Goal: Information Seeking & Learning: Learn about a topic

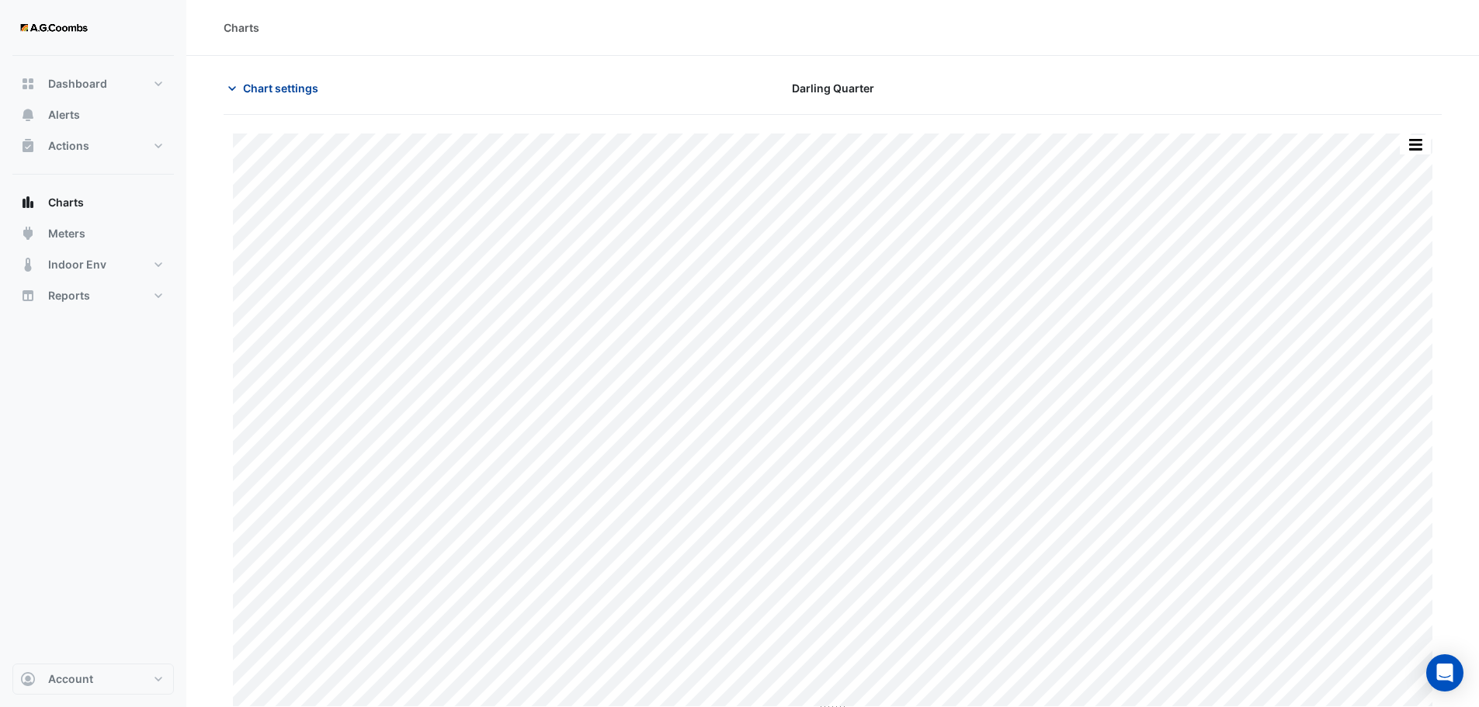
click at [231, 91] on icon "button" at bounding box center [232, 89] width 16 height 16
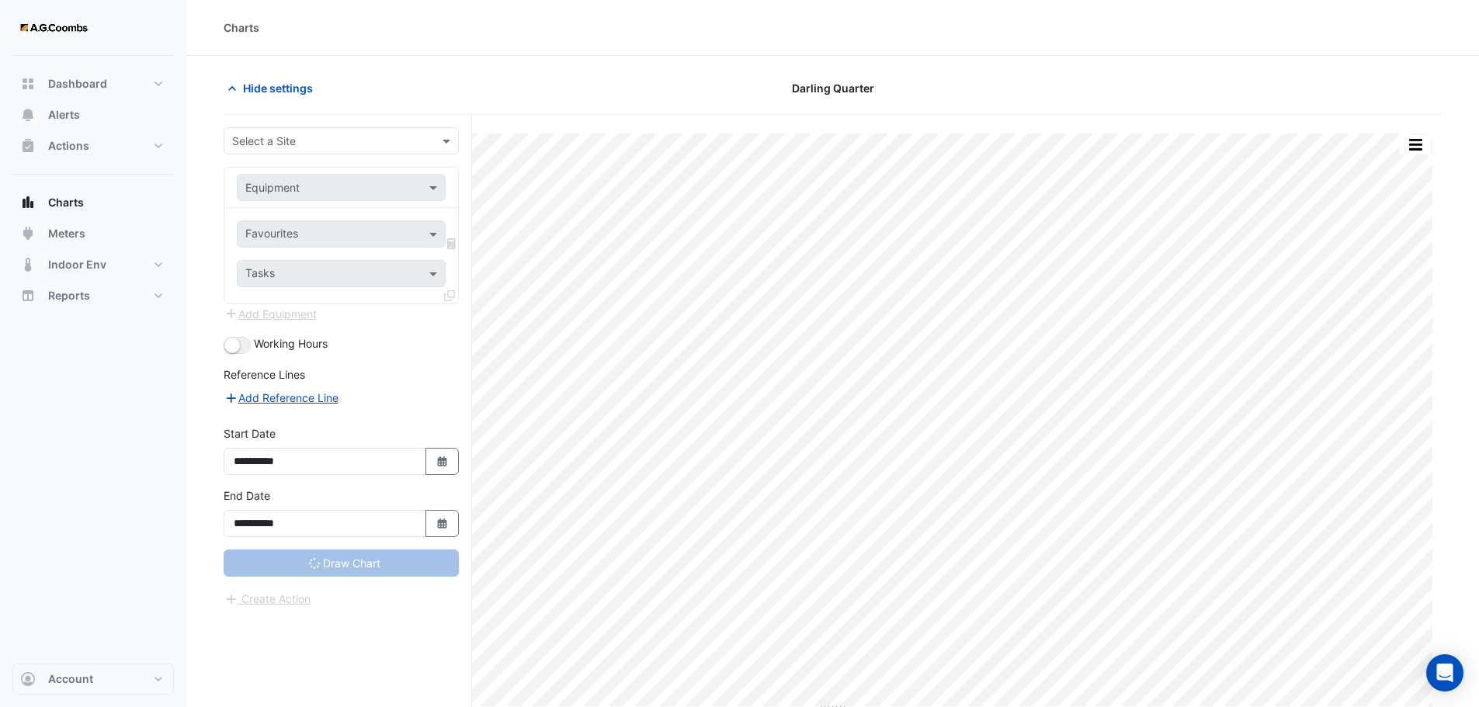
type input "**********"
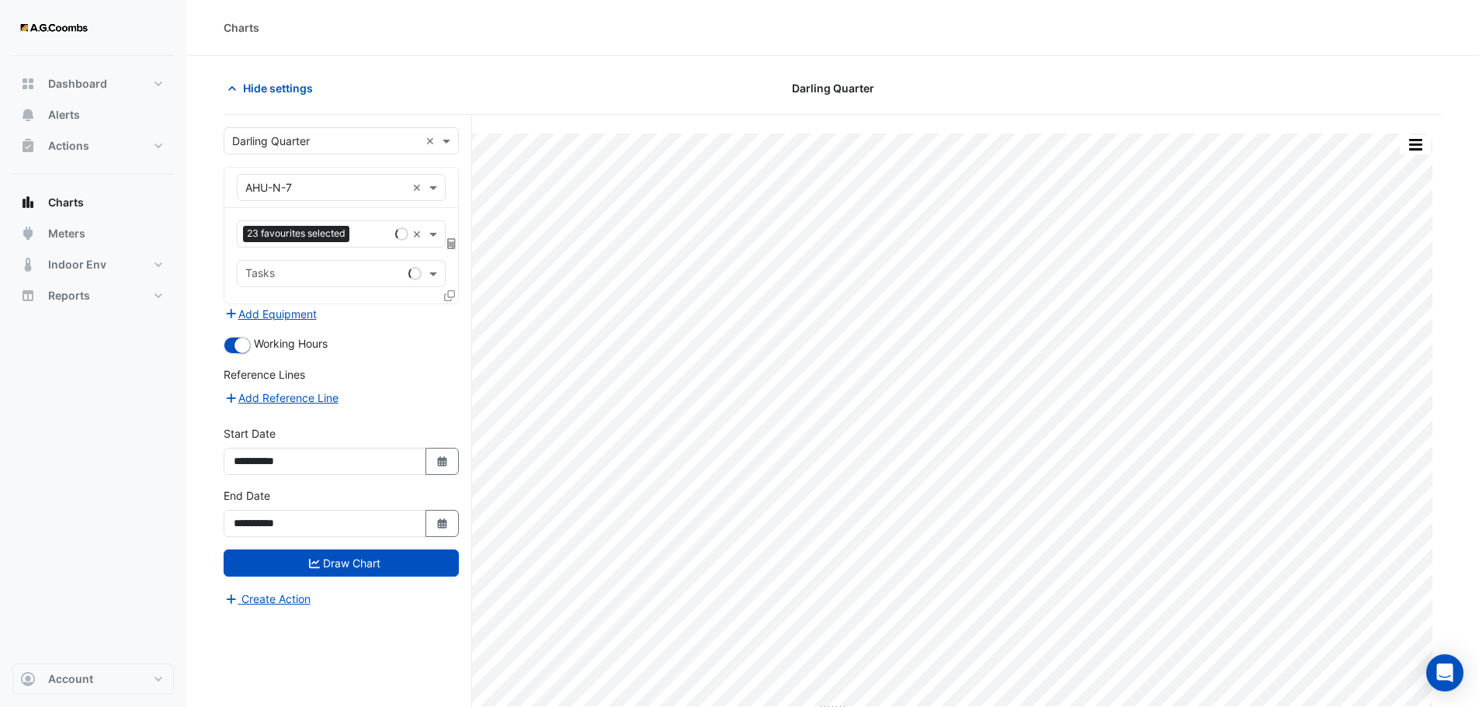
click at [320, 147] on input "text" at bounding box center [325, 142] width 187 height 16
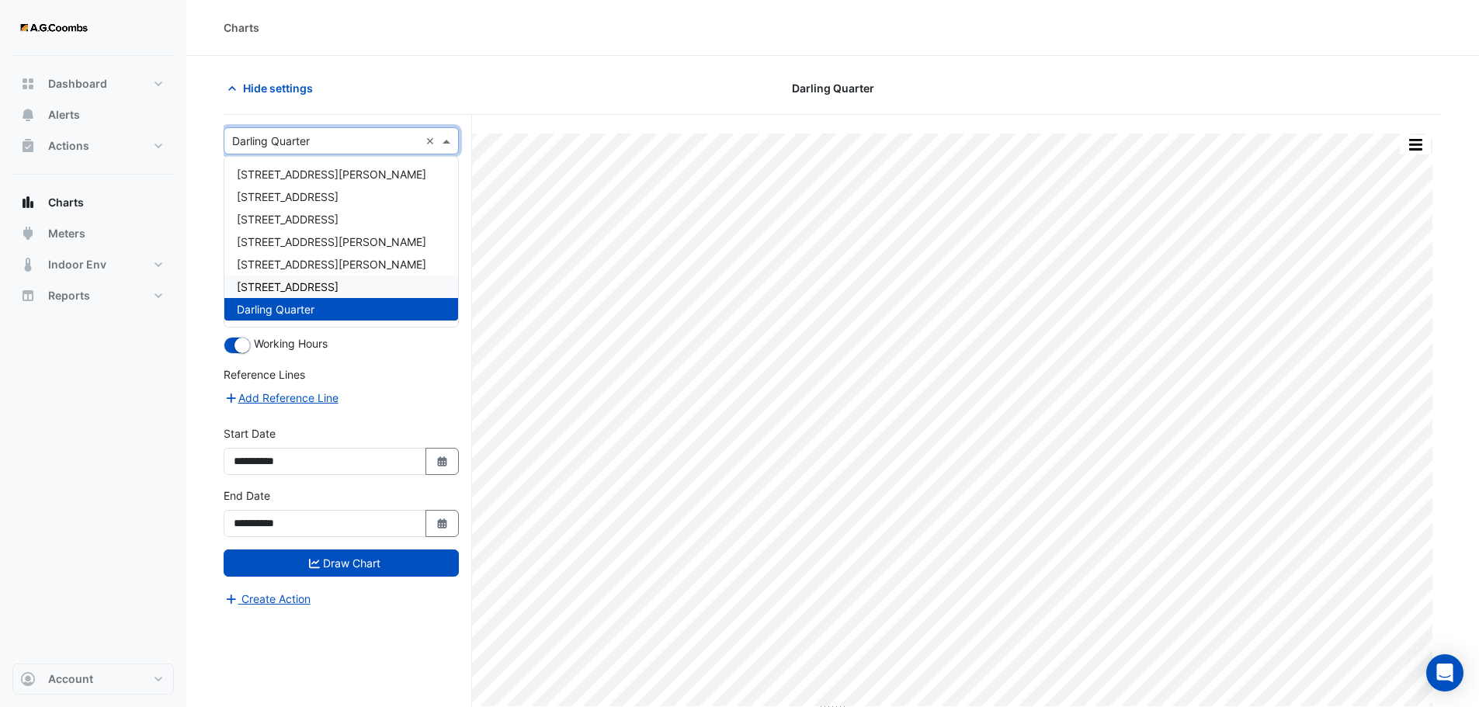
click at [282, 279] on div "[STREET_ADDRESS]" at bounding box center [341, 287] width 234 height 23
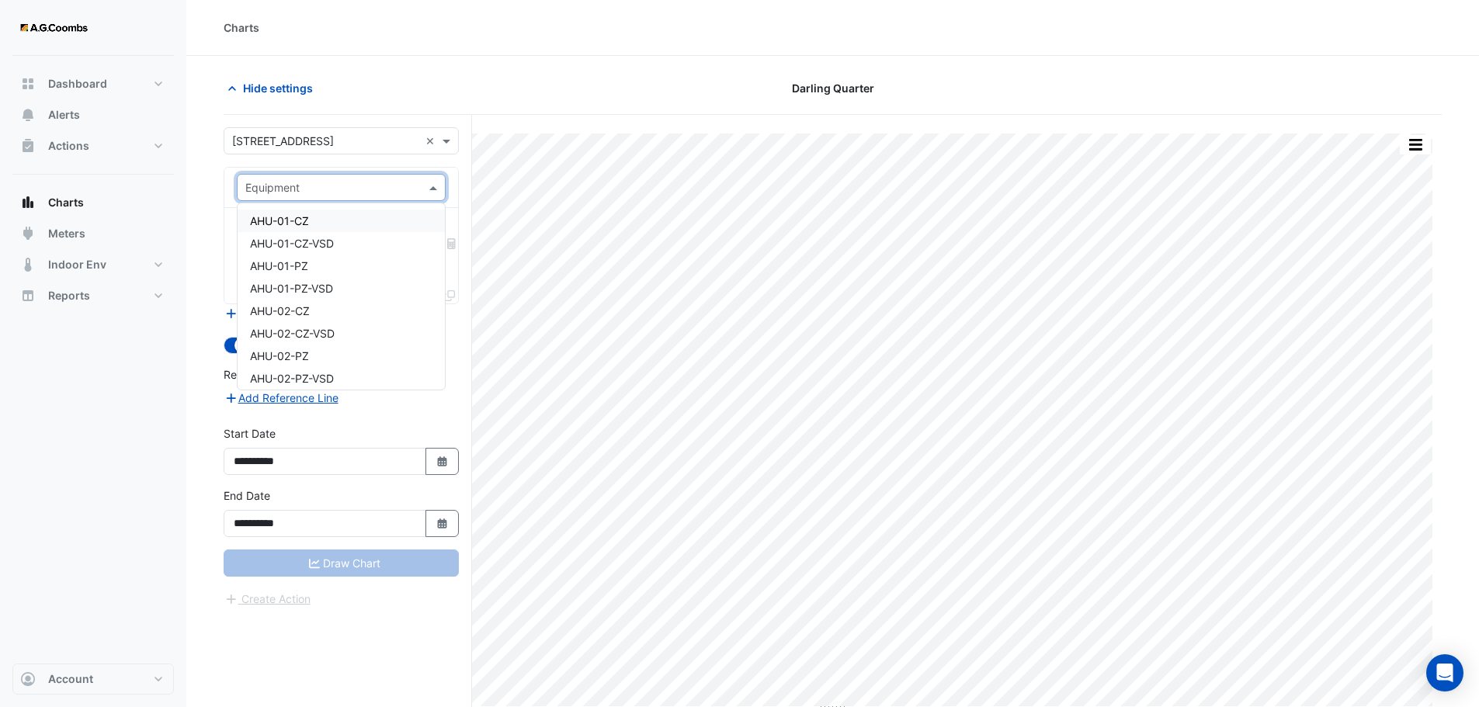
click at [366, 185] on input "text" at bounding box center [325, 188] width 161 height 16
click at [284, 359] on div "Boiler" at bounding box center [341, 360] width 207 height 23
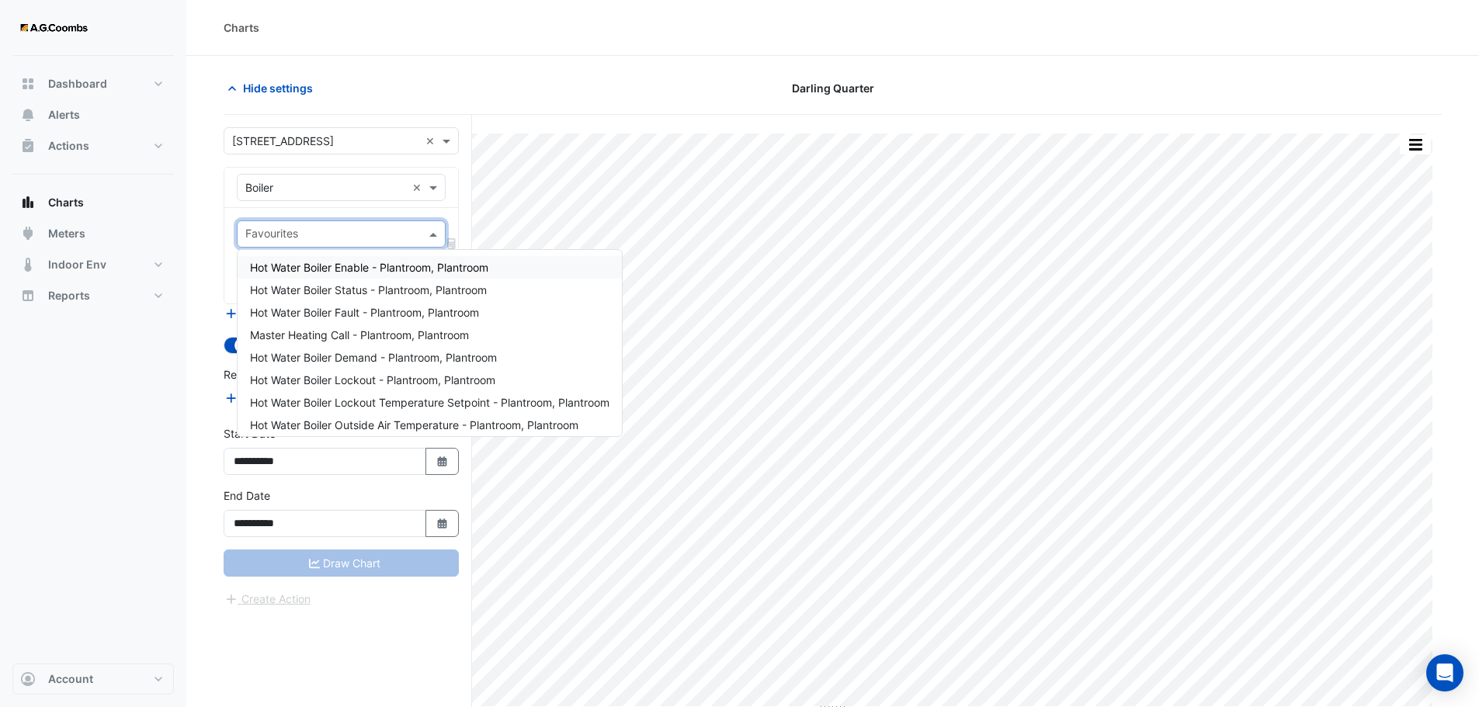
click at [432, 231] on span at bounding box center [434, 234] width 19 height 16
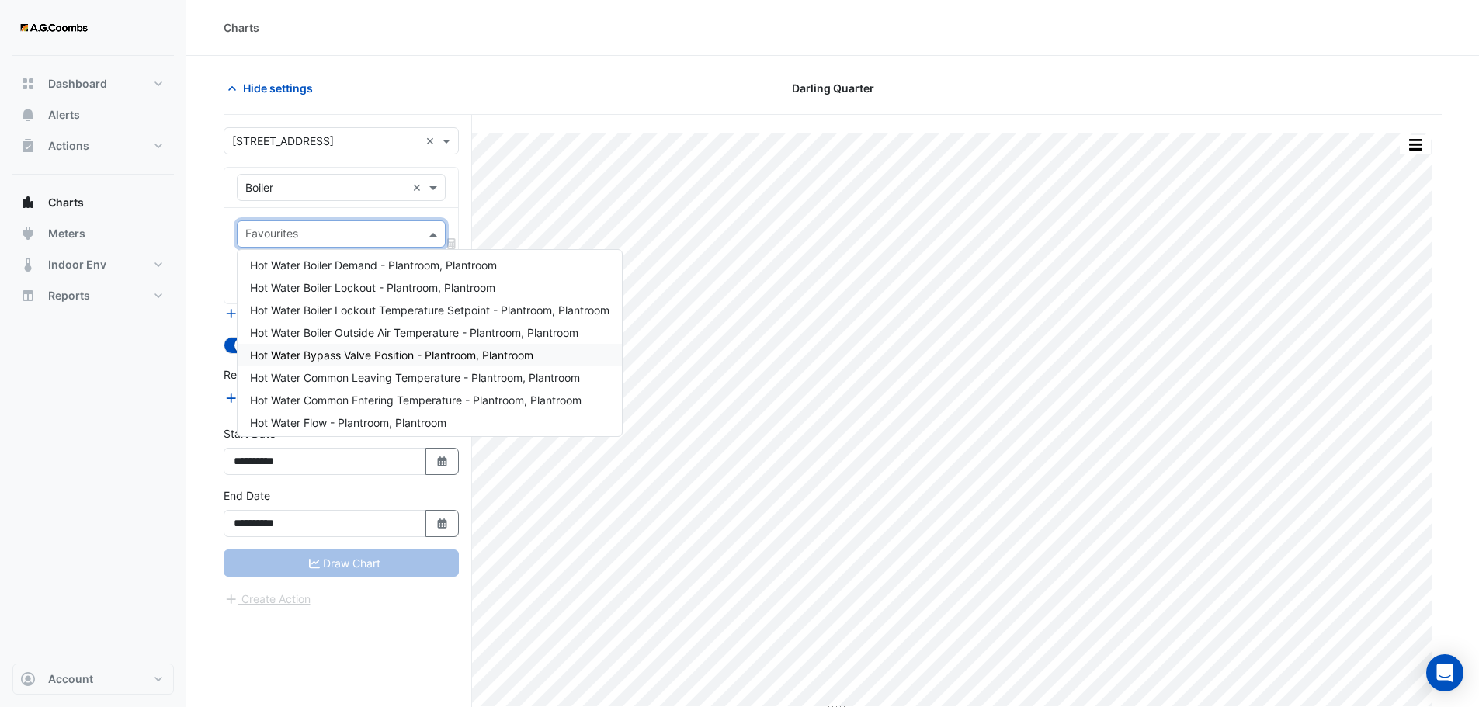
scroll to position [96, 0]
click at [357, 415] on span "Hot Water Flow - Plantroom, Plantroom" at bounding box center [348, 418] width 196 height 13
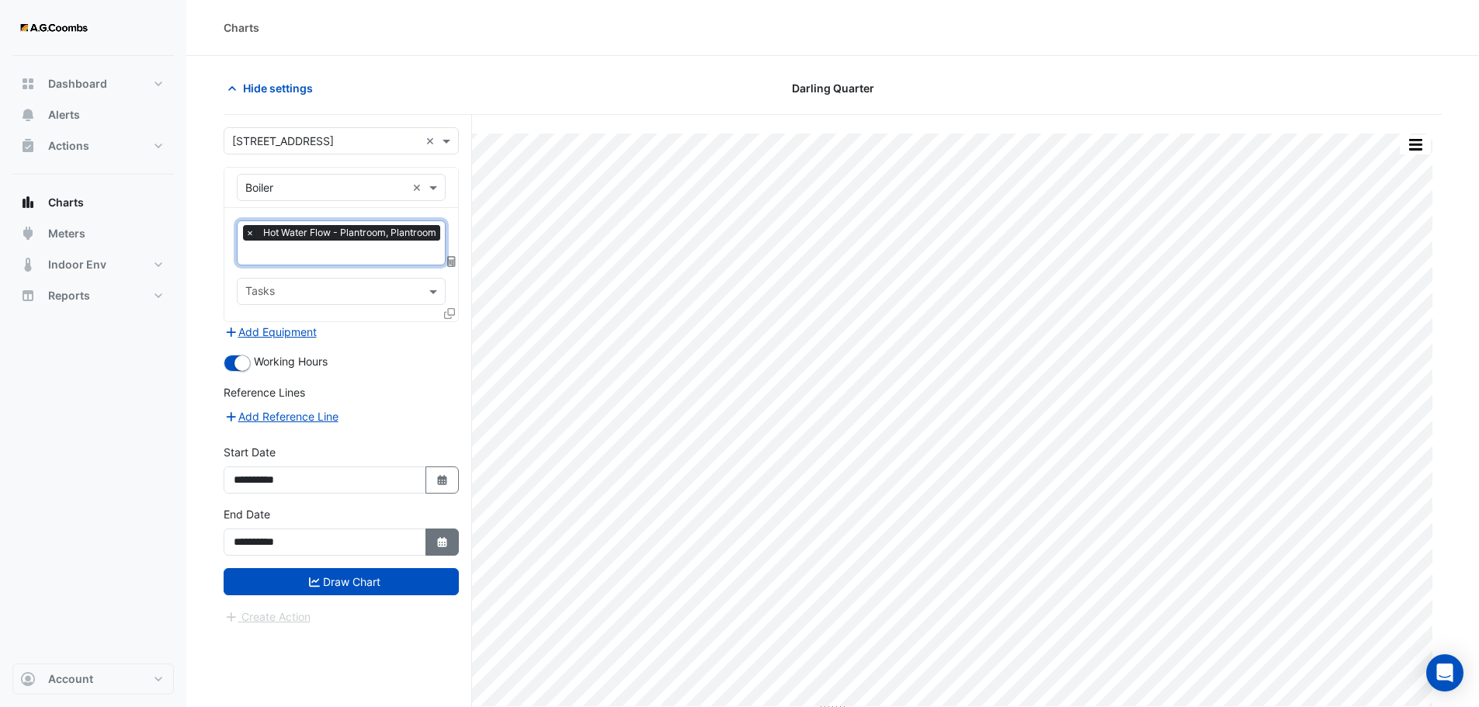
click at [441, 536] on fa-icon "Select Date" at bounding box center [442, 542] width 14 height 13
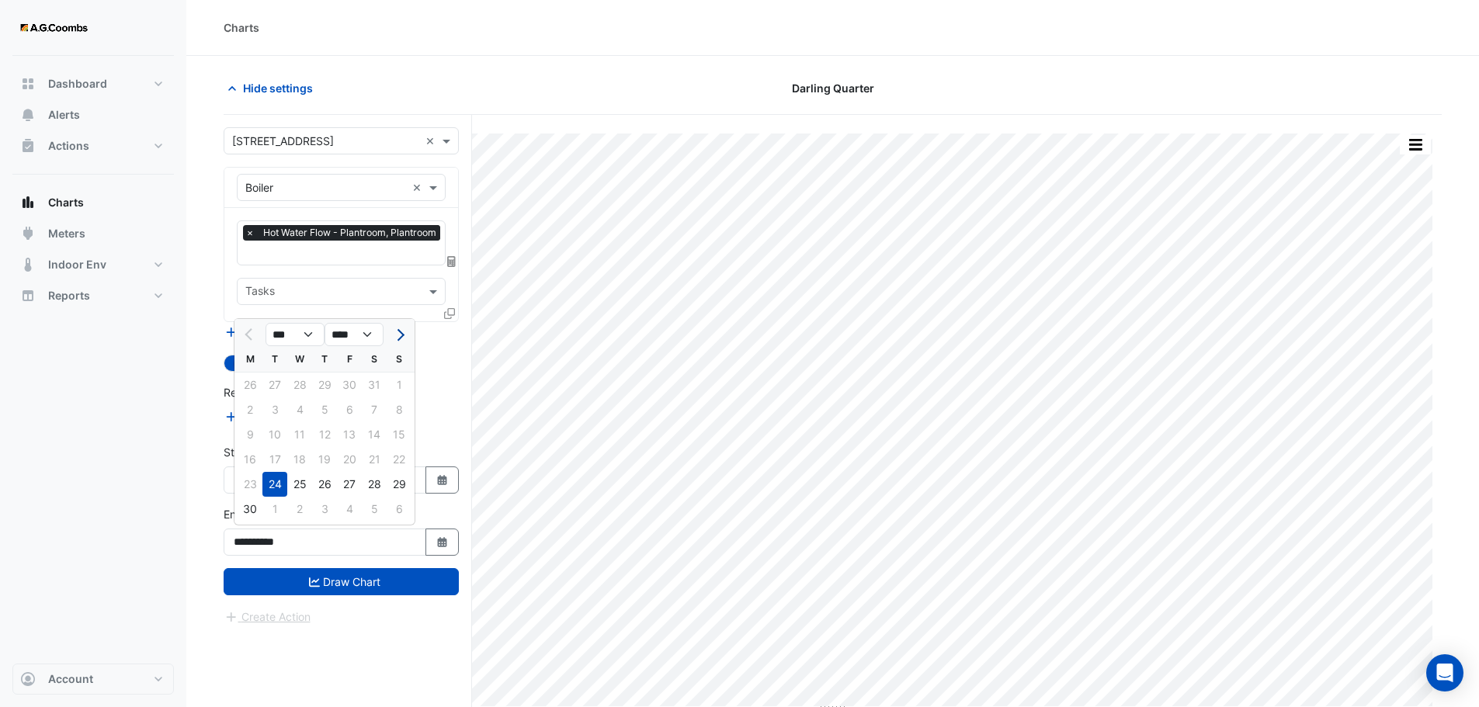
click at [403, 334] on span "Next month" at bounding box center [399, 335] width 12 height 12
click at [397, 331] on span "Next month" at bounding box center [399, 335] width 12 height 12
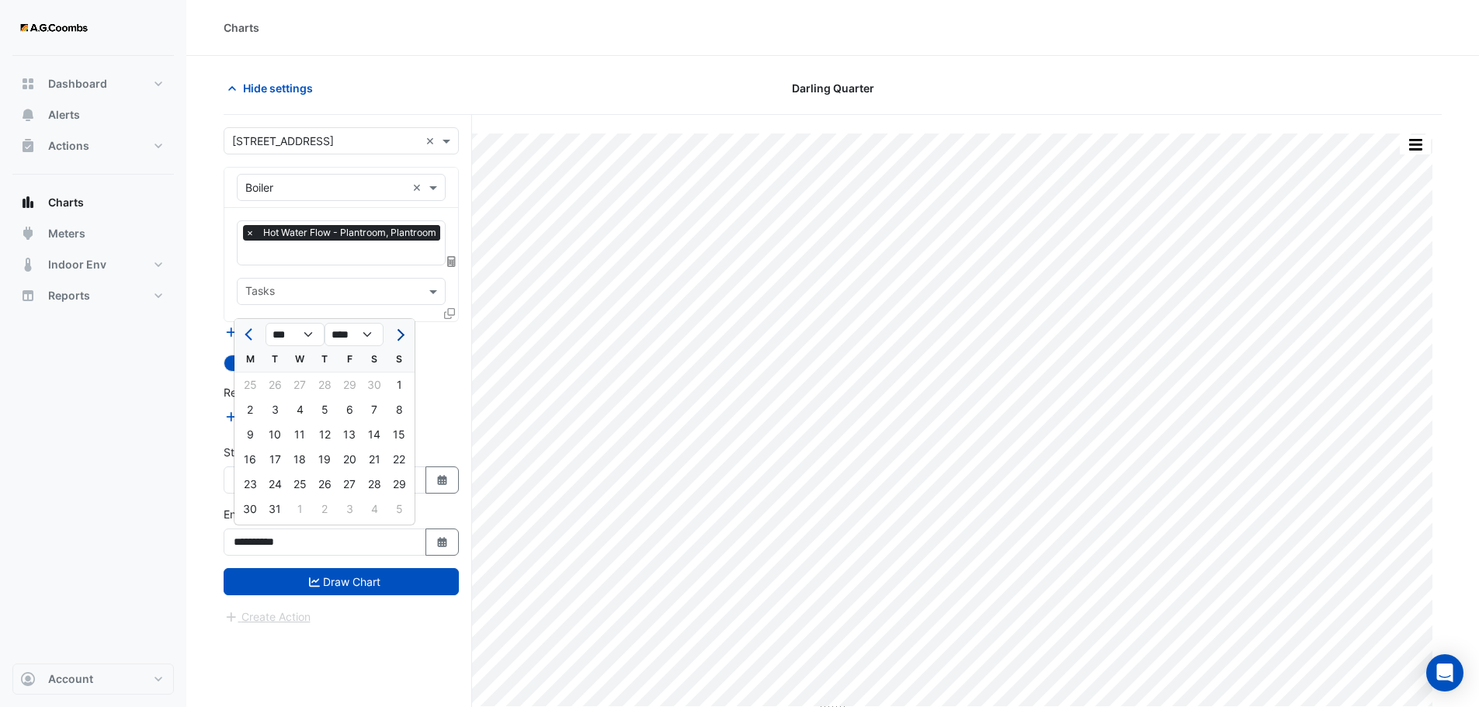
select select "*"
select select "****"
click at [397, 331] on span "Next month" at bounding box center [399, 335] width 12 height 12
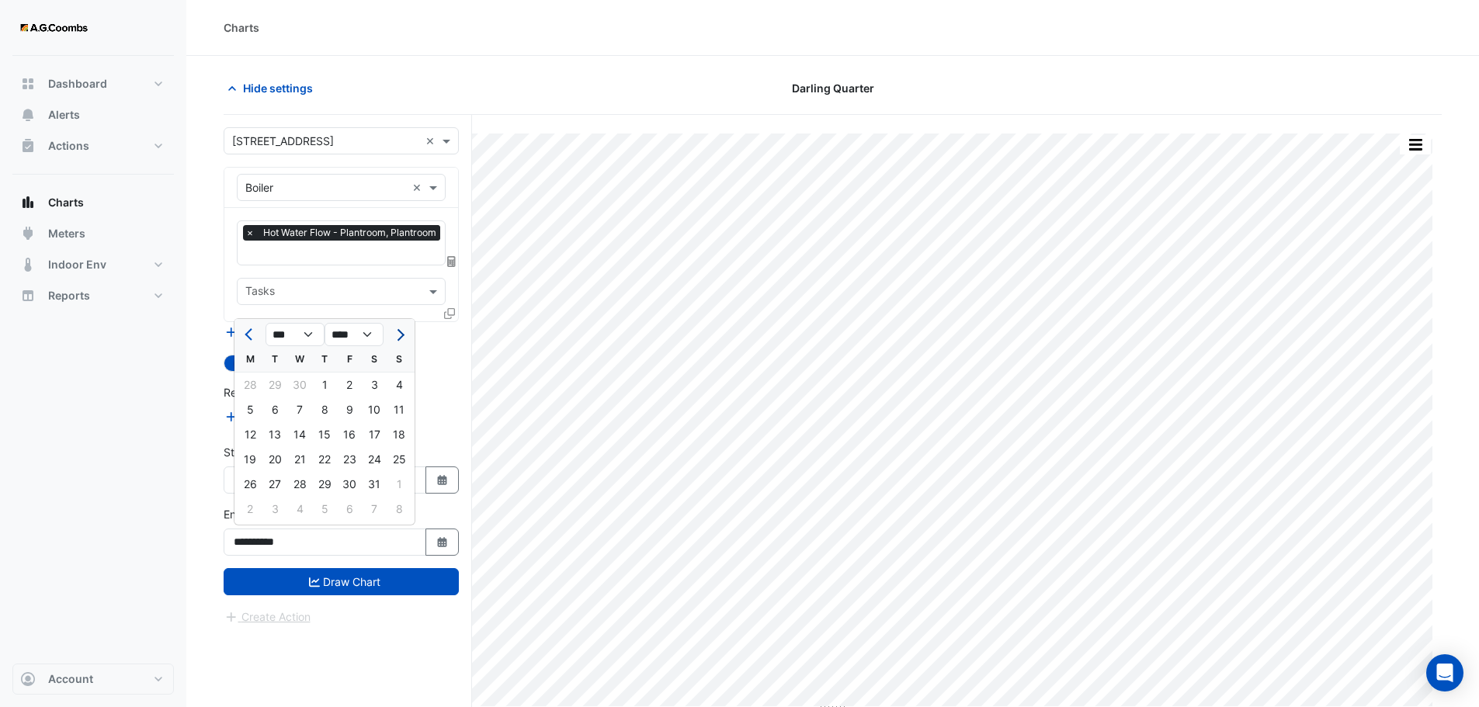
click at [397, 331] on span "Next month" at bounding box center [399, 335] width 12 height 12
select select "*"
click at [324, 480] on div "31" at bounding box center [324, 484] width 25 height 25
type input "**********"
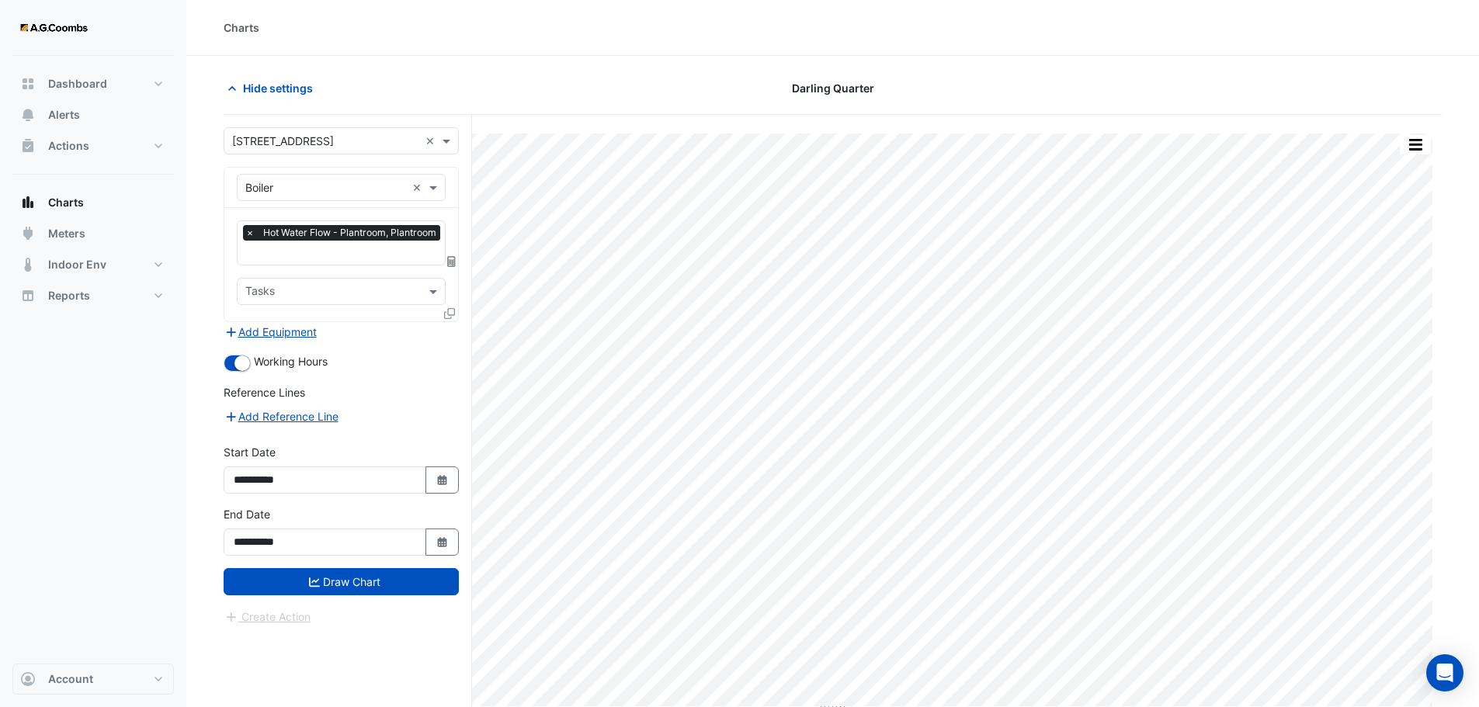
drag, startPoint x: 439, startPoint y: 476, endPoint x: 435, endPoint y: 437, distance: 38.9
click at [440, 475] on icon "button" at bounding box center [441, 480] width 9 height 10
select select "*"
select select "****"
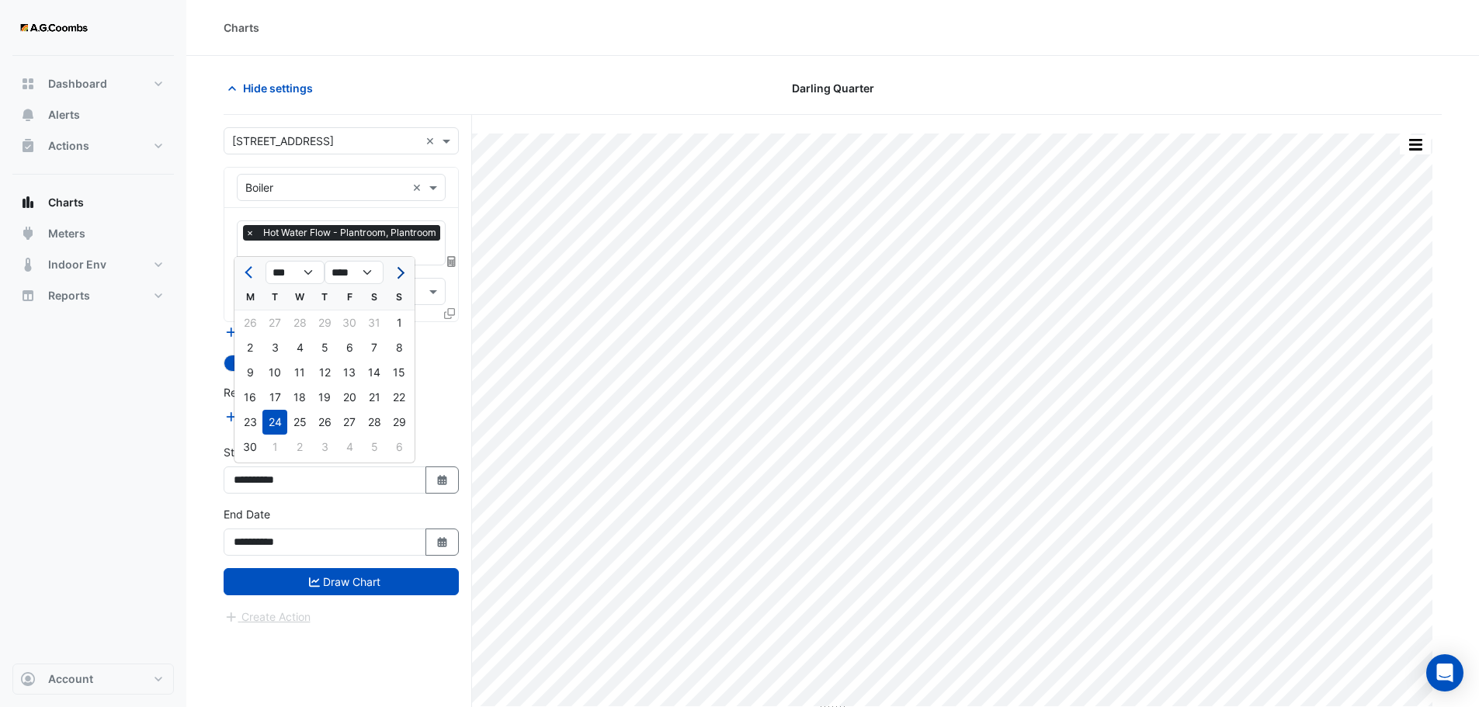
click at [402, 274] on span "Next month" at bounding box center [399, 273] width 12 height 12
select select "*"
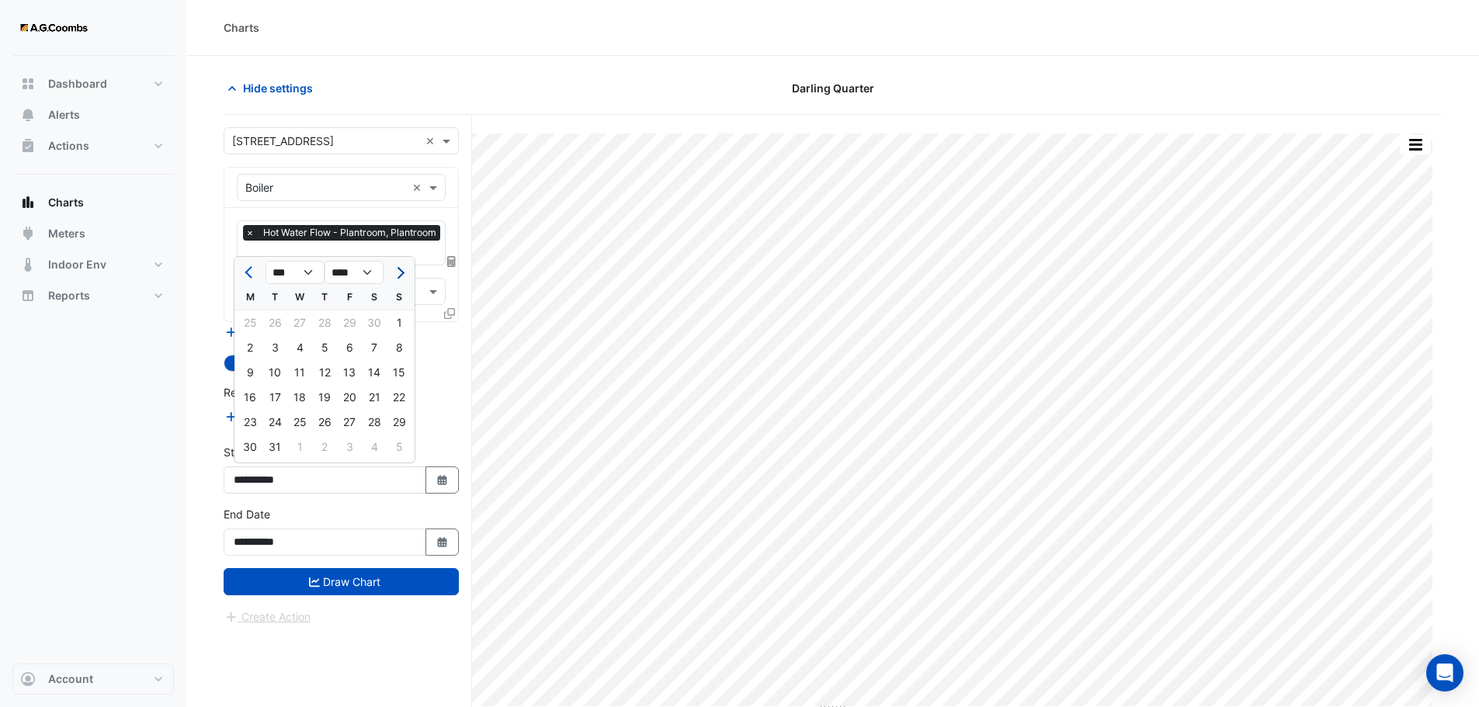
select select "****"
click at [402, 274] on span "Next month" at bounding box center [399, 273] width 12 height 12
select select "*"
click at [378, 316] on div "1" at bounding box center [374, 322] width 25 height 25
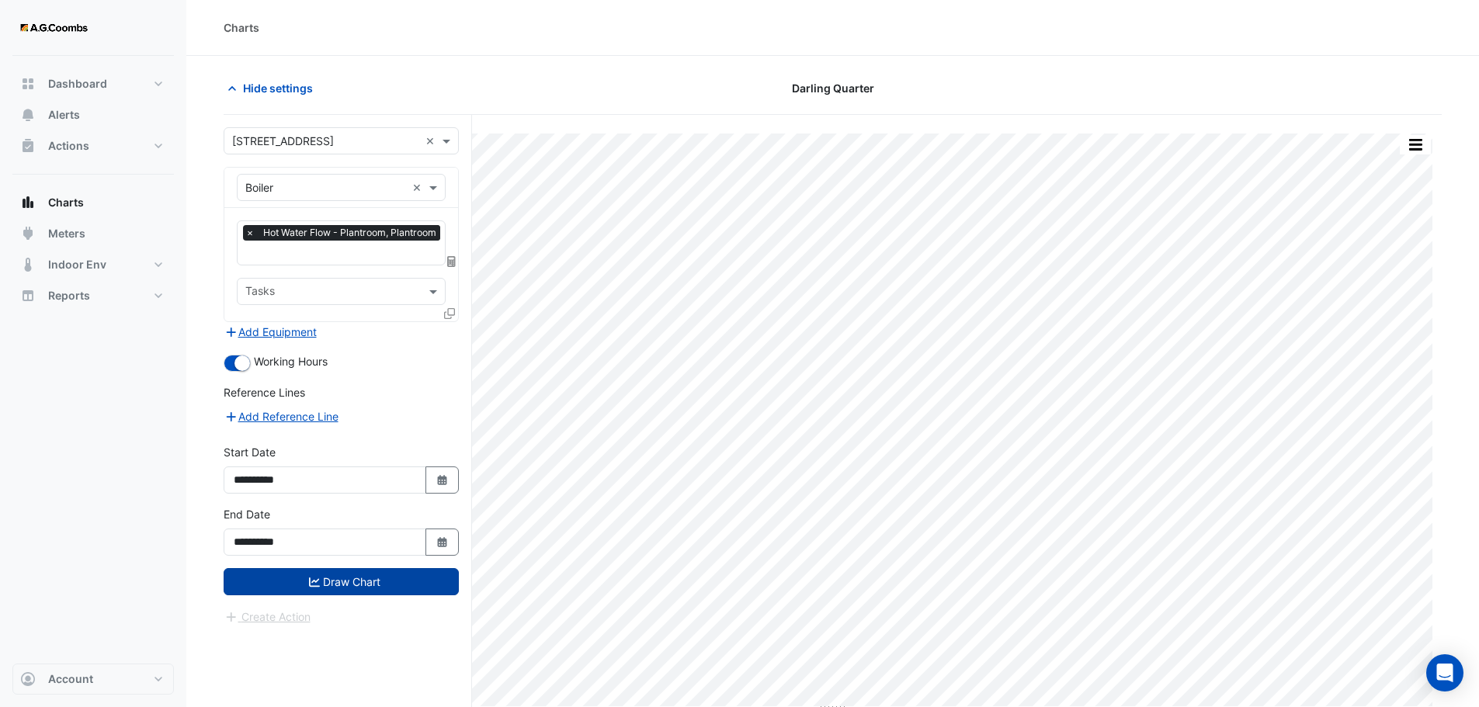
click at [327, 575] on button "Draw Chart" at bounding box center [341, 581] width 235 height 27
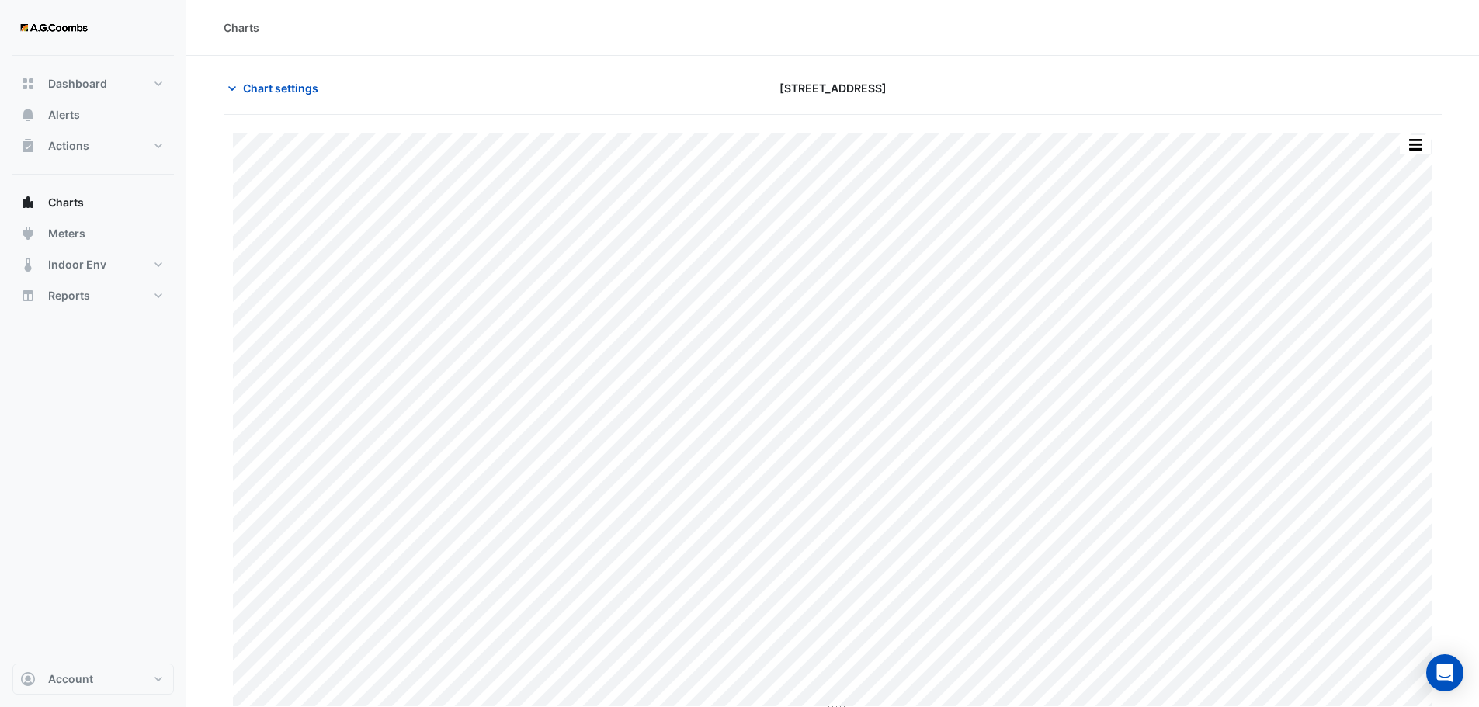
type input "**********"
click at [255, 82] on span "Chart settings" at bounding box center [280, 88] width 75 height 16
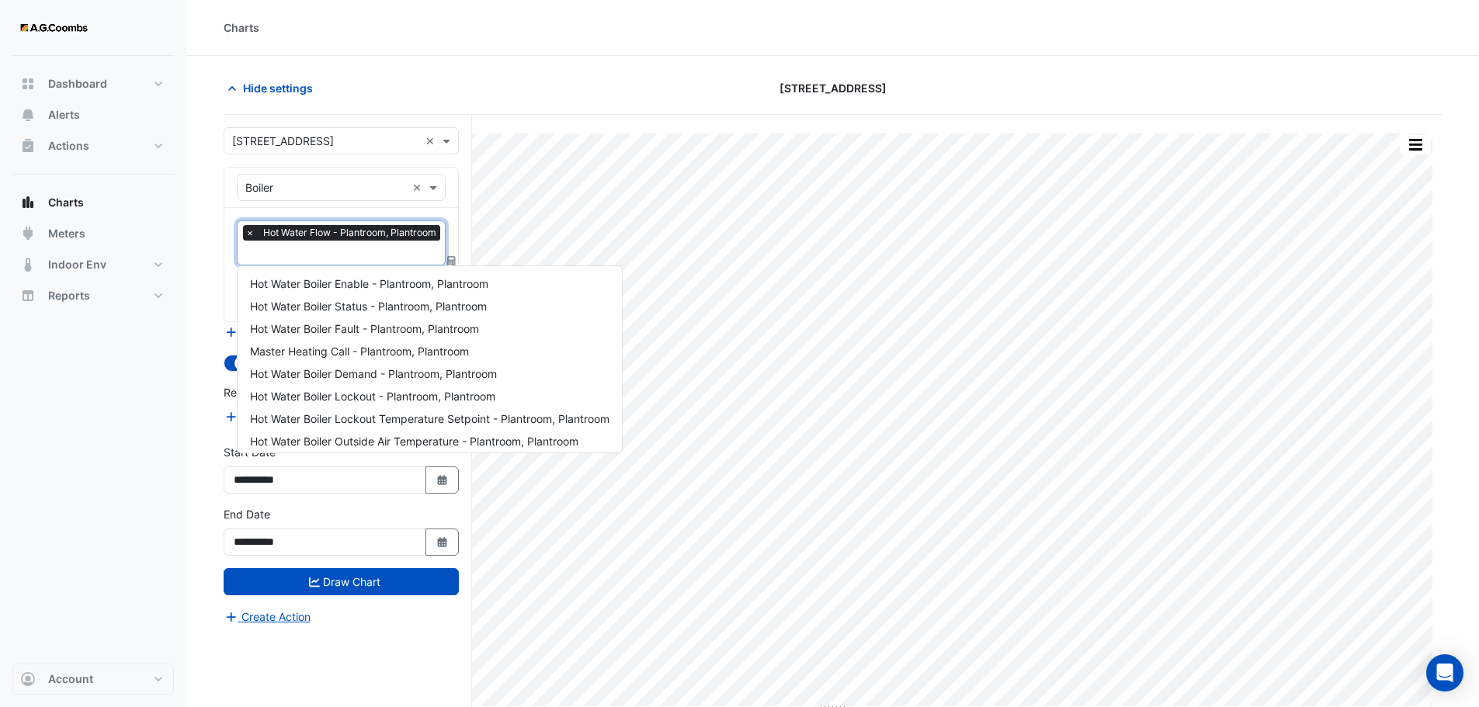
scroll to position [0, 2]
click at [321, 256] on input "text" at bounding box center [343, 254] width 199 height 16
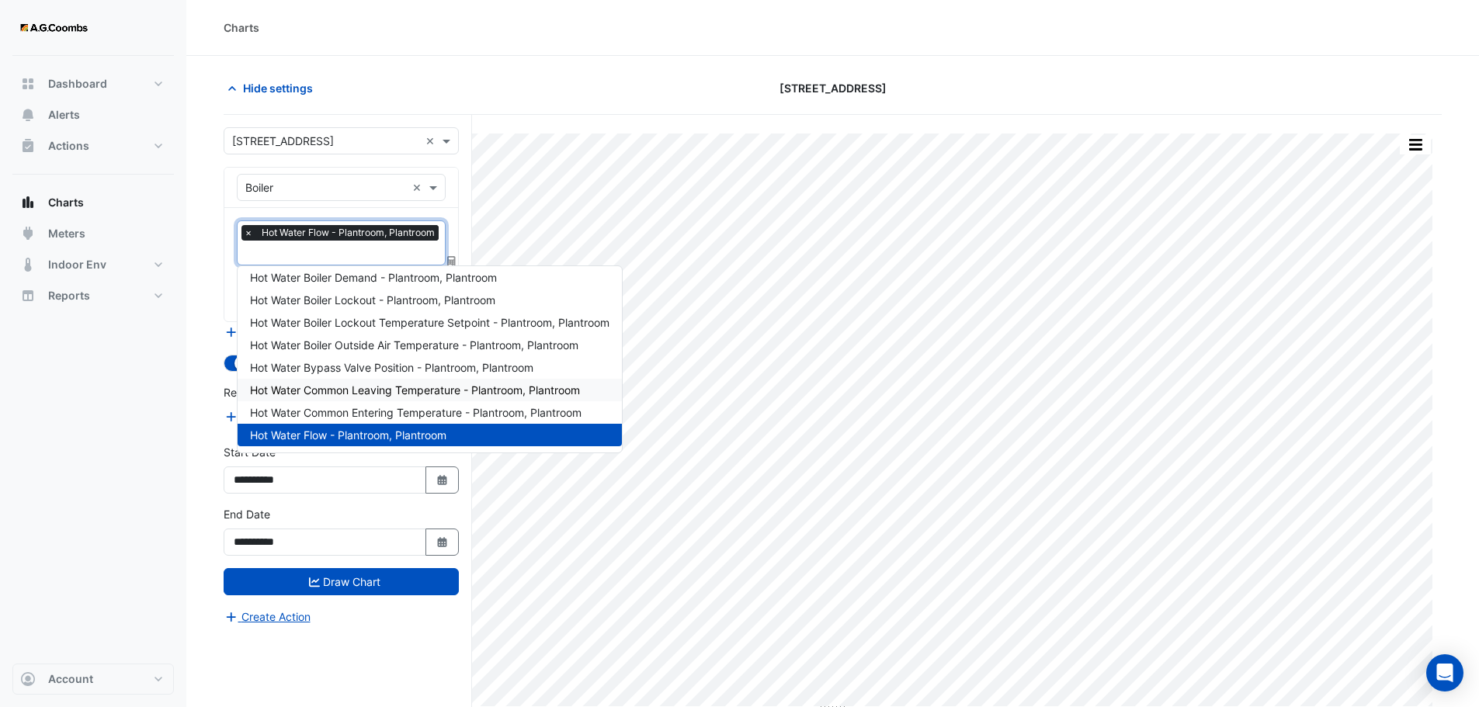
click at [337, 393] on span "Hot Water Common Leaving Temperature - Plantroom, Plantroom" at bounding box center [415, 389] width 330 height 13
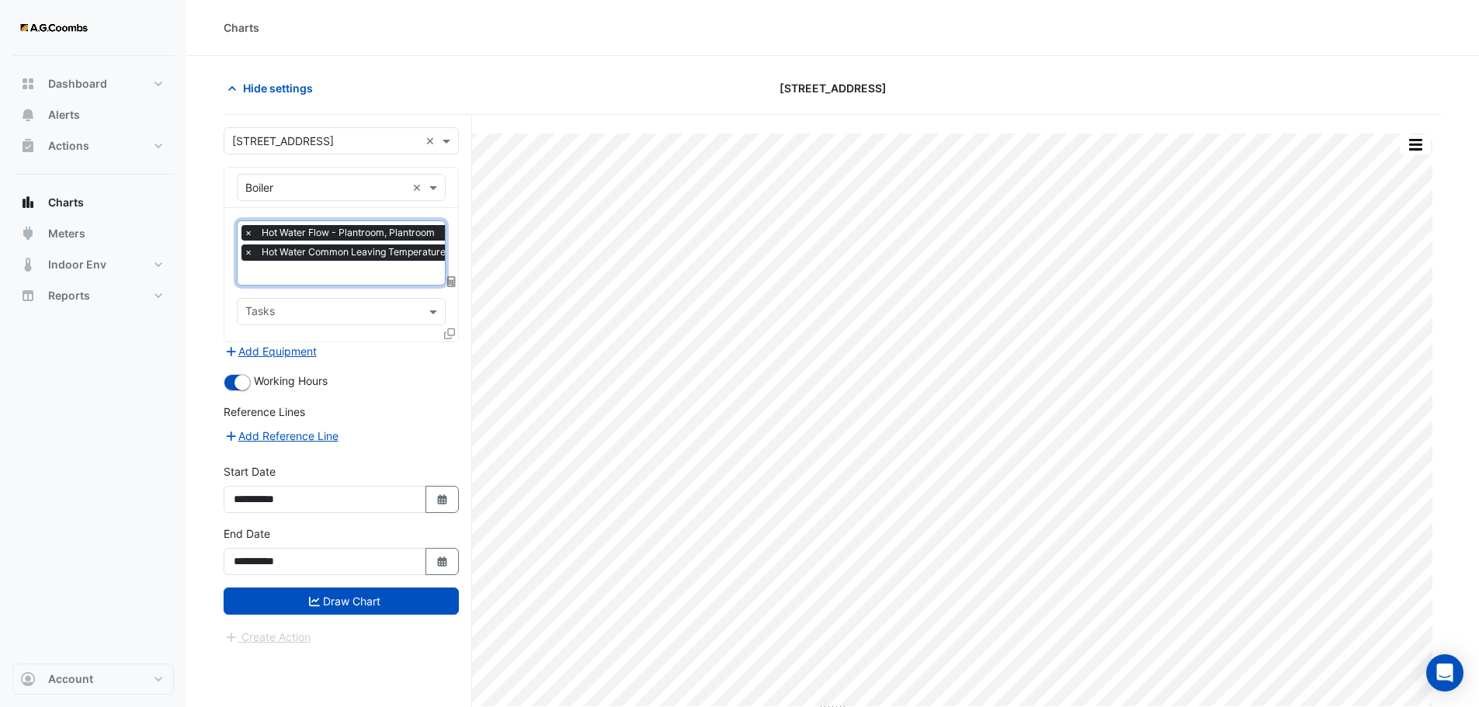
click at [351, 275] on input "text" at bounding box center [401, 274] width 315 height 16
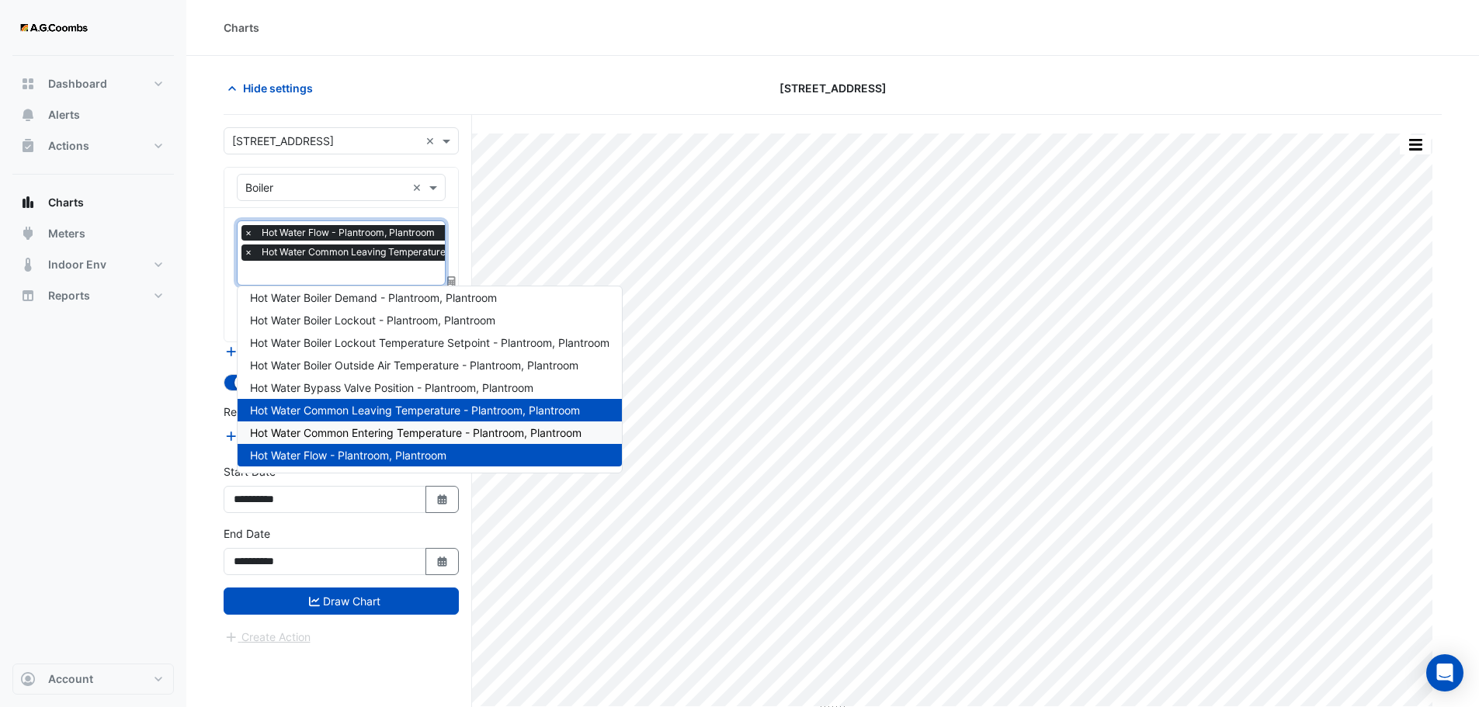
click at [321, 426] on span "Hot Water Common Entering Temperature - Plantroom, Plantroom" at bounding box center [415, 432] width 331 height 13
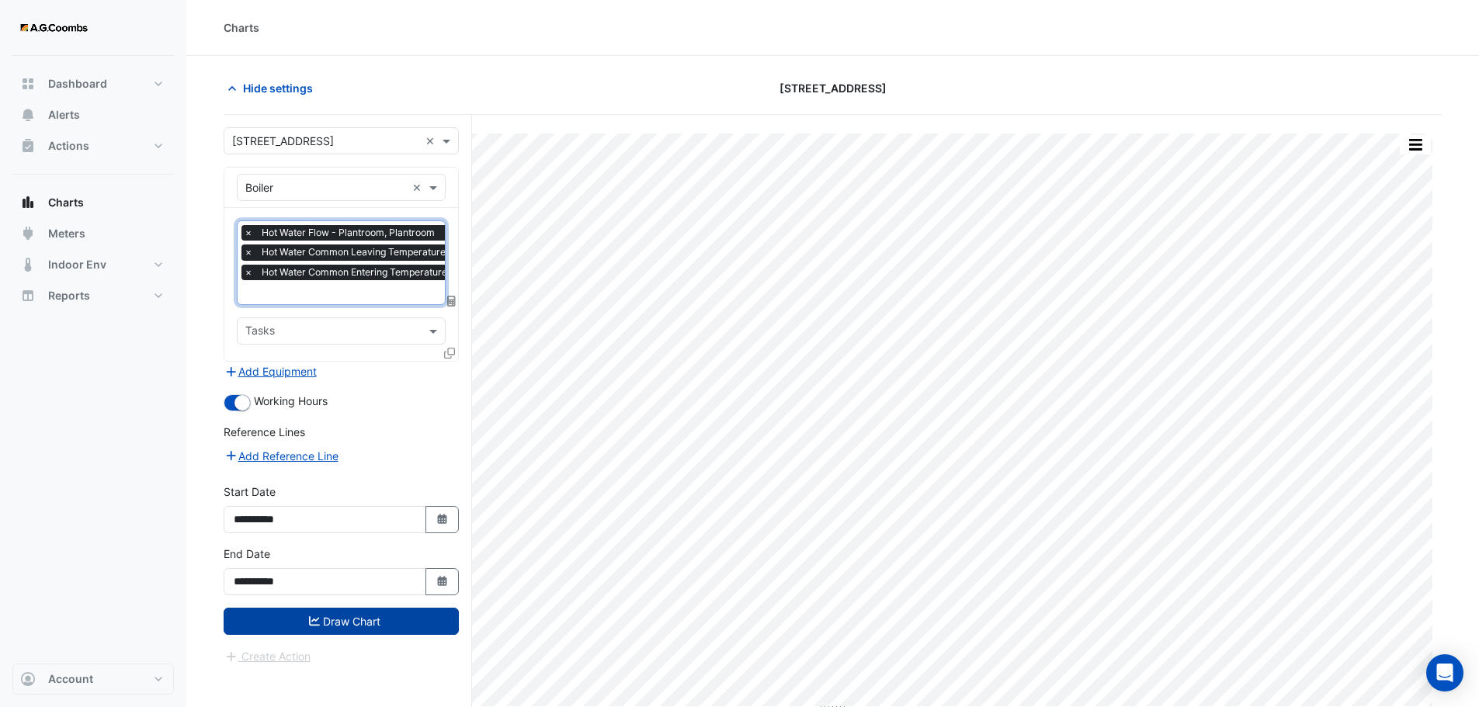
click at [328, 619] on button "Draw Chart" at bounding box center [341, 621] width 235 height 27
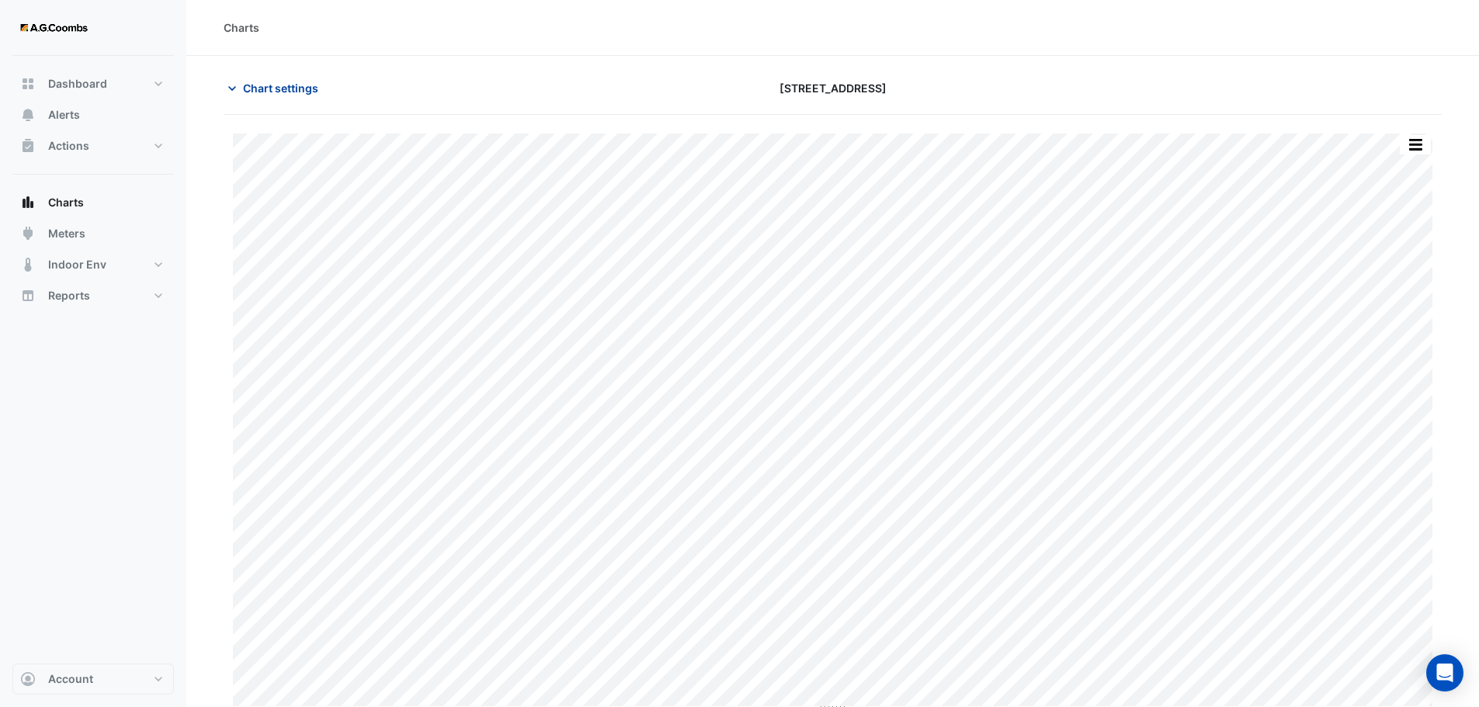
click at [298, 87] on span "Chart settings" at bounding box center [280, 88] width 75 height 16
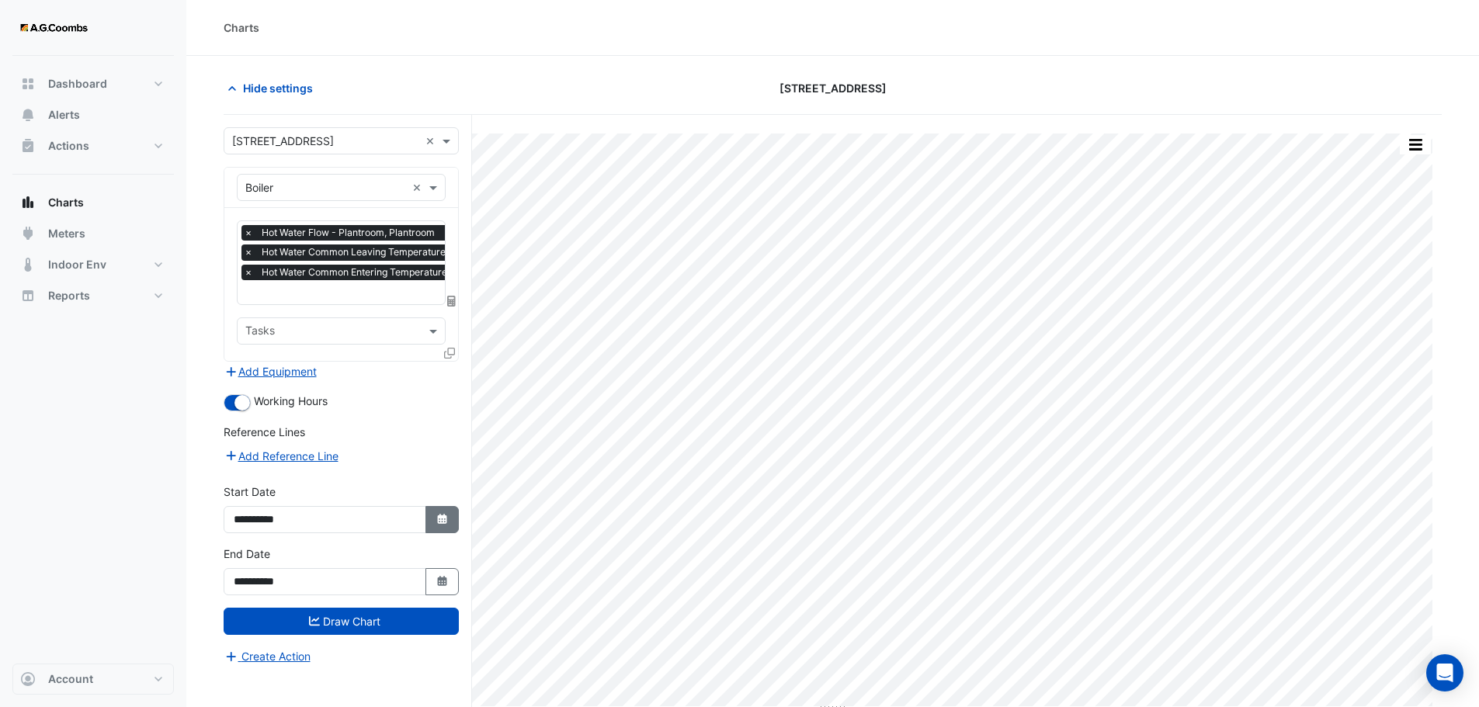
click at [453, 522] on button "Select Date" at bounding box center [442, 519] width 34 height 27
select select "*"
select select "****"
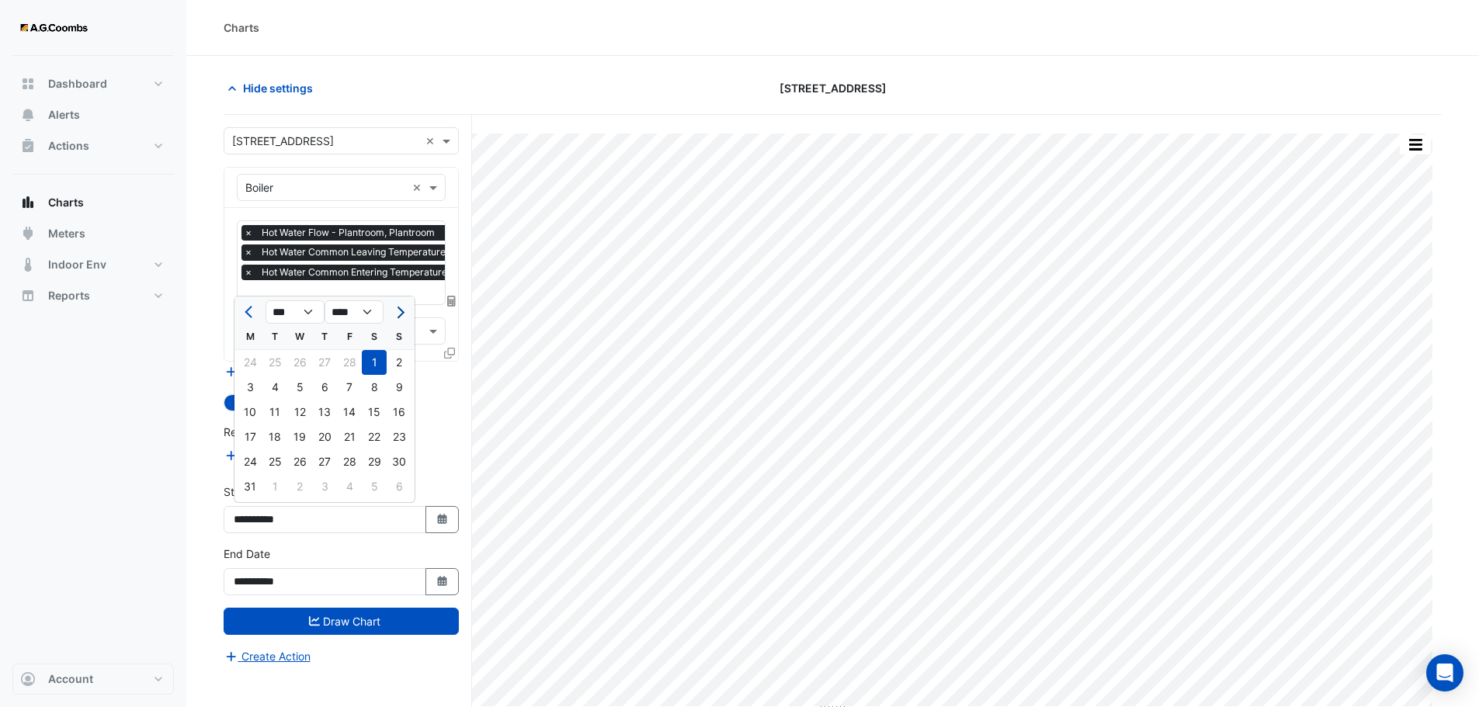
click at [397, 312] on span "Next month" at bounding box center [399, 313] width 12 height 12
click at [399, 317] on button "Next month" at bounding box center [399, 312] width 19 height 25
select select "*"
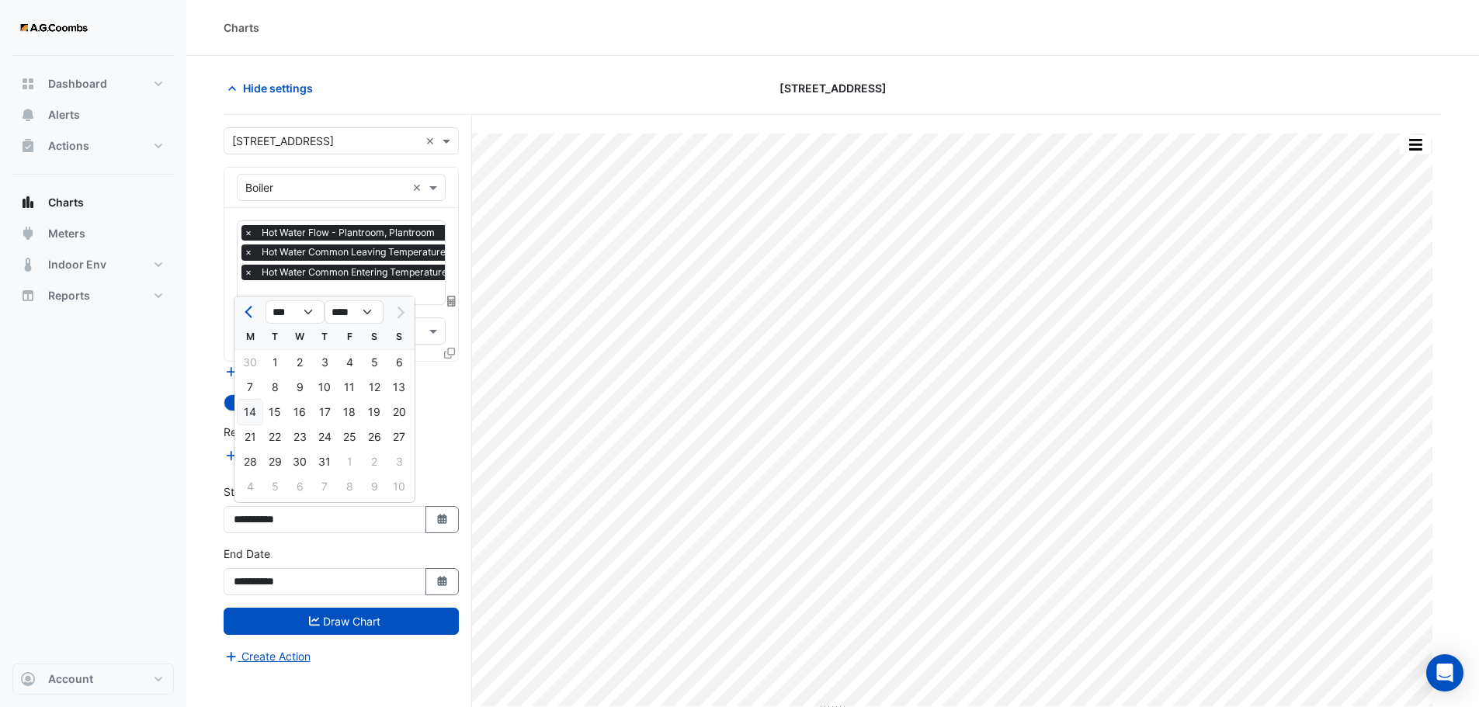
click at [245, 415] on div "14" at bounding box center [250, 412] width 25 height 25
type input "**********"
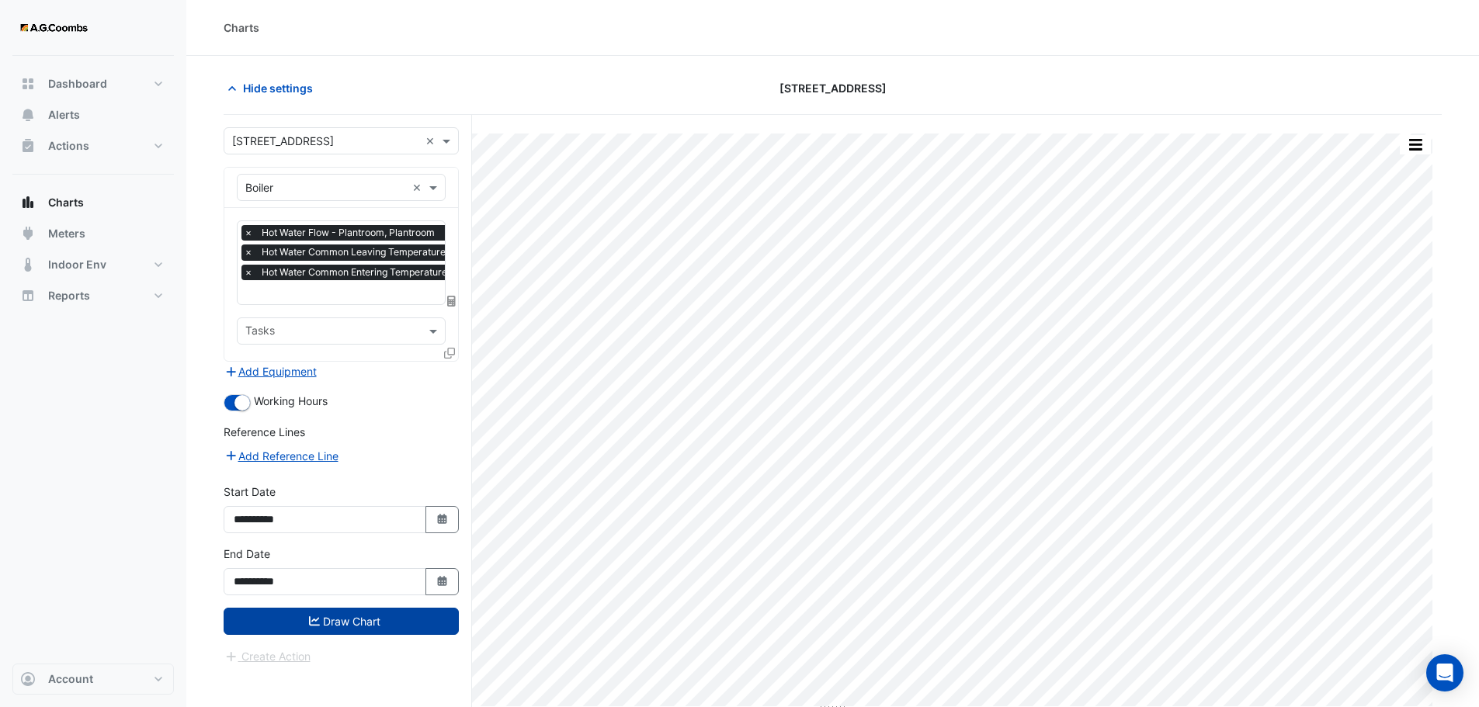
click at [294, 618] on button "Draw Chart" at bounding box center [341, 621] width 235 height 27
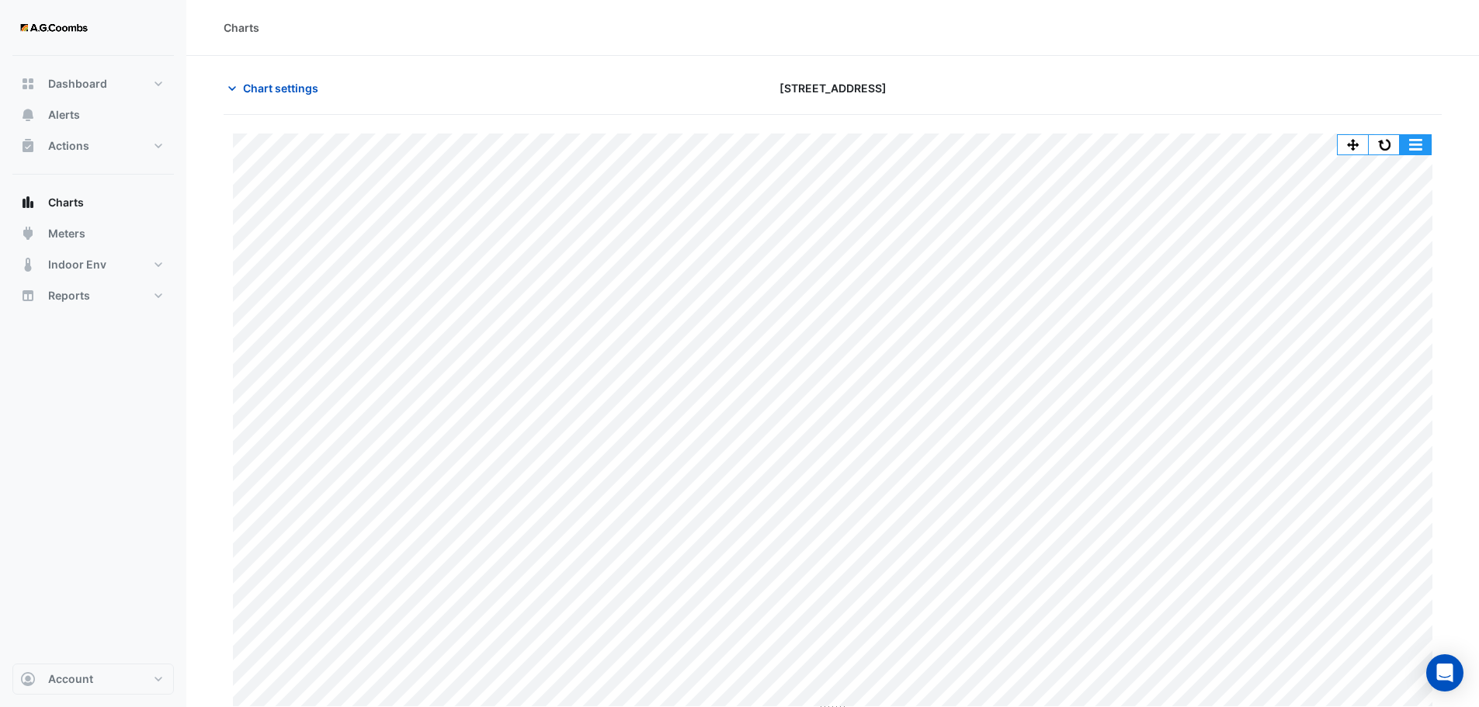
click at [1417, 145] on button "button" at bounding box center [1415, 144] width 31 height 19
click at [278, 91] on span "Chart settings" at bounding box center [280, 88] width 75 height 16
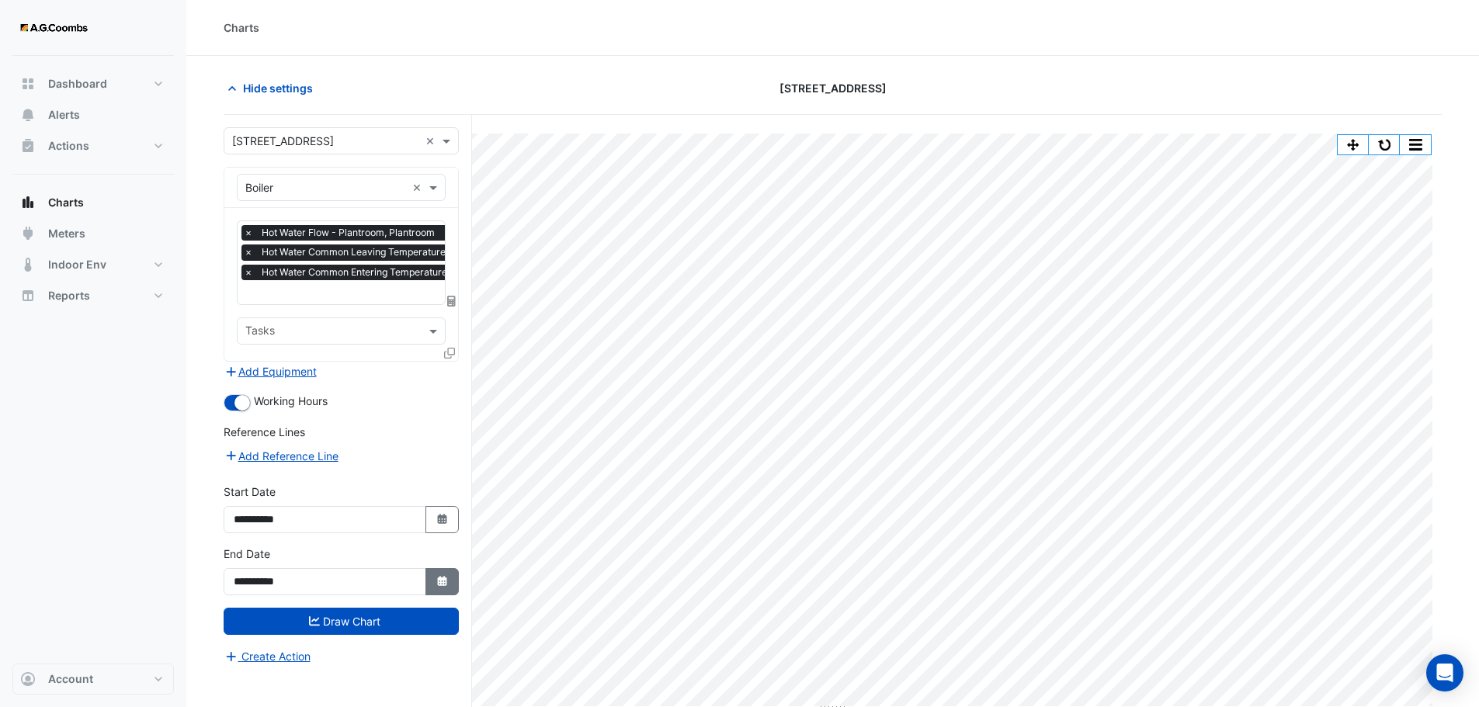
click at [442, 579] on icon "button" at bounding box center [441, 581] width 9 height 10
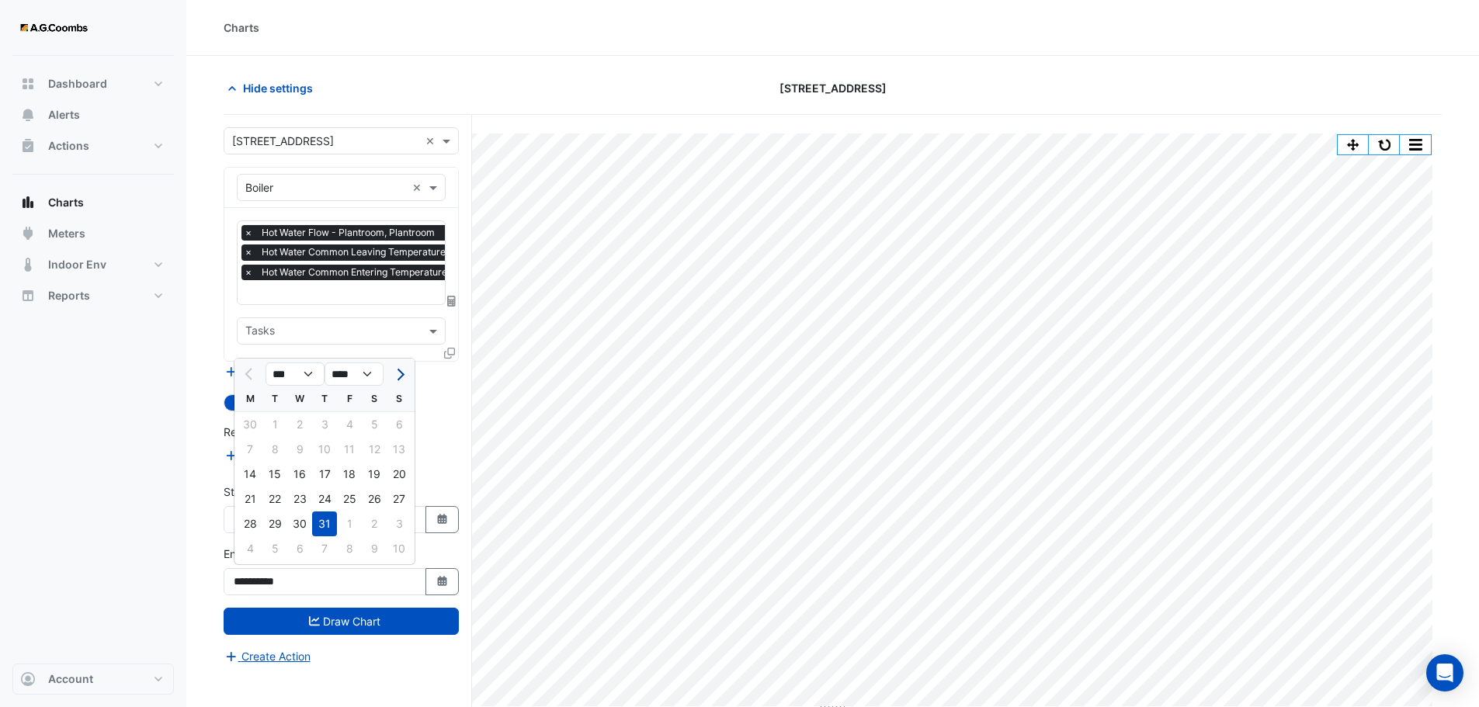
click at [392, 365] on button "Next month" at bounding box center [399, 374] width 19 height 25
select select "*"
click at [402, 523] on div "31" at bounding box center [399, 524] width 25 height 25
type input "**********"
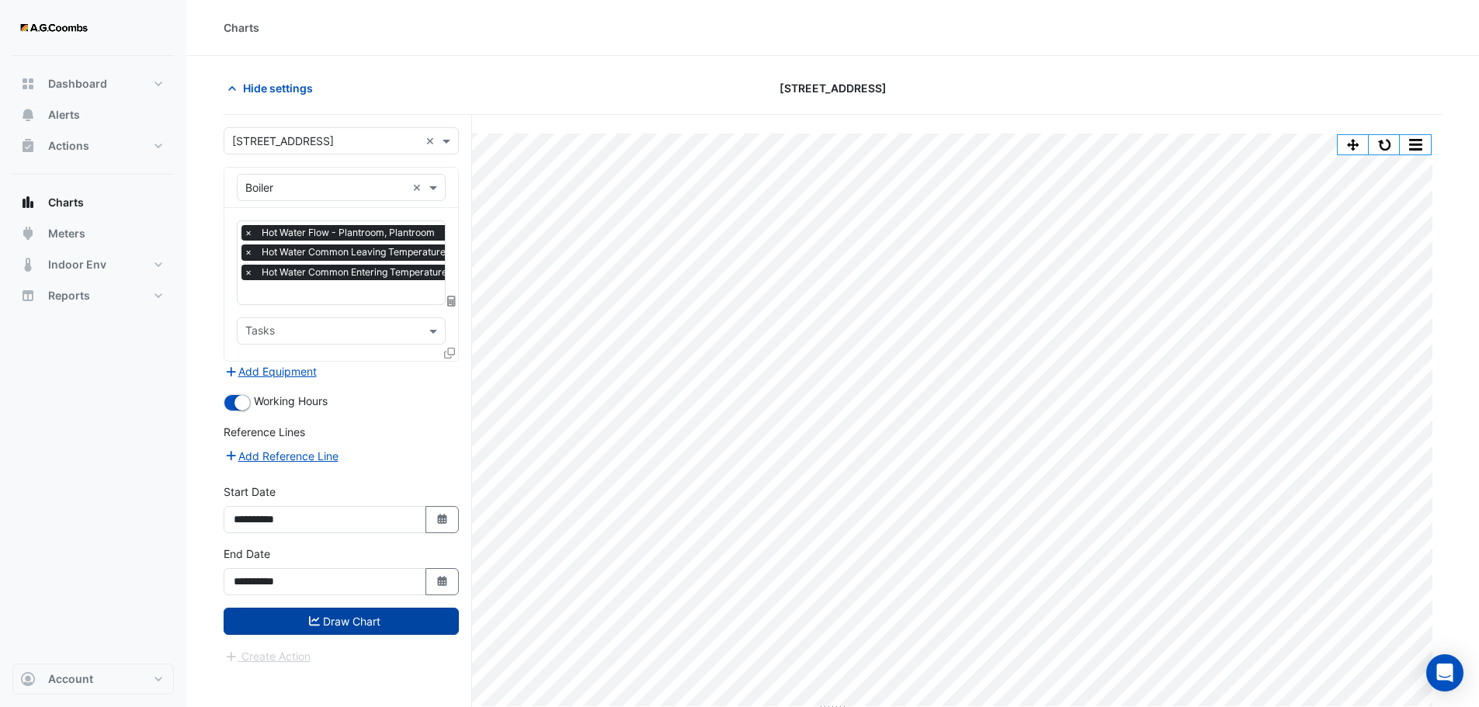
click at [326, 623] on button "Draw Chart" at bounding box center [341, 621] width 235 height 27
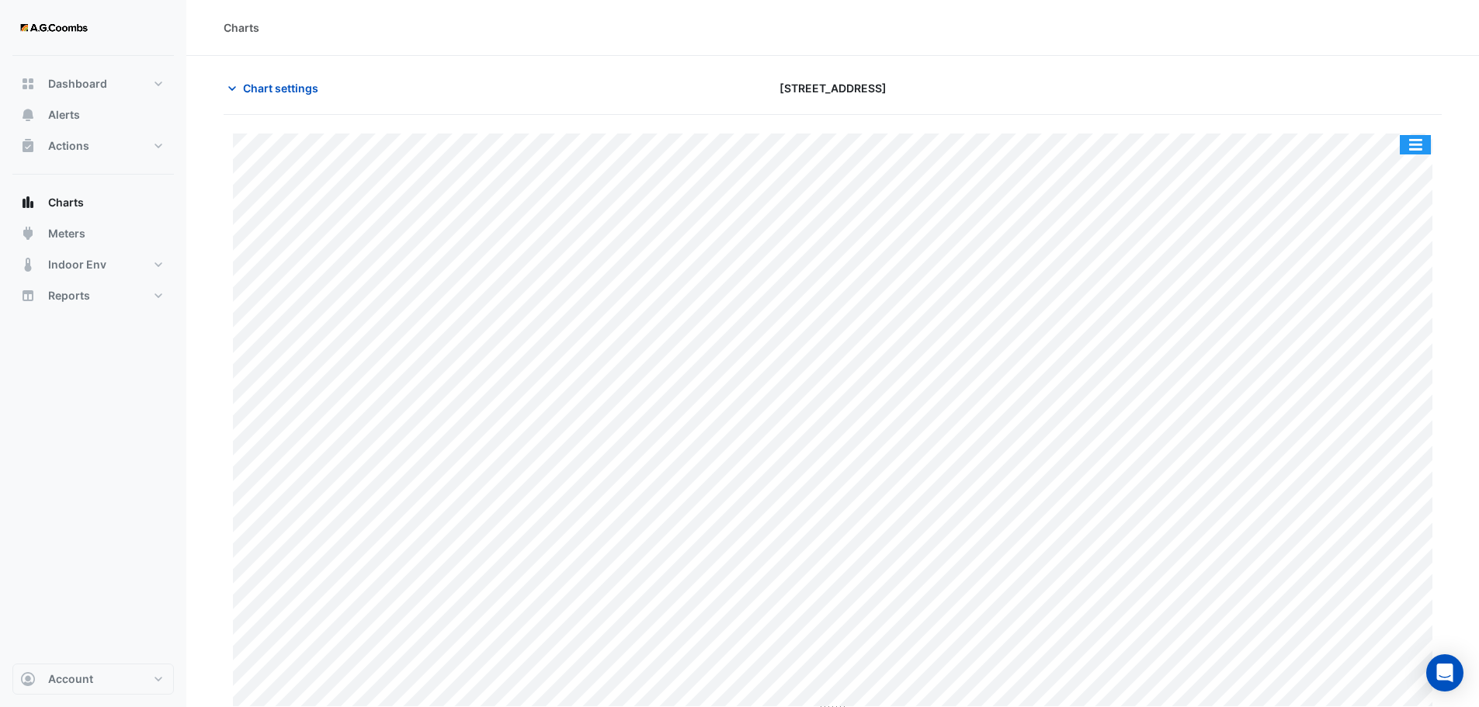
click at [1414, 140] on button "button" at bounding box center [1415, 144] width 31 height 19
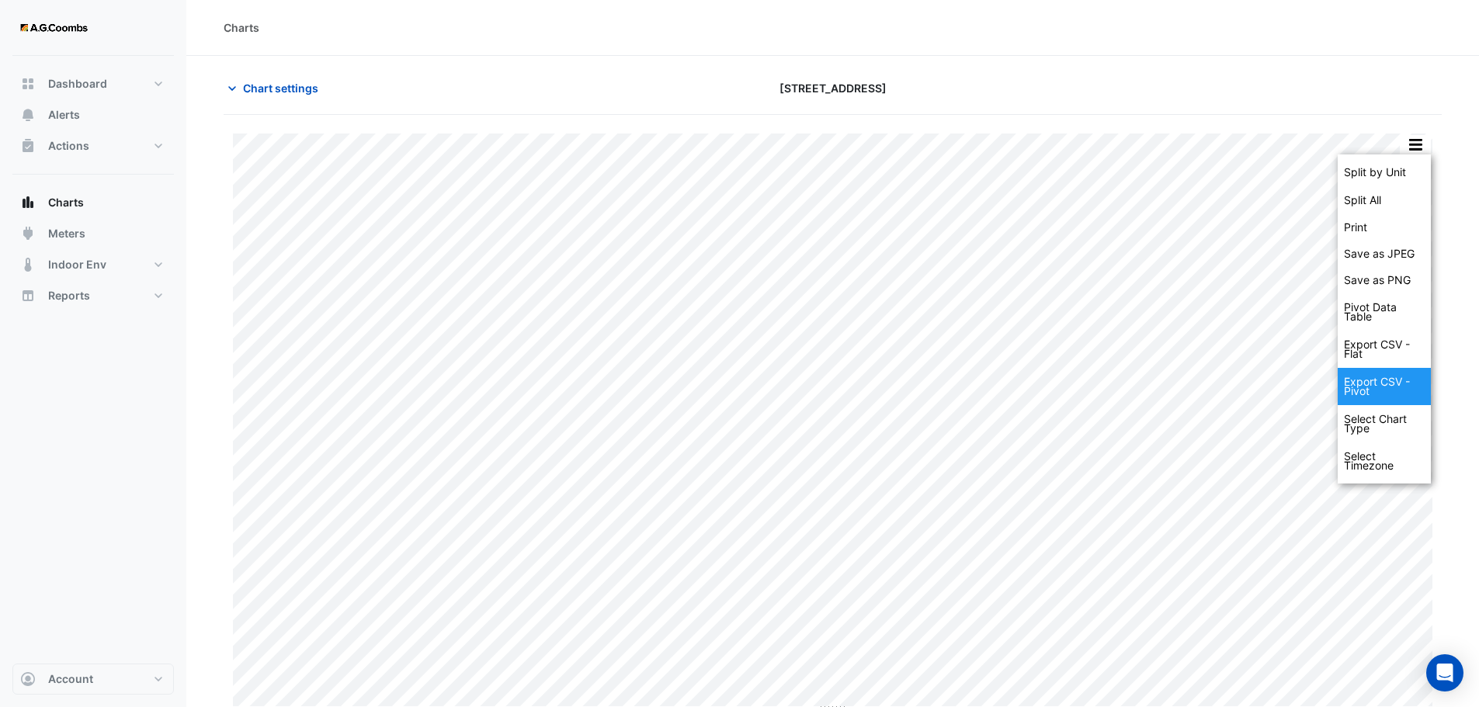
click at [1386, 379] on div "Export CSV - Pivot" at bounding box center [1383, 386] width 93 height 37
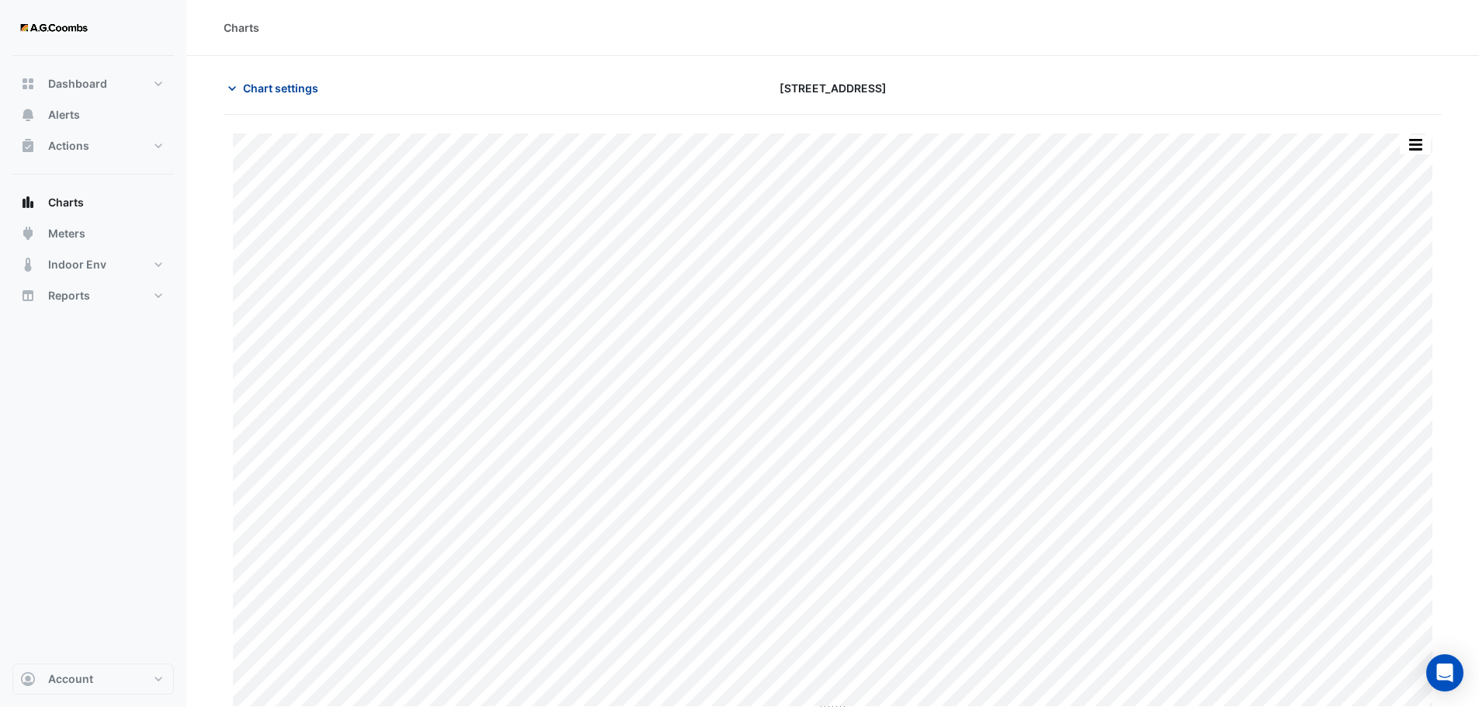
click at [249, 88] on span "Chart settings" at bounding box center [280, 88] width 75 height 16
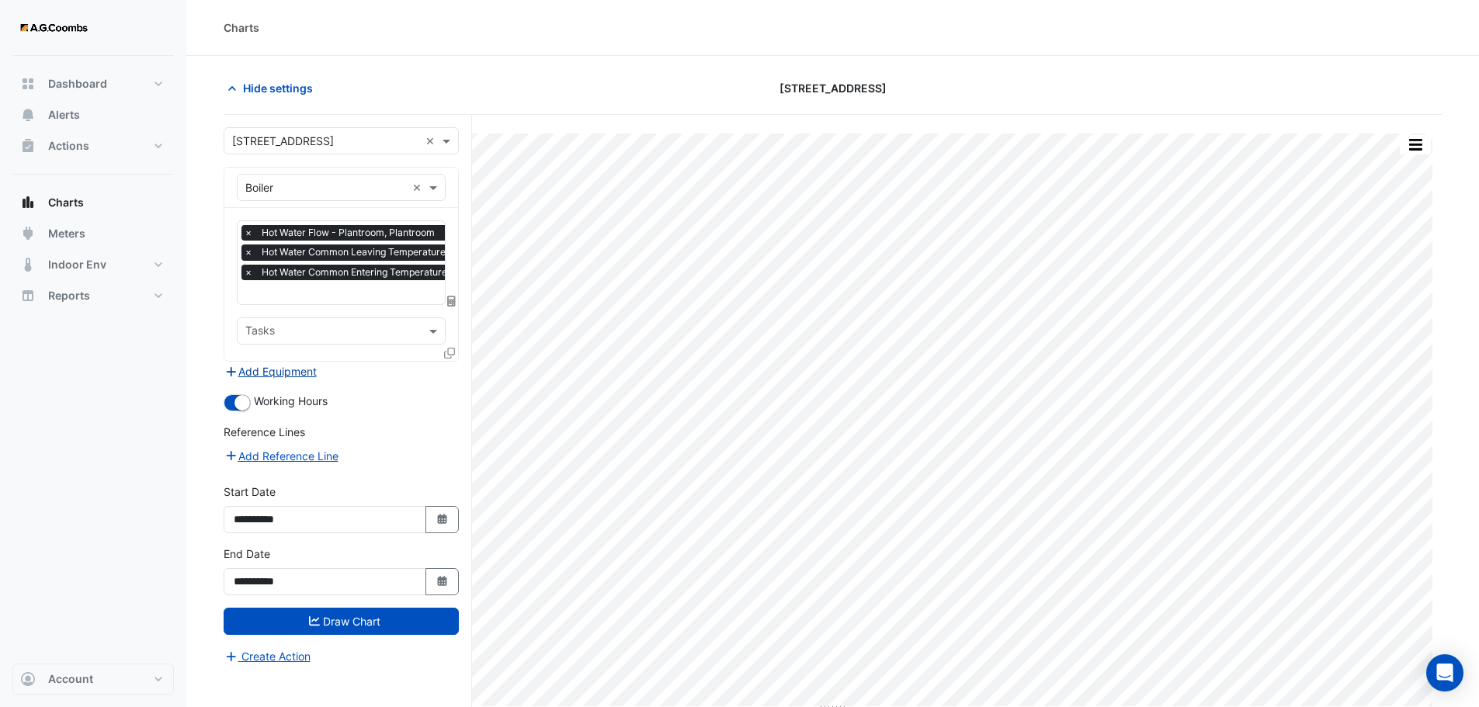
click at [277, 375] on button "Add Equipment" at bounding box center [271, 371] width 94 height 18
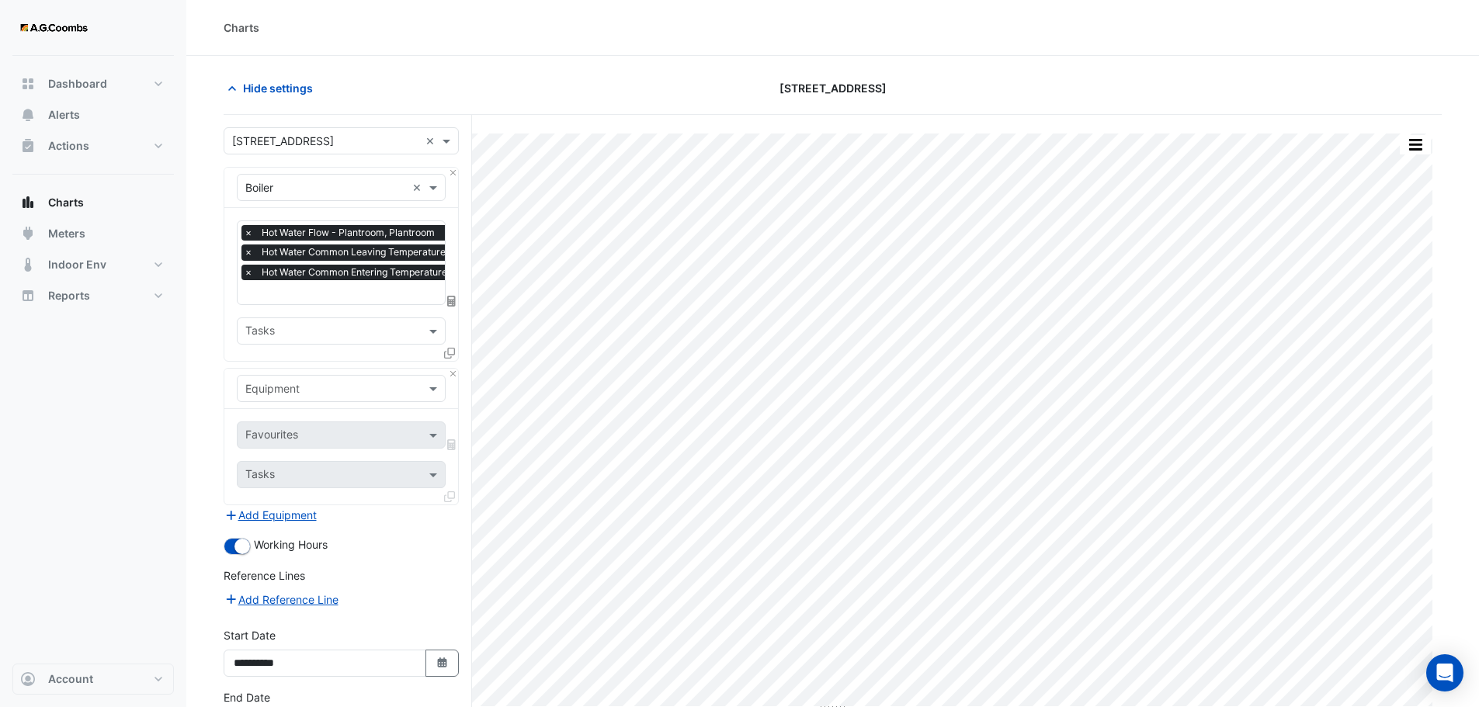
click at [348, 391] on input "text" at bounding box center [325, 389] width 161 height 16
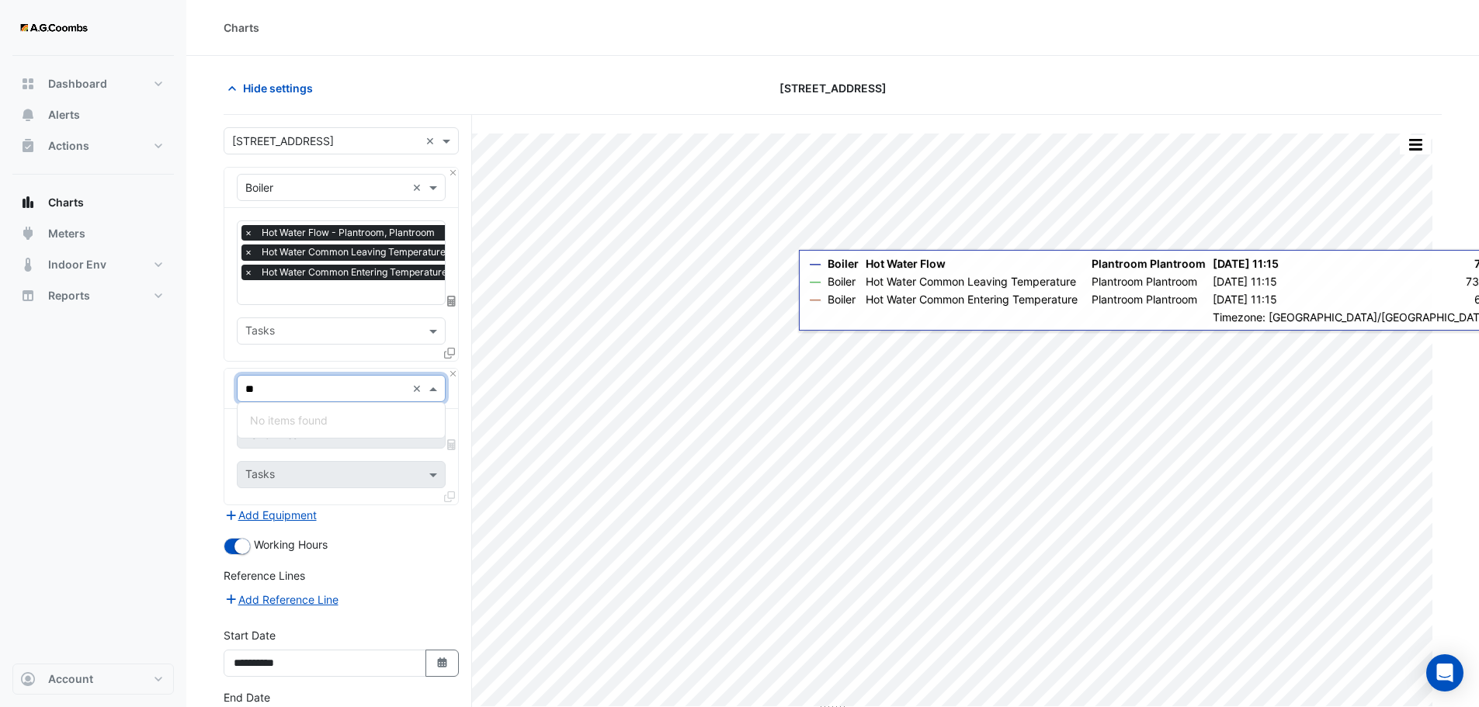
type input "*"
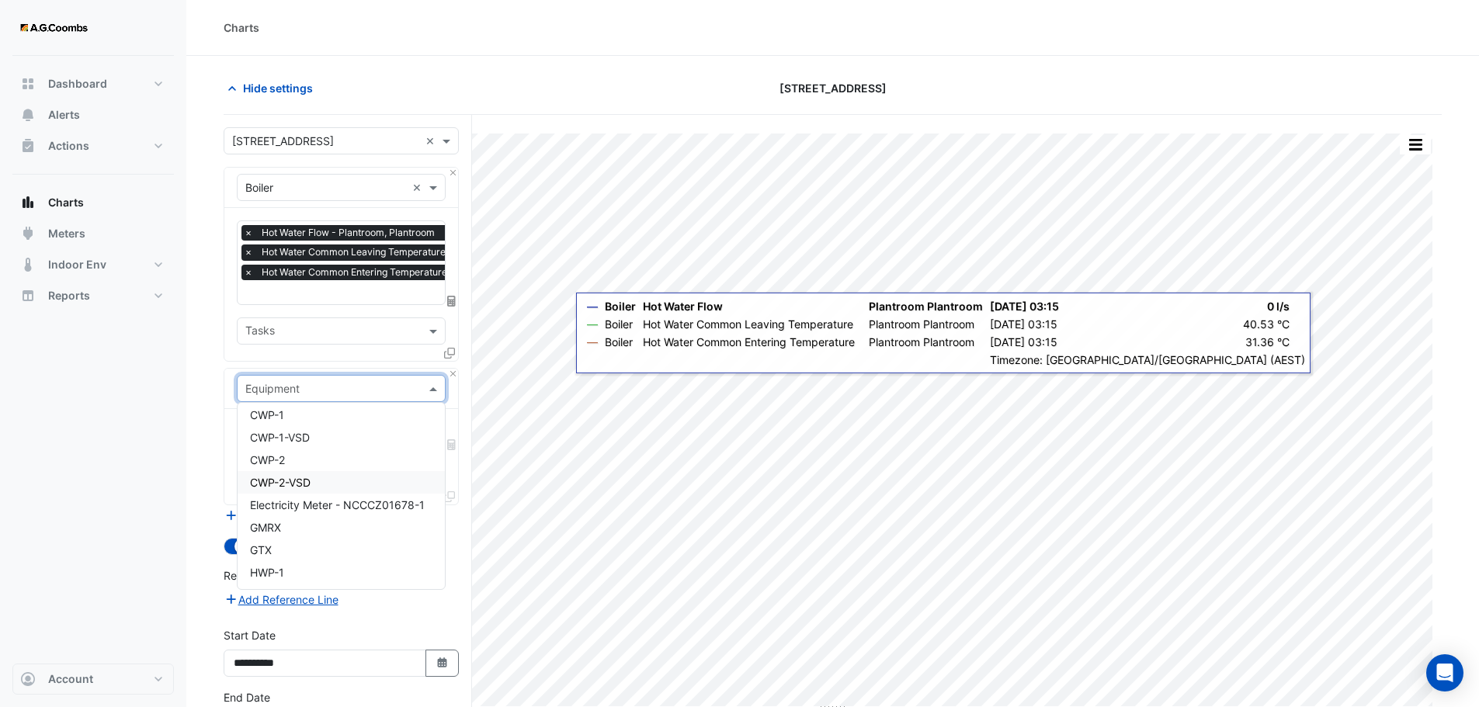
scroll to position [1861, 0]
click at [273, 473] on div "GTX" at bounding box center [341, 472] width 207 height 23
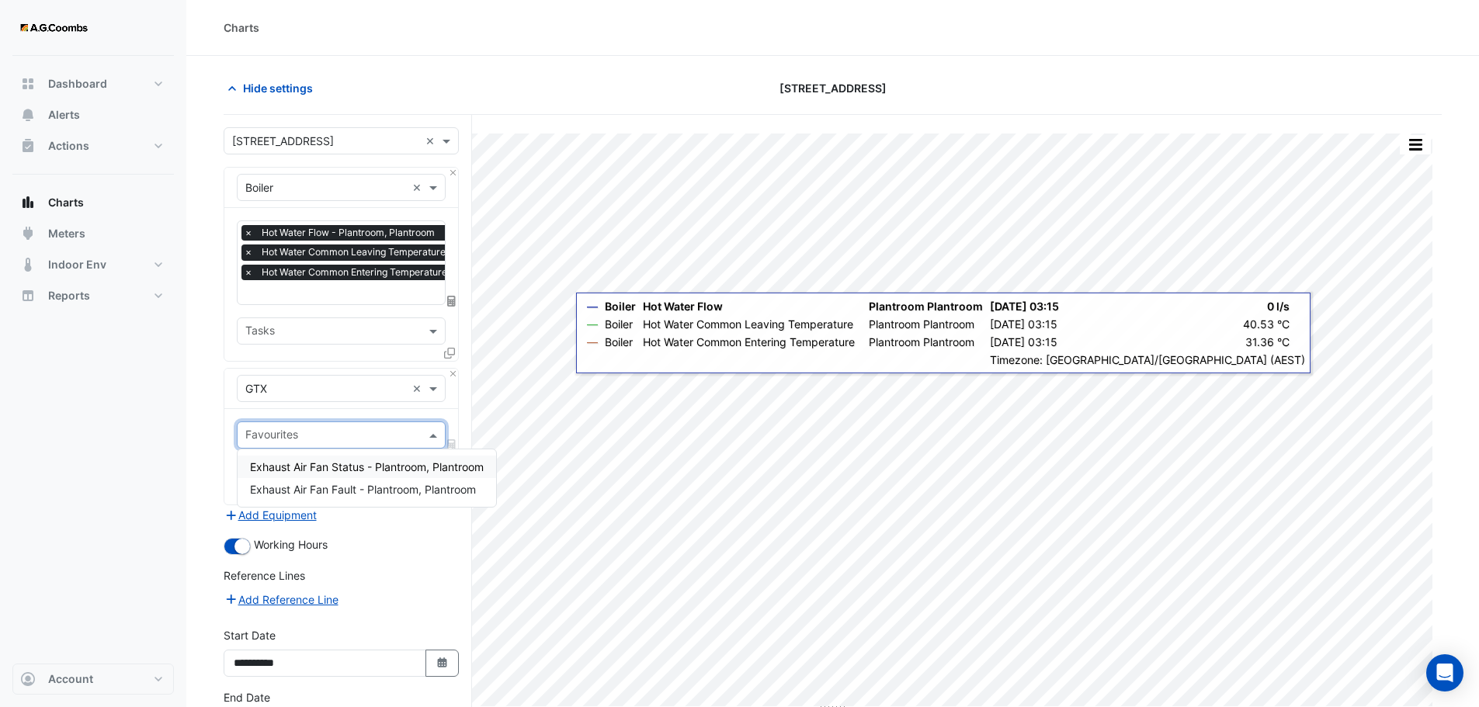
click at [366, 435] on input "text" at bounding box center [332, 436] width 174 height 16
click at [356, 396] on div "× GTX ×" at bounding box center [341, 388] width 209 height 27
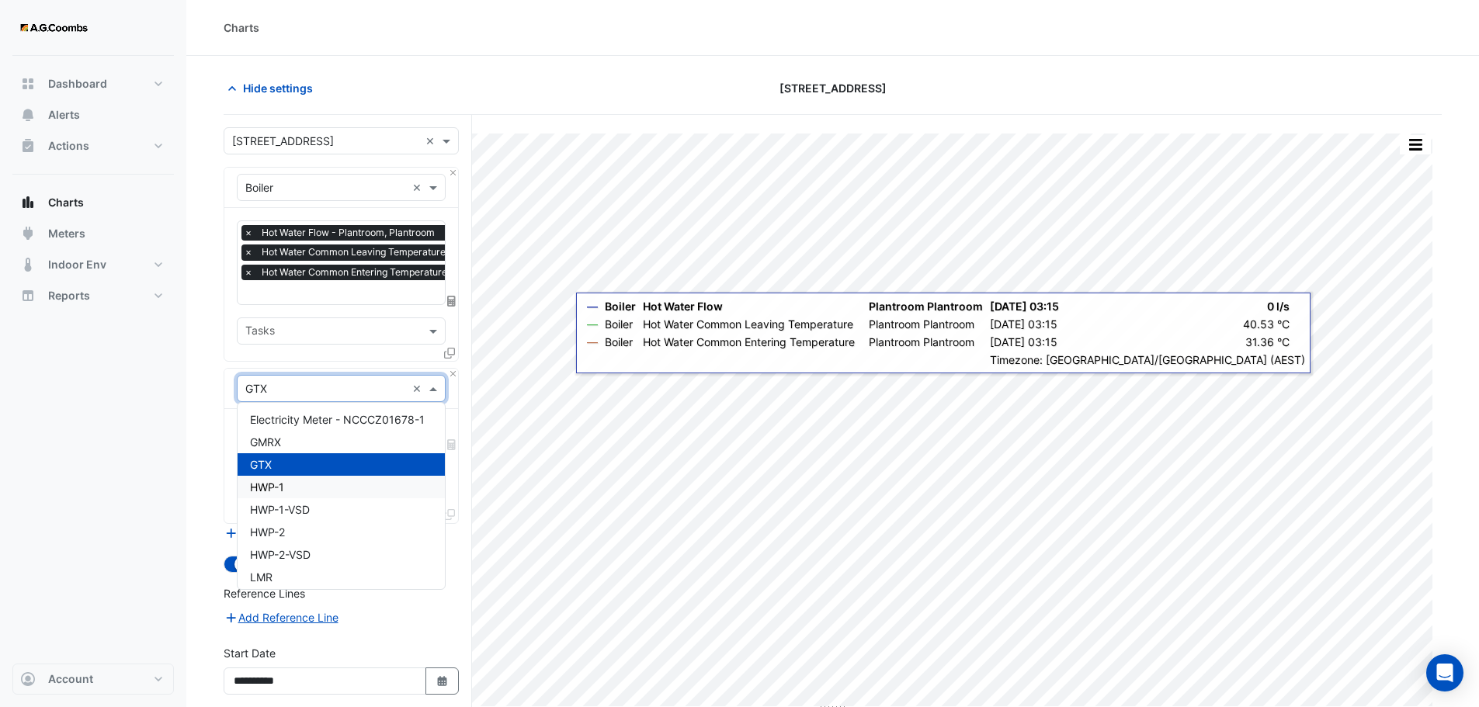
scroll to position [1842, 0]
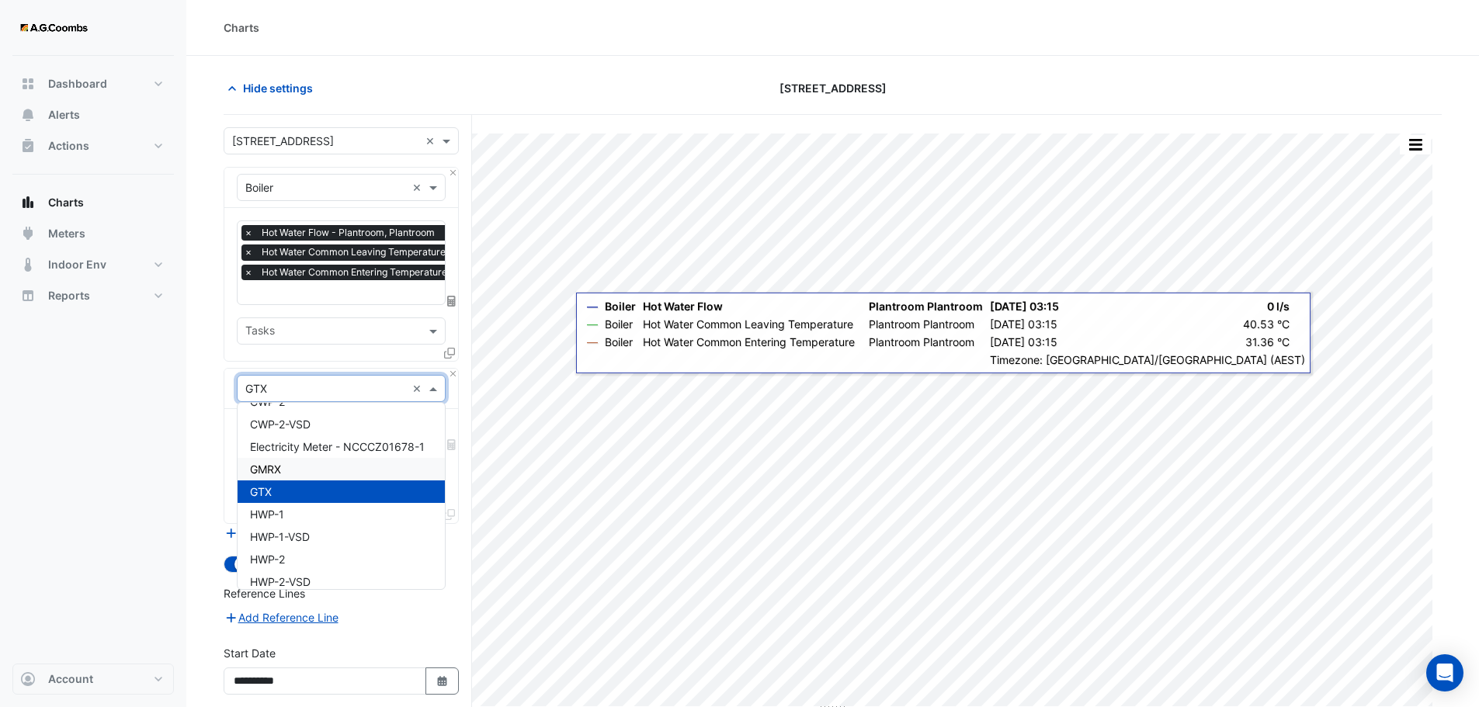
click at [296, 461] on div "GMRX" at bounding box center [341, 469] width 207 height 23
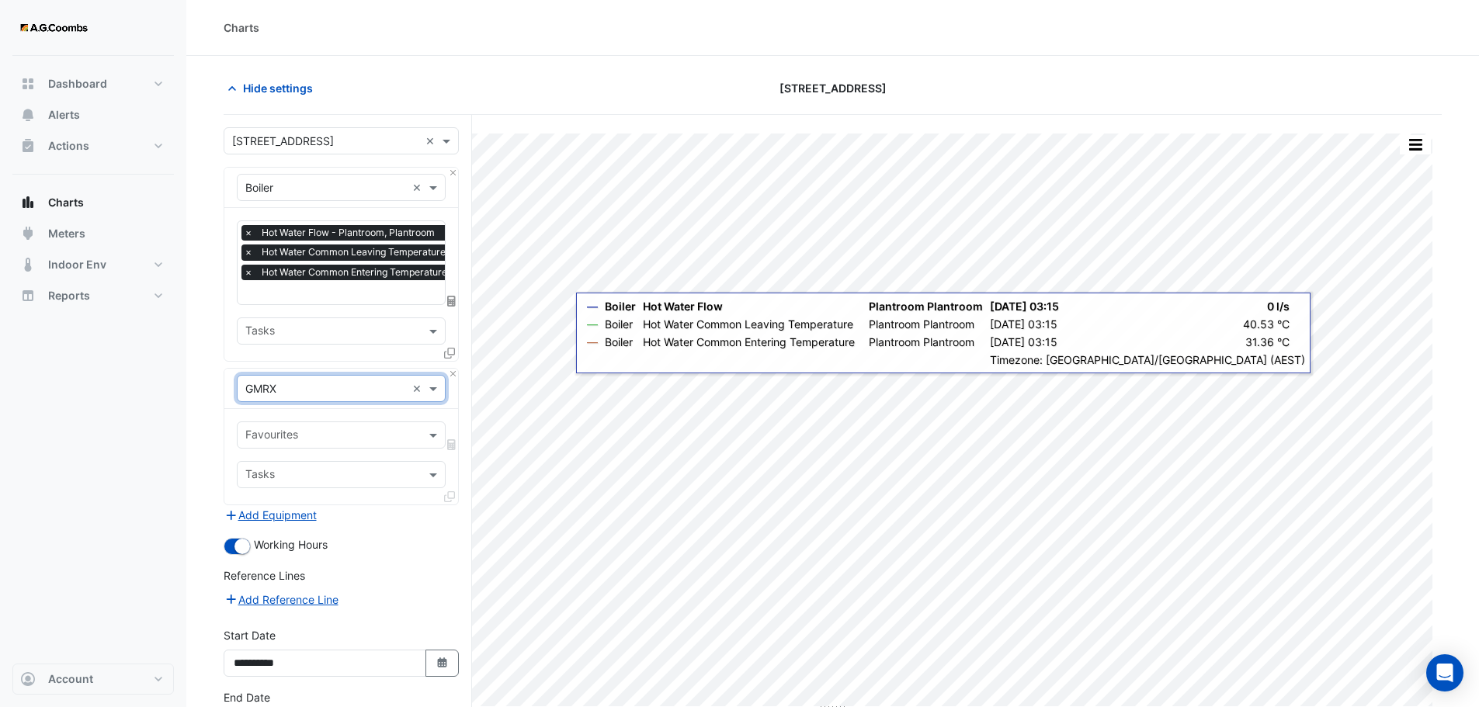
click at [317, 439] on input "text" at bounding box center [332, 436] width 174 height 16
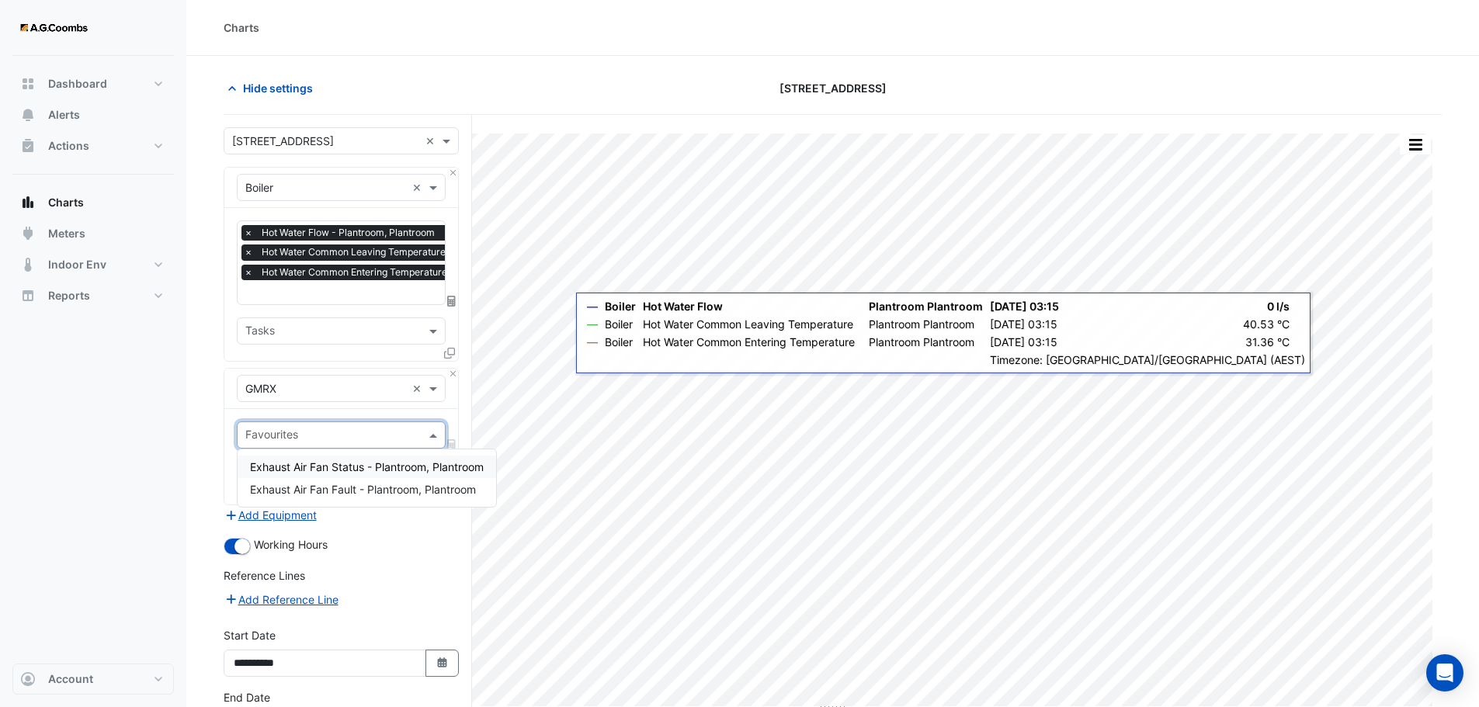
click at [317, 439] on input "text" at bounding box center [332, 436] width 174 height 16
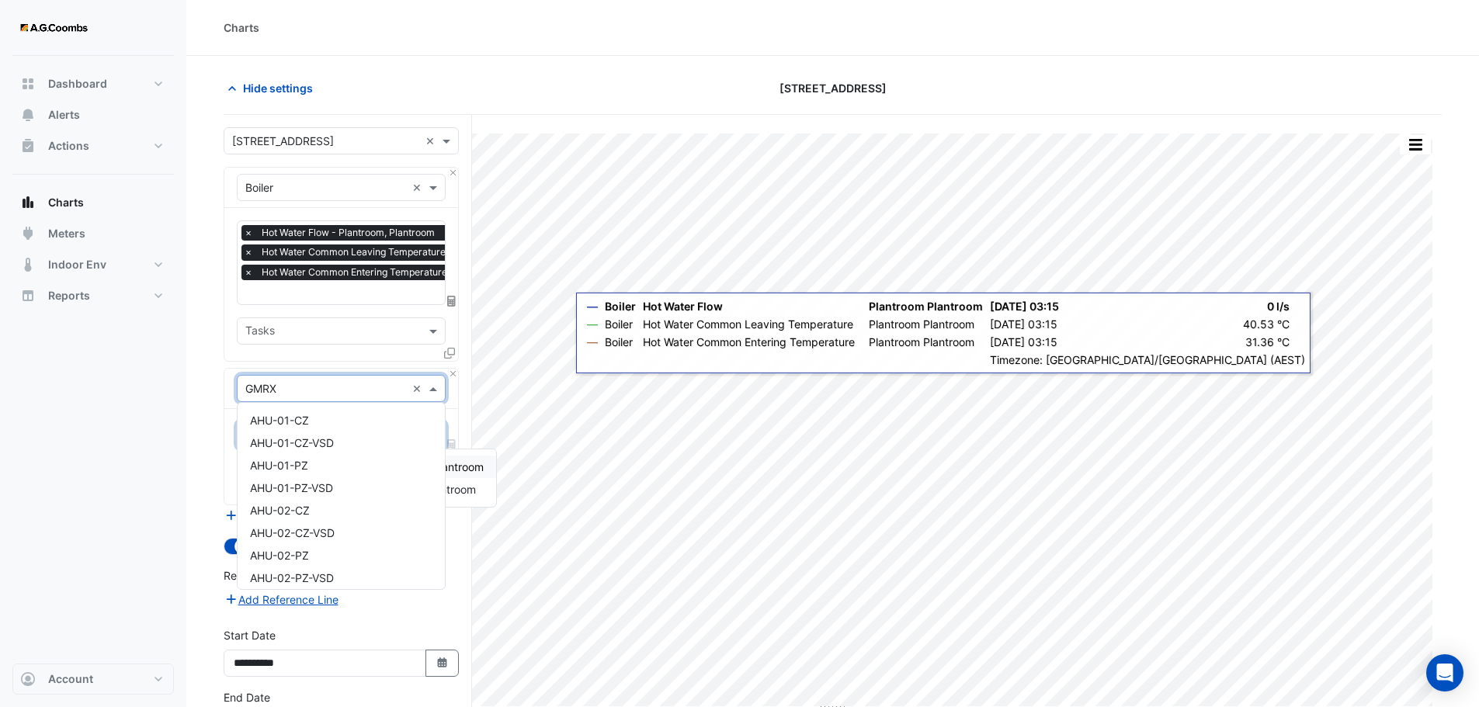
click at [338, 377] on div "× GMRX ×" at bounding box center [341, 388] width 209 height 27
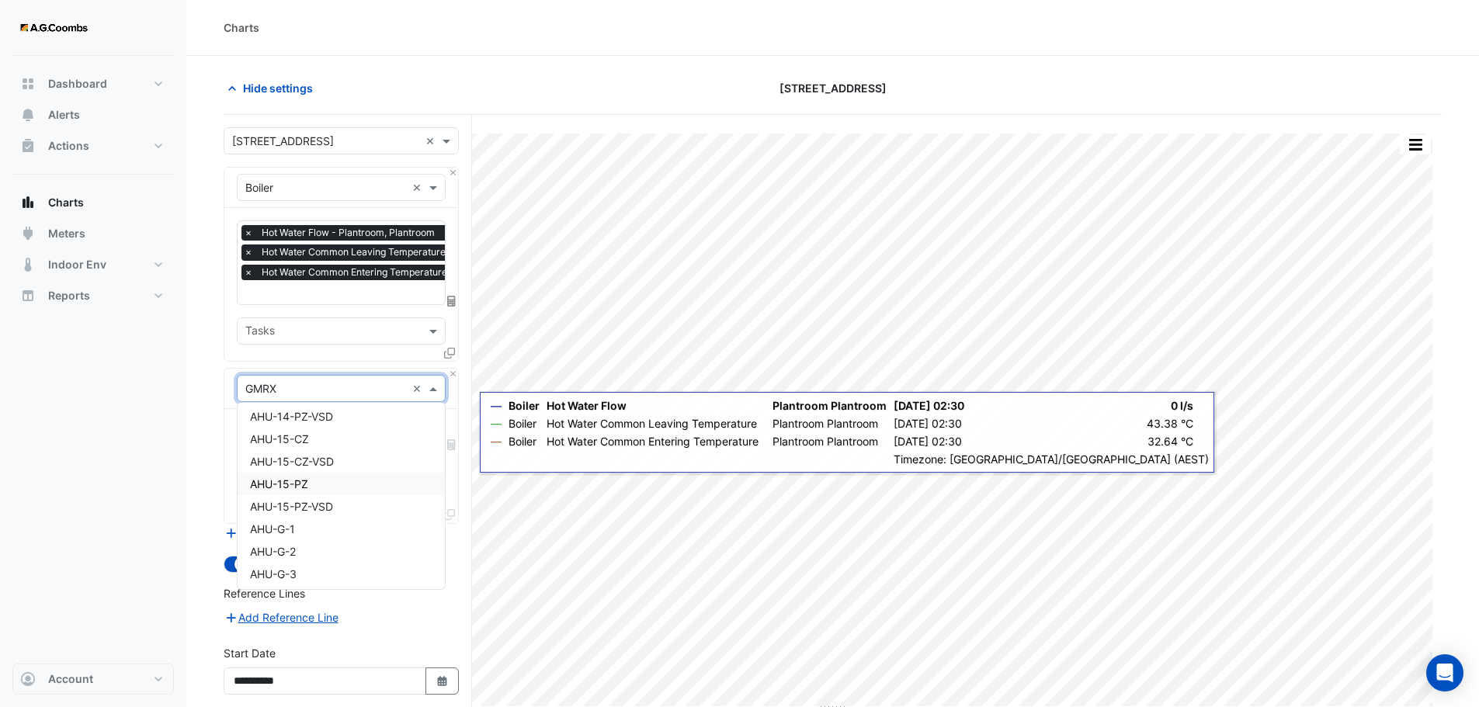
scroll to position [0, 0]
click at [301, 420] on span "AHU-01-CZ" at bounding box center [279, 420] width 59 height 13
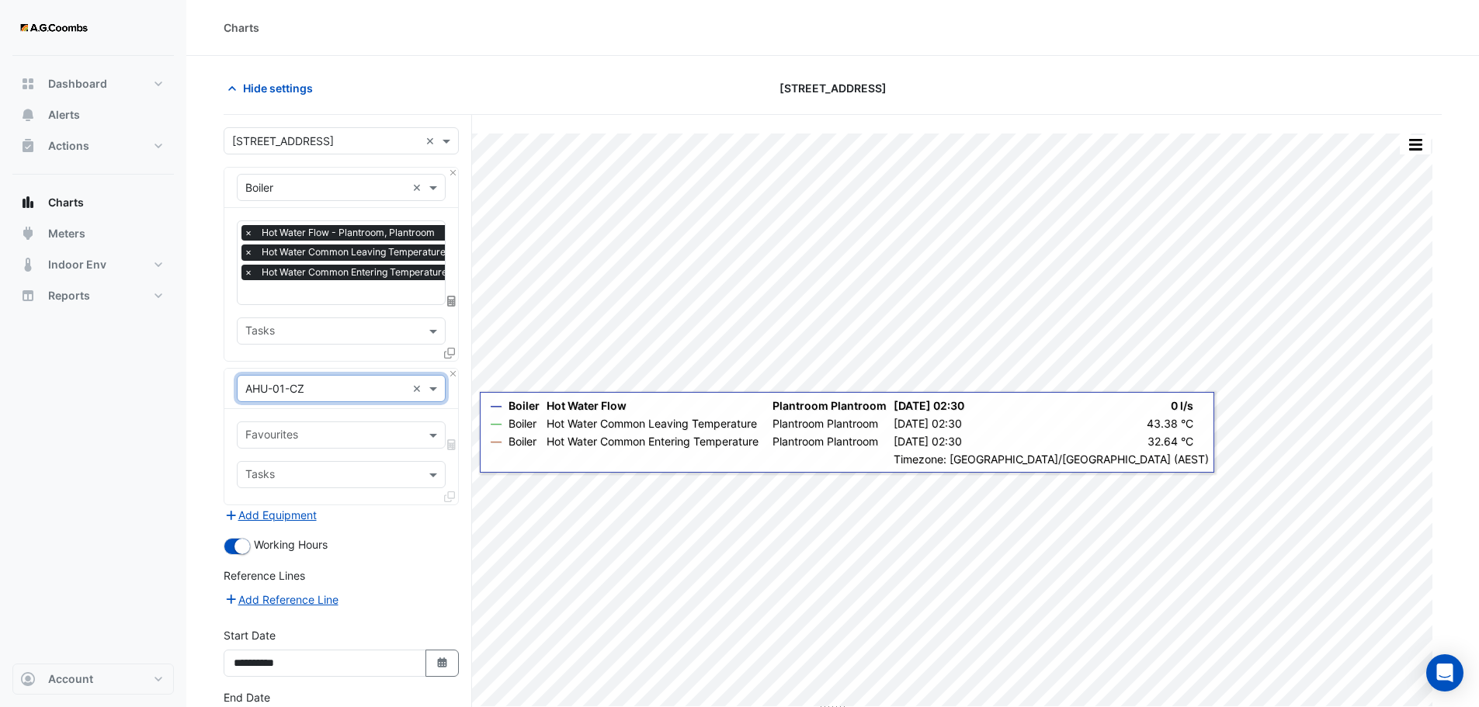
click at [313, 432] on input "text" at bounding box center [332, 436] width 174 height 16
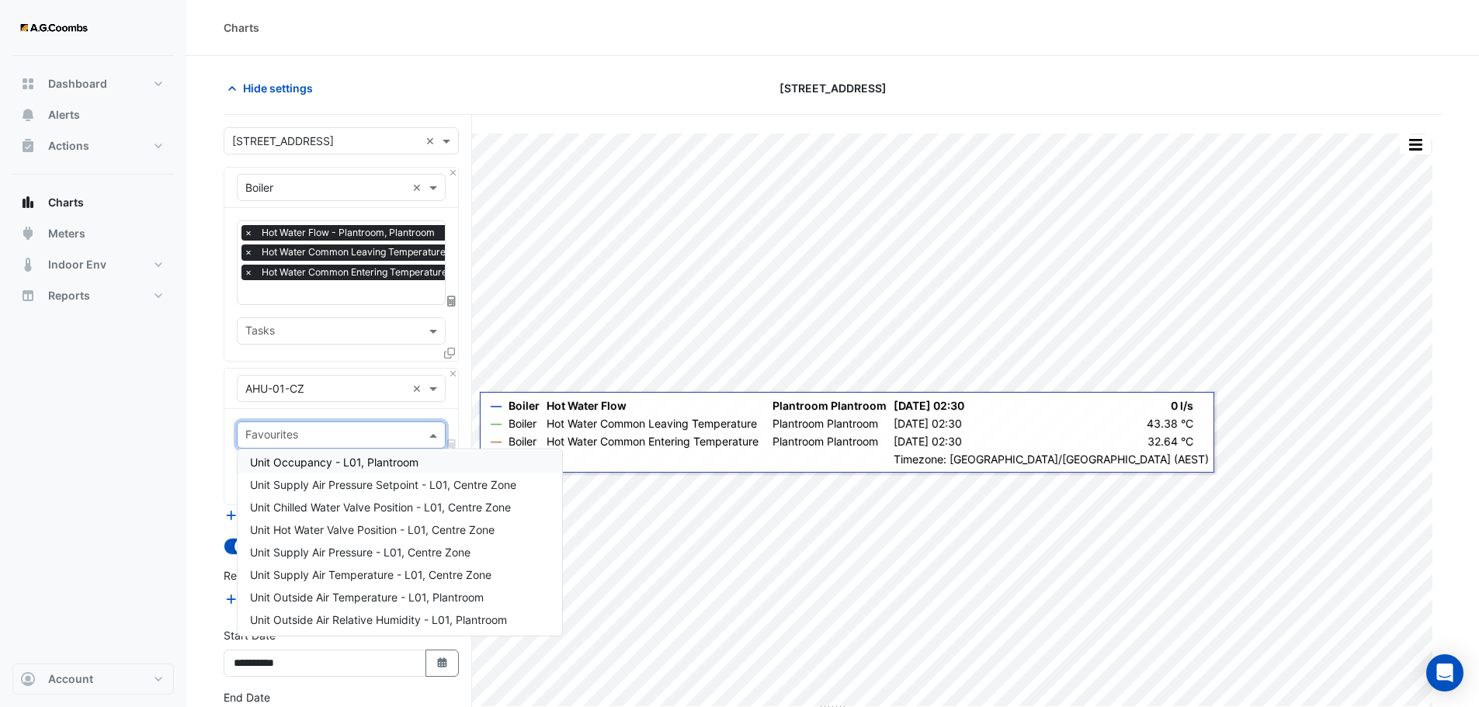
scroll to position [78, 0]
click at [387, 503] on span "Unit Hot Water Valve Position - L01, Centre Zone" at bounding box center [372, 501] width 245 height 13
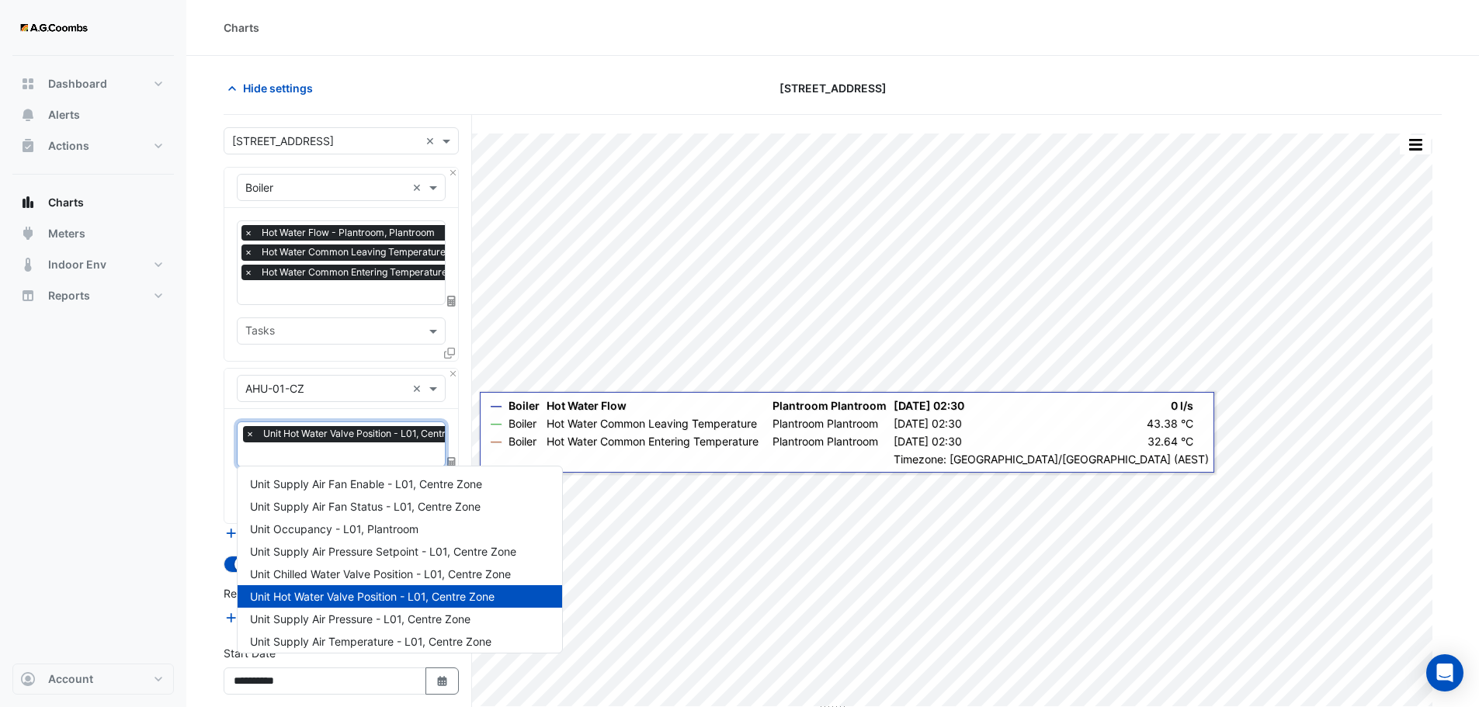
click at [329, 459] on input "text" at bounding box center [364, 456] width 238 height 16
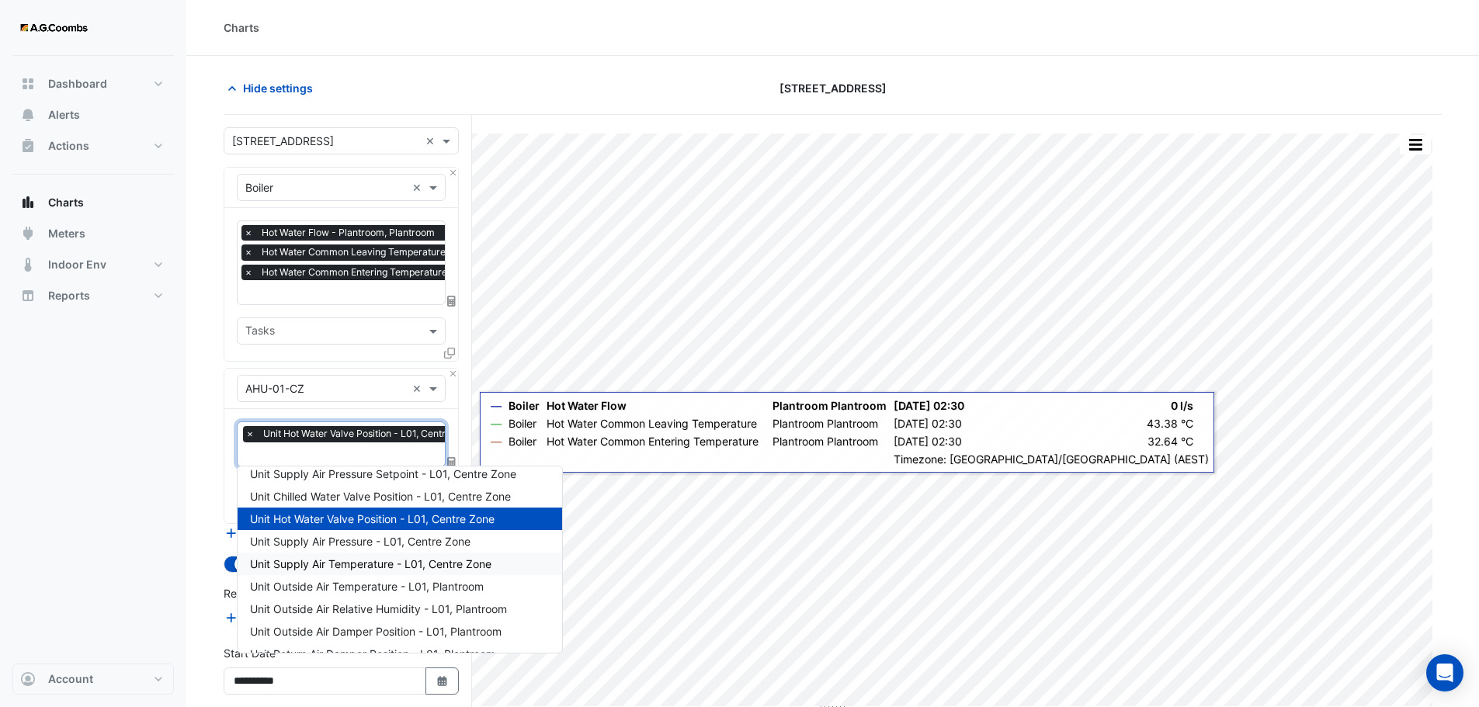
click at [337, 565] on span "Unit Supply Air Temperature - L01, Centre Zone" at bounding box center [370, 563] width 241 height 13
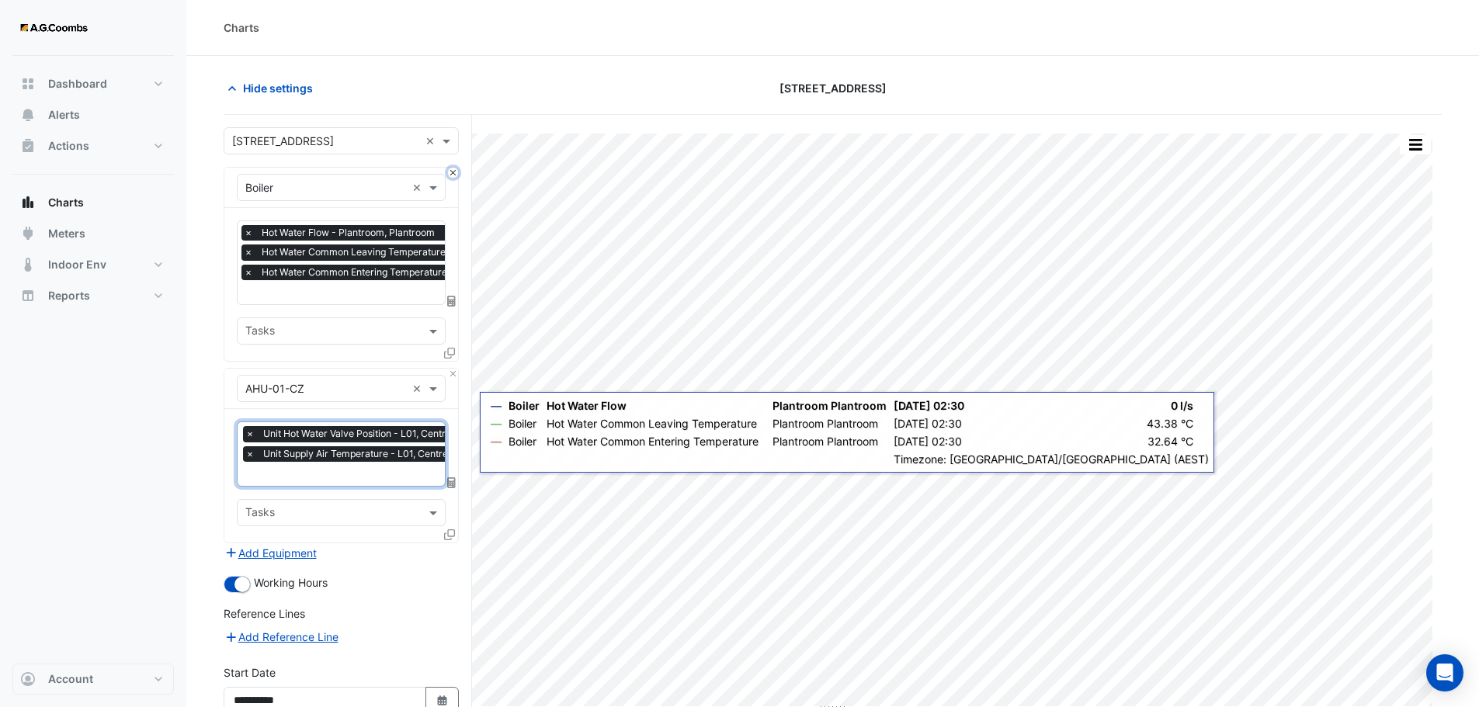
click at [453, 174] on button "Close" at bounding box center [453, 173] width 10 height 10
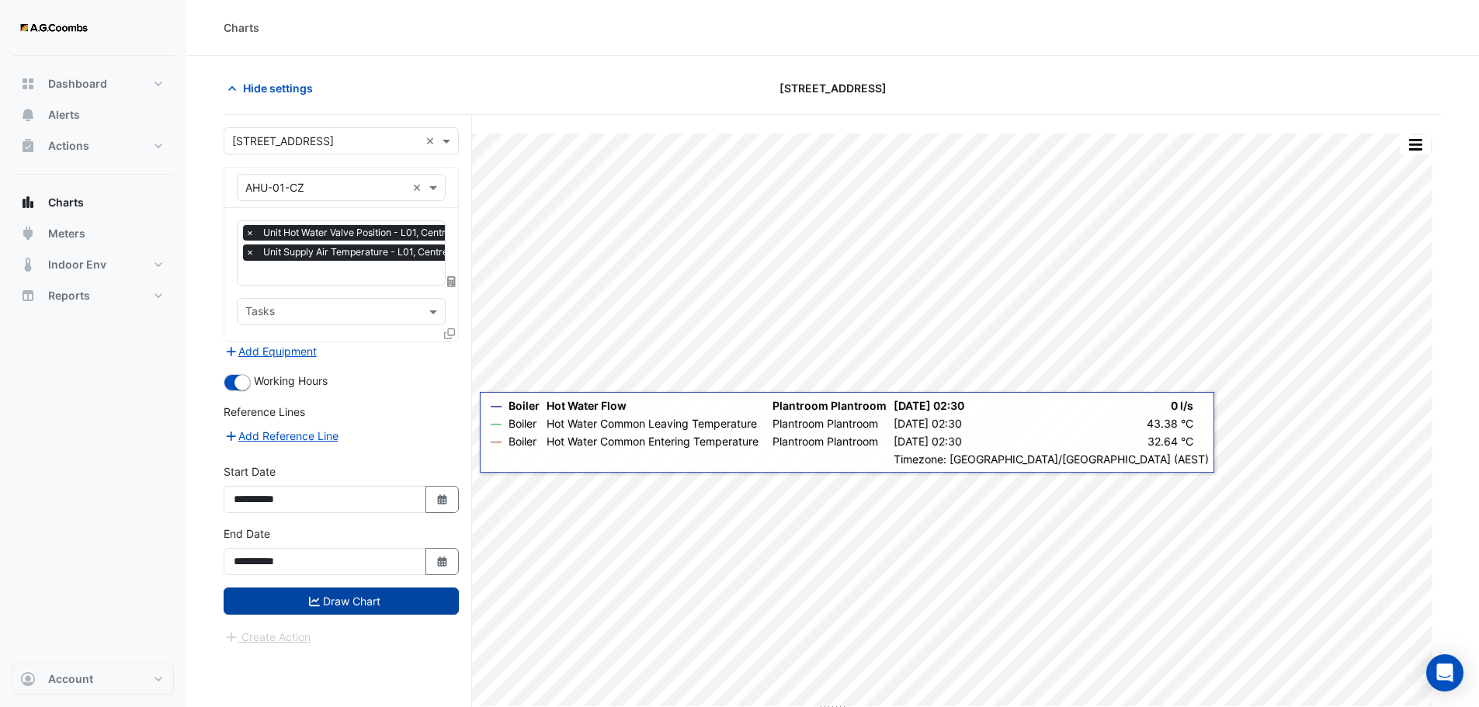
click at [297, 598] on button "Draw Chart" at bounding box center [341, 601] width 235 height 27
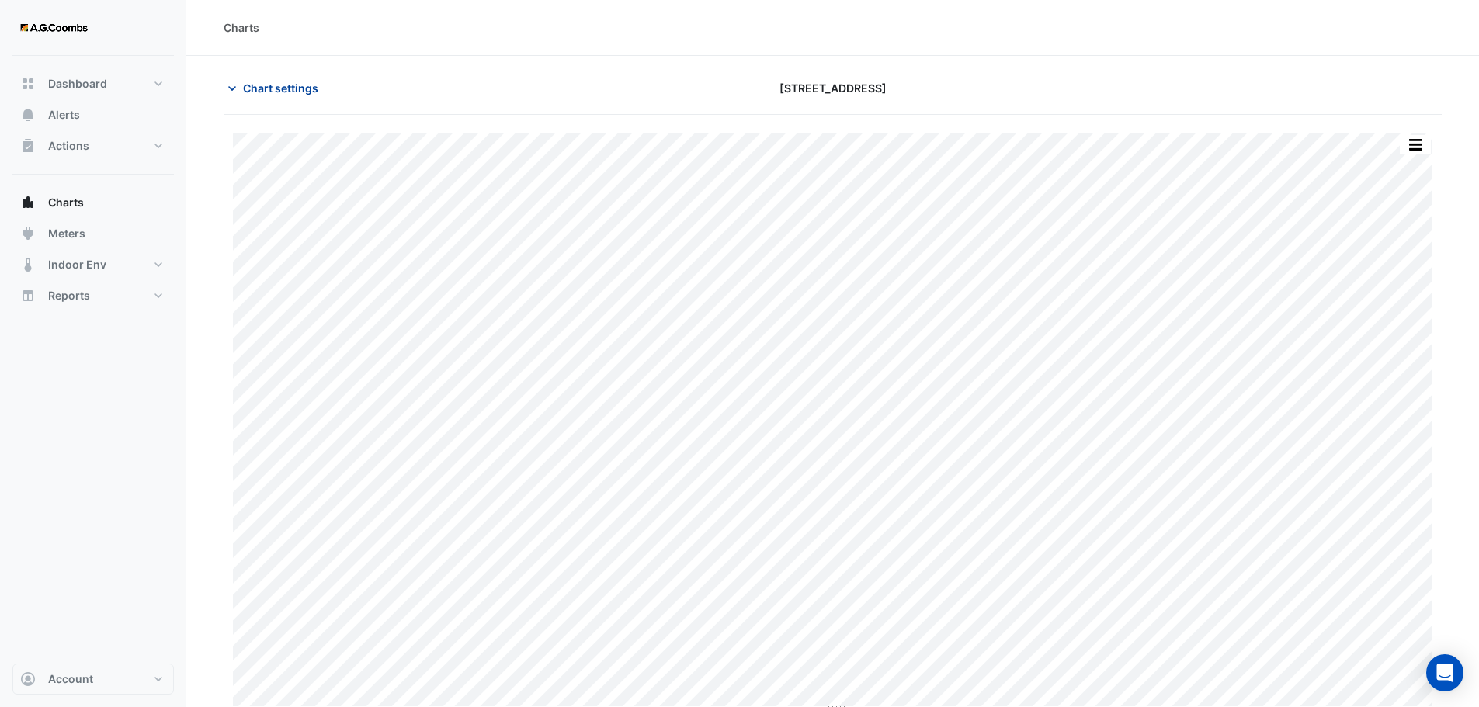
click at [234, 86] on icon "button" at bounding box center [232, 89] width 16 height 16
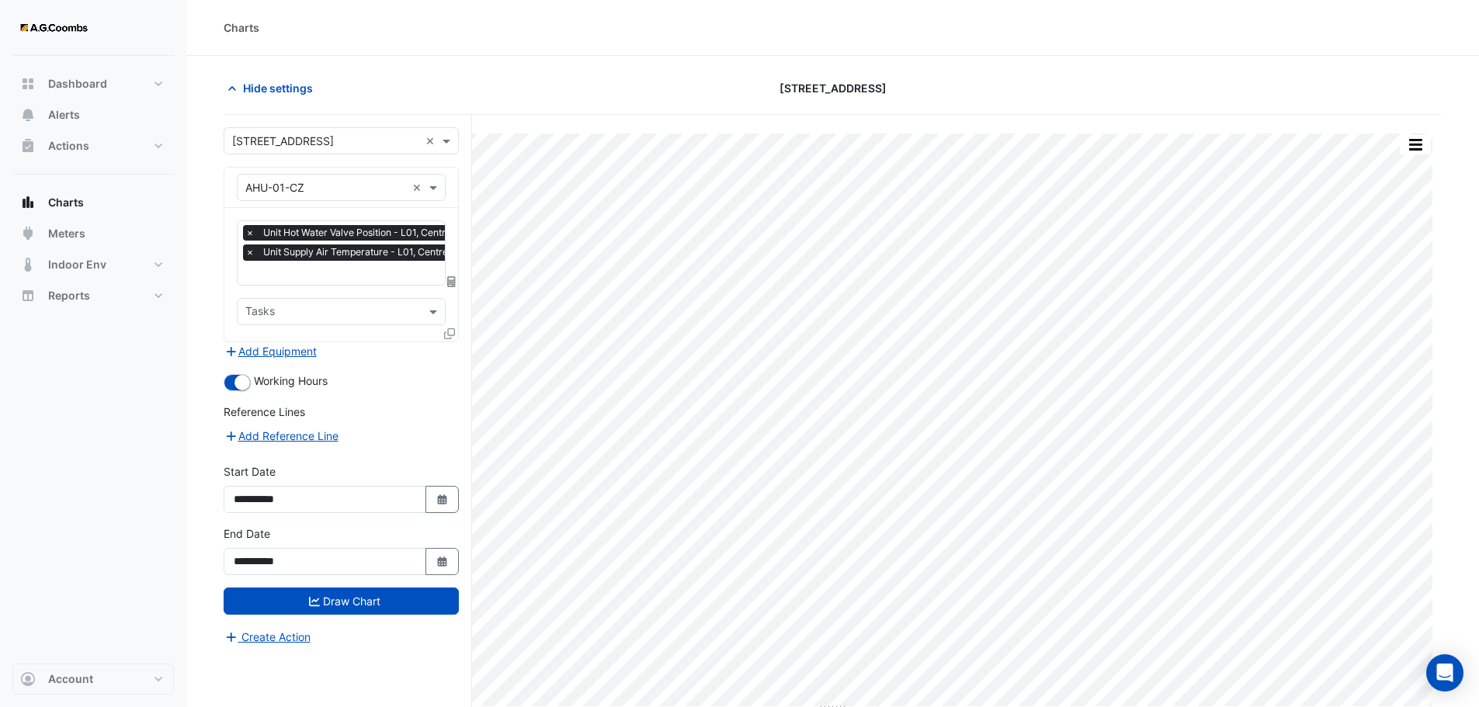
click at [310, 185] on input "text" at bounding box center [325, 188] width 161 height 16
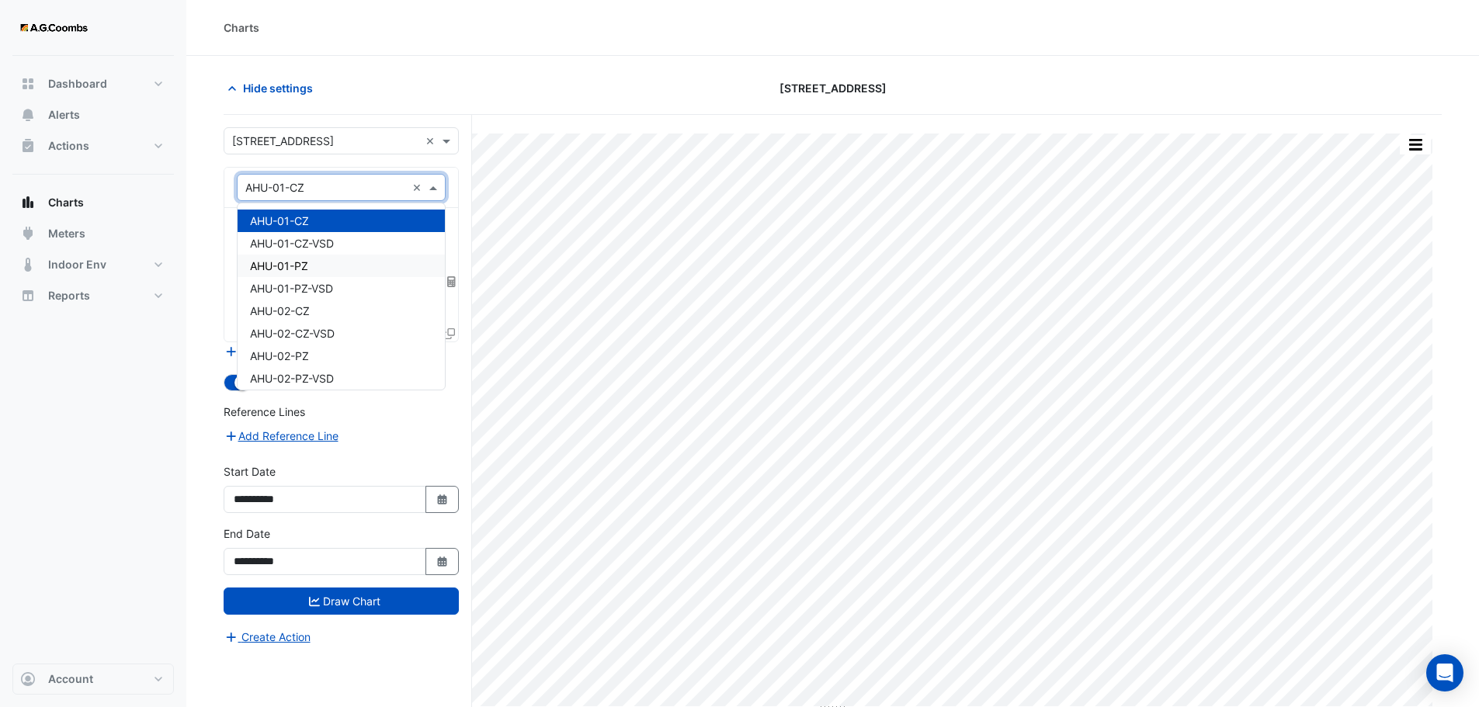
click at [294, 264] on span "AHU-01-PZ" at bounding box center [279, 265] width 58 height 13
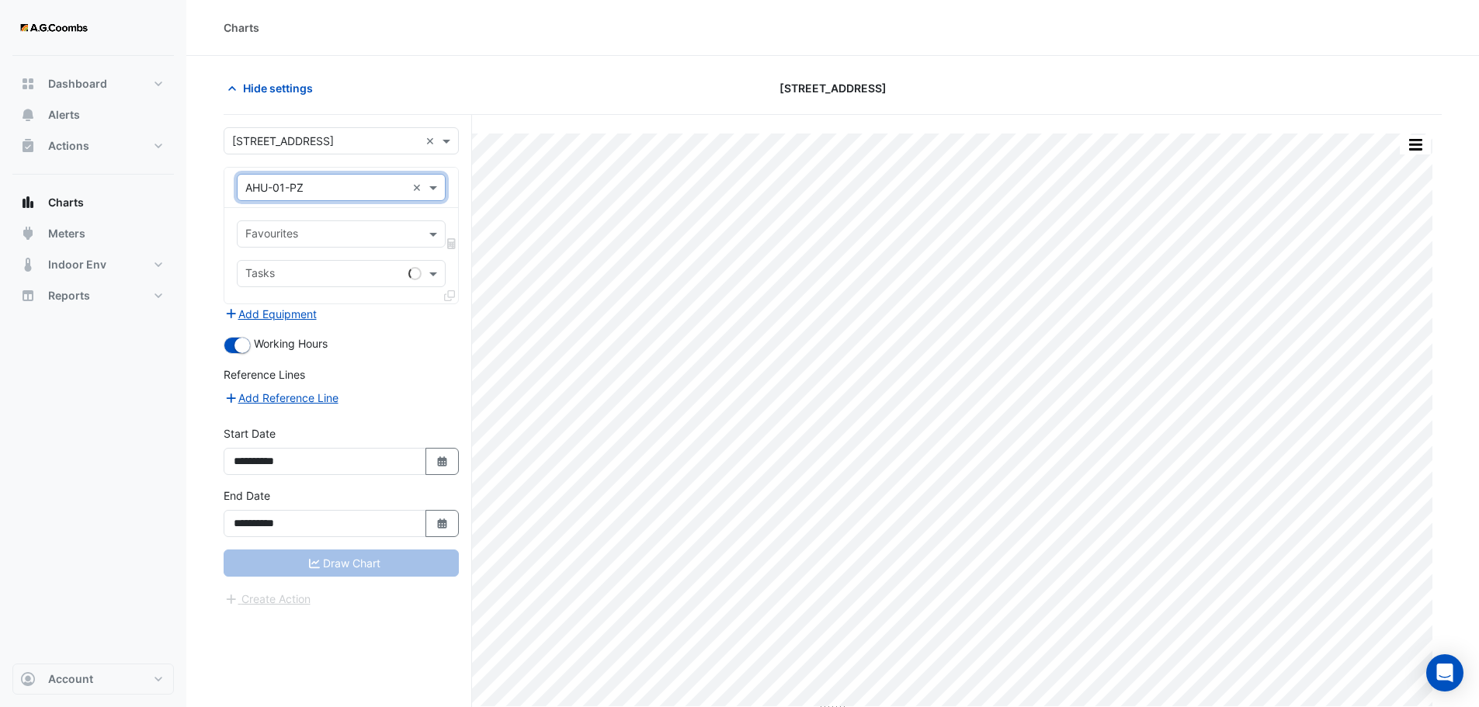
click at [315, 235] on input "text" at bounding box center [332, 235] width 174 height 16
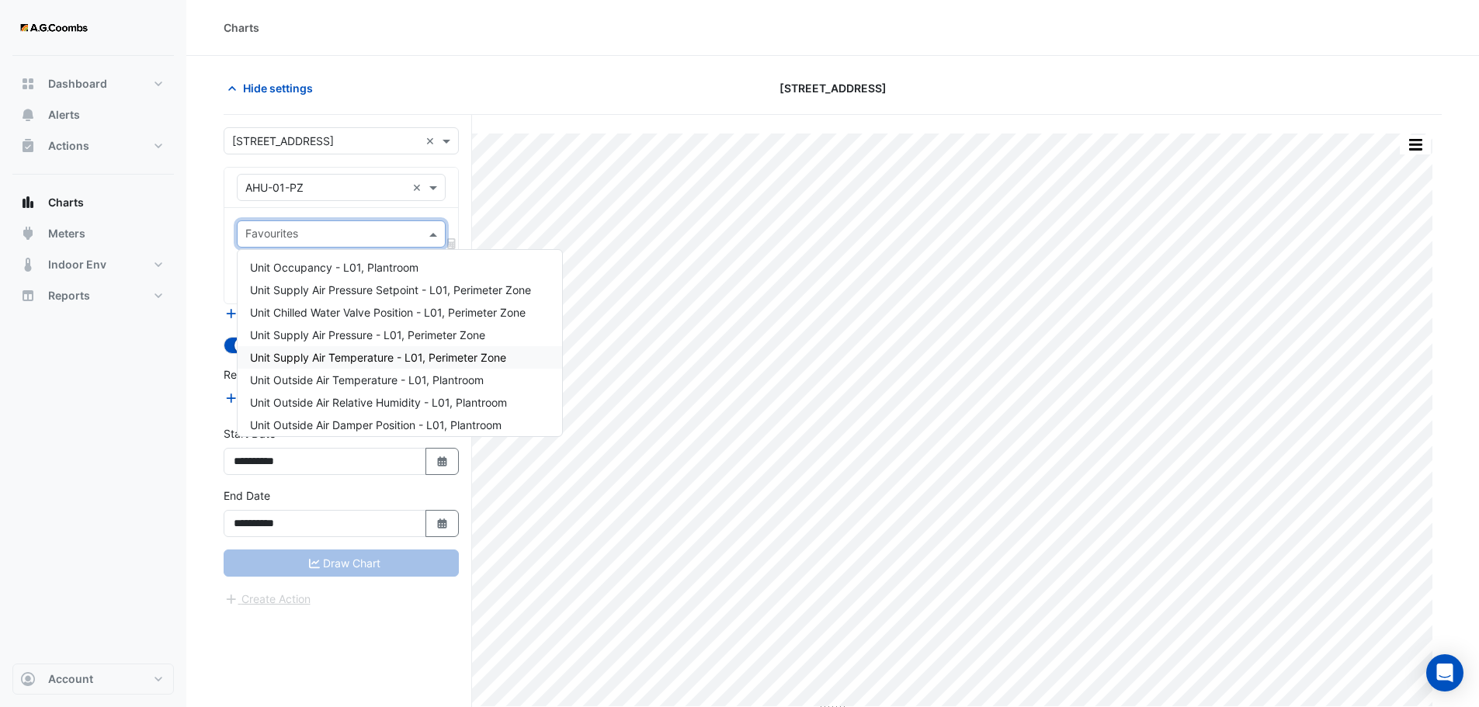
click at [331, 357] on span "Unit Supply Air Temperature - L01, Perimeter Zone" at bounding box center [378, 357] width 256 height 13
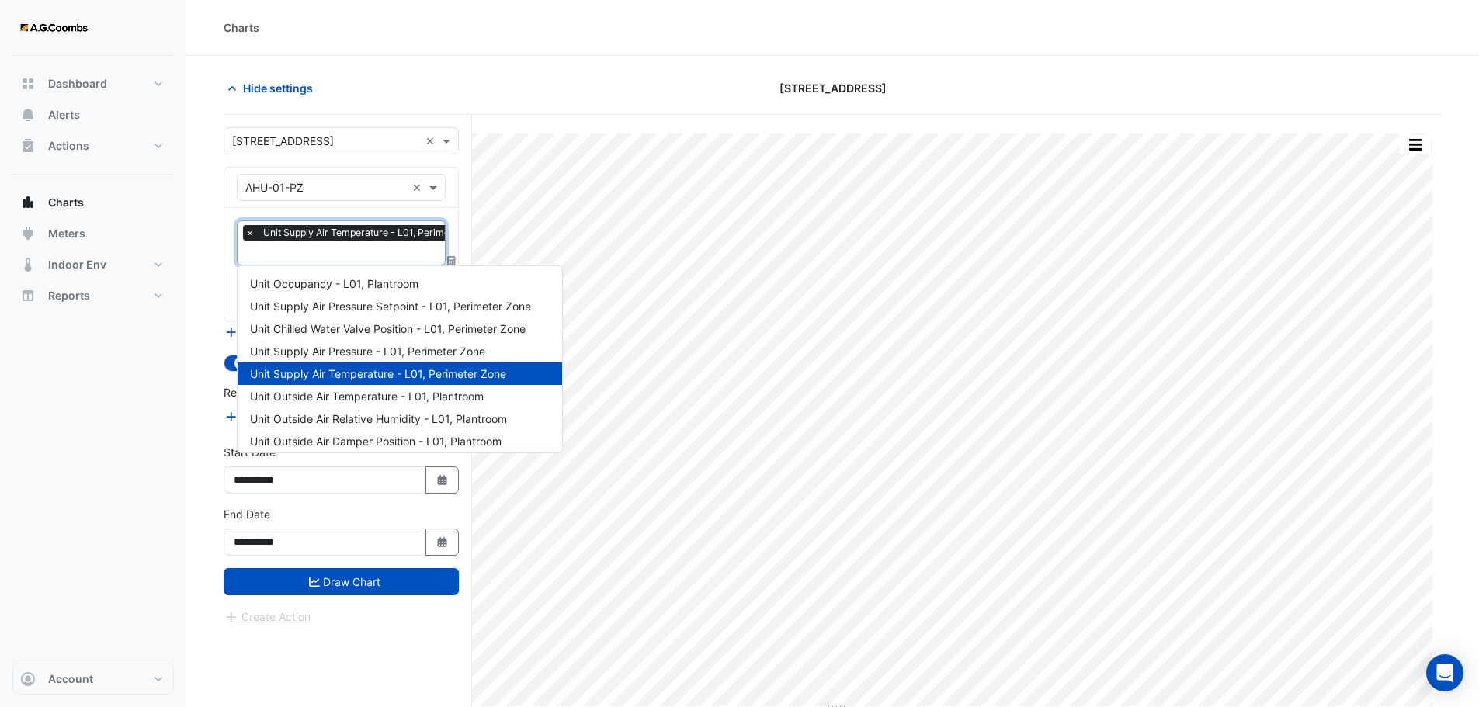
click at [318, 250] on input "text" at bounding box center [369, 254] width 249 height 16
click at [609, 96] on div "Hide settings" at bounding box center [420, 88] width 412 height 27
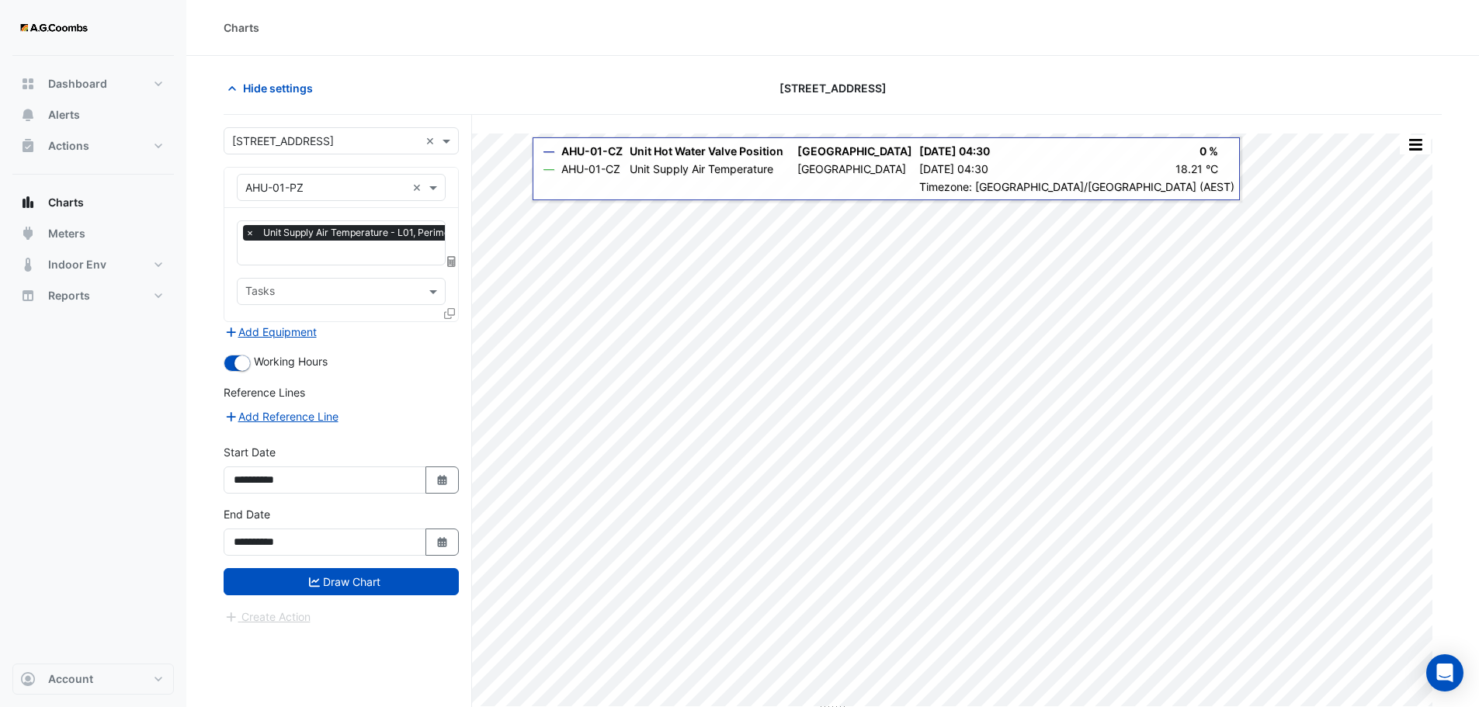
click at [342, 261] on input "text" at bounding box center [369, 254] width 249 height 16
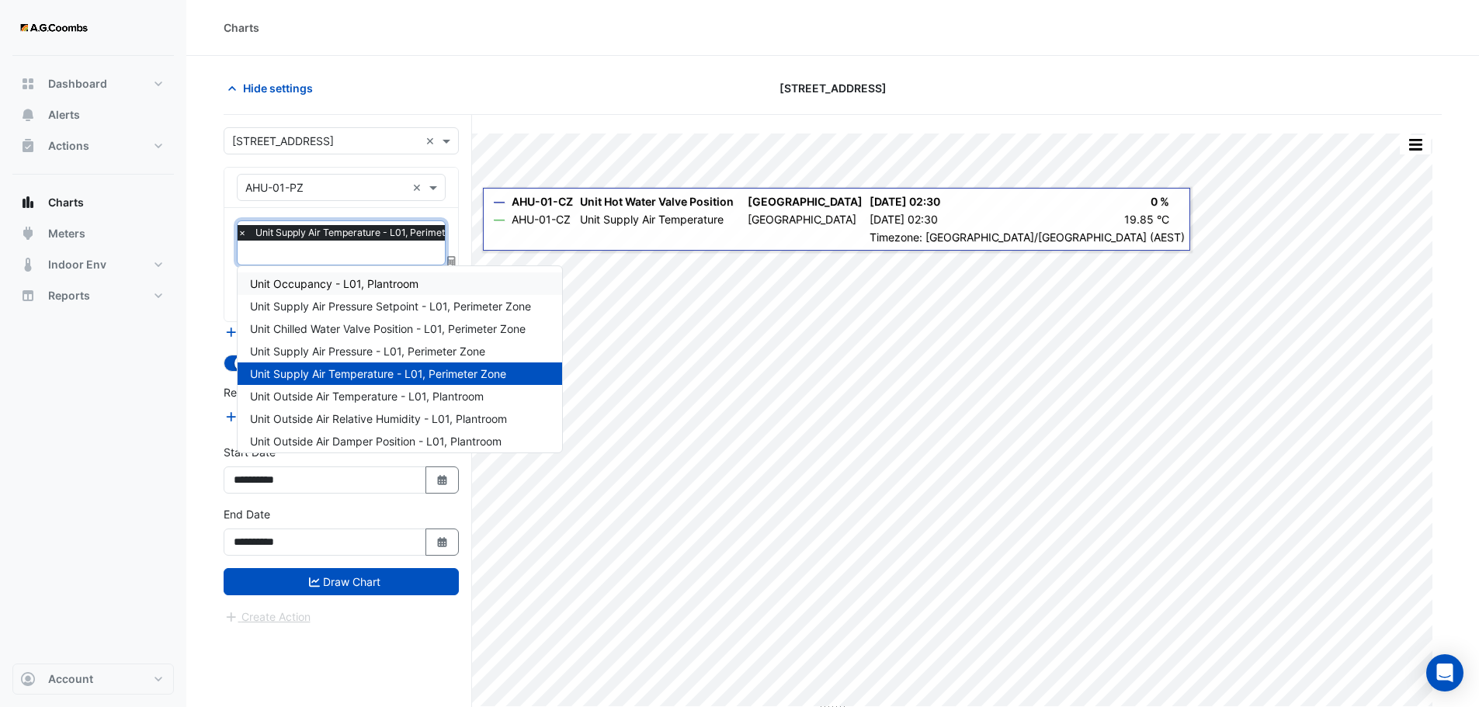
click at [499, 64] on section "Hide settings [STREET_ADDRESS] Split by Unit Split All Print Save as JPEG Save …" at bounding box center [832, 411] width 1292 height 710
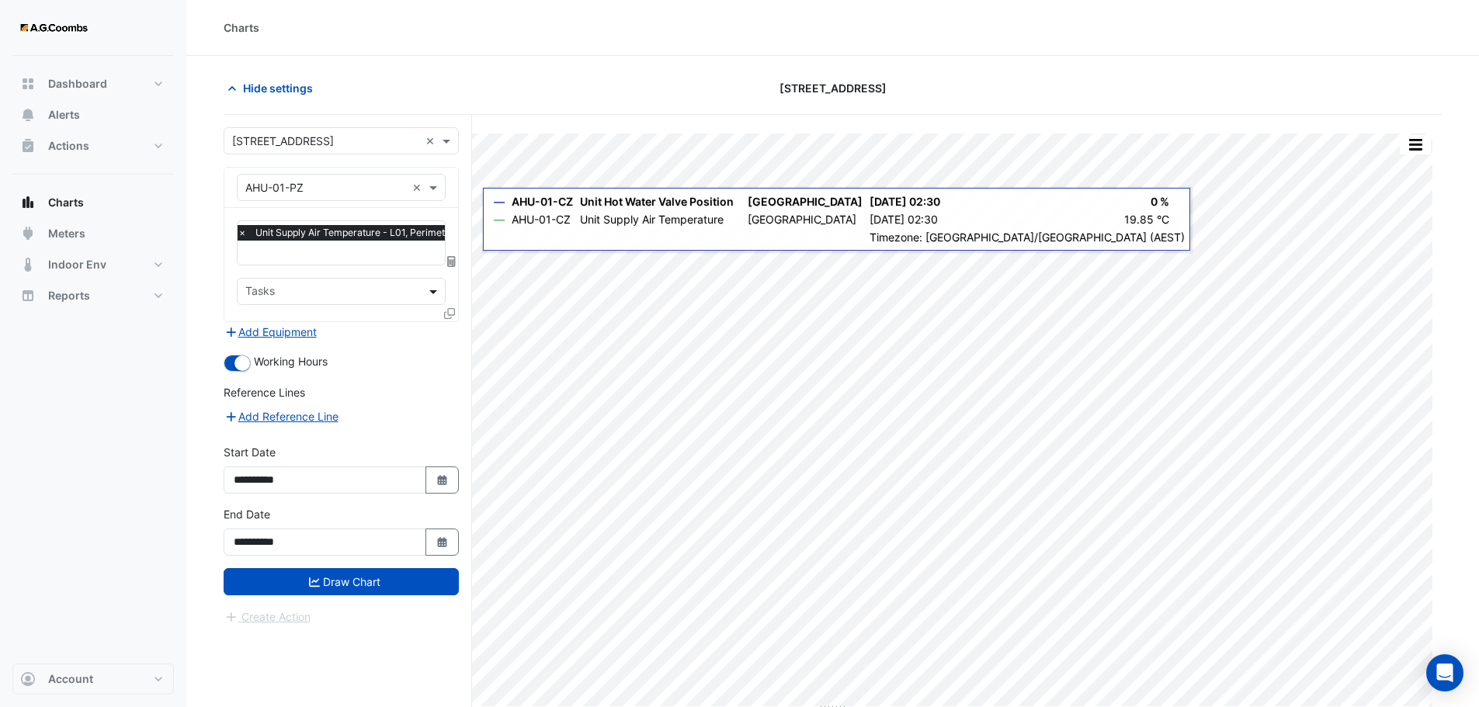
click at [431, 285] on span at bounding box center [434, 291] width 19 height 16
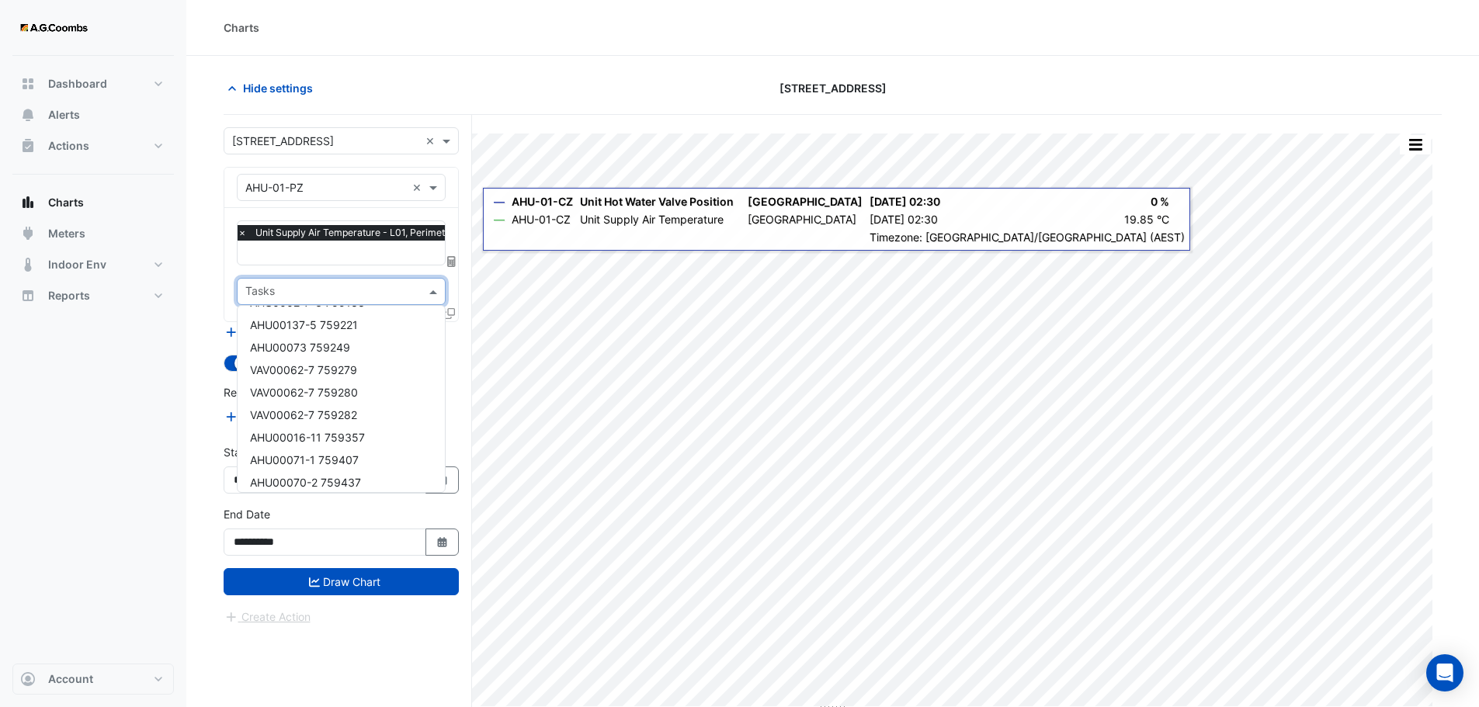
scroll to position [0, 0]
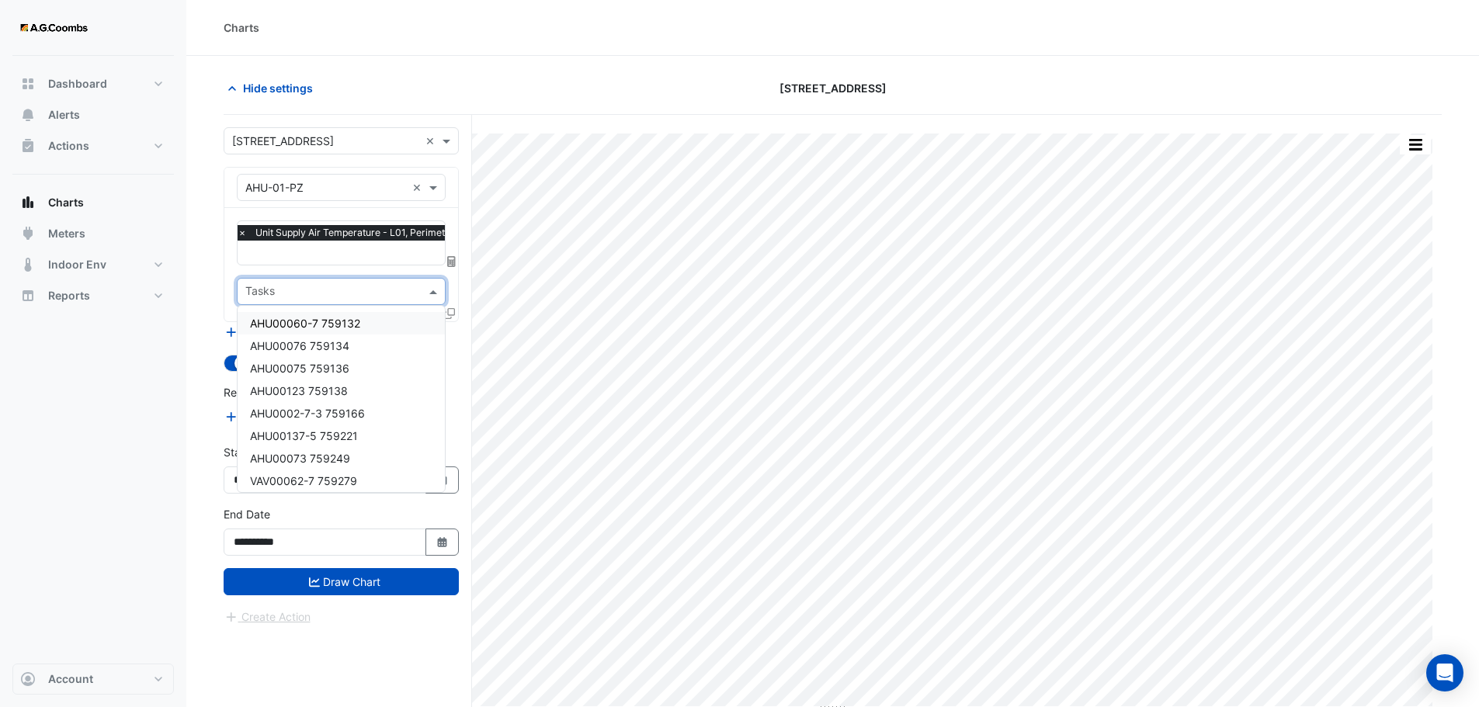
click at [606, 40] on div "Charts" at bounding box center [832, 28] width 1292 height 56
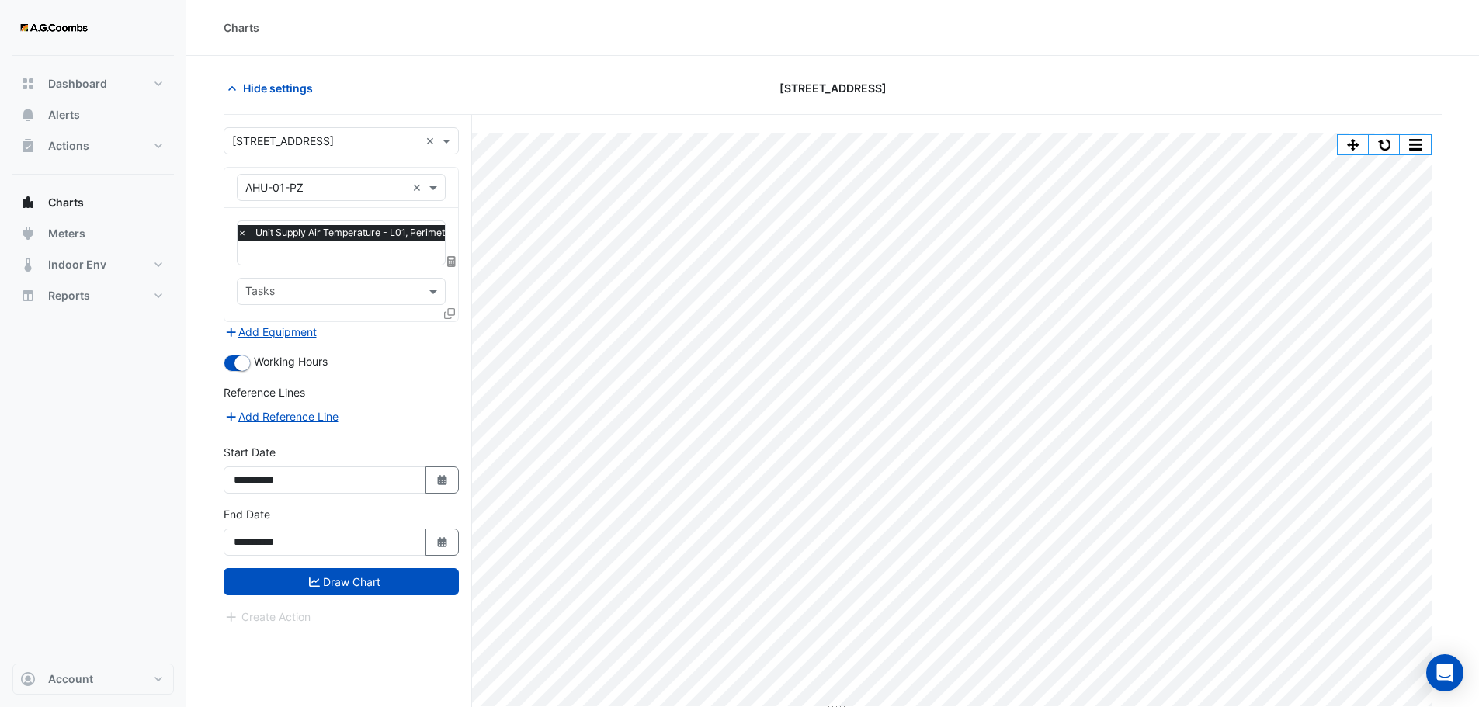
click at [520, 130] on div "Split by Unit Split All Print Save as JPEG Save as PNG Pivot Data Table Export …" at bounding box center [833, 440] width 1218 height 651
click at [974, 82] on div "[STREET_ADDRESS]" at bounding box center [832, 88] width 412 height 27
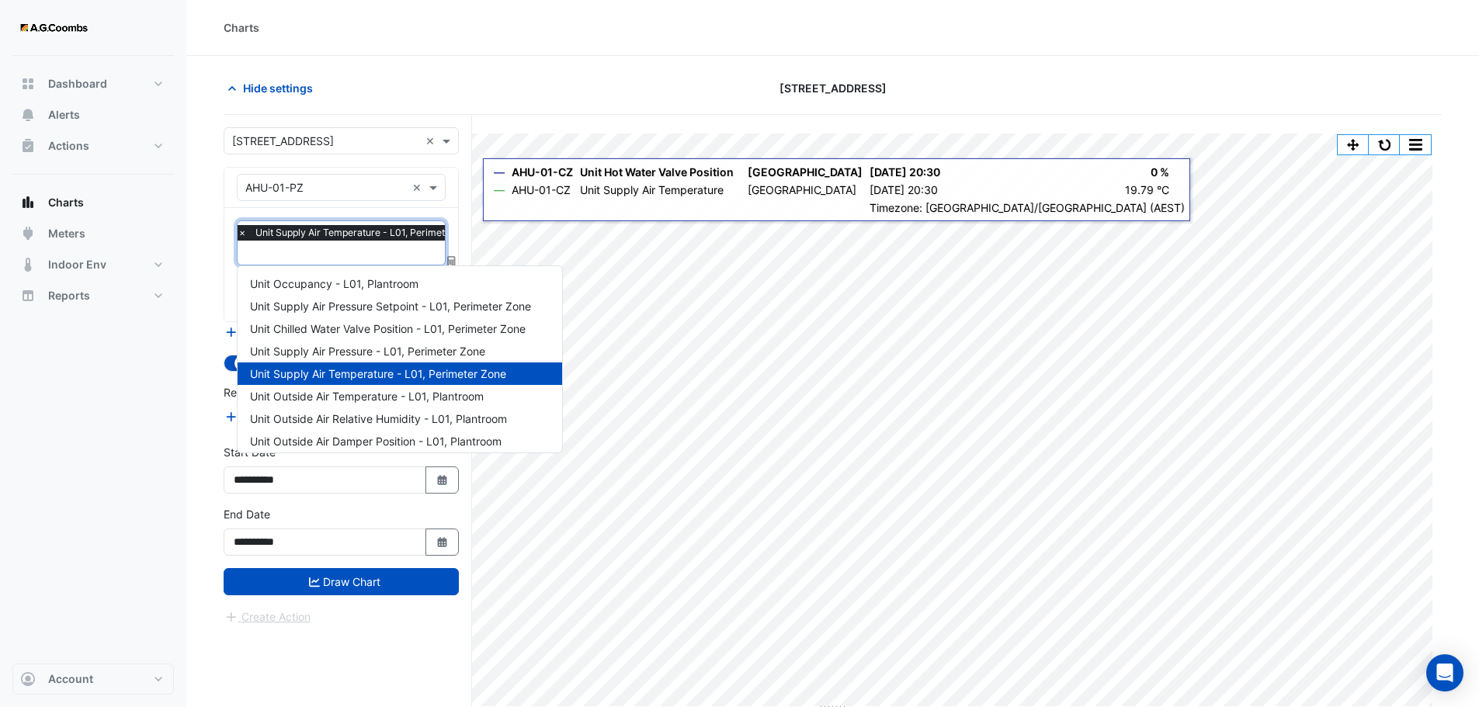
click at [313, 257] on input "text" at bounding box center [362, 254] width 249 height 16
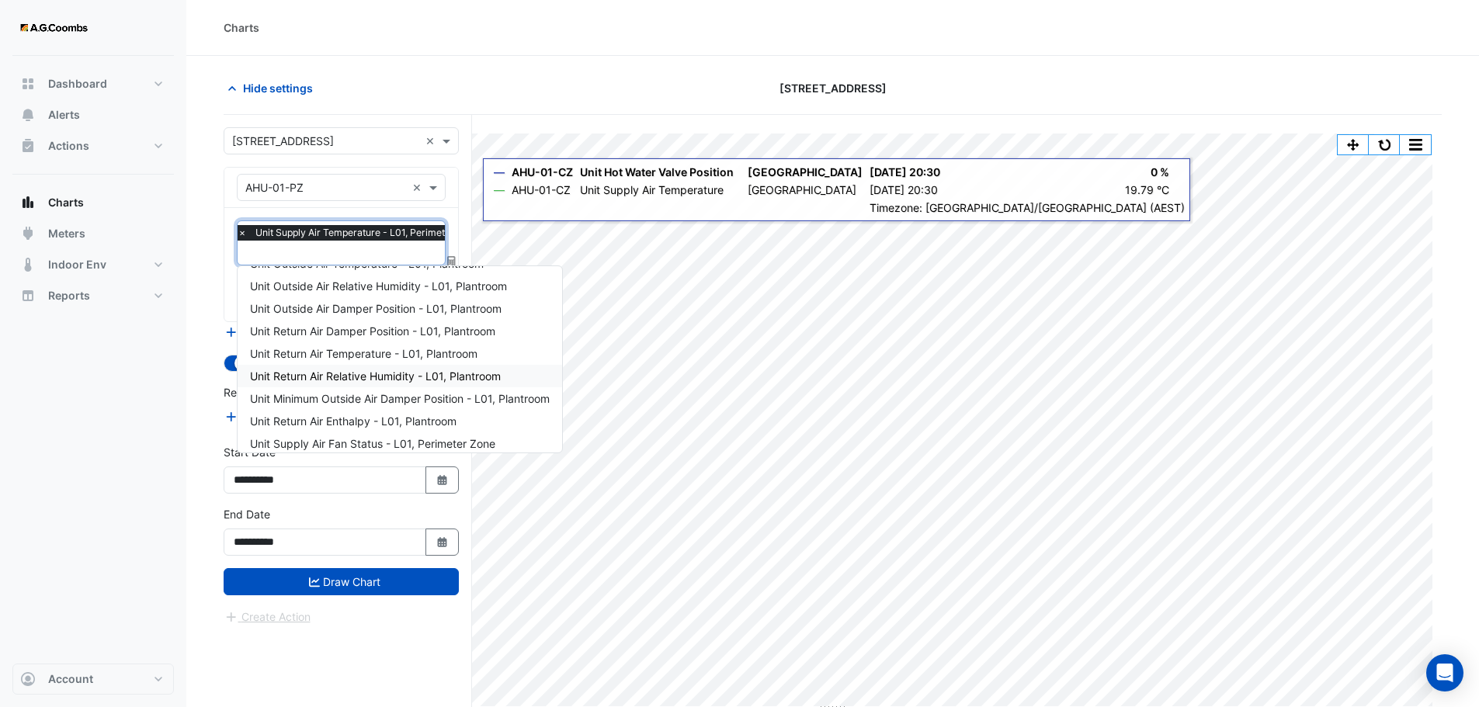
scroll to position [155, 0]
click at [347, 327] on span "Unit Return Air Temperature - L01, Plantroom" at bounding box center [363, 330] width 227 height 13
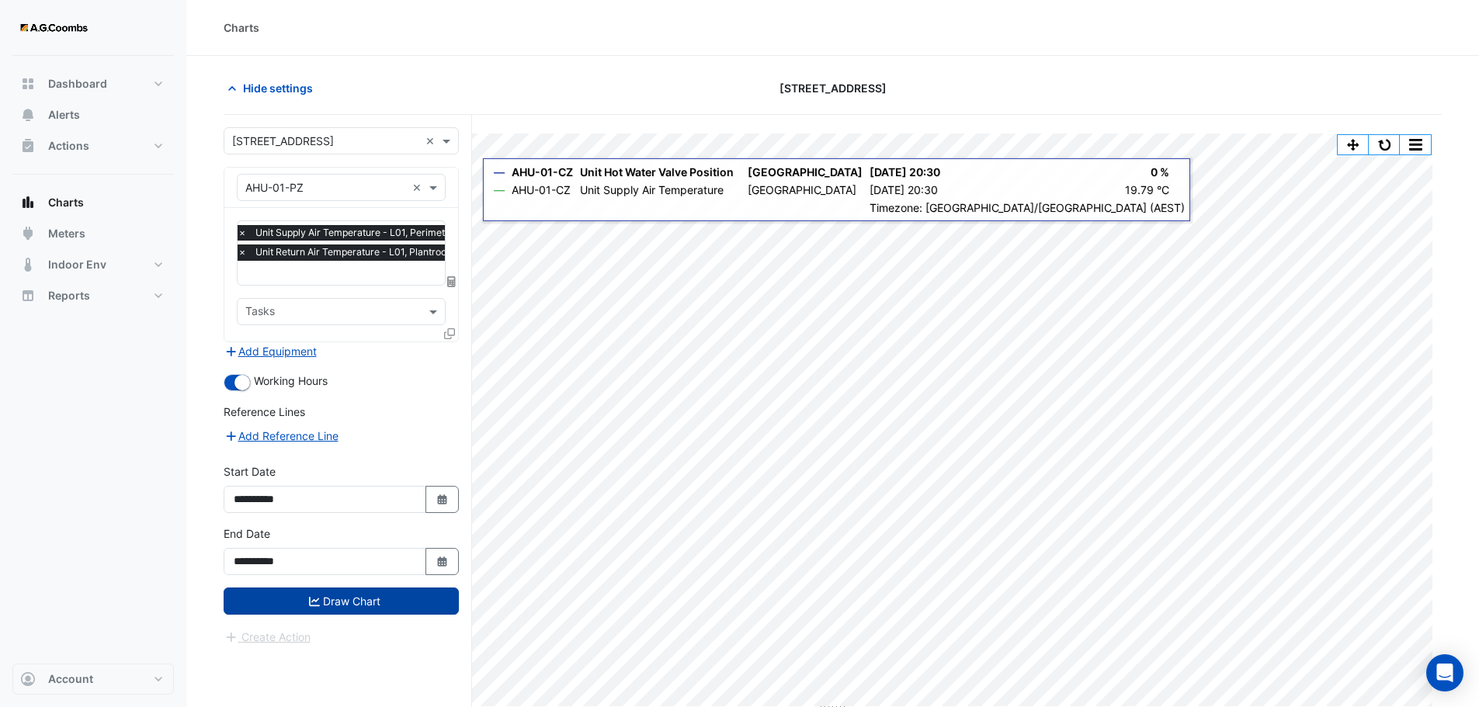
click at [355, 600] on button "Draw Chart" at bounding box center [341, 601] width 235 height 27
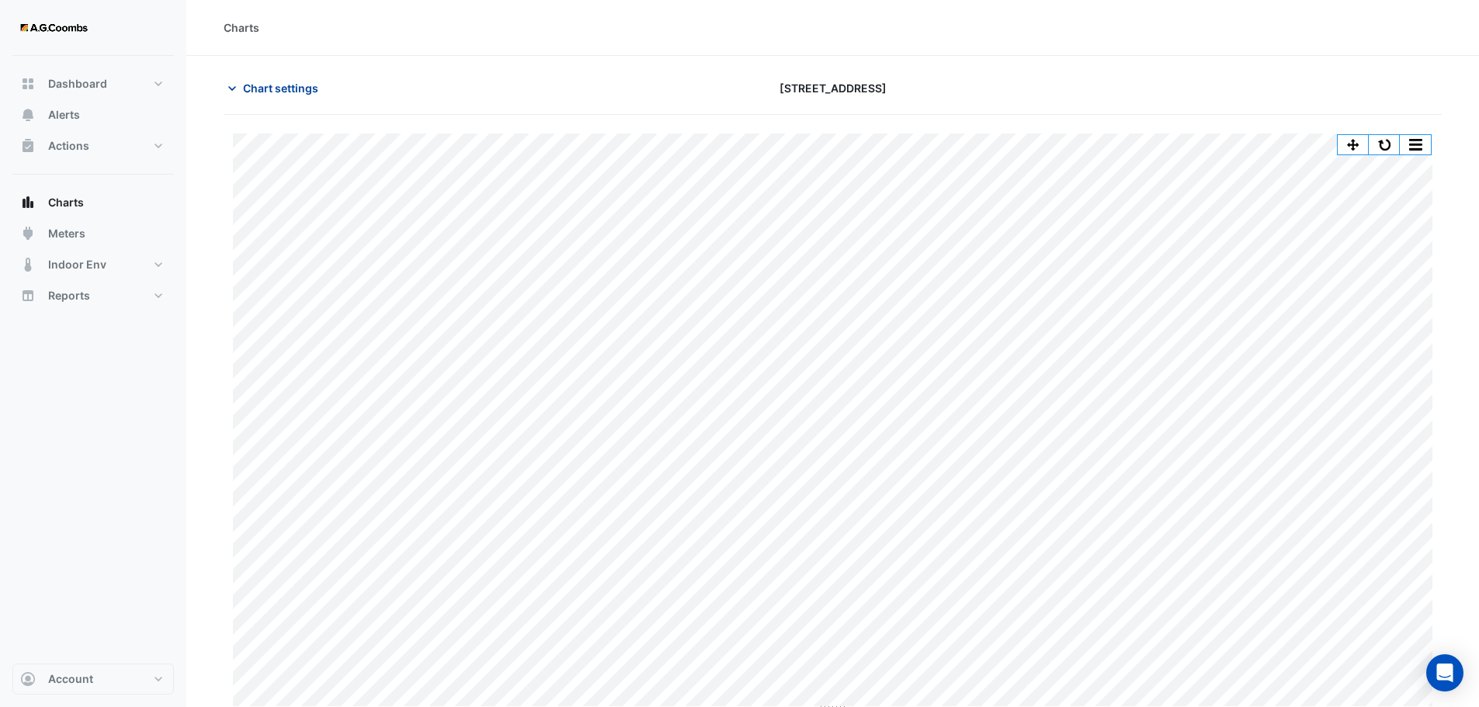
click at [269, 86] on span "Chart settings" at bounding box center [280, 88] width 75 height 16
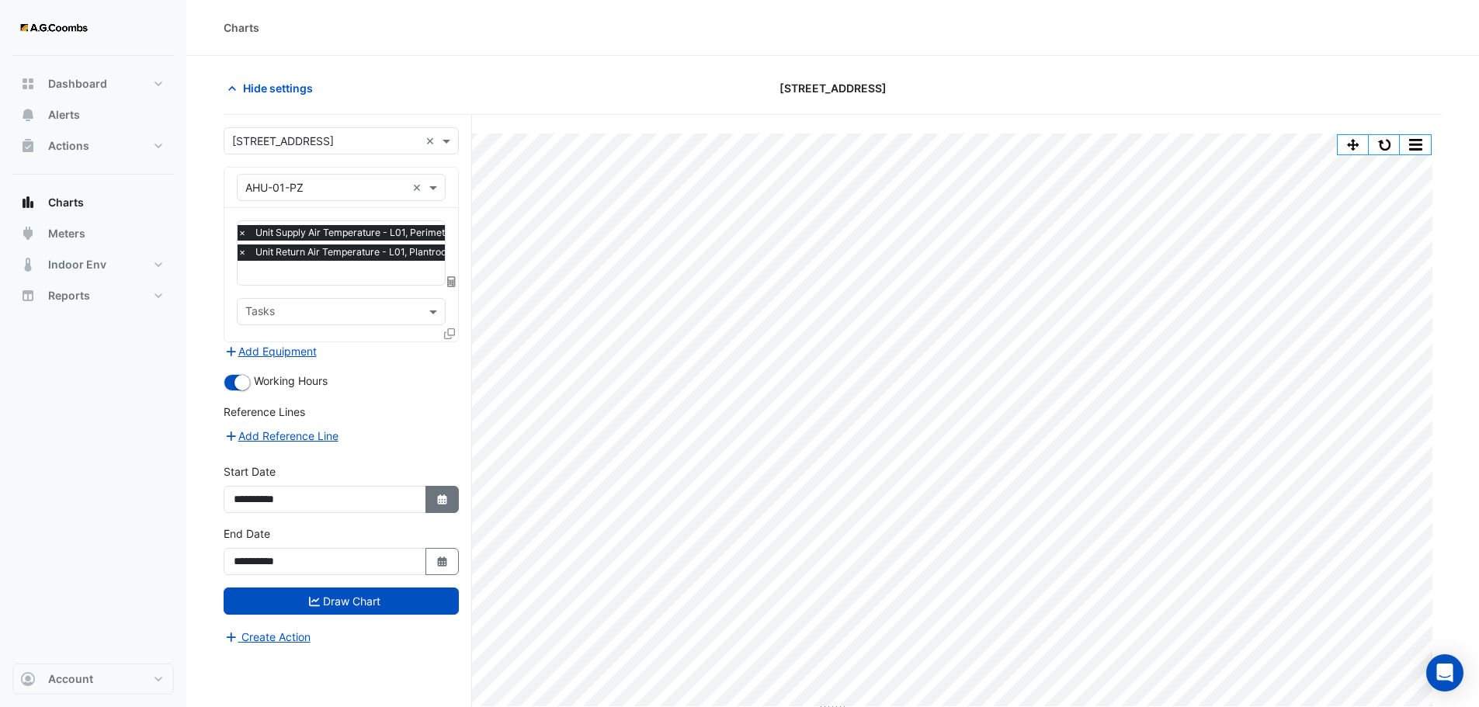
click at [442, 498] on icon "button" at bounding box center [441, 499] width 9 height 10
select select "*"
select select "****"
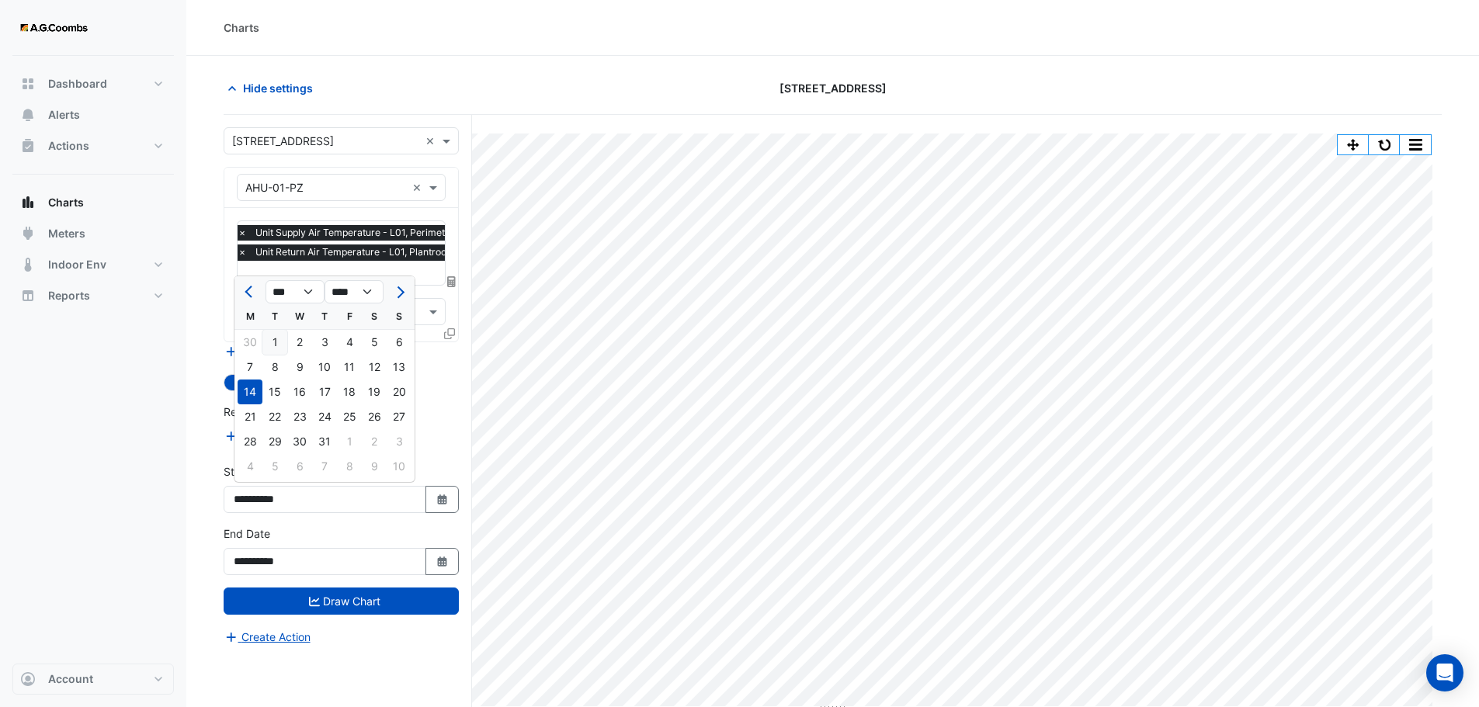
click at [272, 342] on div "1" at bounding box center [274, 342] width 25 height 25
type input "**********"
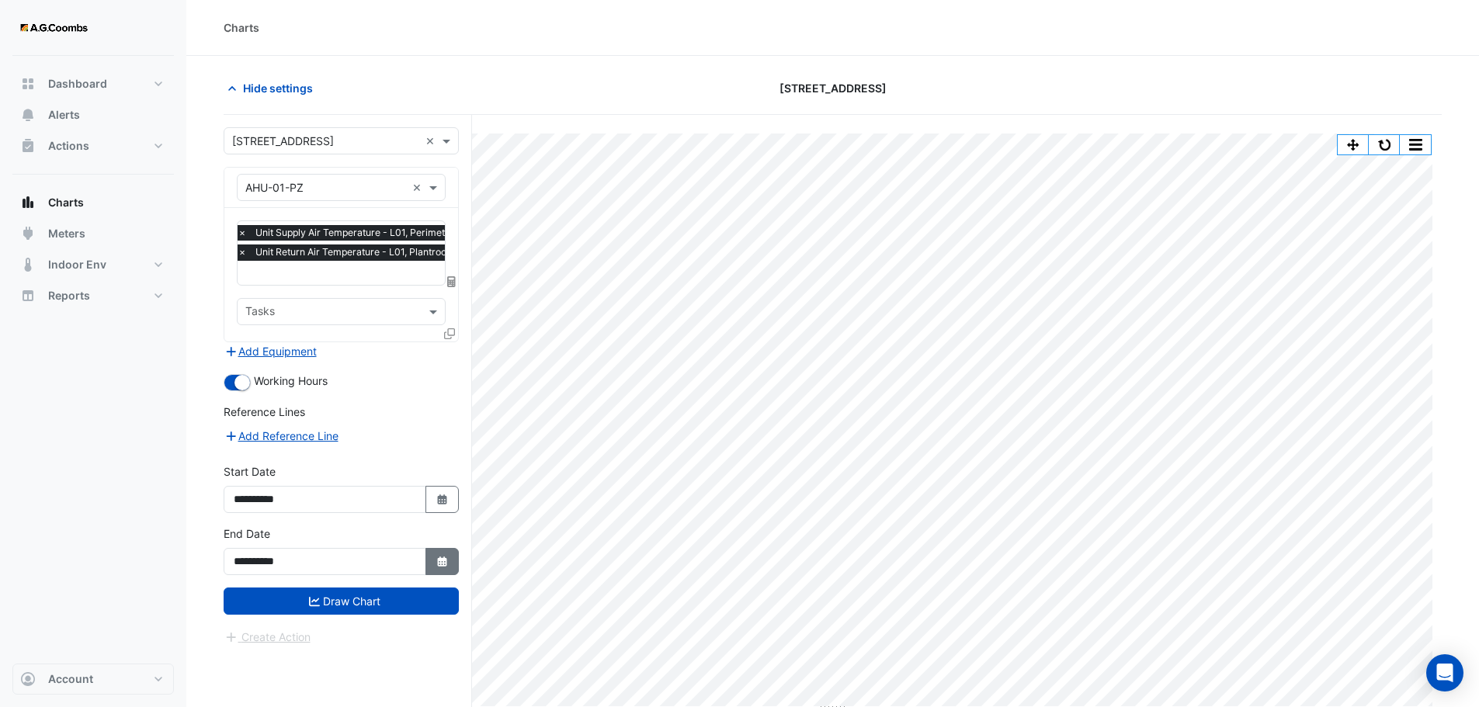
click at [449, 559] on button "Select Date" at bounding box center [442, 561] width 34 height 27
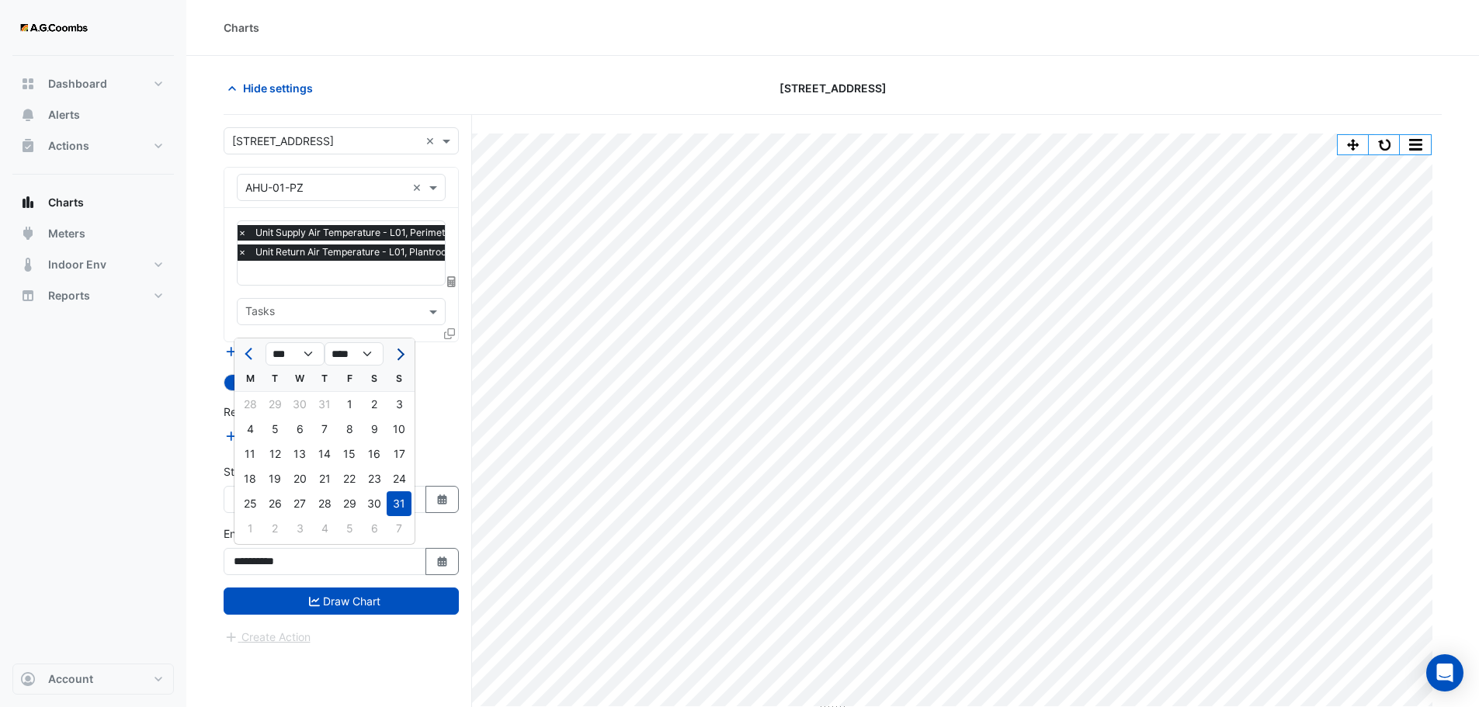
click at [400, 353] on span "Next month" at bounding box center [399, 355] width 12 height 12
select select "*"
click at [270, 500] on div "30" at bounding box center [274, 503] width 25 height 25
type input "**********"
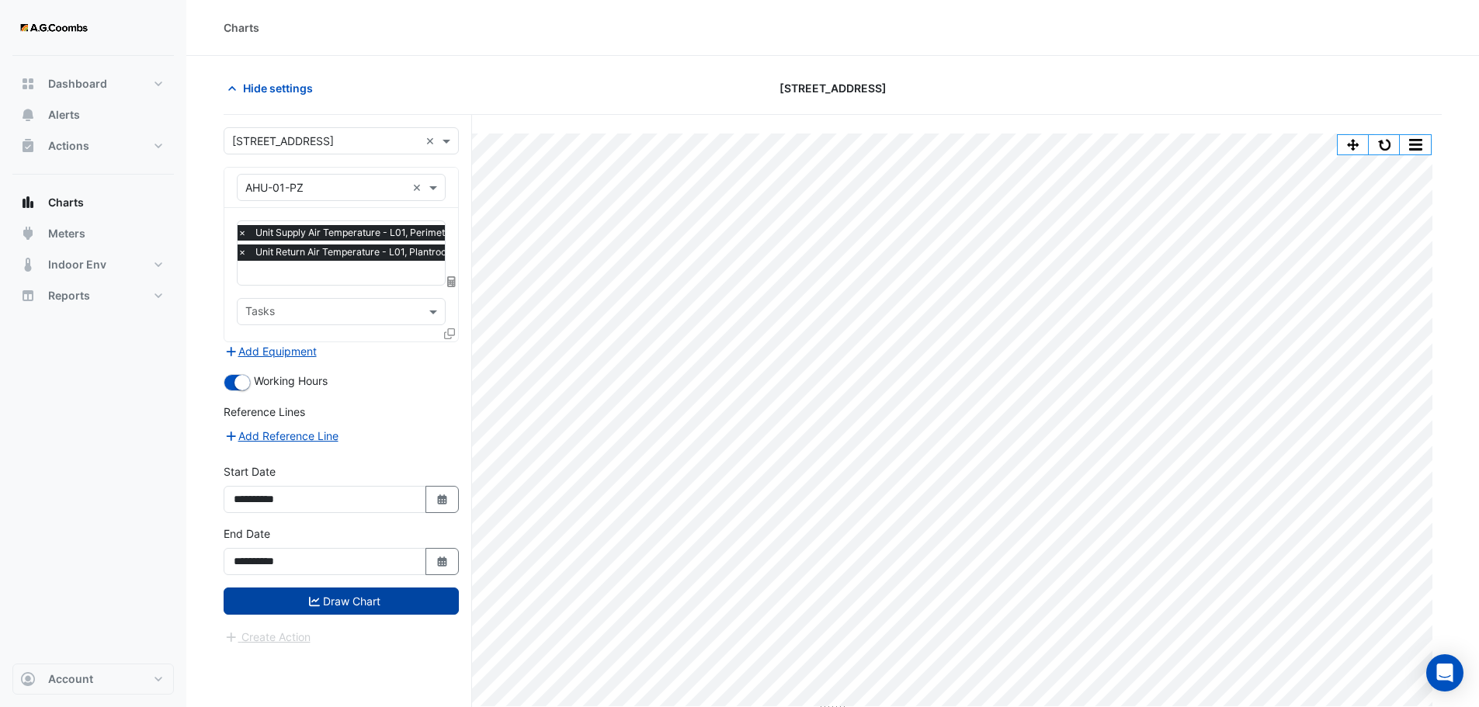
drag, startPoint x: 303, startPoint y: 601, endPoint x: 357, endPoint y: 325, distance: 280.9
click at [304, 600] on button "Draw Chart" at bounding box center [341, 601] width 235 height 27
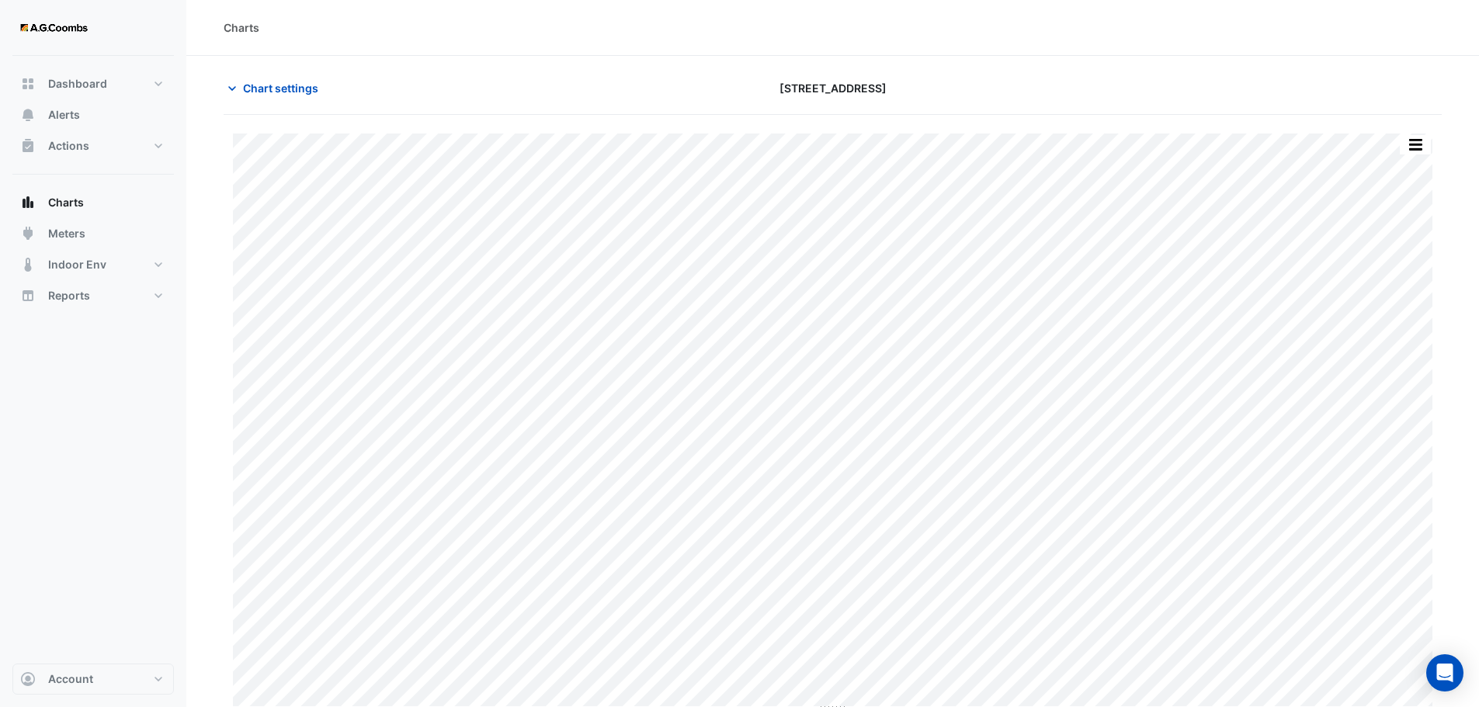
drag, startPoint x: 452, startPoint y: 92, endPoint x: 561, endPoint y: 93, distance: 109.5
click at [464, 92] on div "Chart settings" at bounding box center [420, 88] width 412 height 27
click at [211, 86] on section "Chart settings [STREET_ADDRESS] Split All Print Save as JPEG Save as PNG Pivot …" at bounding box center [832, 411] width 1292 height 710
click at [245, 91] on span "Chart settings" at bounding box center [280, 88] width 75 height 16
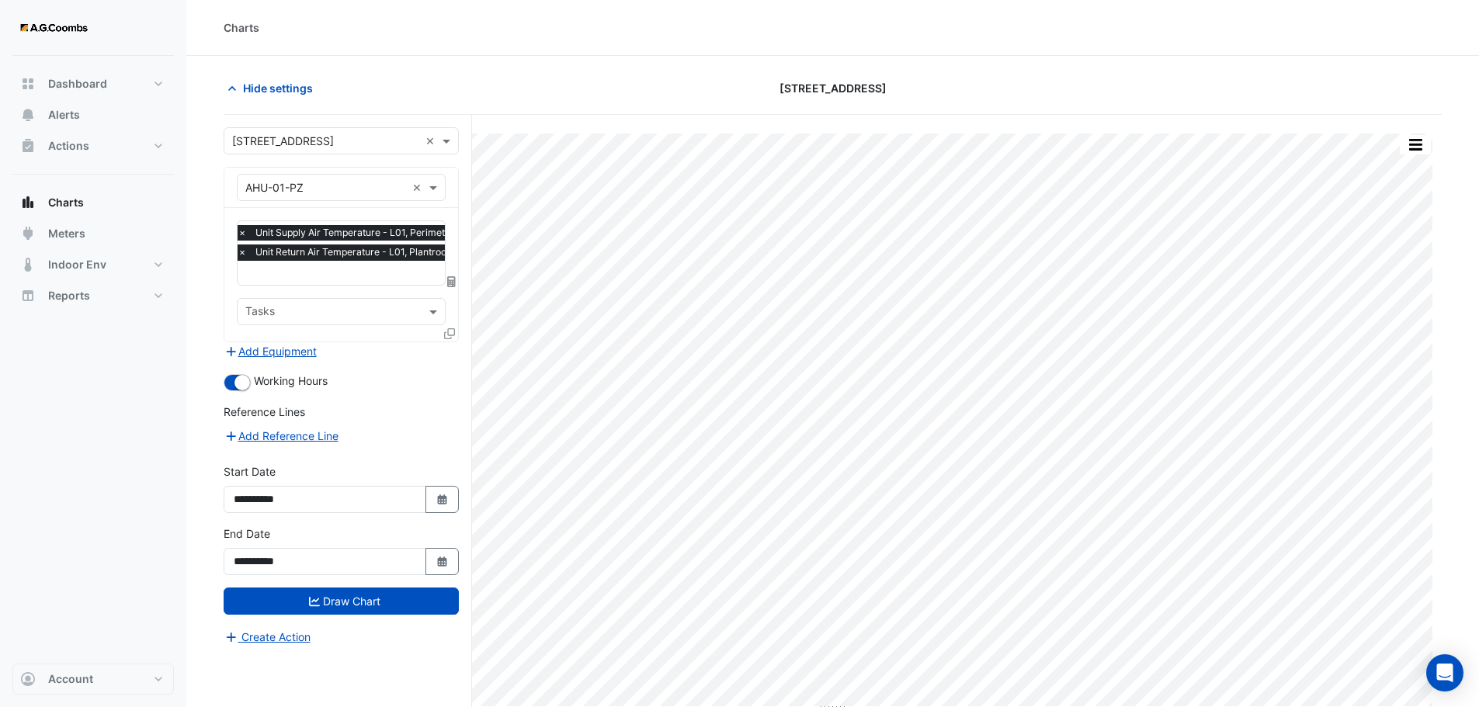
click at [513, 80] on div "Hide settings" at bounding box center [420, 88] width 412 height 27
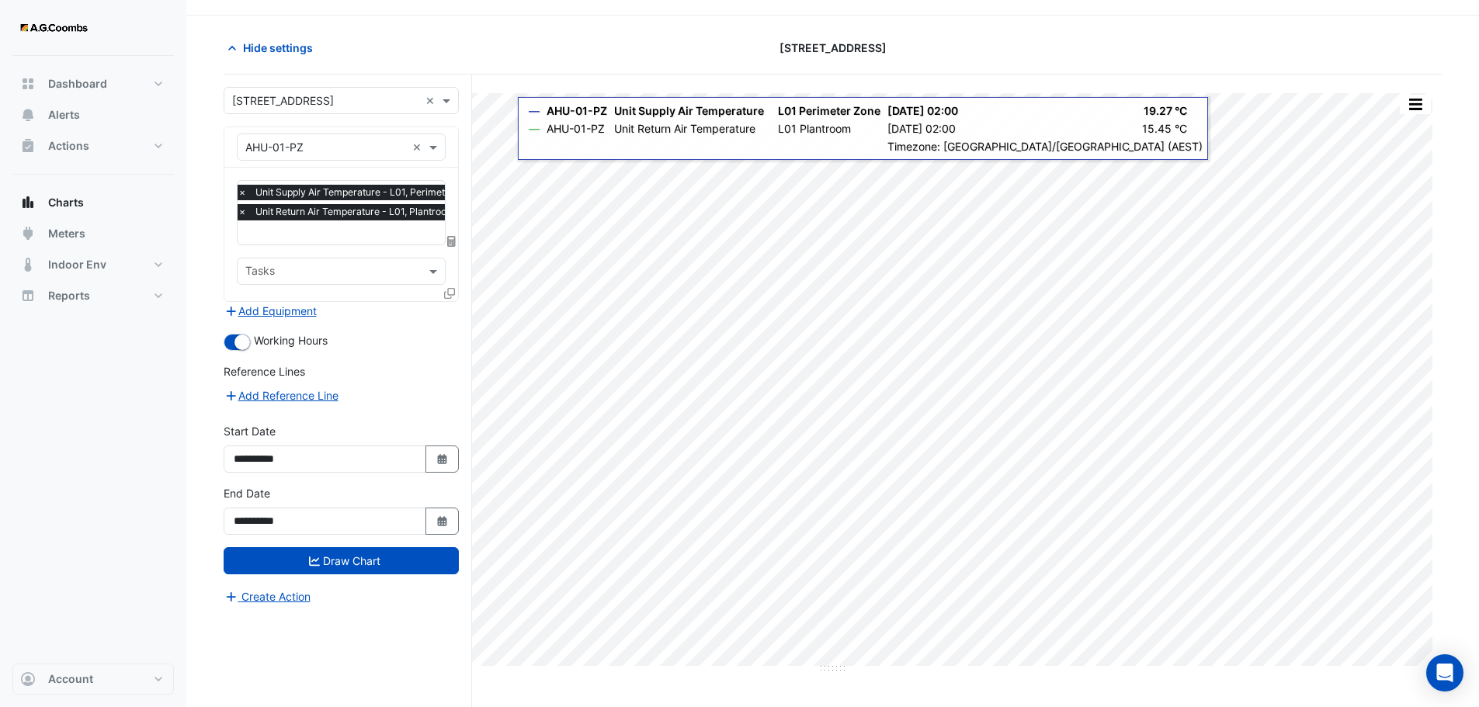
scroll to position [59, 0]
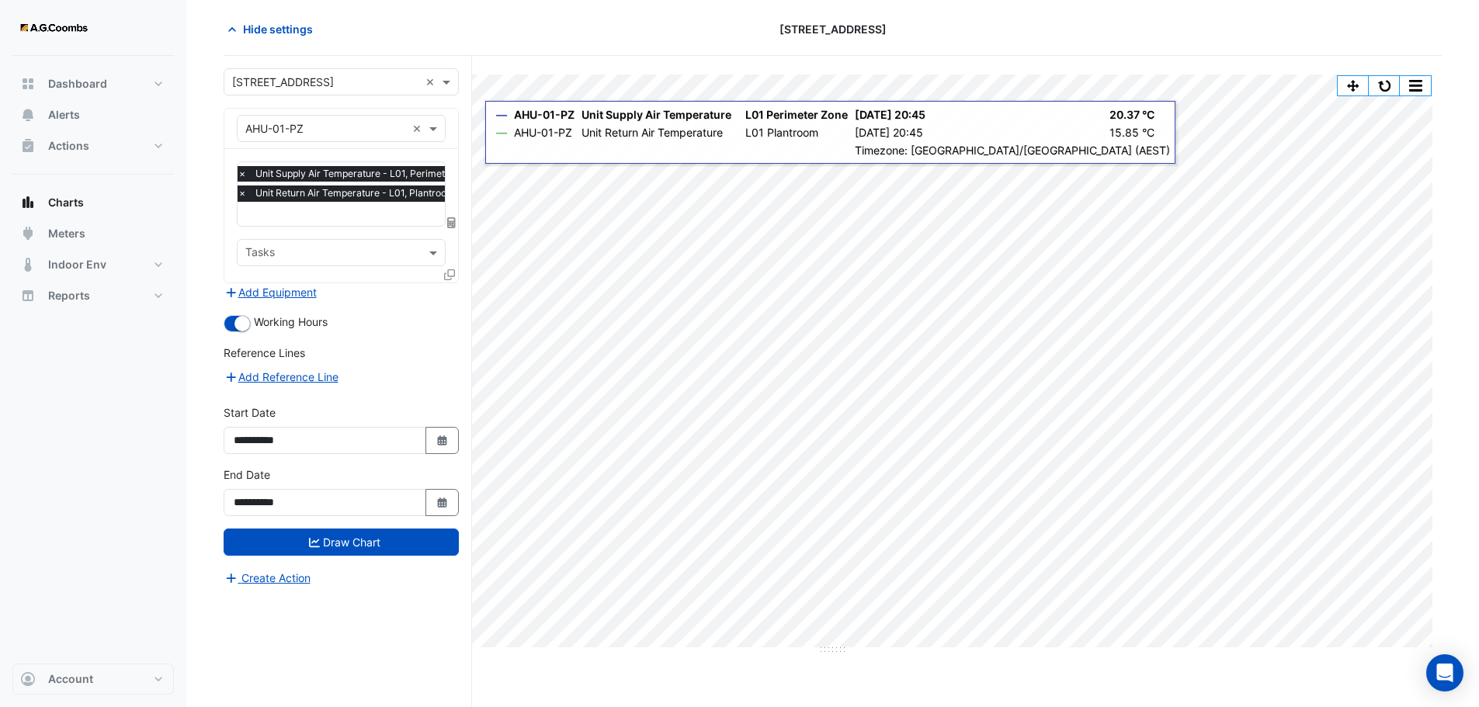
click at [359, 213] on input "text" at bounding box center [362, 215] width 249 height 16
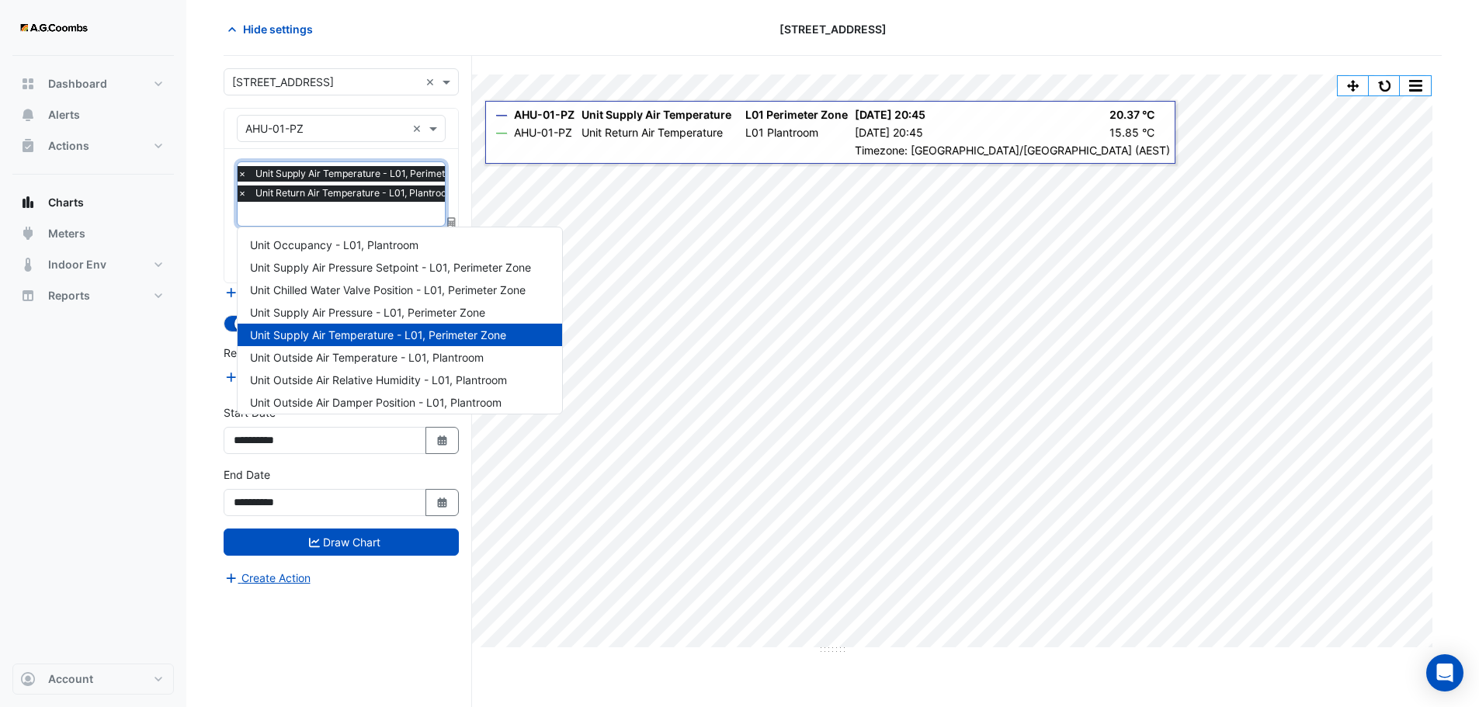
scroll to position [164, 0]
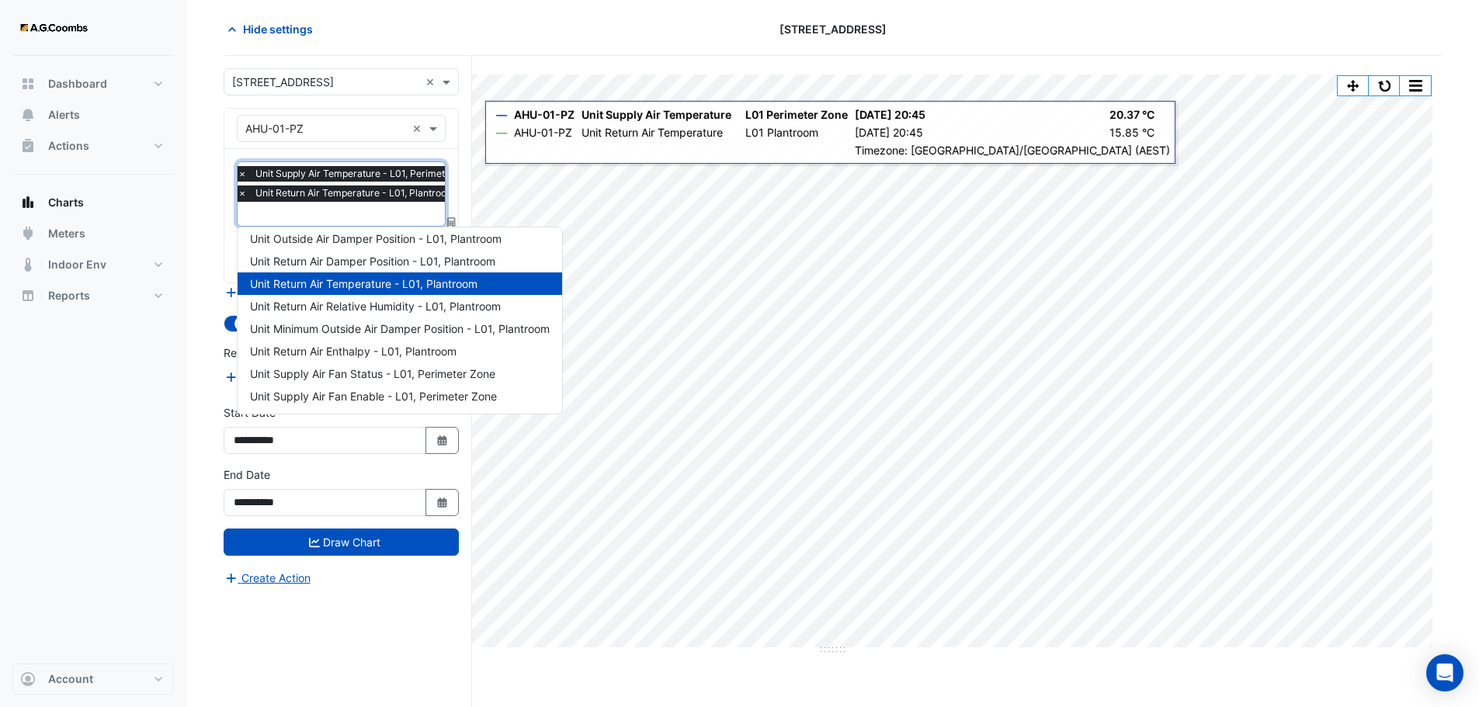
click at [359, 213] on input "text" at bounding box center [362, 215] width 249 height 16
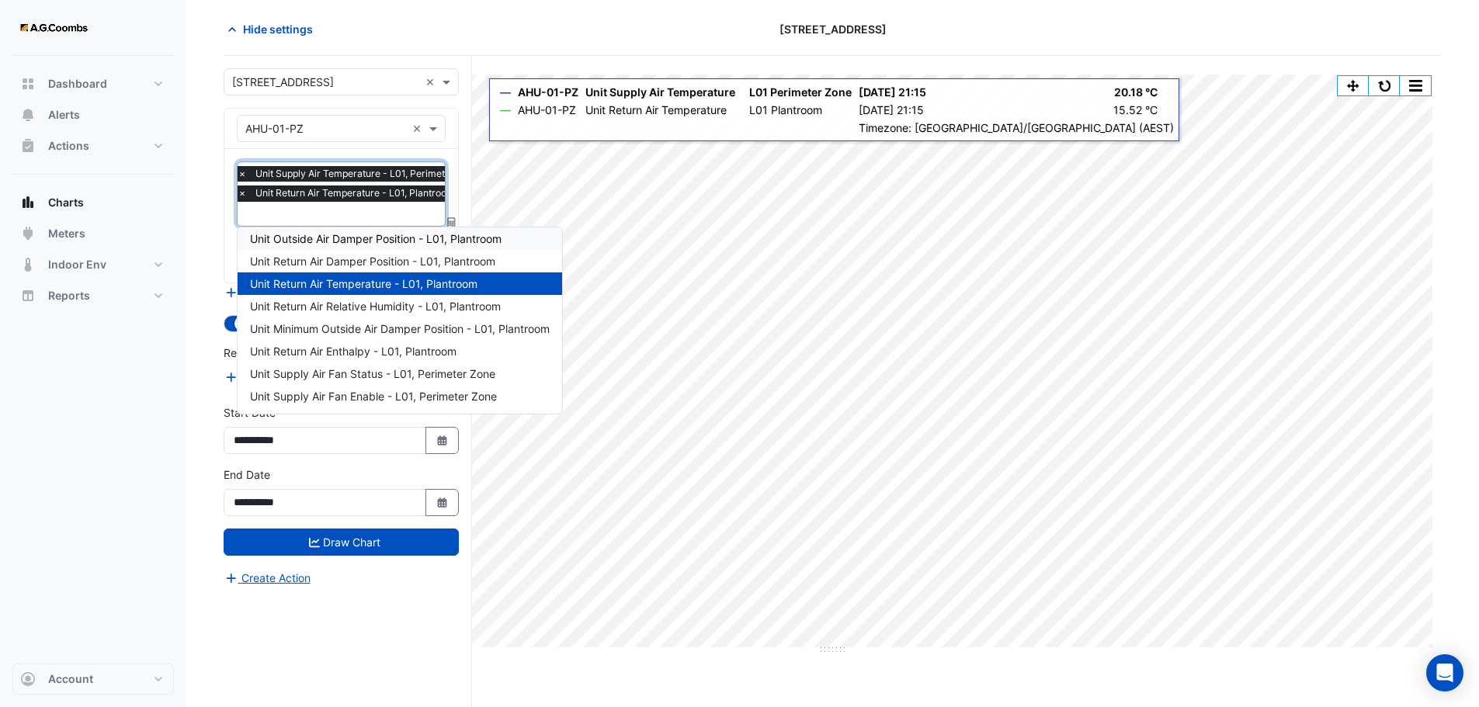
click at [466, 120] on div "**********" at bounding box center [348, 381] width 248 height 651
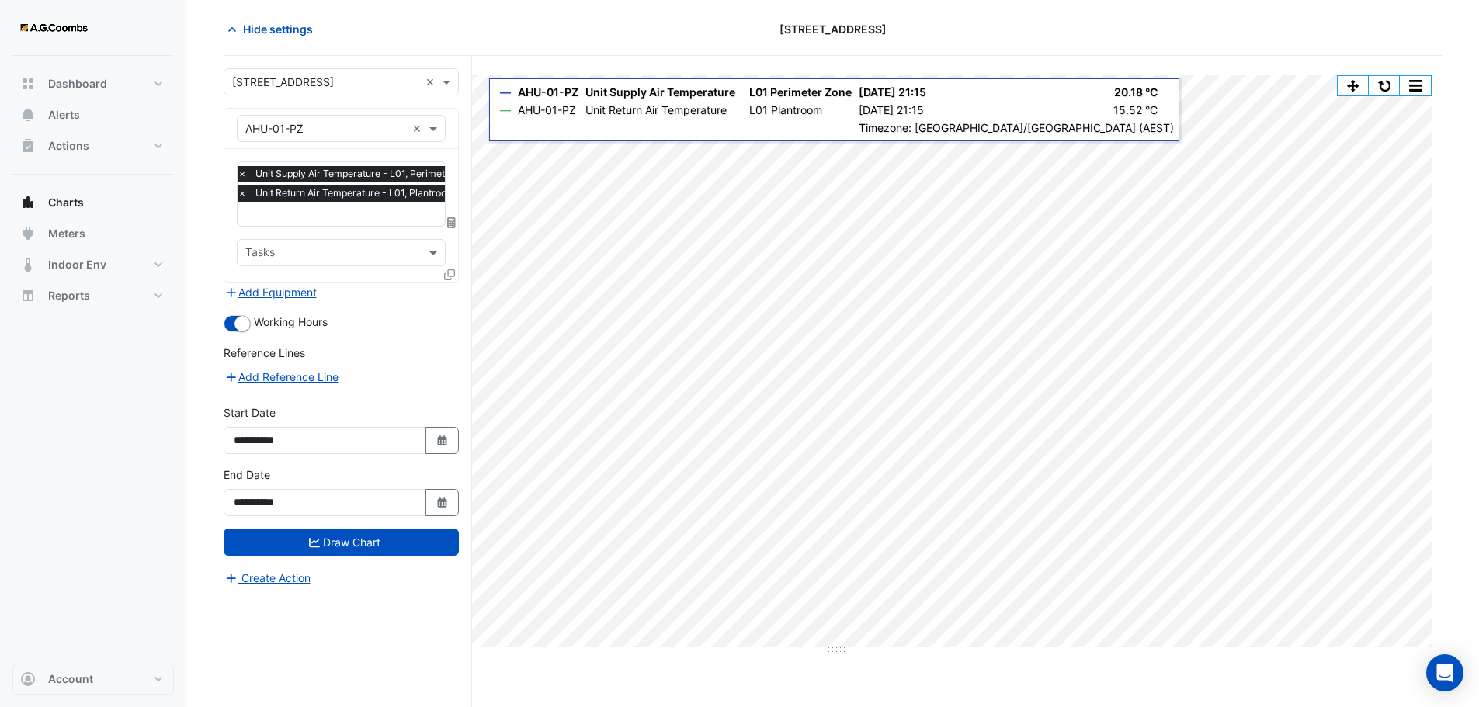
click at [275, 216] on input "text" at bounding box center [362, 215] width 249 height 16
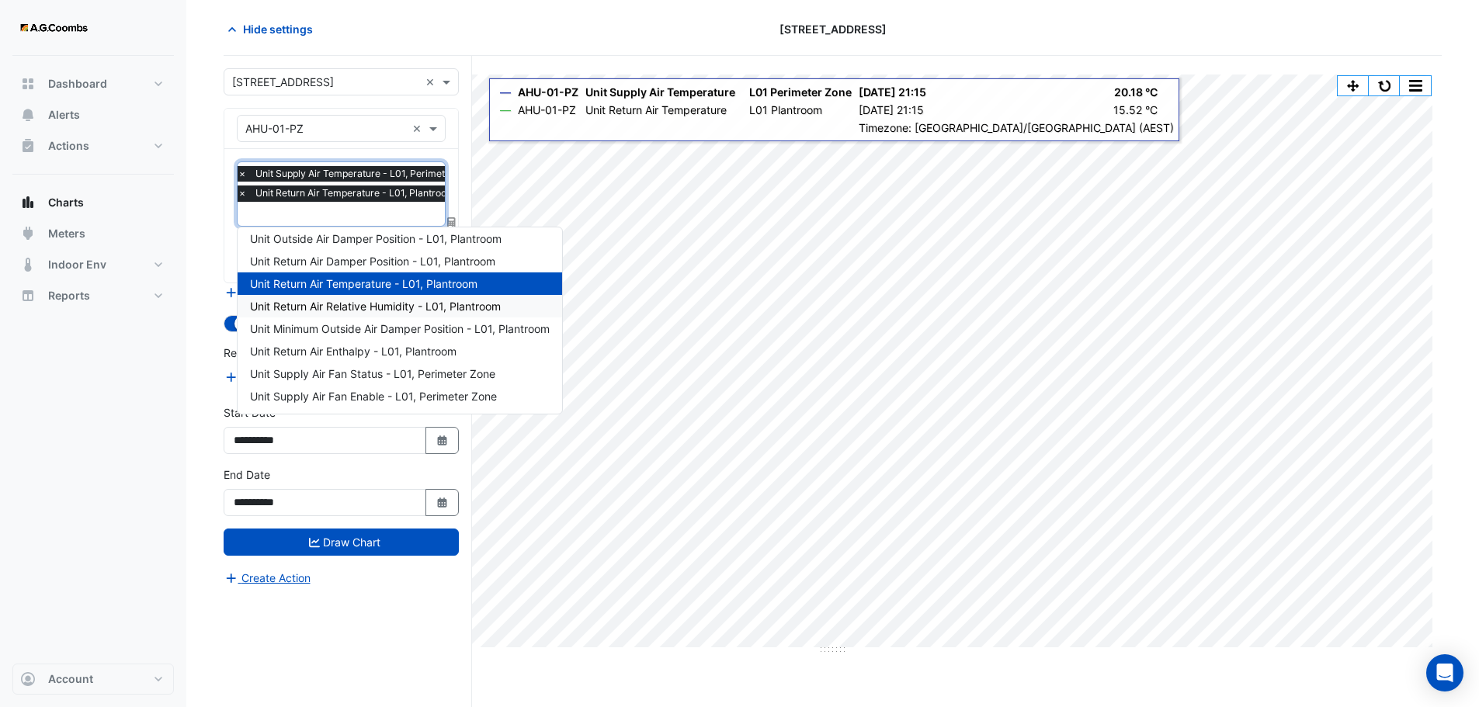
click at [197, 367] on section "Hide settings [STREET_ADDRESS] Split All Print Save as JPEG Save as PNG Pivot D…" at bounding box center [832, 352] width 1292 height 710
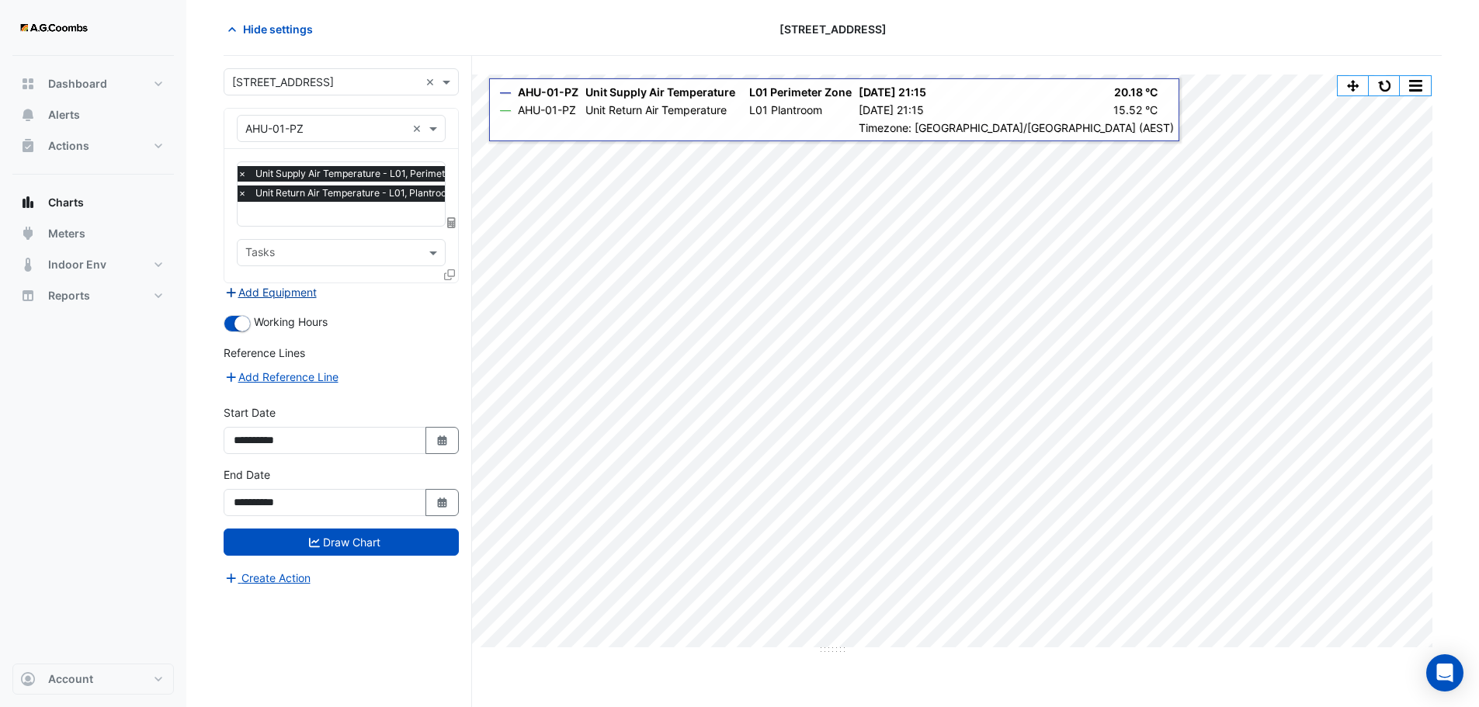
click at [292, 300] on button "Add Equipment" at bounding box center [271, 292] width 94 height 18
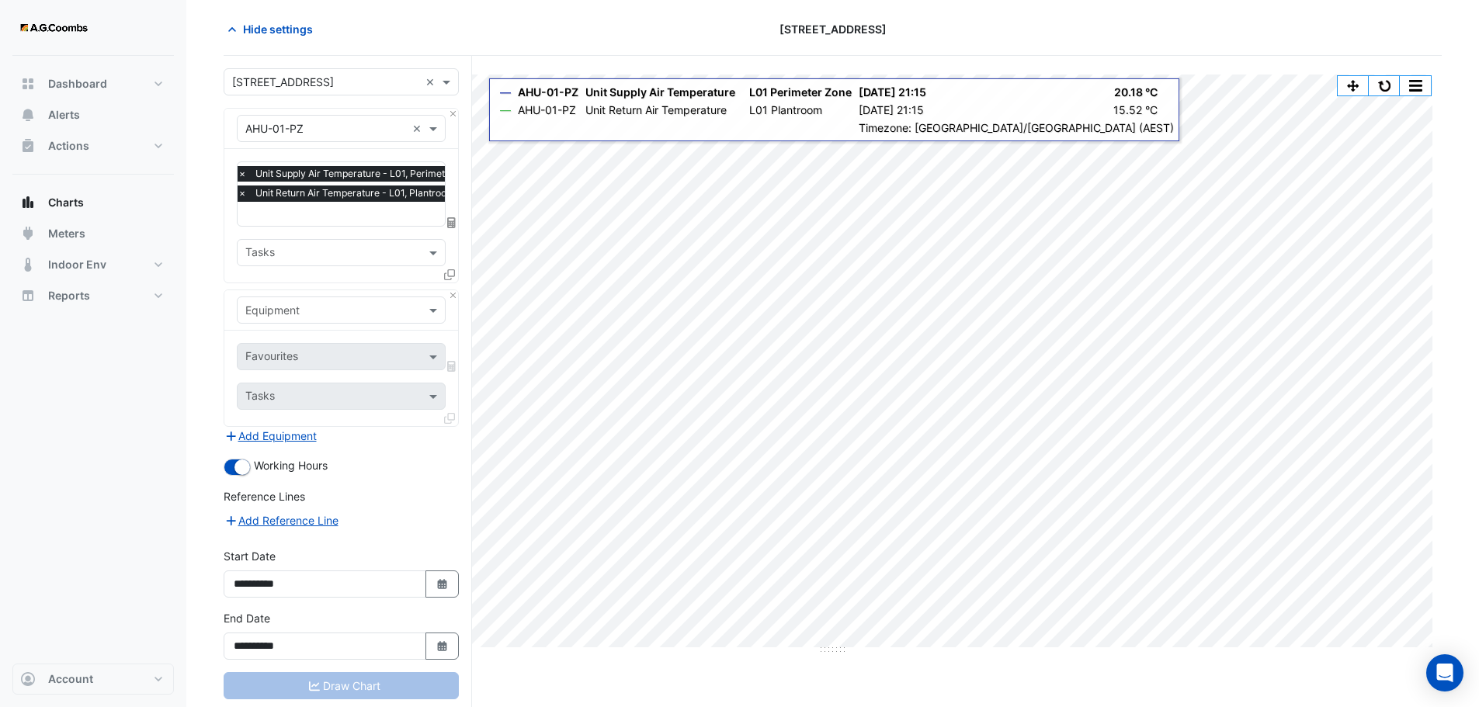
click at [310, 316] on div "Equipment" at bounding box center [329, 310] width 182 height 16
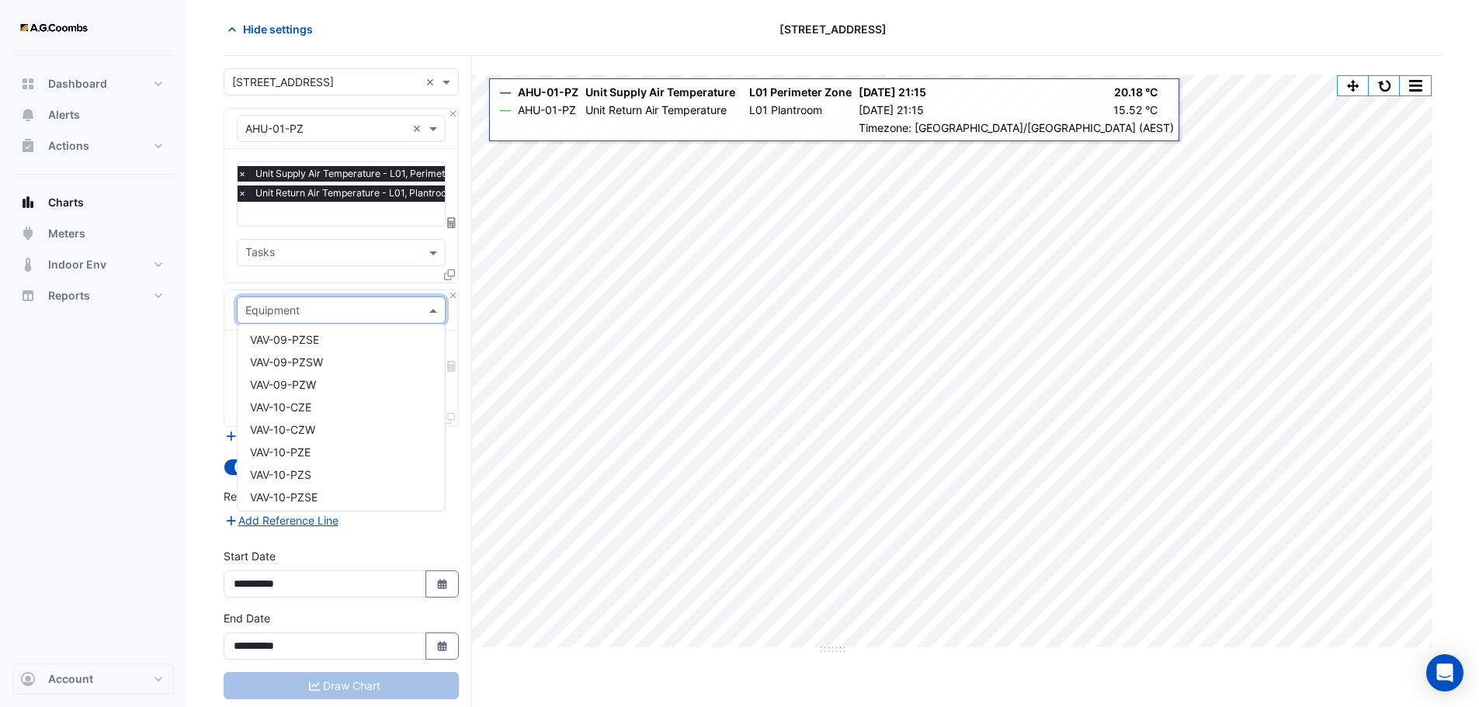
scroll to position [4463, 0]
click at [310, 460] on div "VAV-15-PZW" at bounding box center [341, 471] width 207 height 23
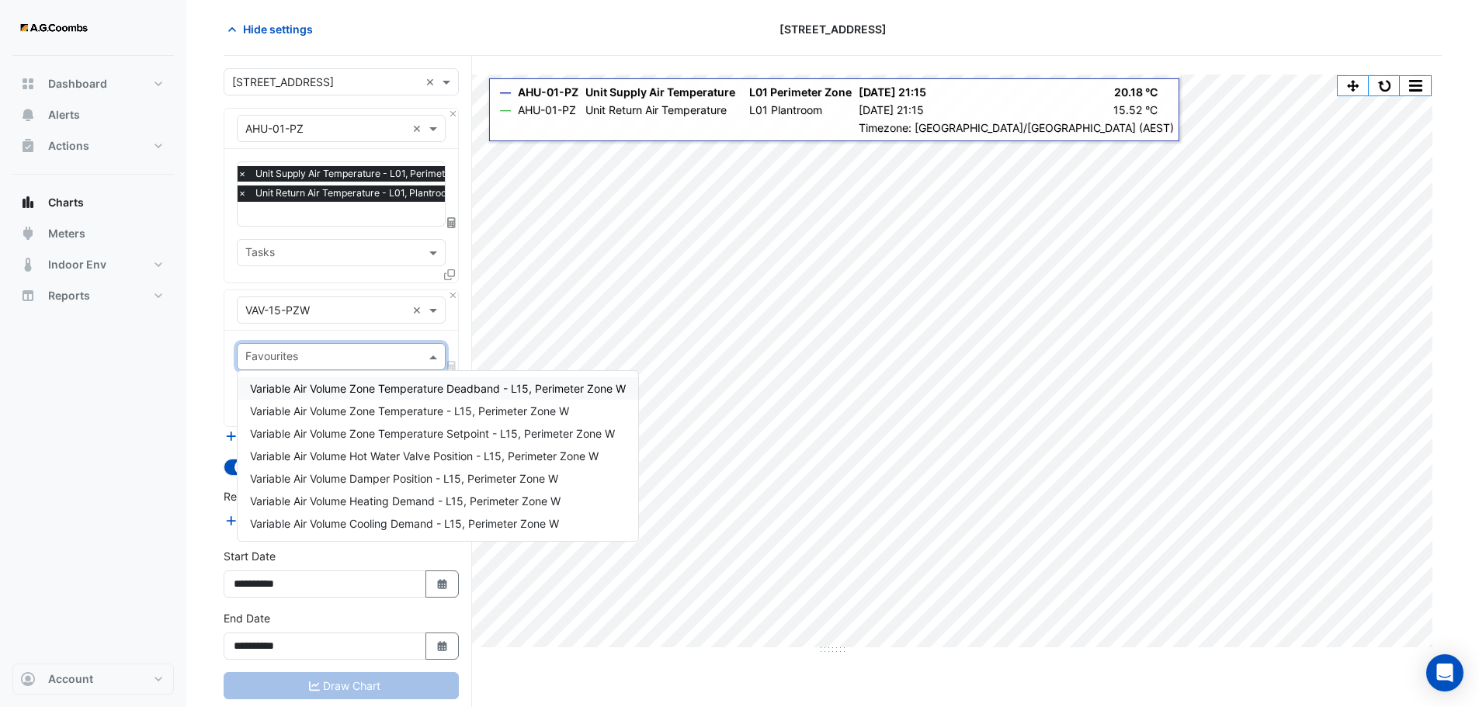
click at [310, 353] on input "text" at bounding box center [332, 358] width 174 height 16
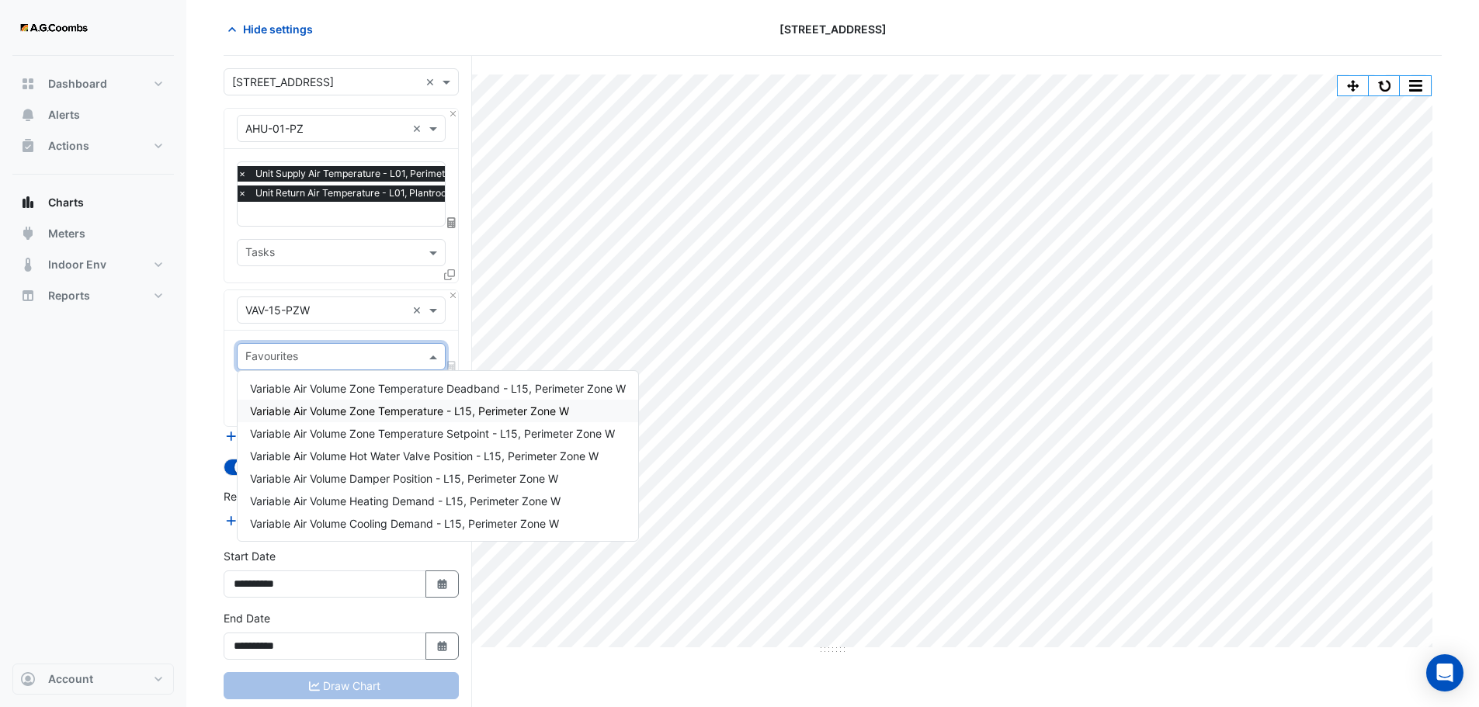
click at [519, 70] on div "Split All Print Save as JPEG Save as PNG Pivot Data Table Export CSV - Flat Exp…" at bounding box center [833, 399] width 1218 height 687
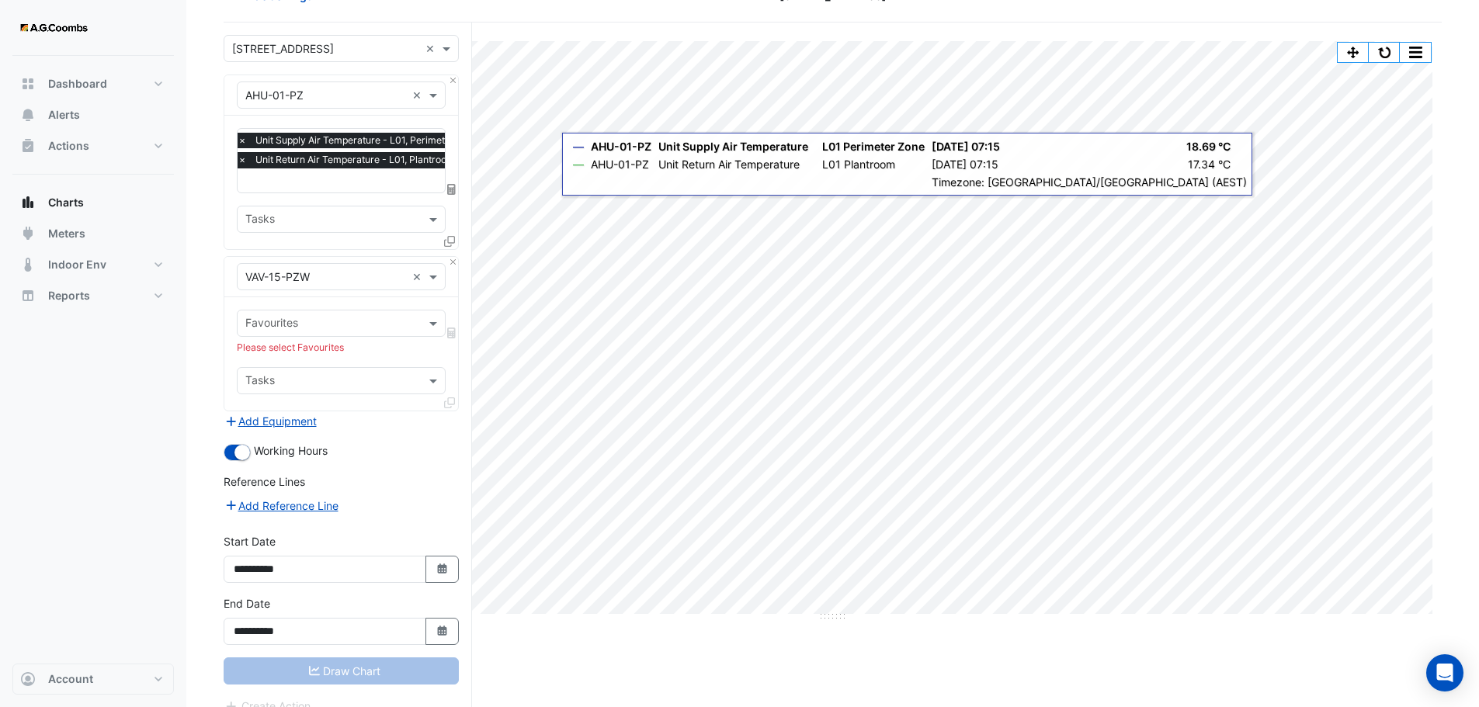
scroll to position [111, 0]
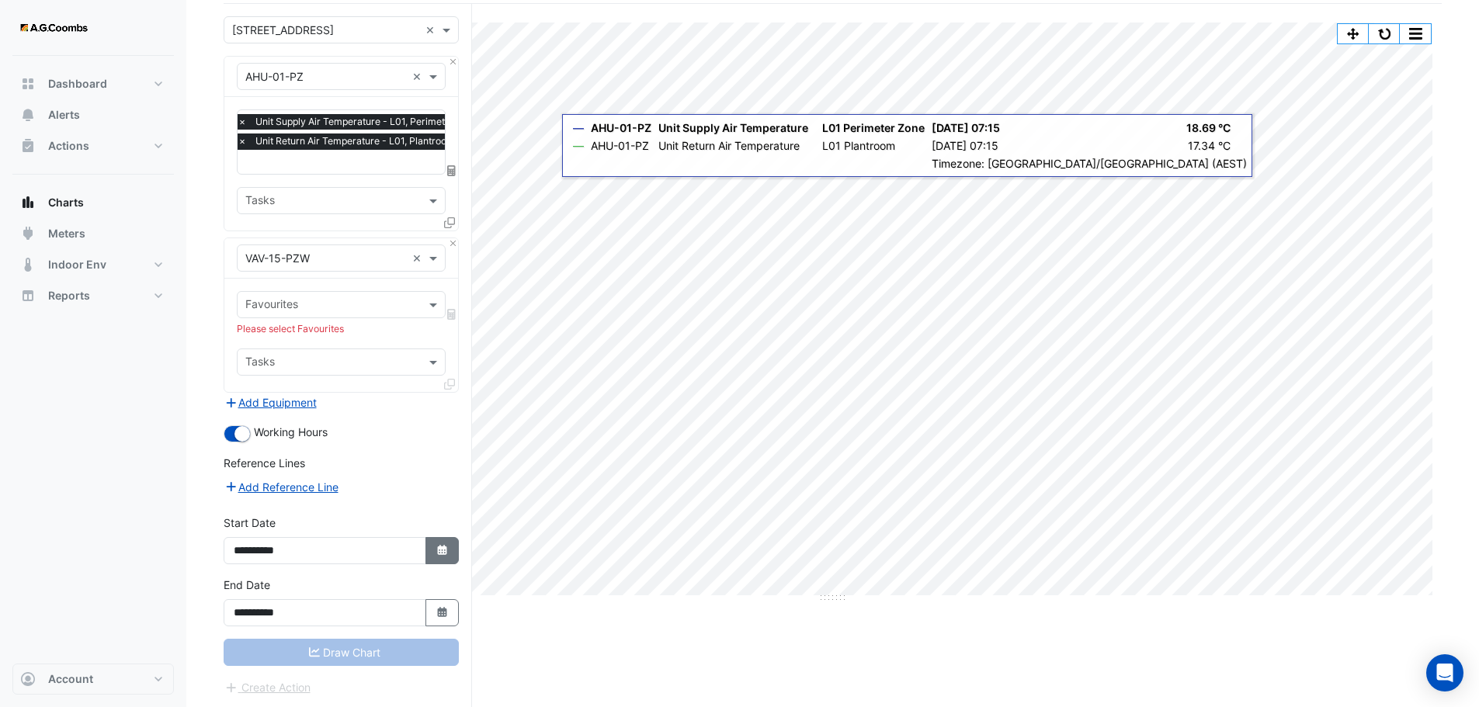
click at [442, 553] on icon "button" at bounding box center [441, 550] width 9 height 10
select select "*"
select select "****"
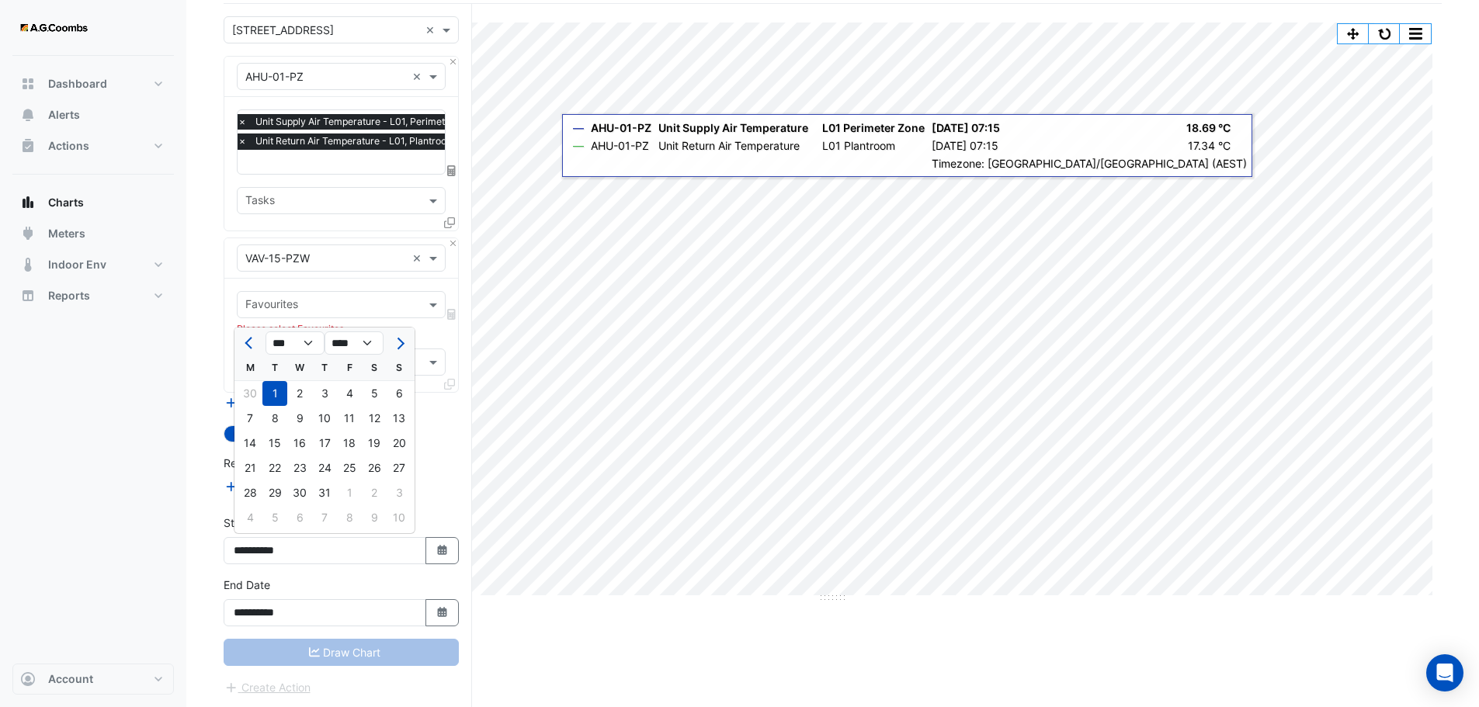
click at [526, 633] on div "Split All Print Save as JPEG Save as PNG Pivot Data Table Export CSV - Flat Exp…" at bounding box center [833, 356] width 1218 height 705
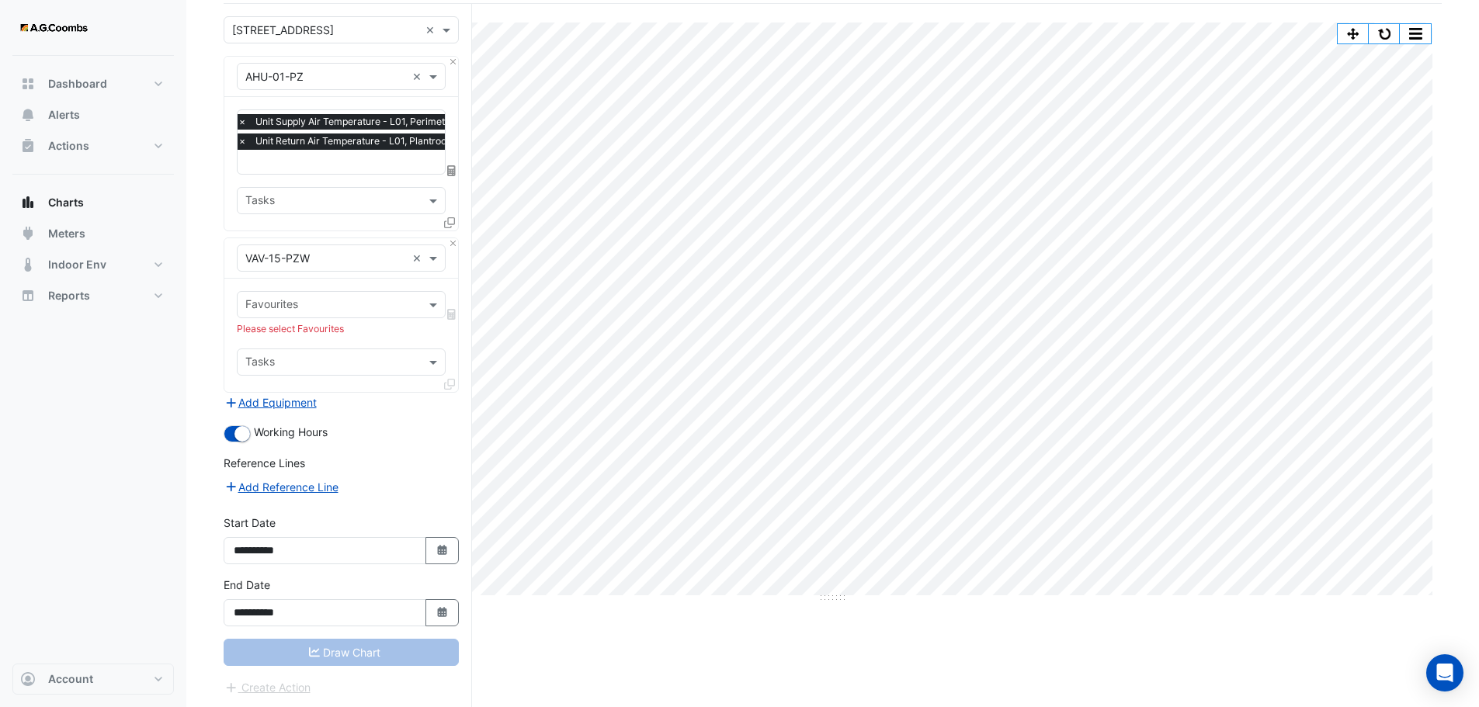
scroll to position [0, 0]
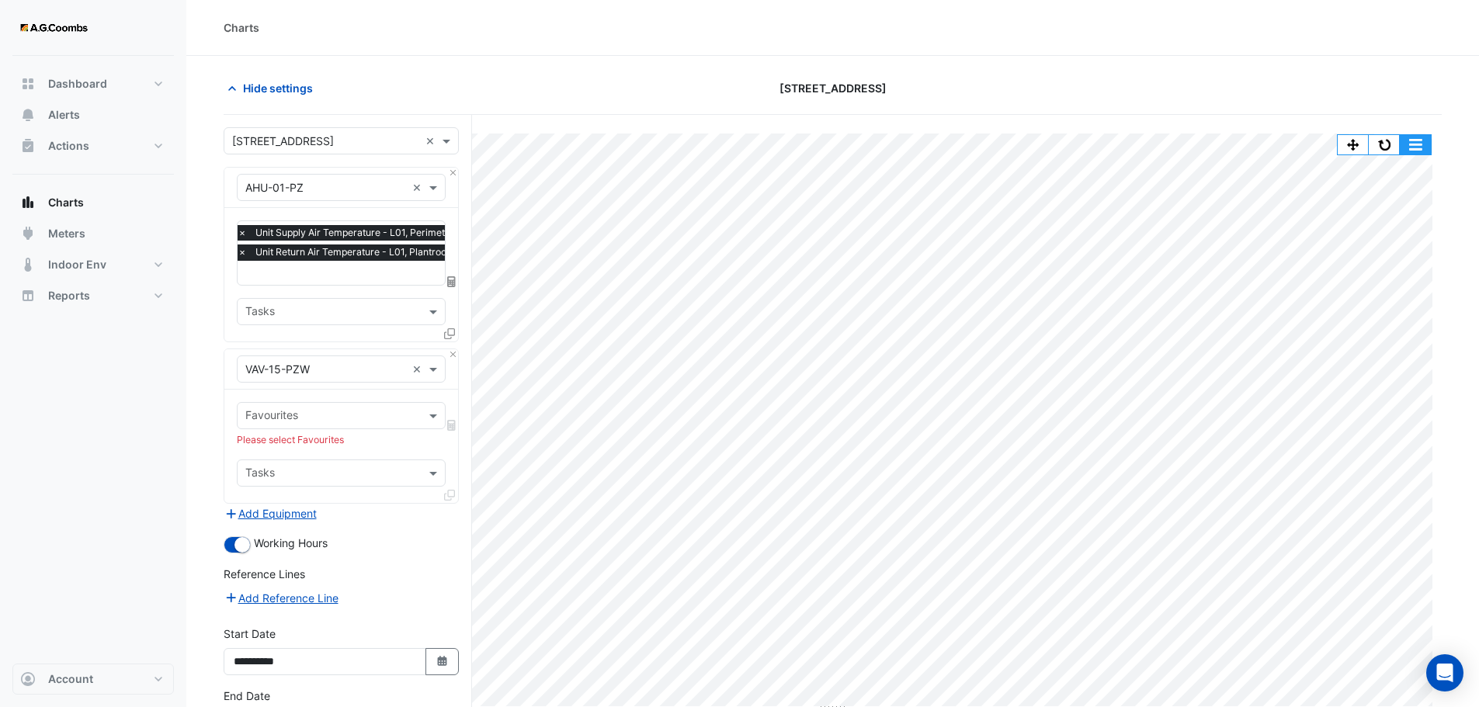
click at [1424, 150] on button "button" at bounding box center [1415, 144] width 31 height 19
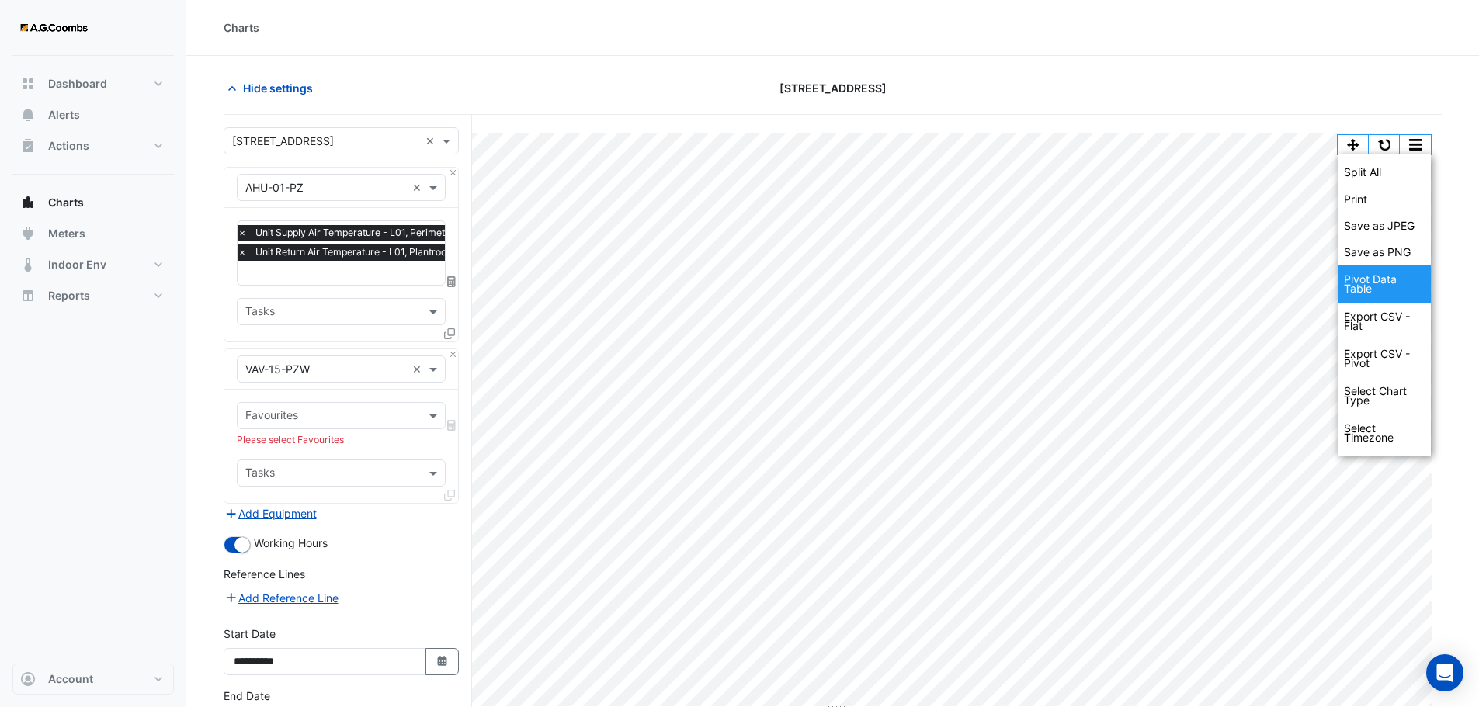
click at [1372, 274] on div "Pivot Data Table" at bounding box center [1383, 283] width 93 height 37
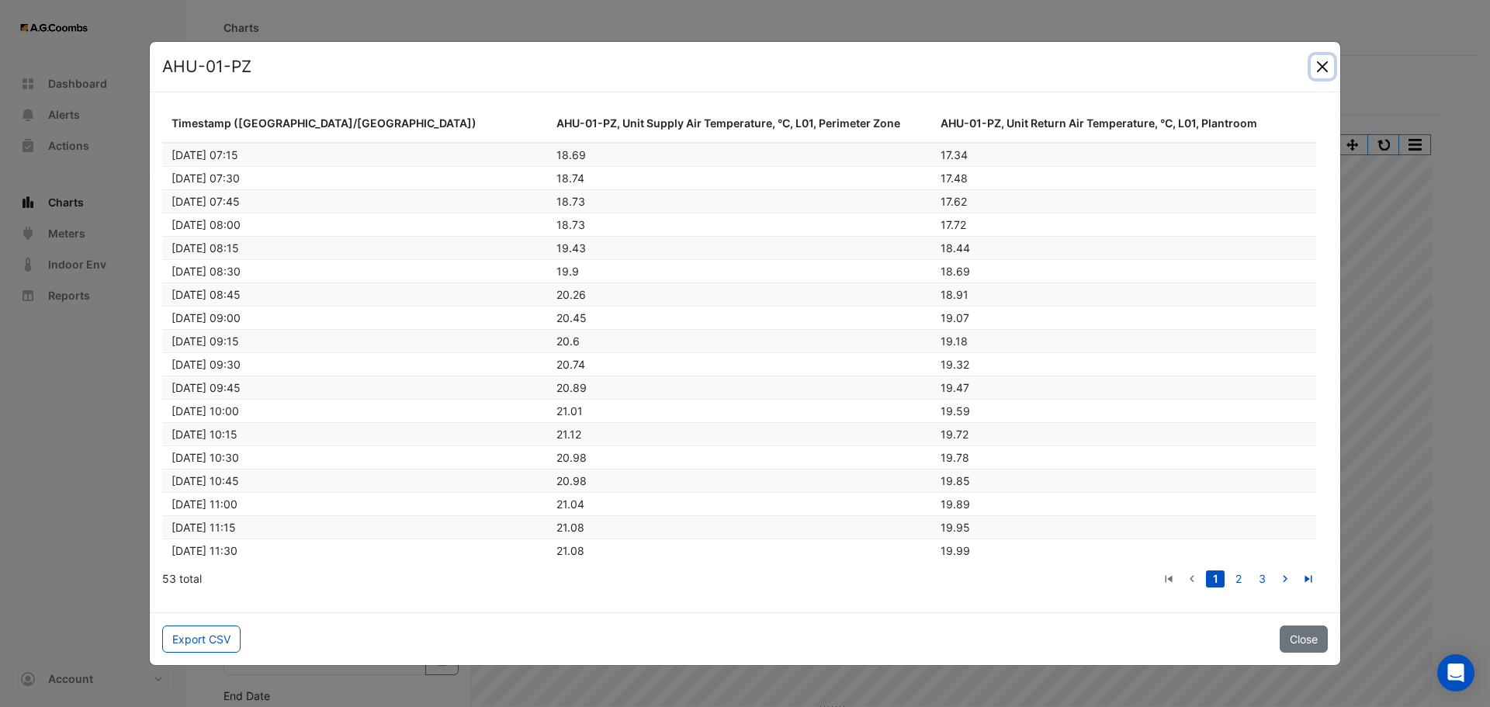
click at [1316, 60] on button "Close" at bounding box center [1322, 66] width 23 height 23
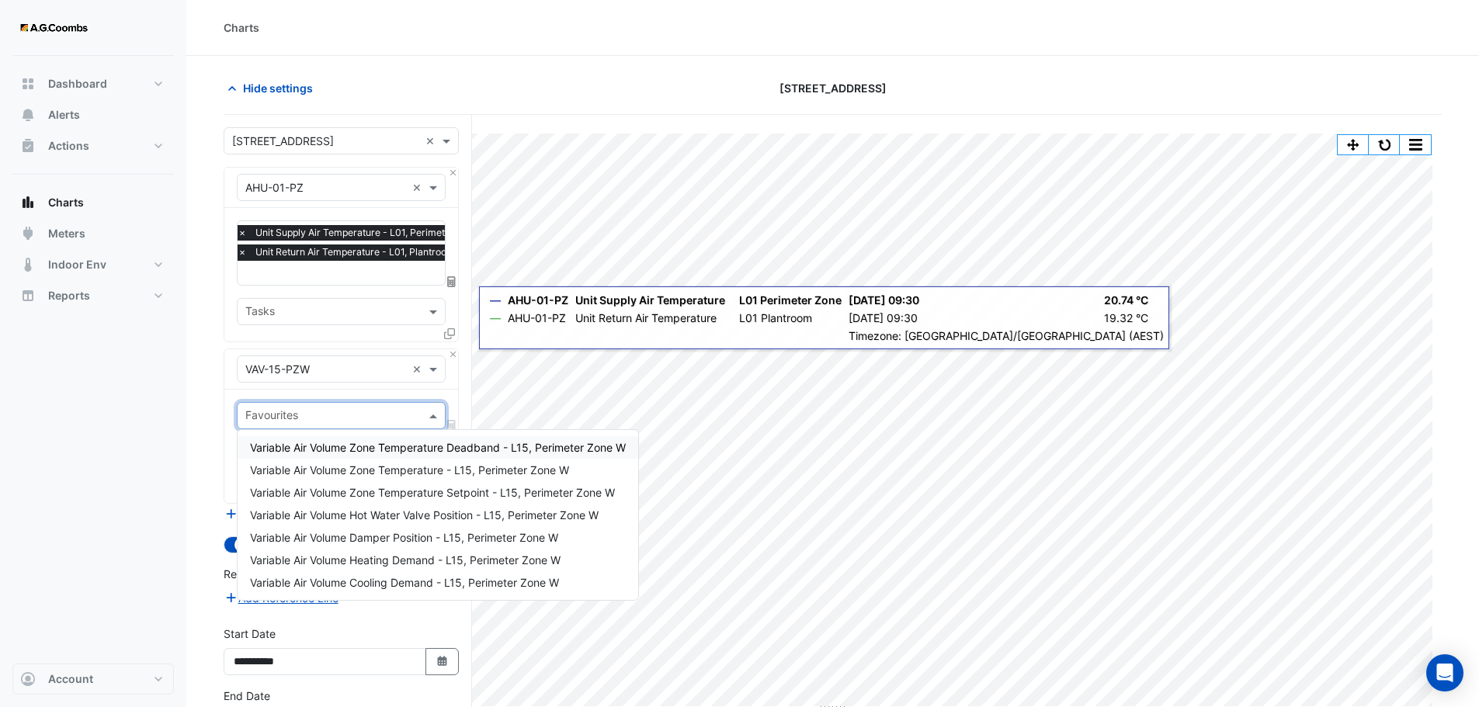
click at [323, 420] on input "text" at bounding box center [332, 417] width 174 height 16
click at [355, 469] on span "Variable Air Volume Zone Temperature - L15, Perimeter Zone W" at bounding box center [409, 469] width 319 height 13
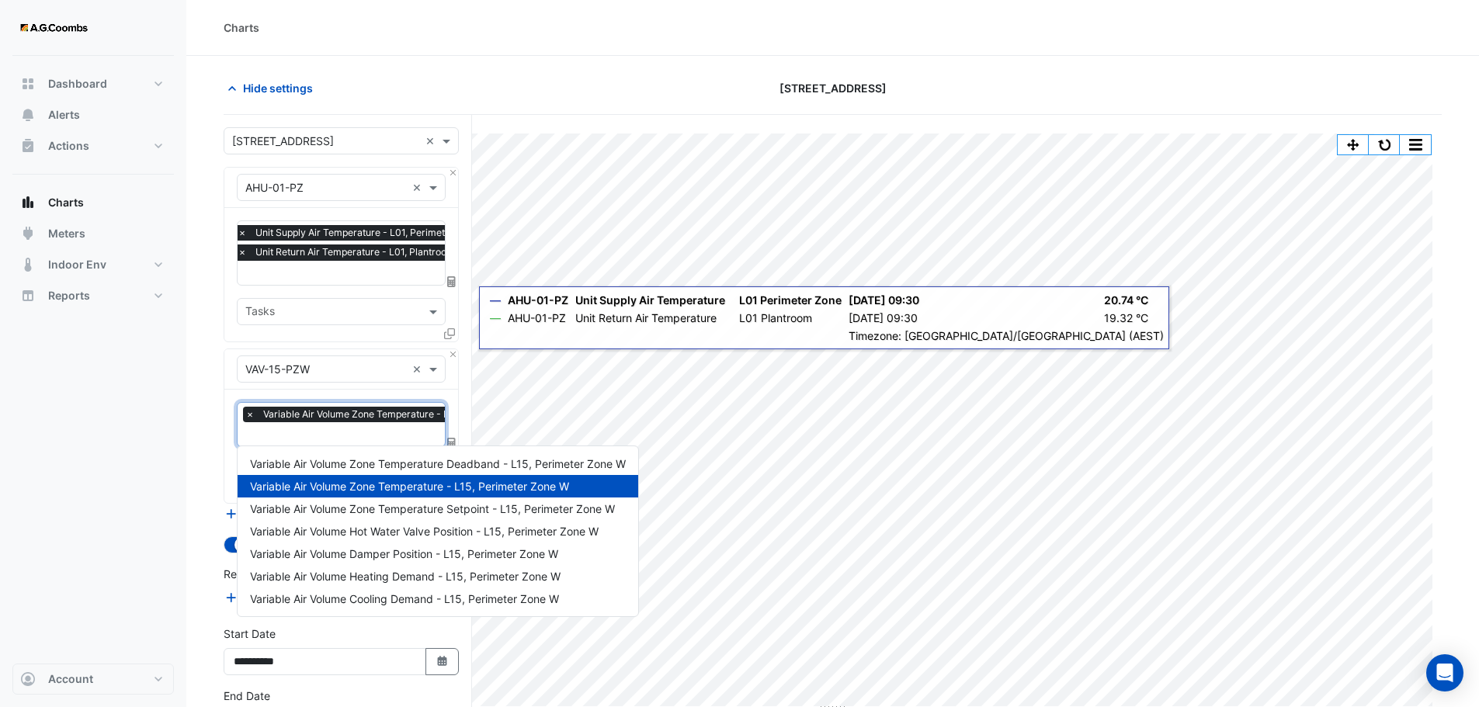
click at [319, 439] on input "text" at bounding box center [398, 436] width 306 height 16
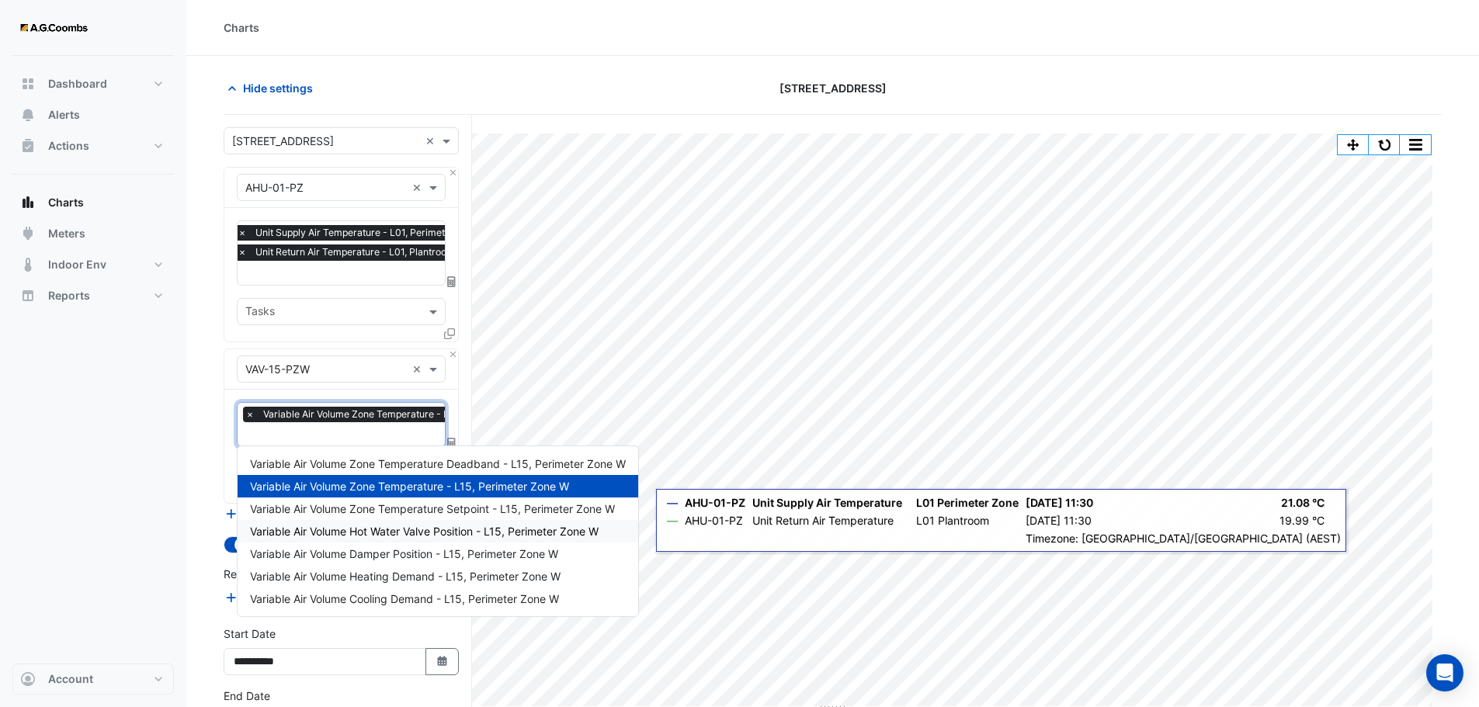
drag, startPoint x: 523, startPoint y: 532, endPoint x: 540, endPoint y: 535, distance: 17.2
click at [540, 535] on span "Variable Air Volume Hot Water Valve Position - L15, Perimeter Zone W" at bounding box center [424, 531] width 349 height 13
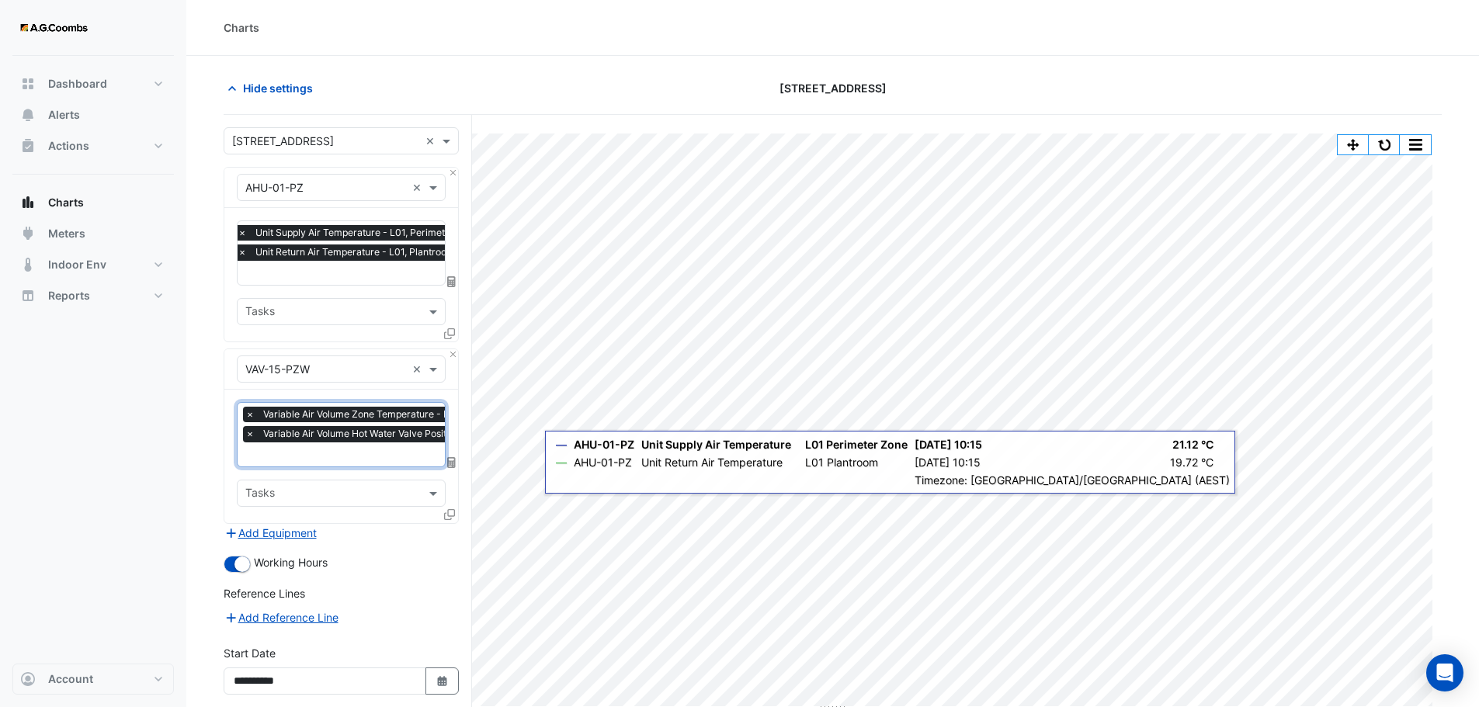
click at [344, 454] on input "text" at bounding box center [410, 456] width 331 height 16
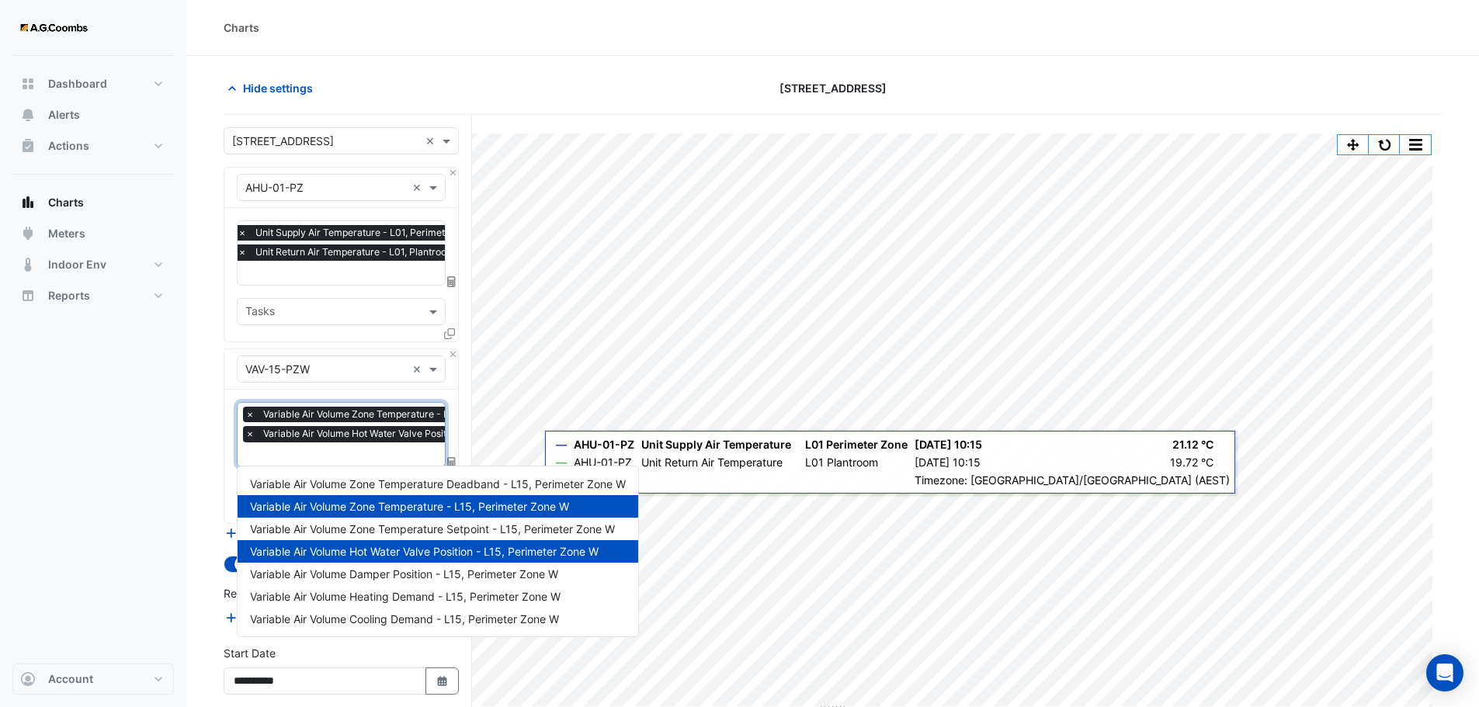
click at [344, 454] on input "text" at bounding box center [410, 456] width 331 height 16
click at [208, 344] on section "Hide settings [STREET_ADDRESS] Split All Print Save as JPEG Save as PNG Pivot D…" at bounding box center [832, 448] width 1292 height 784
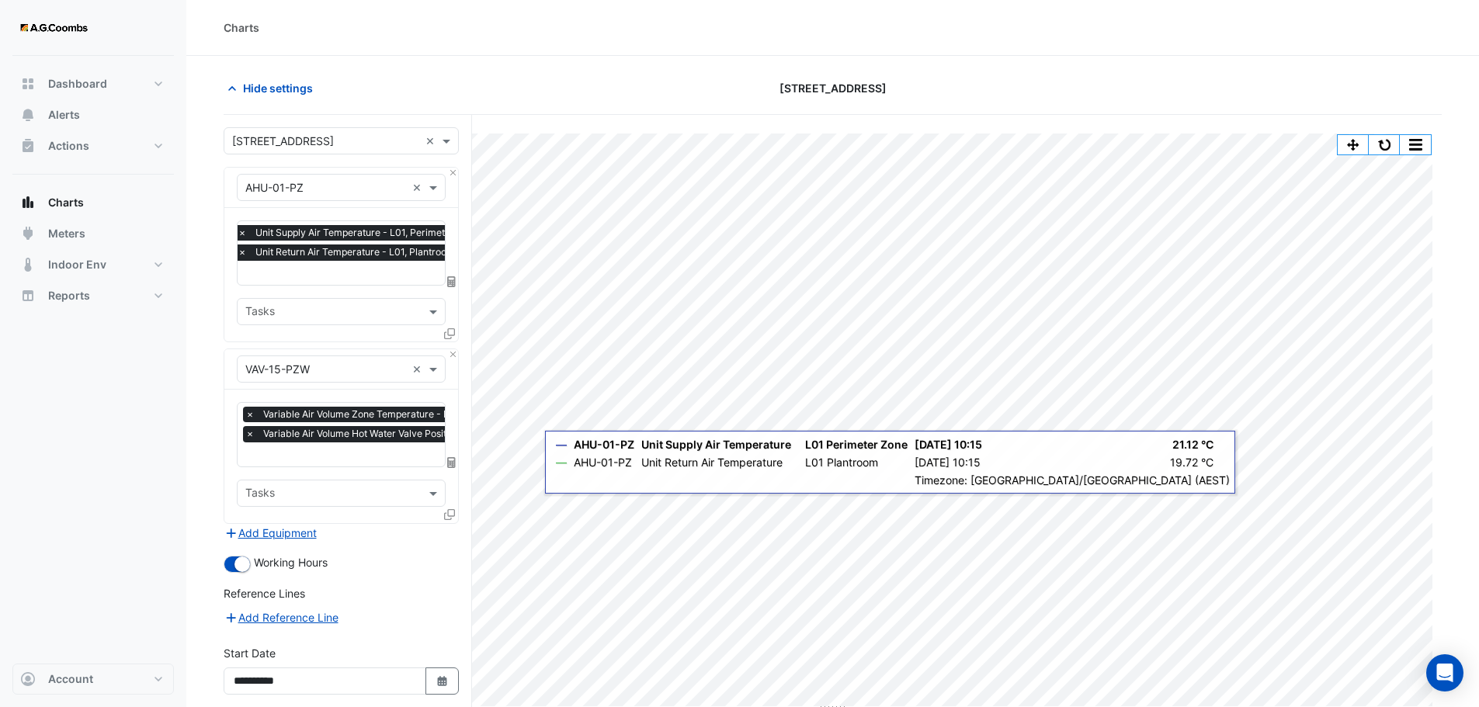
scroll to position [0, 8]
click at [415, 458] on input "text" at bounding box center [403, 456] width 331 height 16
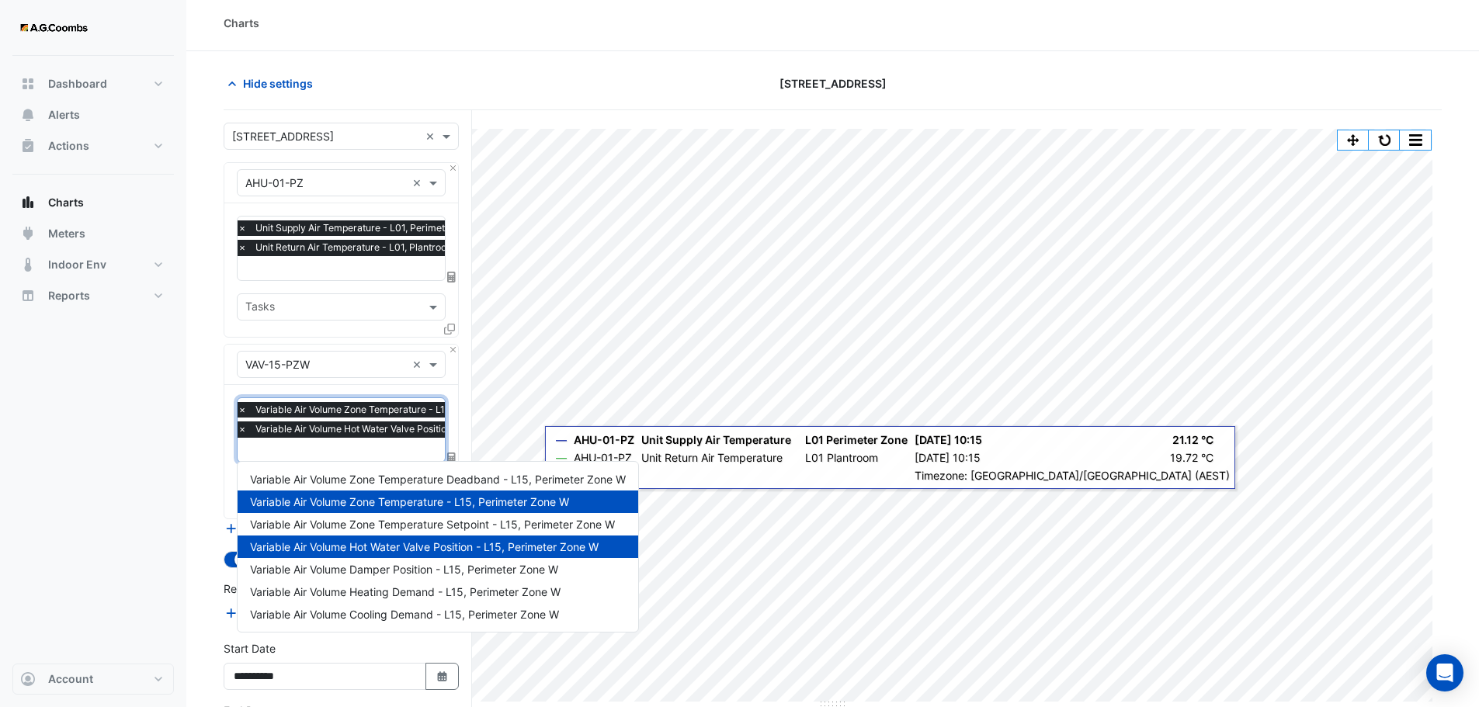
scroll to position [130, 0]
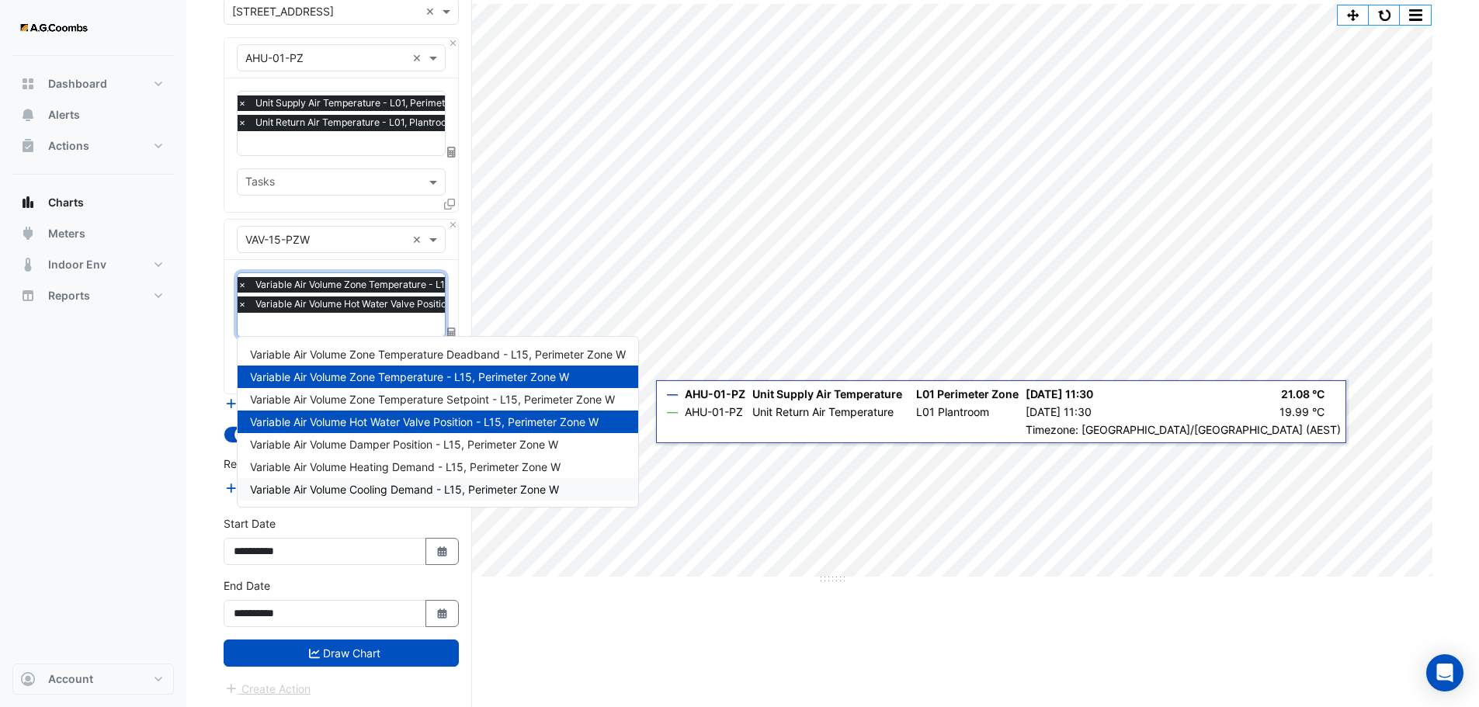
click at [531, 607] on div "Split All Print Save as JPEG Save as PNG Pivot Data Table Export CSV - Flat Exp…" at bounding box center [833, 347] width 1218 height 725
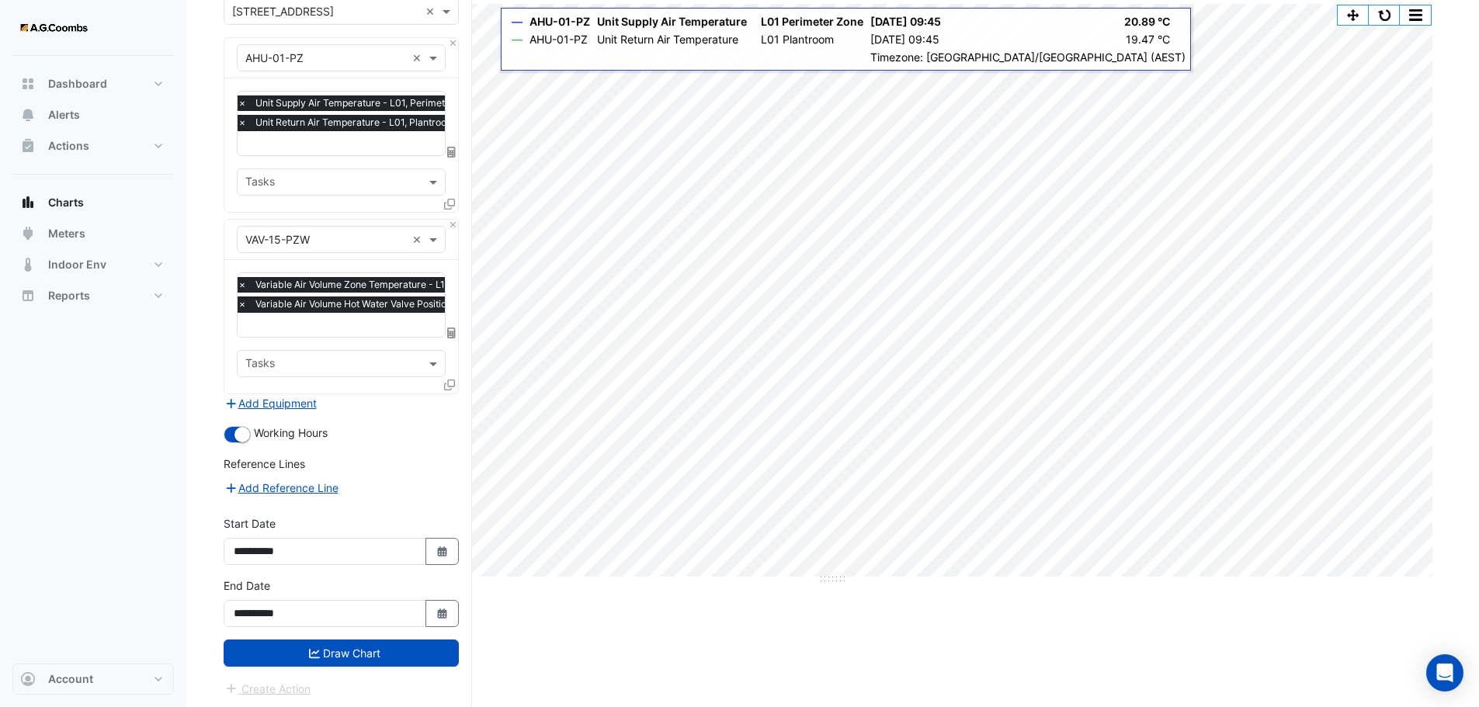
scroll to position [0, 0]
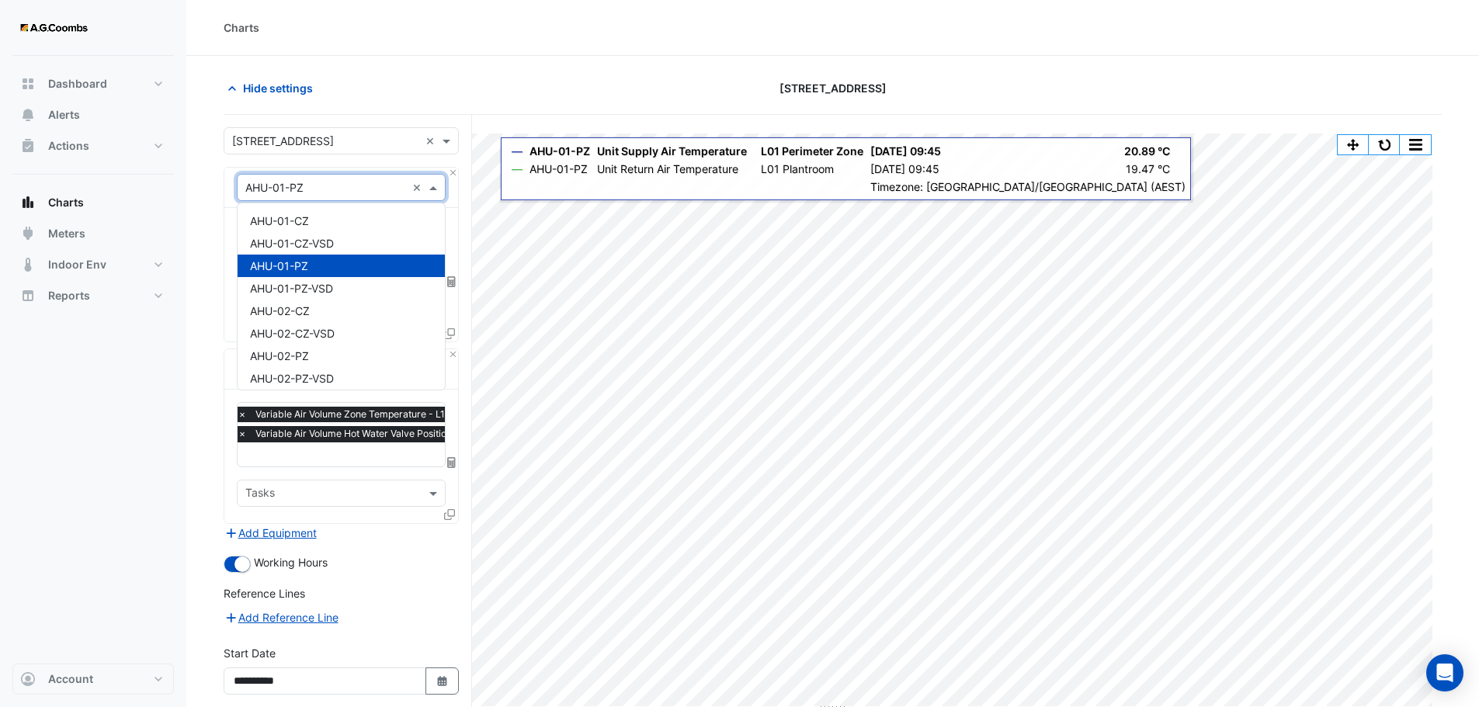
click at [432, 193] on span at bounding box center [434, 187] width 19 height 16
click at [290, 345] on span "AHU-15-PZ" at bounding box center [279, 344] width 58 height 13
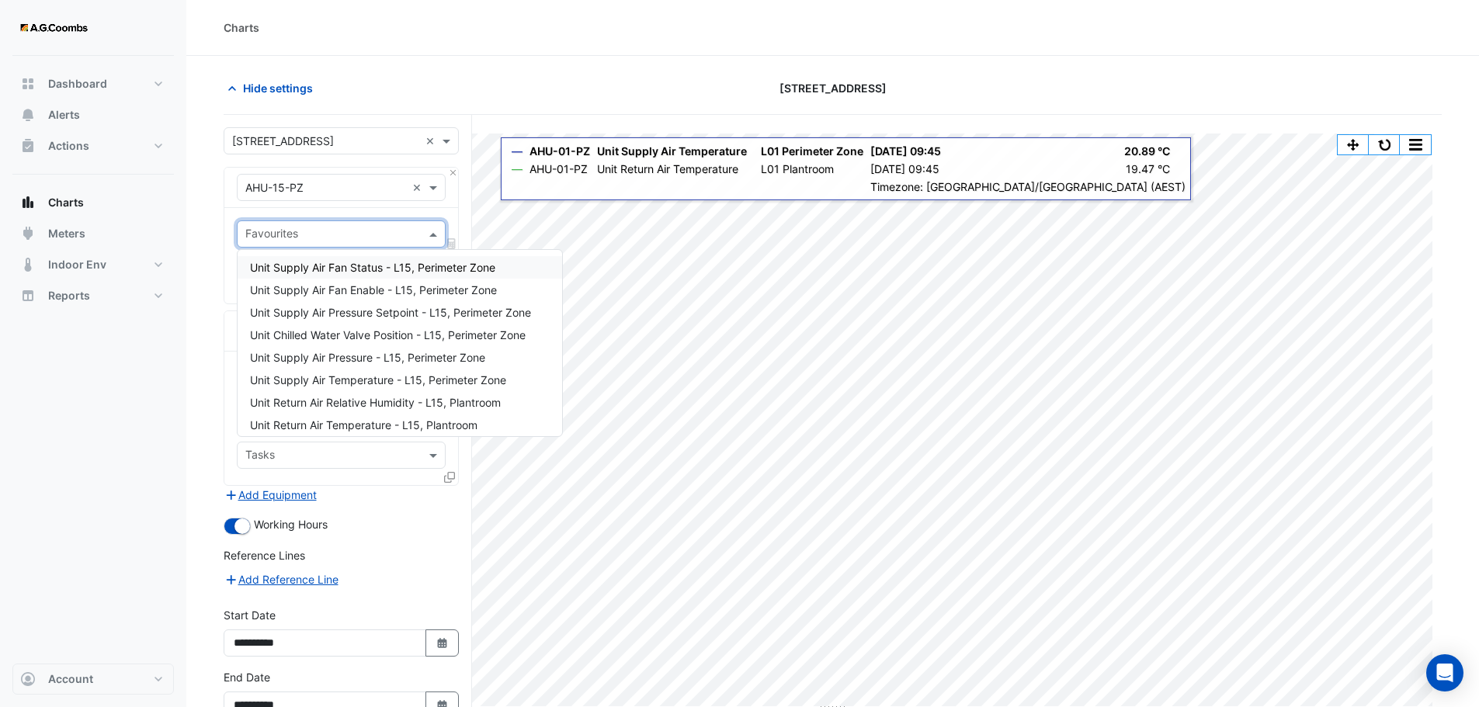
click at [320, 233] on input "text" at bounding box center [332, 235] width 174 height 16
click at [316, 331] on span "Unit Chilled Water Valve Position - L15, Perimeter Zone" at bounding box center [388, 334] width 276 height 13
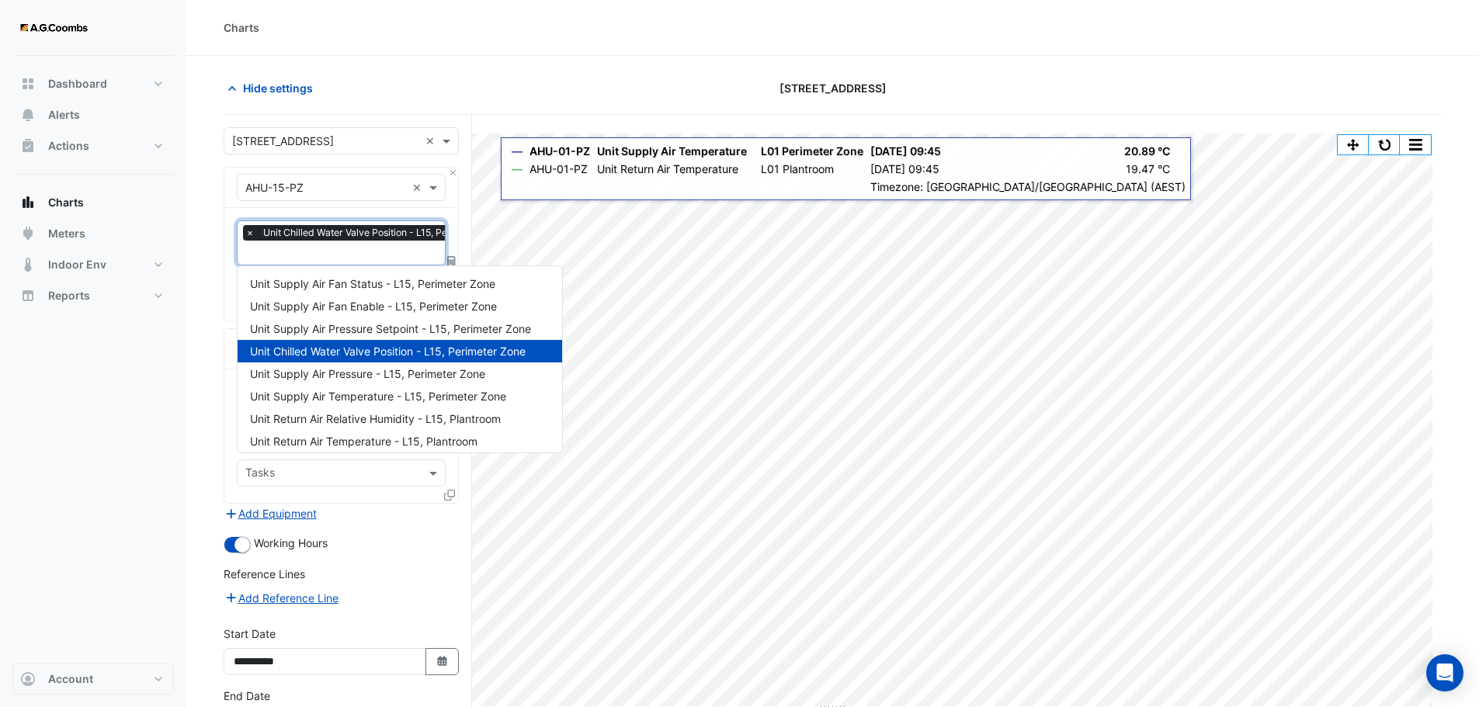
click at [282, 255] on input "text" at bounding box center [378, 254] width 267 height 16
click at [310, 396] on span "Unit Supply Air Temperature - L15, Perimeter Zone" at bounding box center [378, 396] width 256 height 13
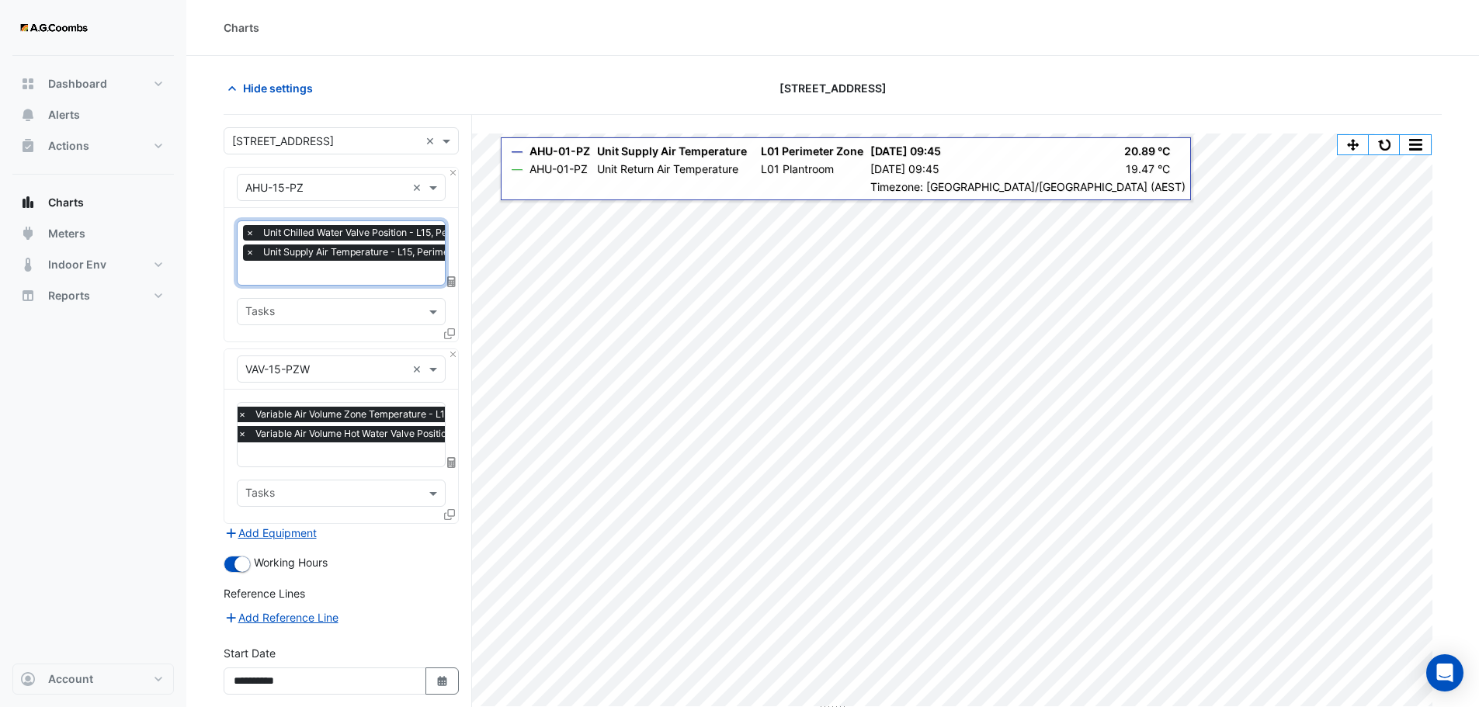
click at [316, 272] on input "text" at bounding box center [378, 274] width 267 height 16
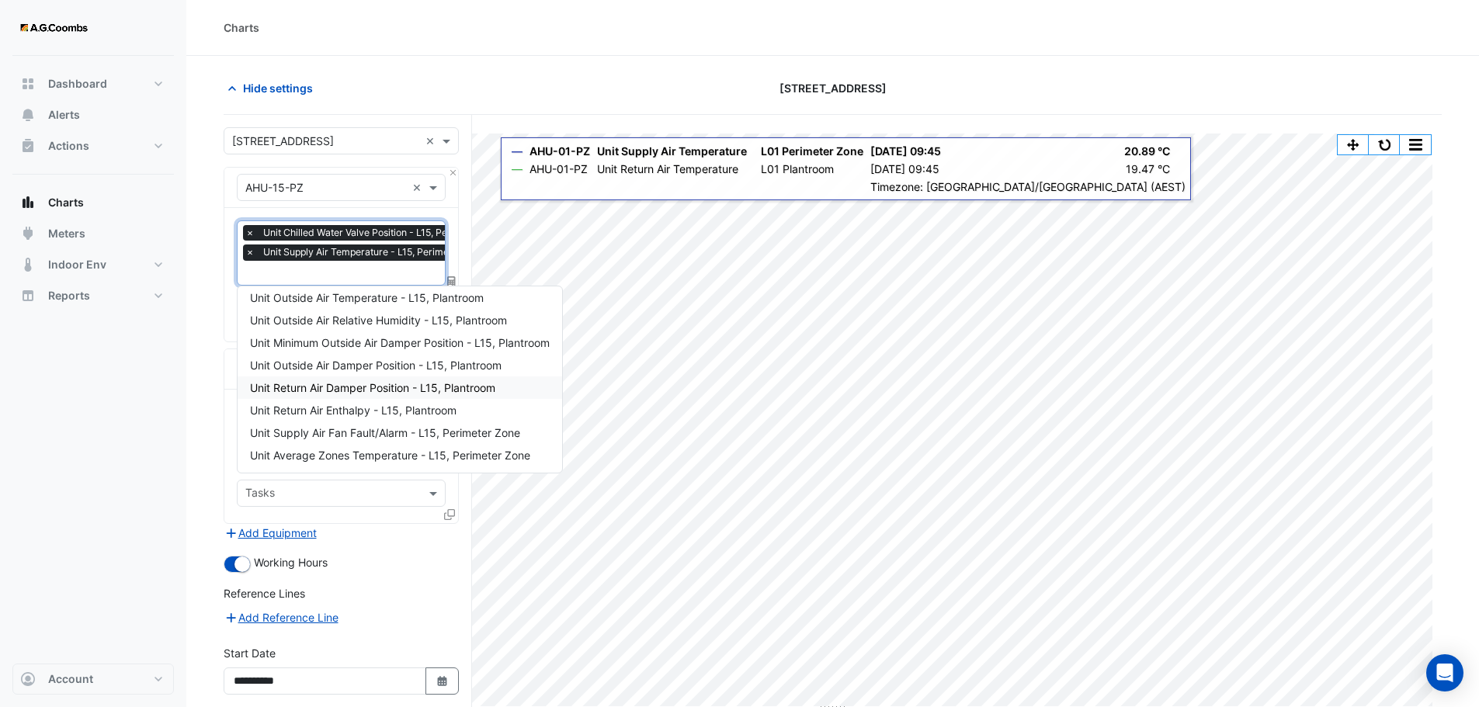
scroll to position [109, 0]
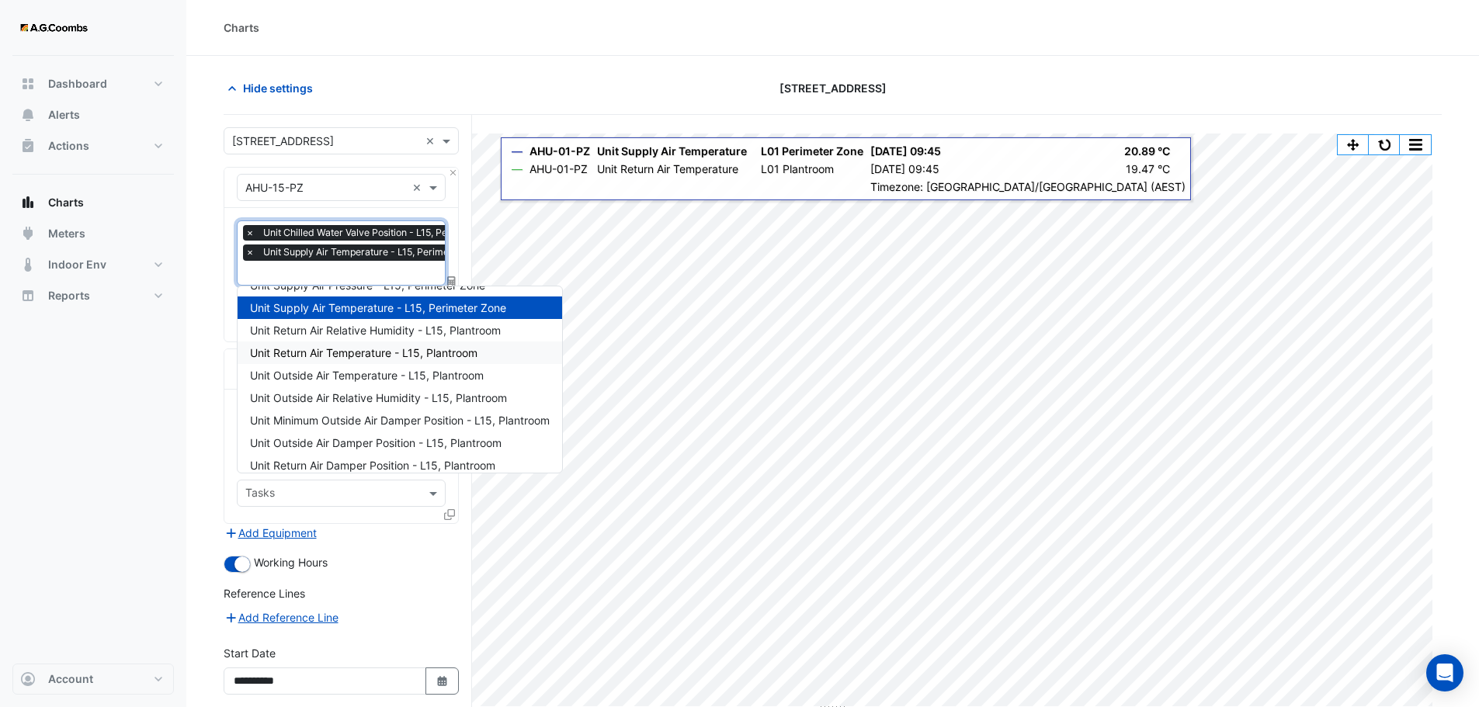
click at [195, 352] on section "Hide settings [STREET_ADDRESS] Split All Print Save as JPEG Save as PNG Pivot D…" at bounding box center [832, 448] width 1292 height 784
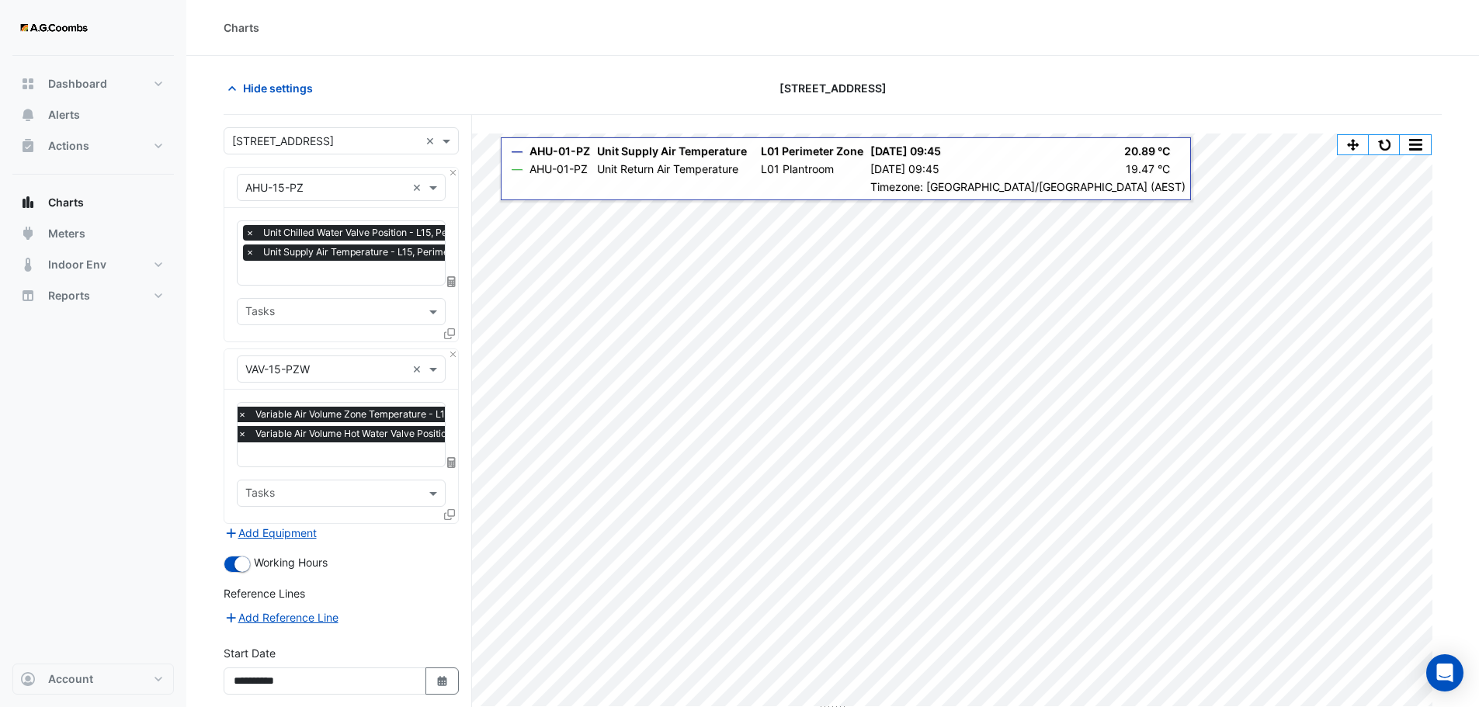
scroll to position [0, 8]
click at [342, 269] on input "text" at bounding box center [371, 274] width 267 height 16
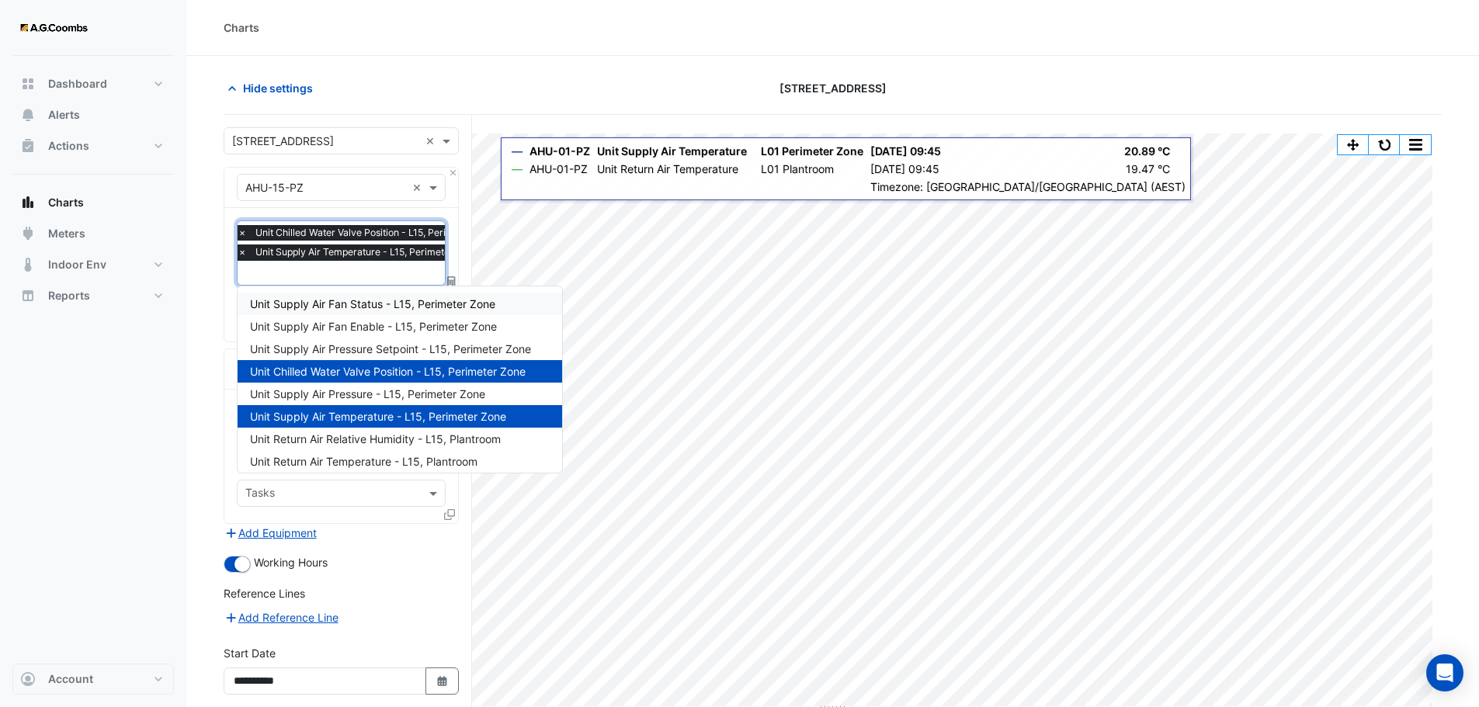
click at [489, 67] on section "Hide settings [STREET_ADDRESS] Split All Print Save as JPEG Save as PNG Pivot D…" at bounding box center [832, 448] width 1292 height 784
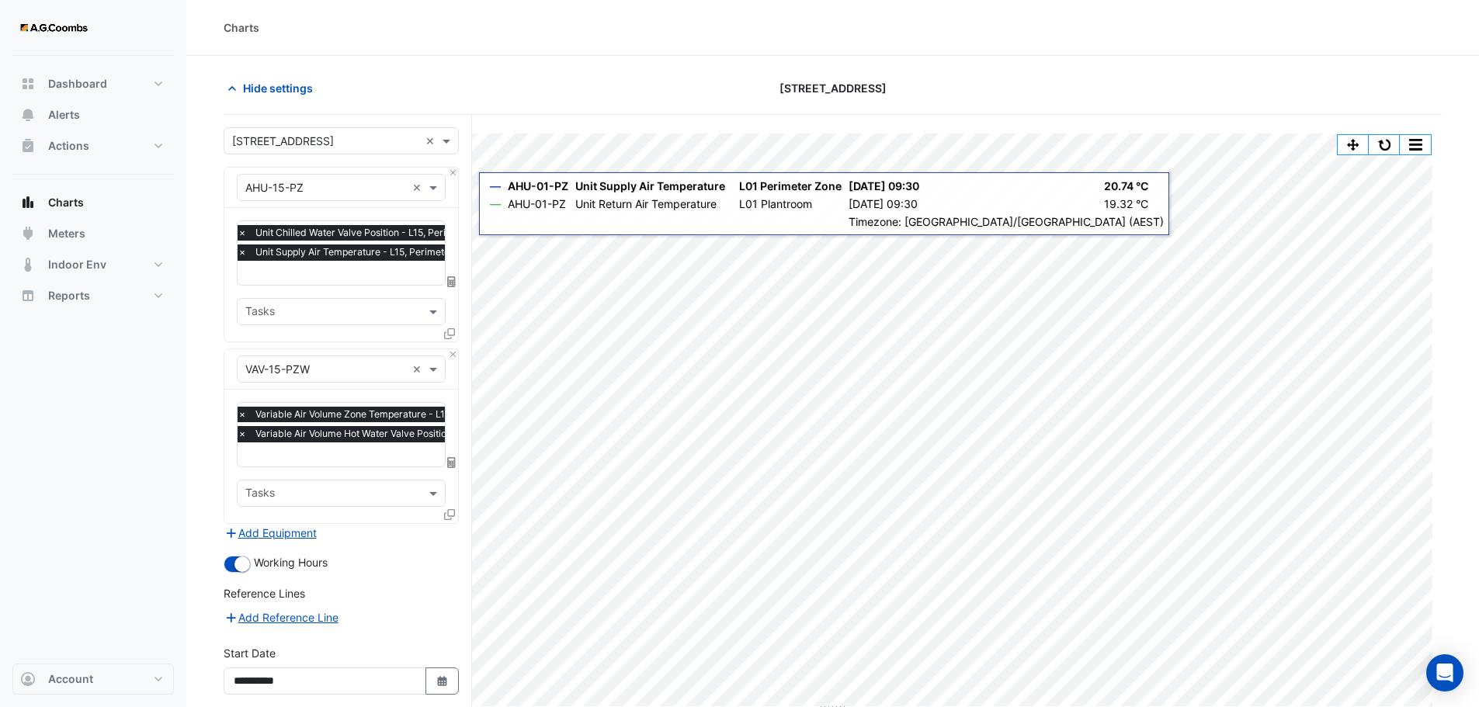
click at [538, 99] on div "Hide settings" at bounding box center [420, 88] width 412 height 27
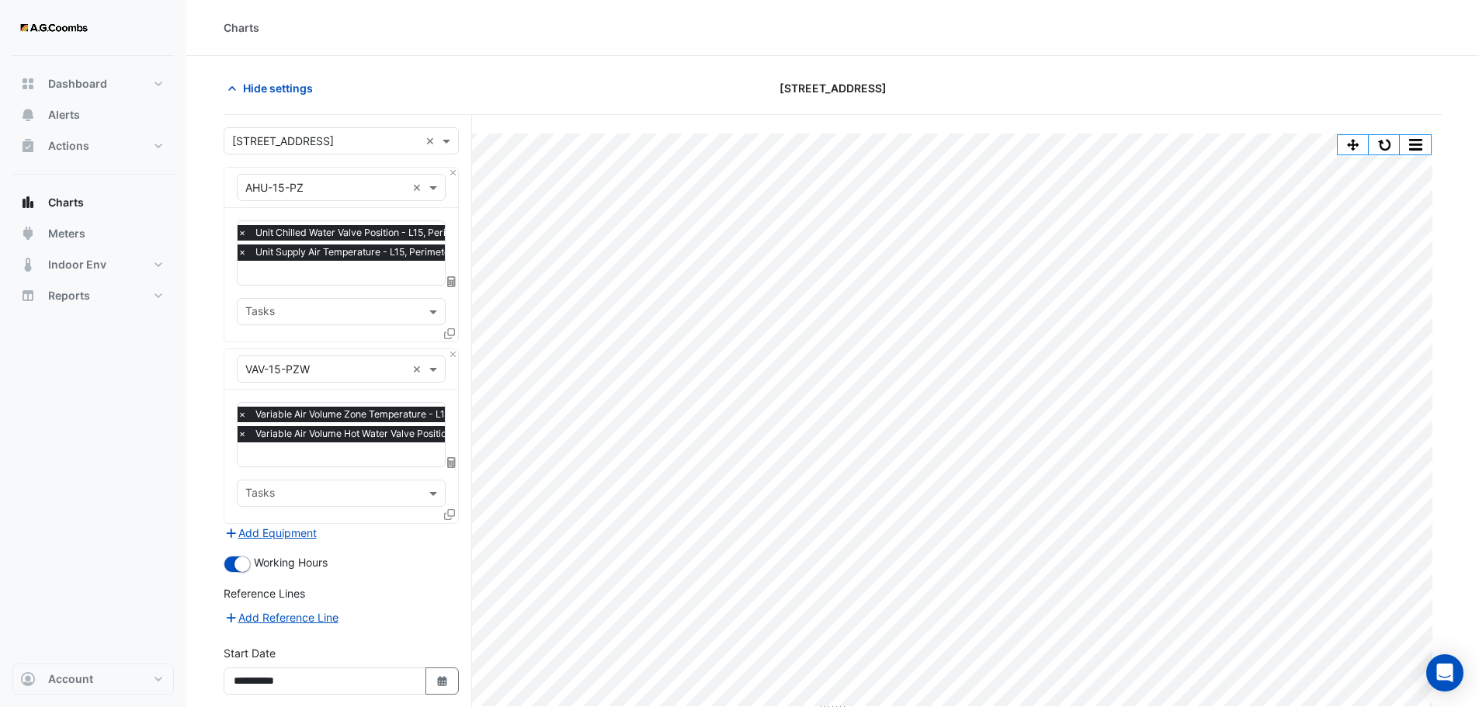
click at [204, 321] on section "Hide settings [STREET_ADDRESS] Split All Print Save as JPEG Save as PNG Pivot D…" at bounding box center [832, 448] width 1292 height 784
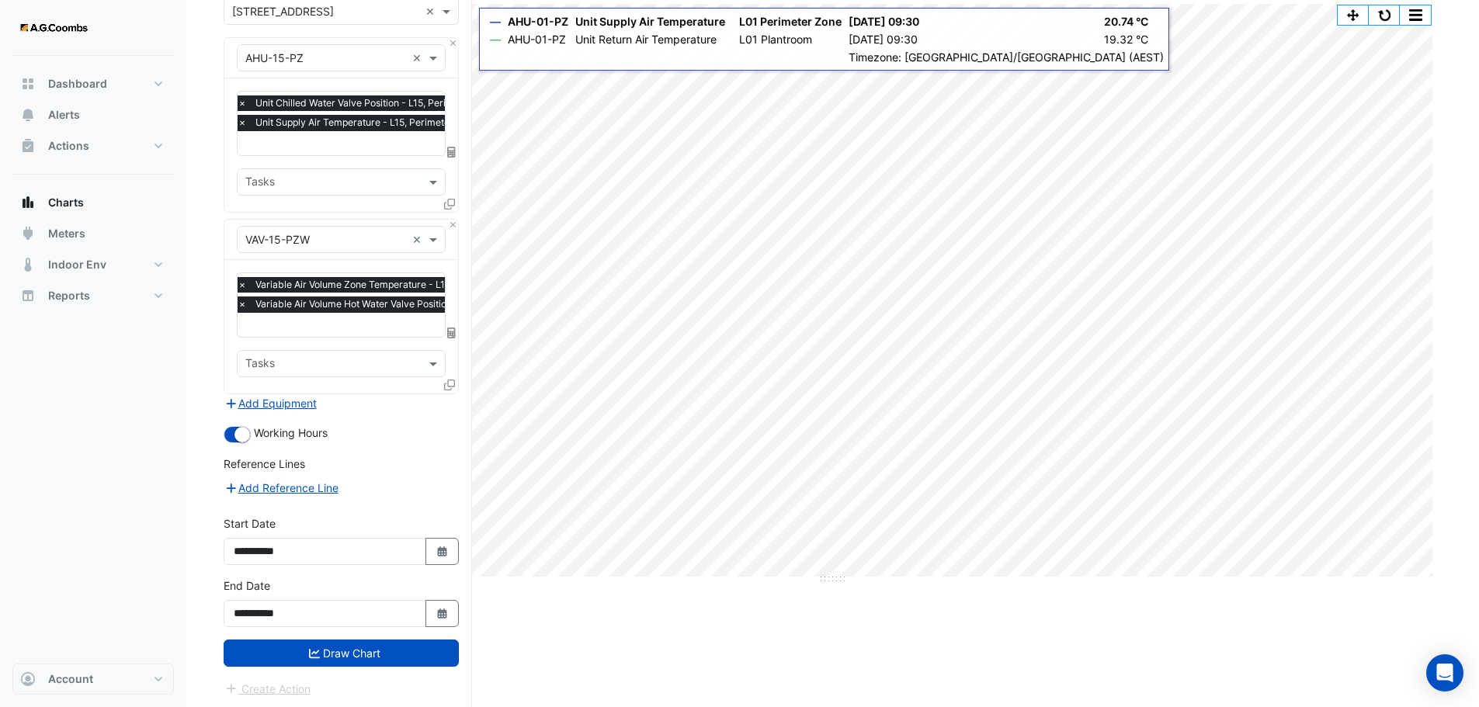
drag, startPoint x: 362, startPoint y: 648, endPoint x: 359, endPoint y: 640, distance: 9.1
click at [360, 648] on button "Draw Chart" at bounding box center [341, 653] width 235 height 27
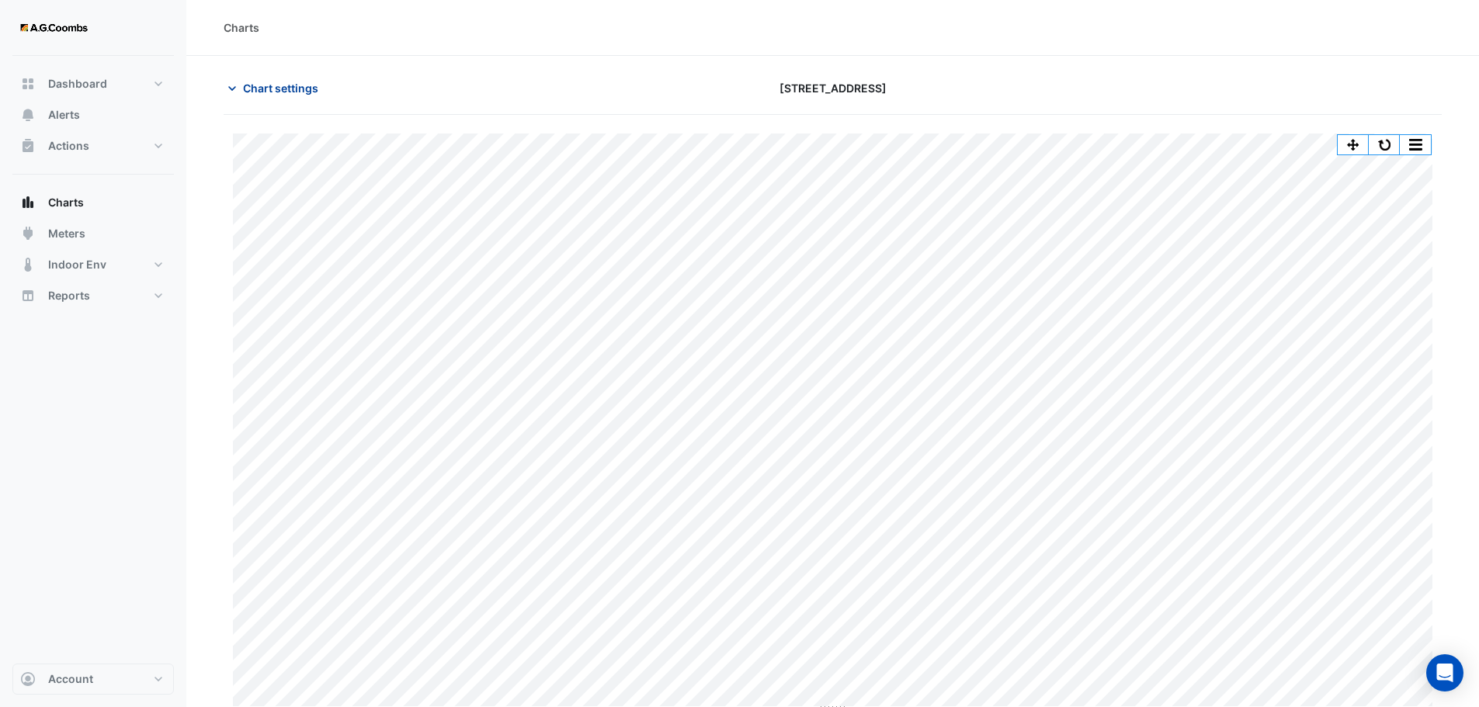
click at [276, 90] on span "Chart settings" at bounding box center [280, 88] width 75 height 16
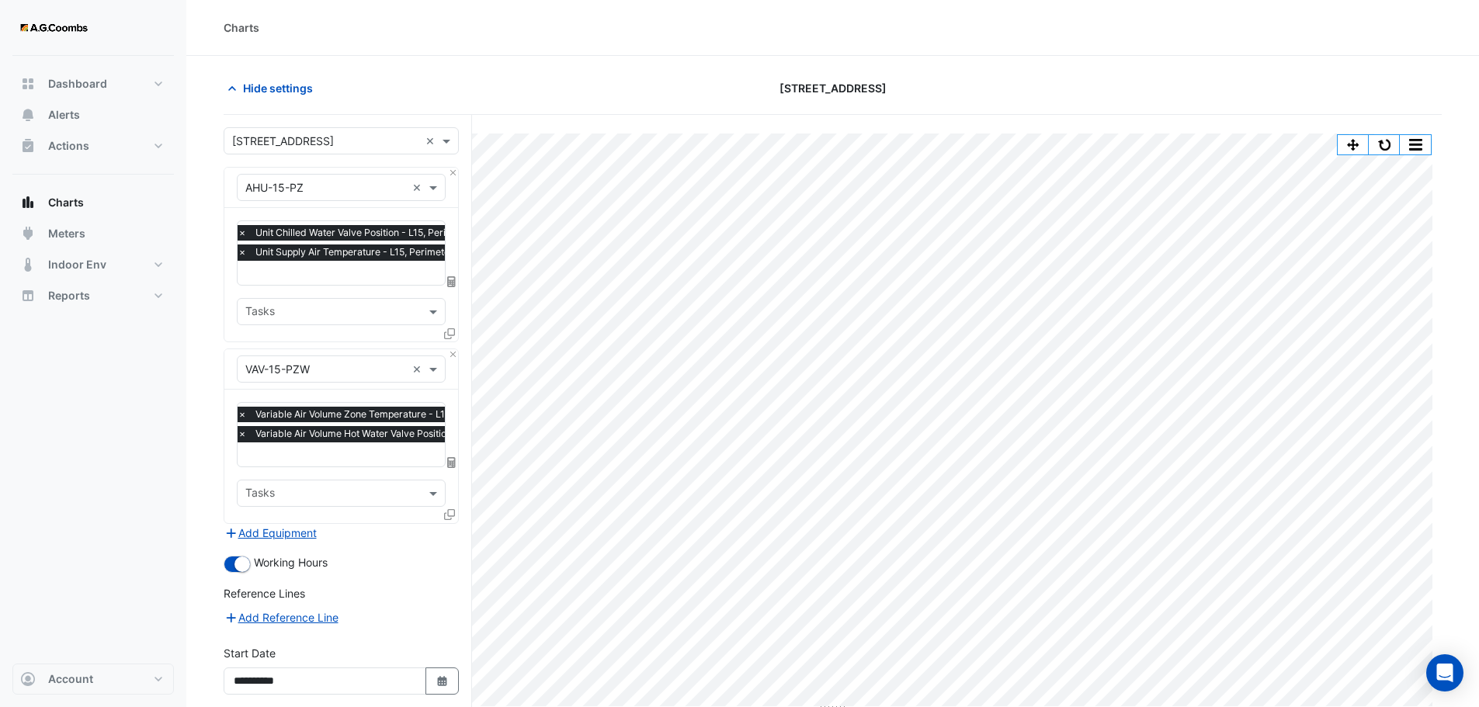
click at [335, 181] on input "text" at bounding box center [325, 188] width 161 height 16
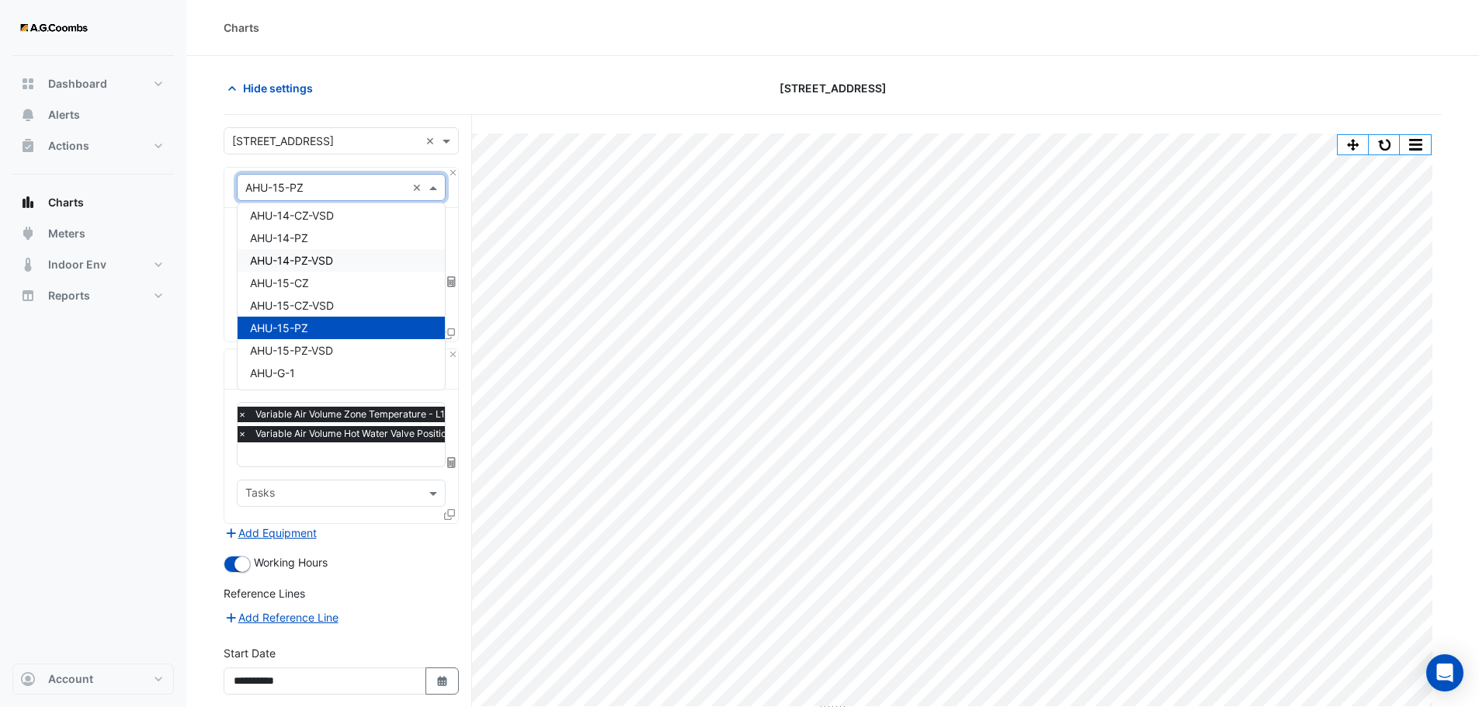
scroll to position [1188, 0]
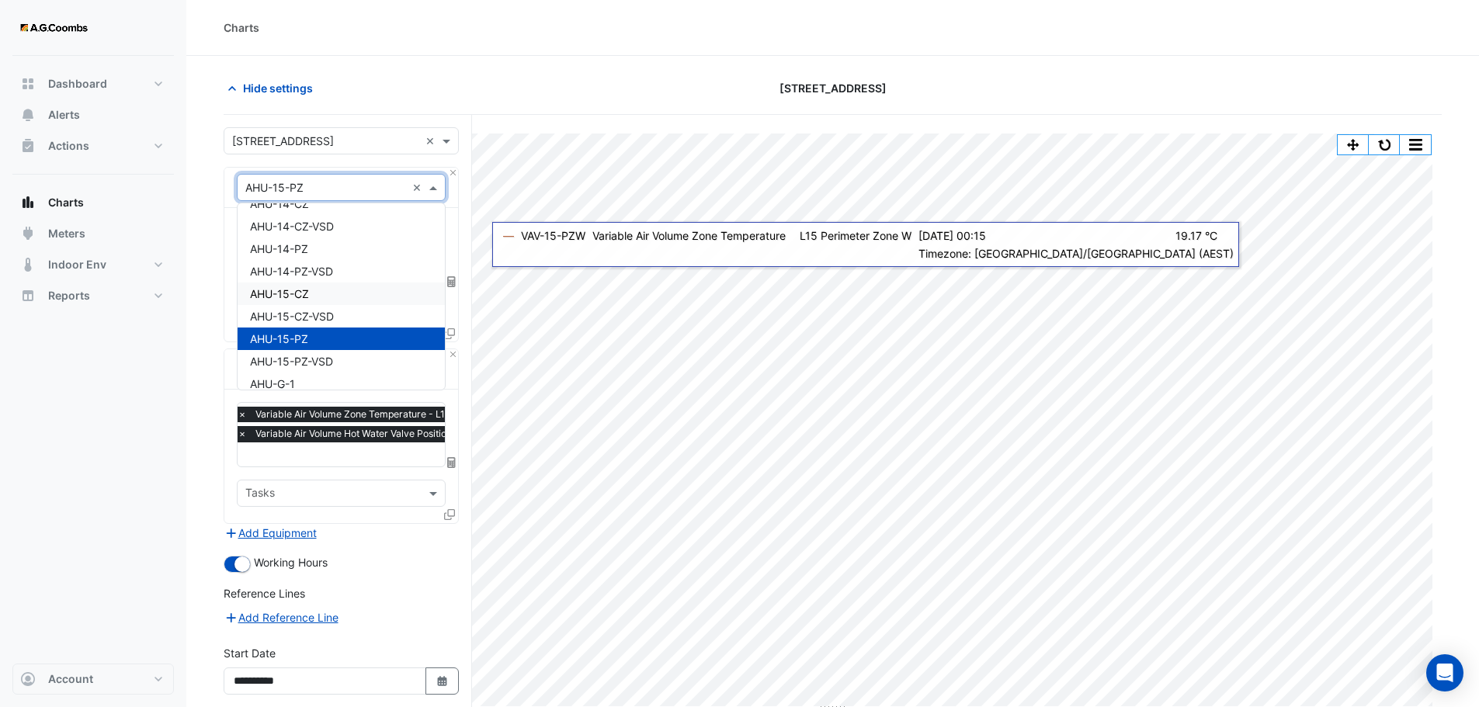
click at [289, 296] on span "AHU-15-CZ" at bounding box center [279, 293] width 59 height 13
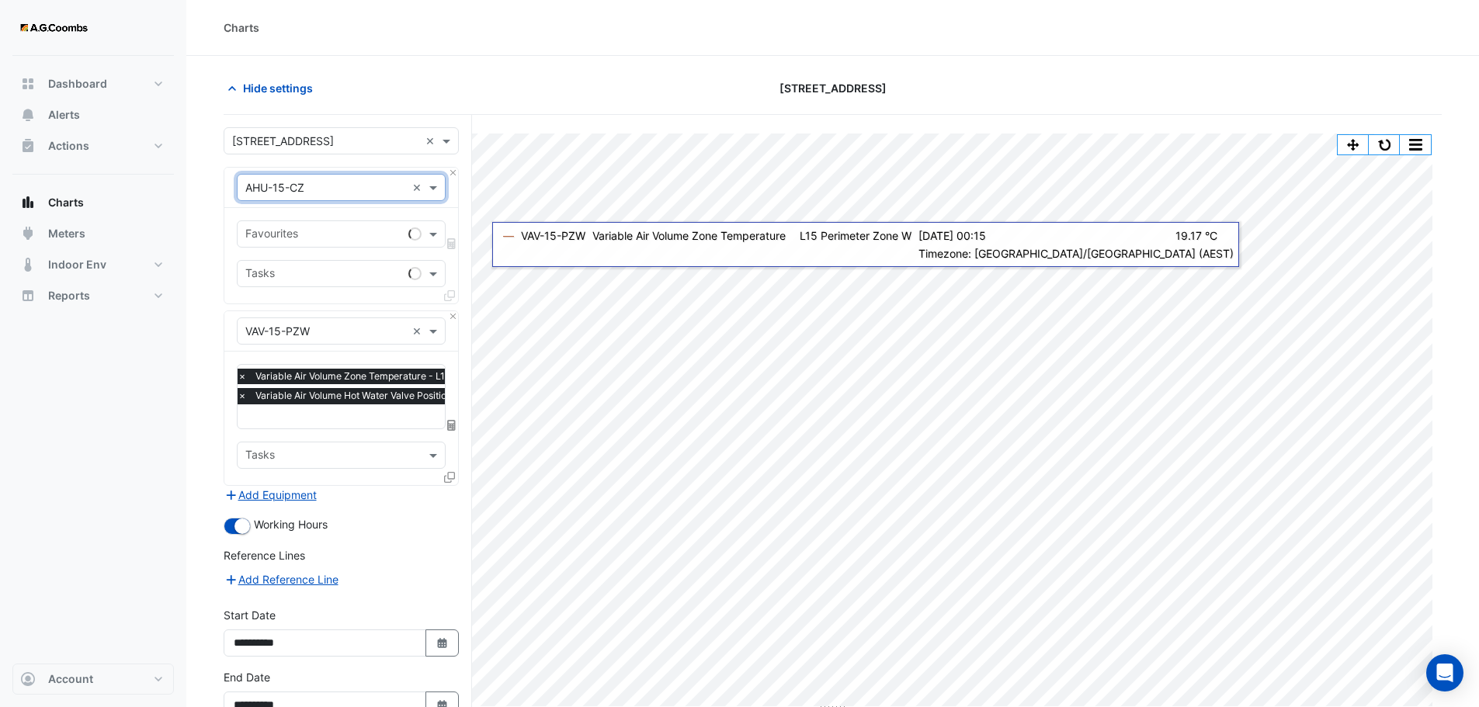
scroll to position [0, 0]
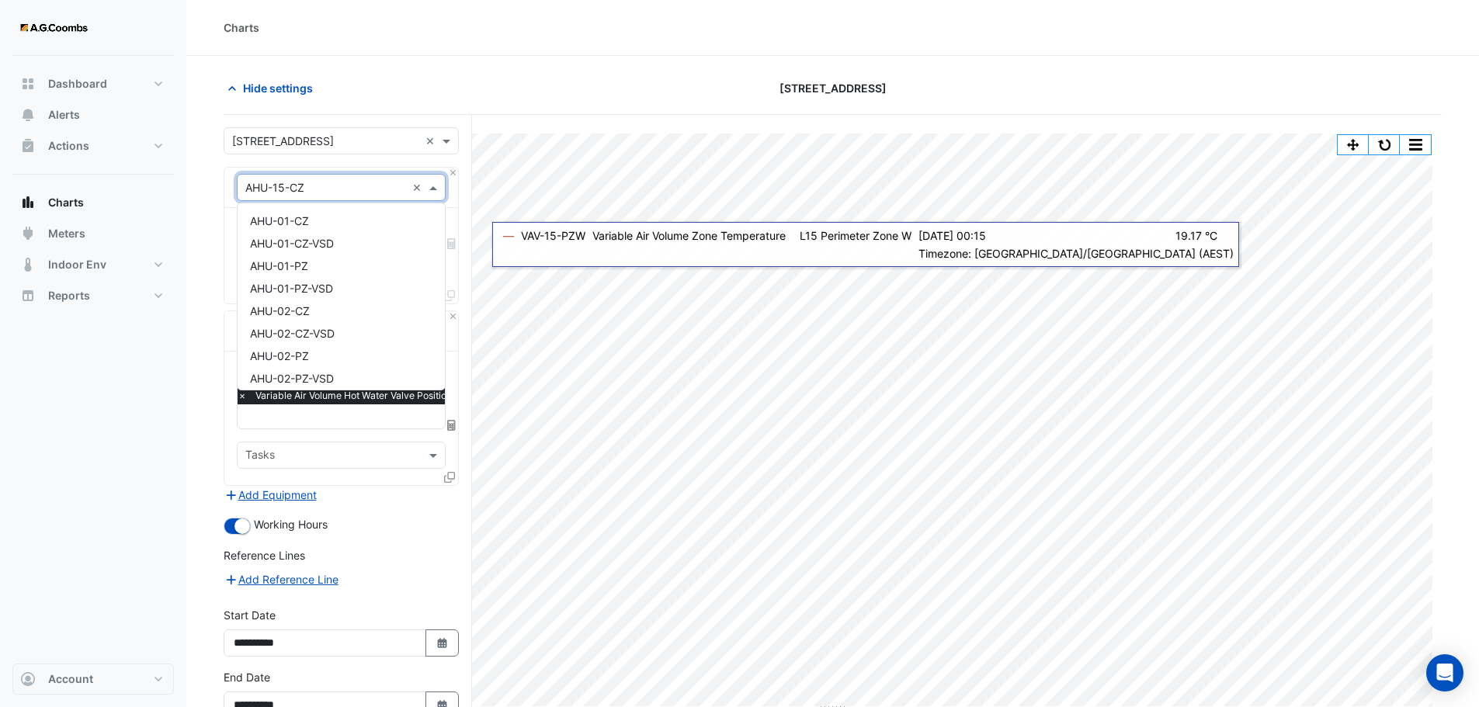
click at [340, 186] on input "text" at bounding box center [325, 188] width 161 height 16
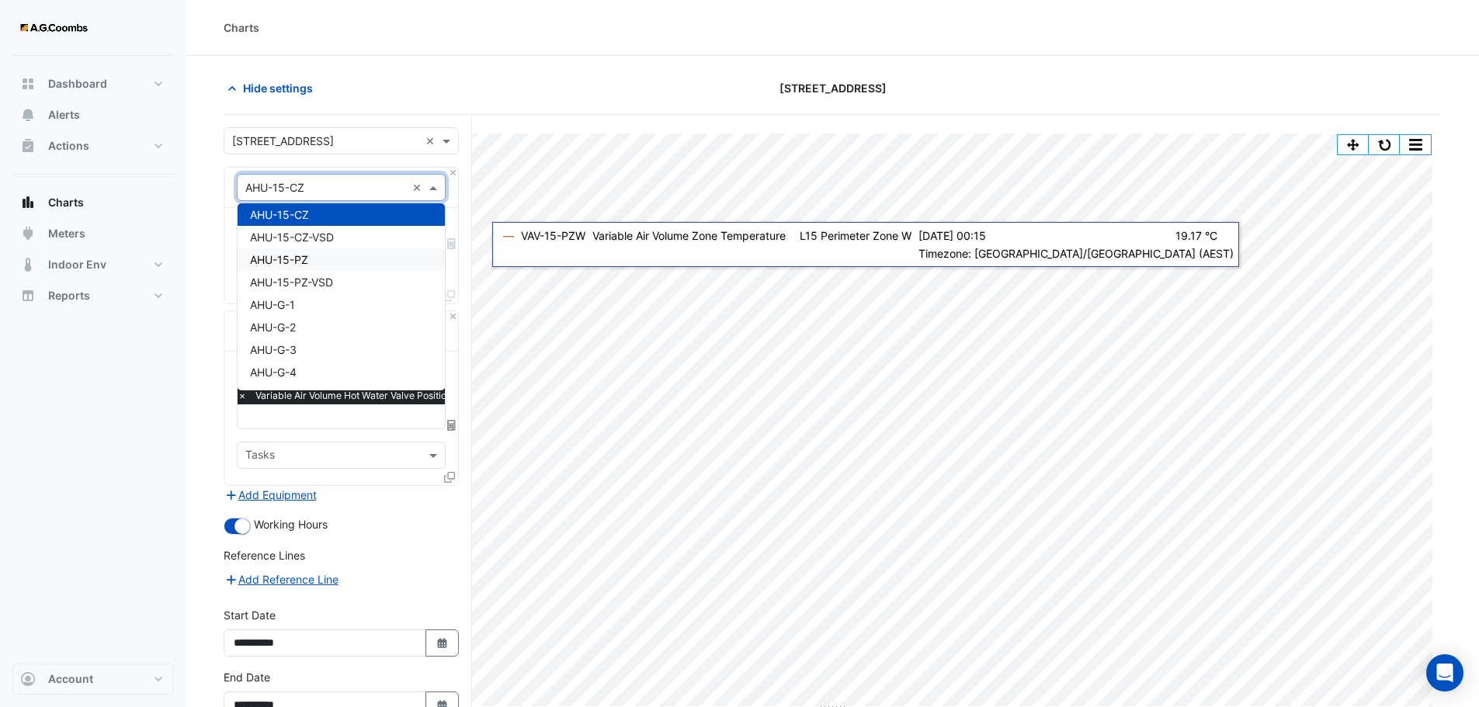
click at [300, 259] on span "AHU-15-PZ" at bounding box center [279, 259] width 58 height 13
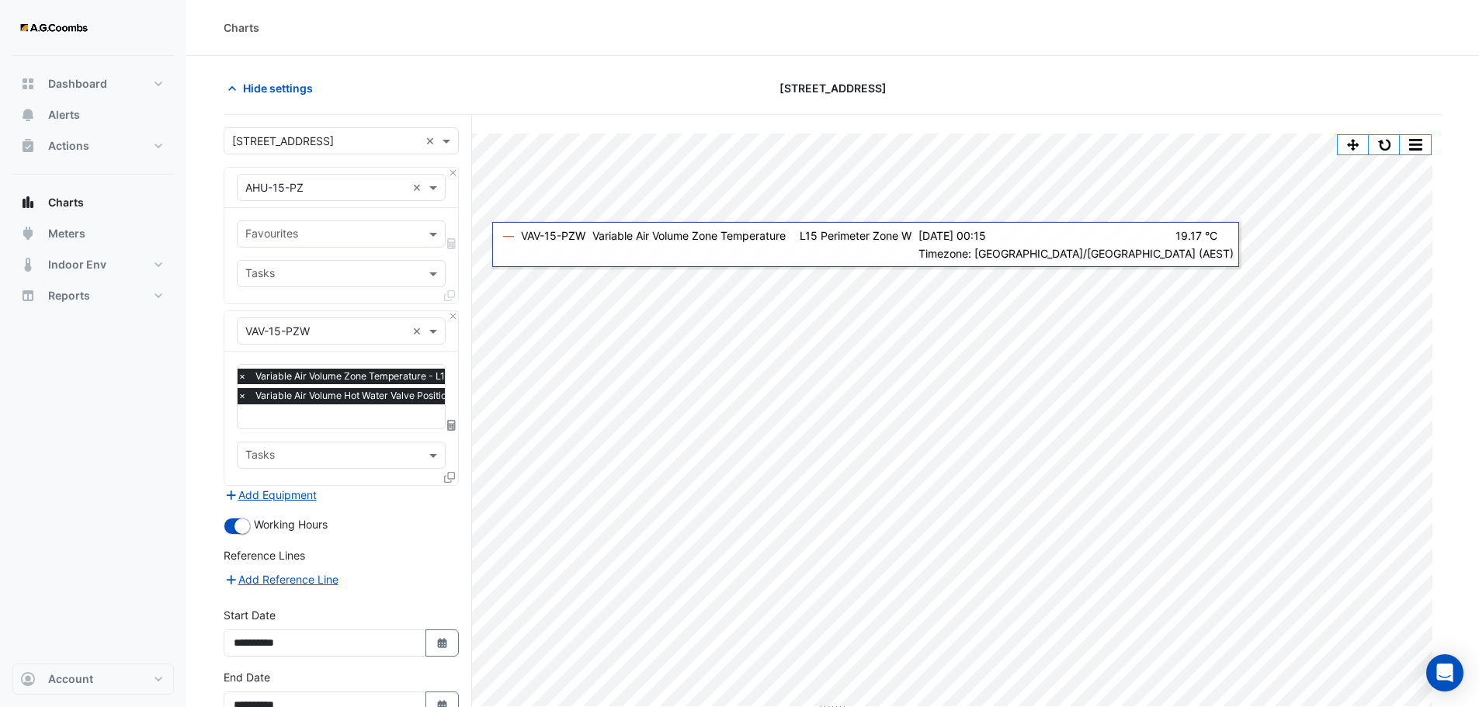
click at [543, 88] on div "Hide settings" at bounding box center [420, 88] width 412 height 27
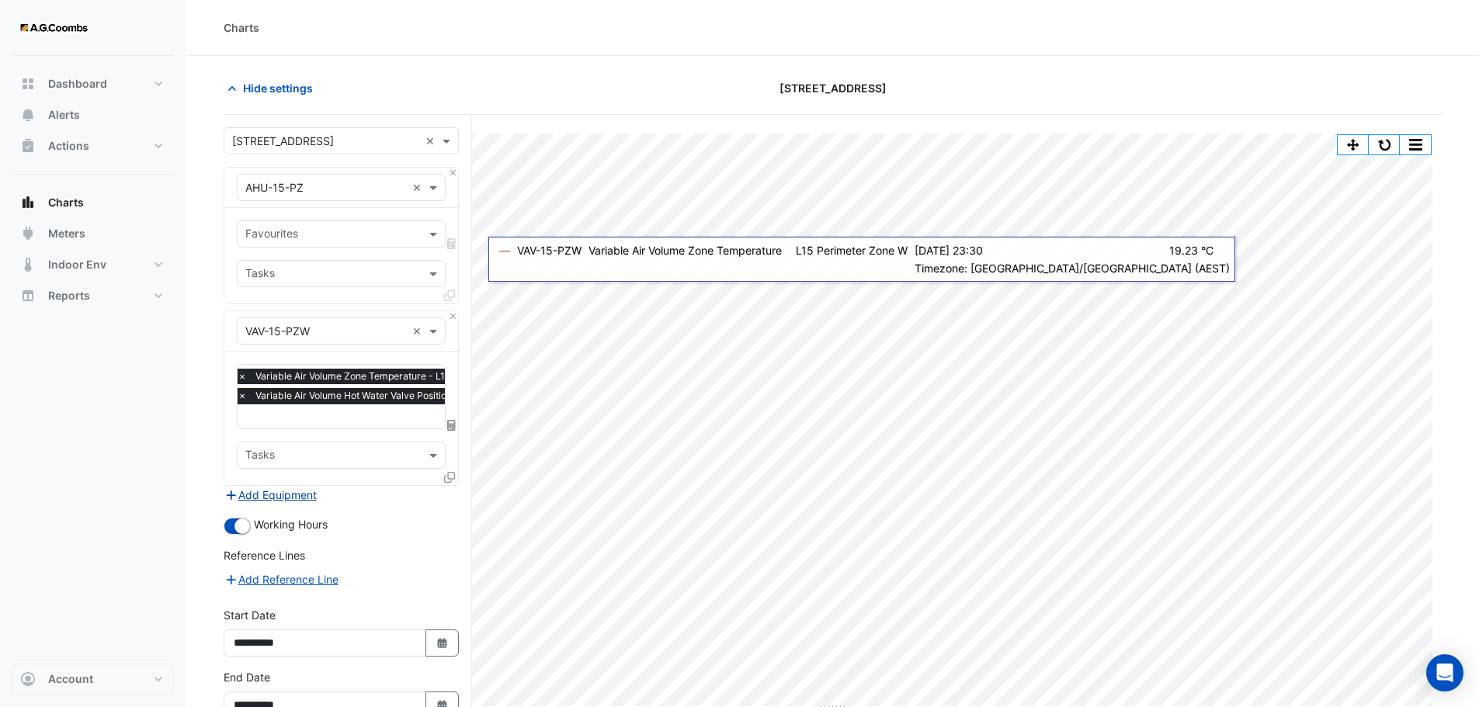
click at [290, 493] on button "Add Equipment" at bounding box center [271, 495] width 94 height 18
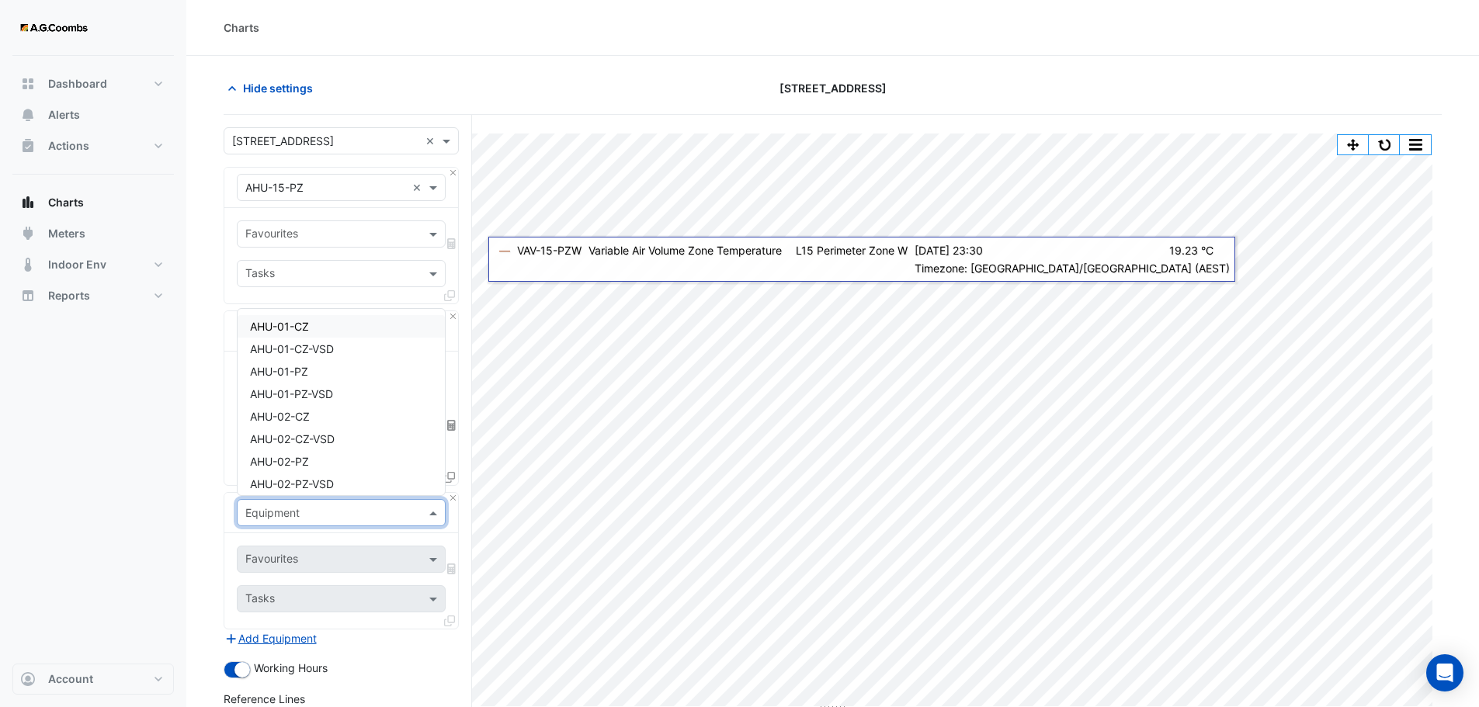
click at [348, 512] on input "text" at bounding box center [325, 513] width 161 height 16
click at [293, 391] on span "VAV-15-PZS" at bounding box center [280, 387] width 61 height 13
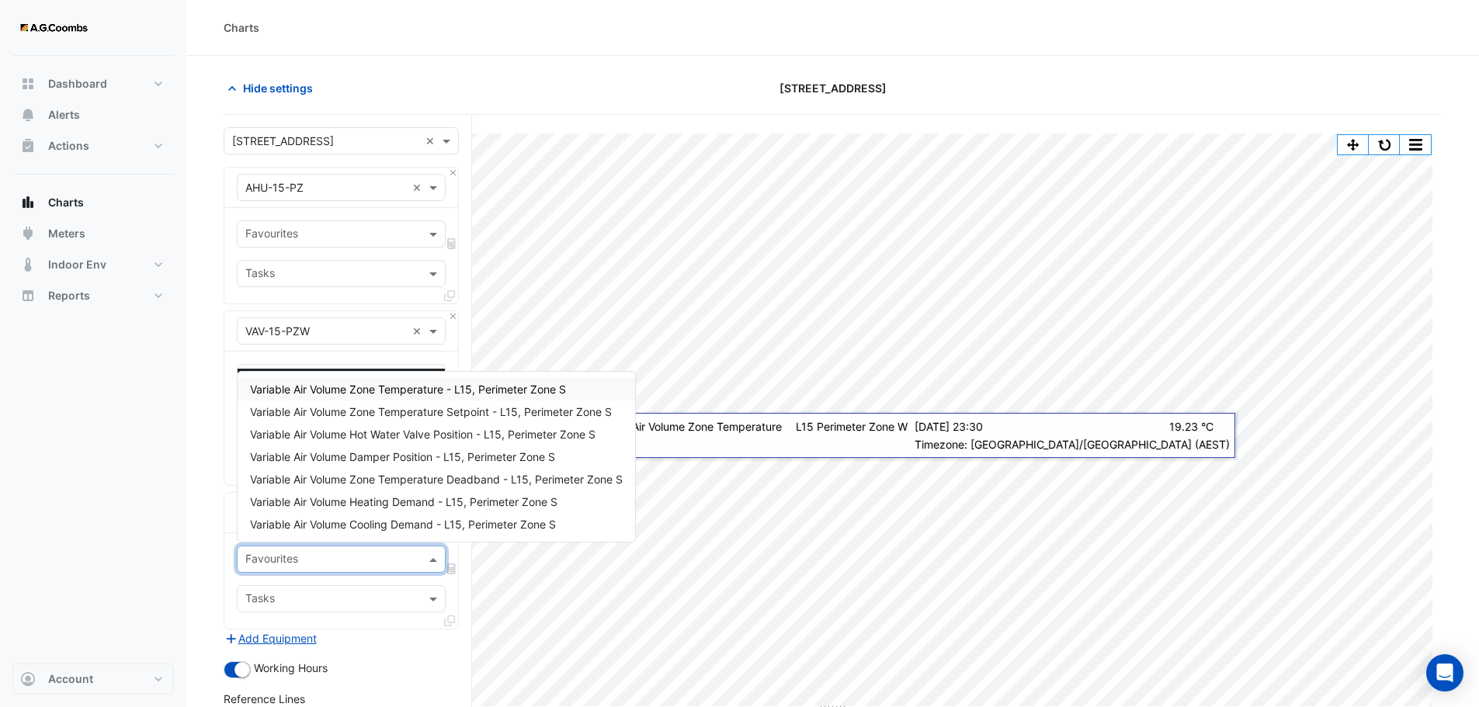
click at [325, 559] on input "text" at bounding box center [332, 561] width 174 height 16
click at [381, 394] on span "Variable Air Volume Zone Temperature - L15, Perimeter Zone S" at bounding box center [408, 389] width 316 height 13
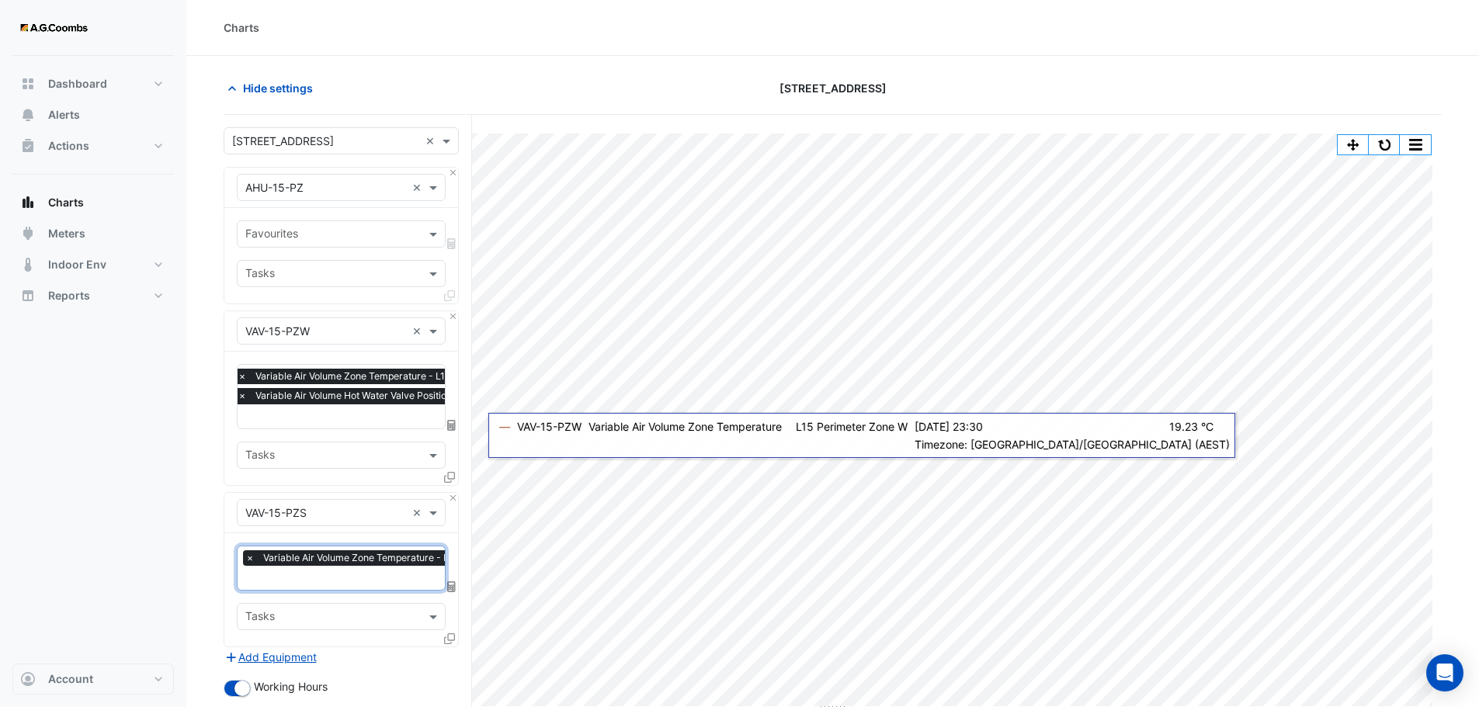
click at [292, 578] on input "text" at bounding box center [396, 579] width 303 height 16
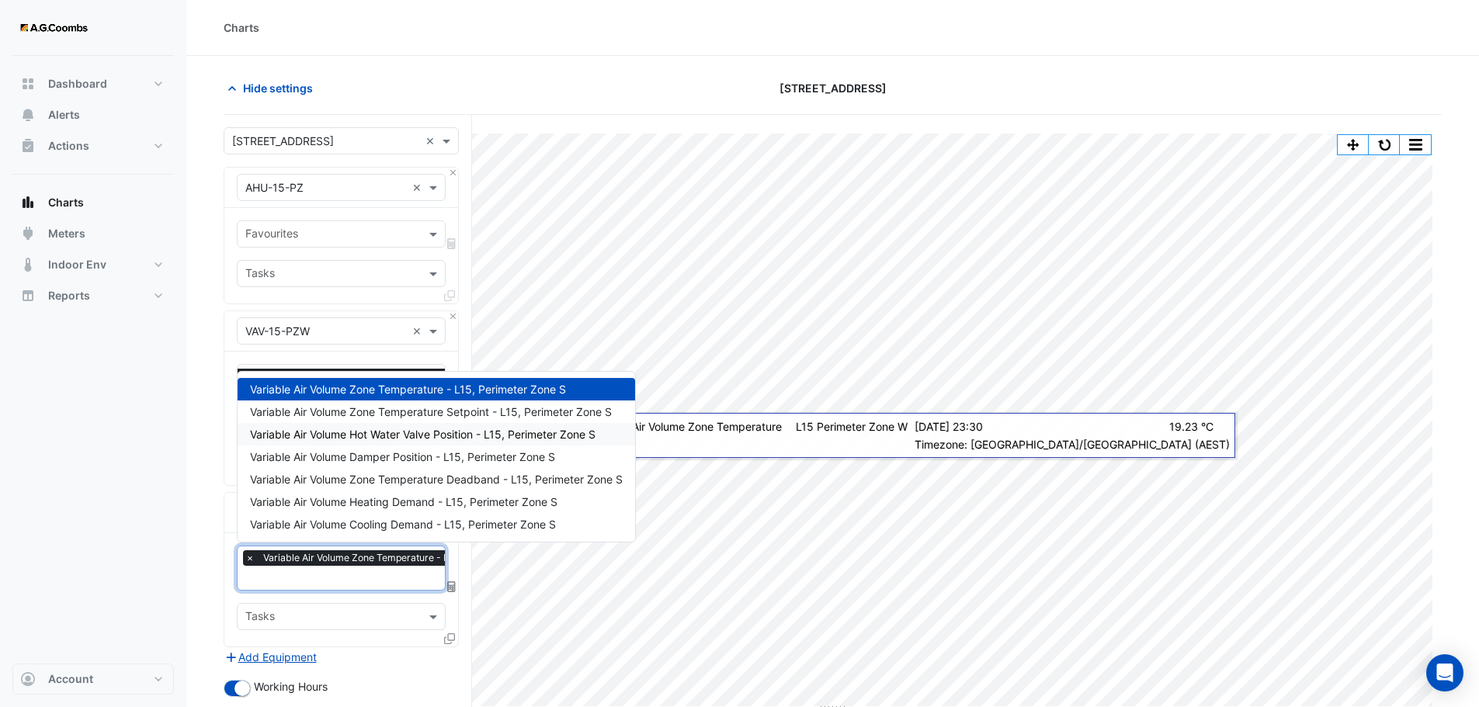
click at [376, 436] on span "Variable Air Volume Hot Water Valve Position - L15, Perimeter Zone S" at bounding box center [422, 434] width 345 height 13
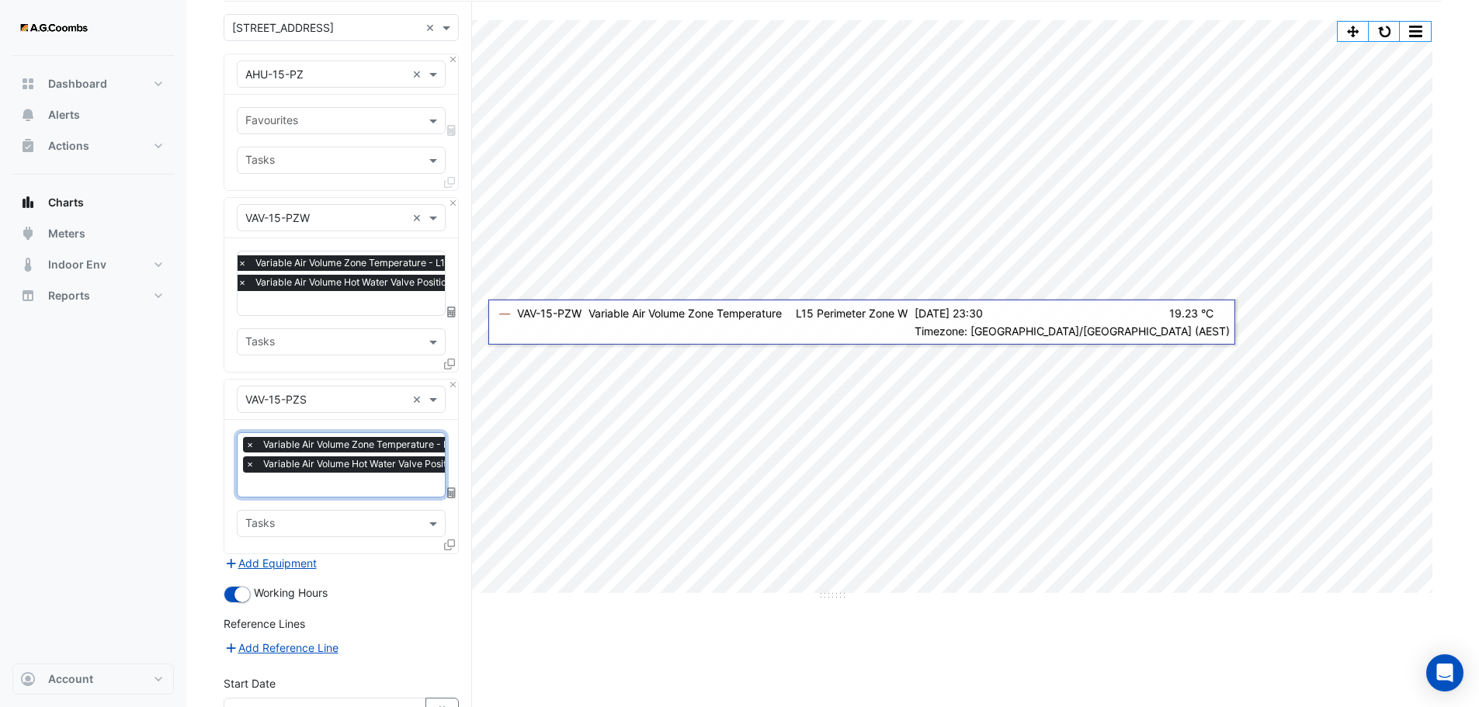
scroll to position [233, 0]
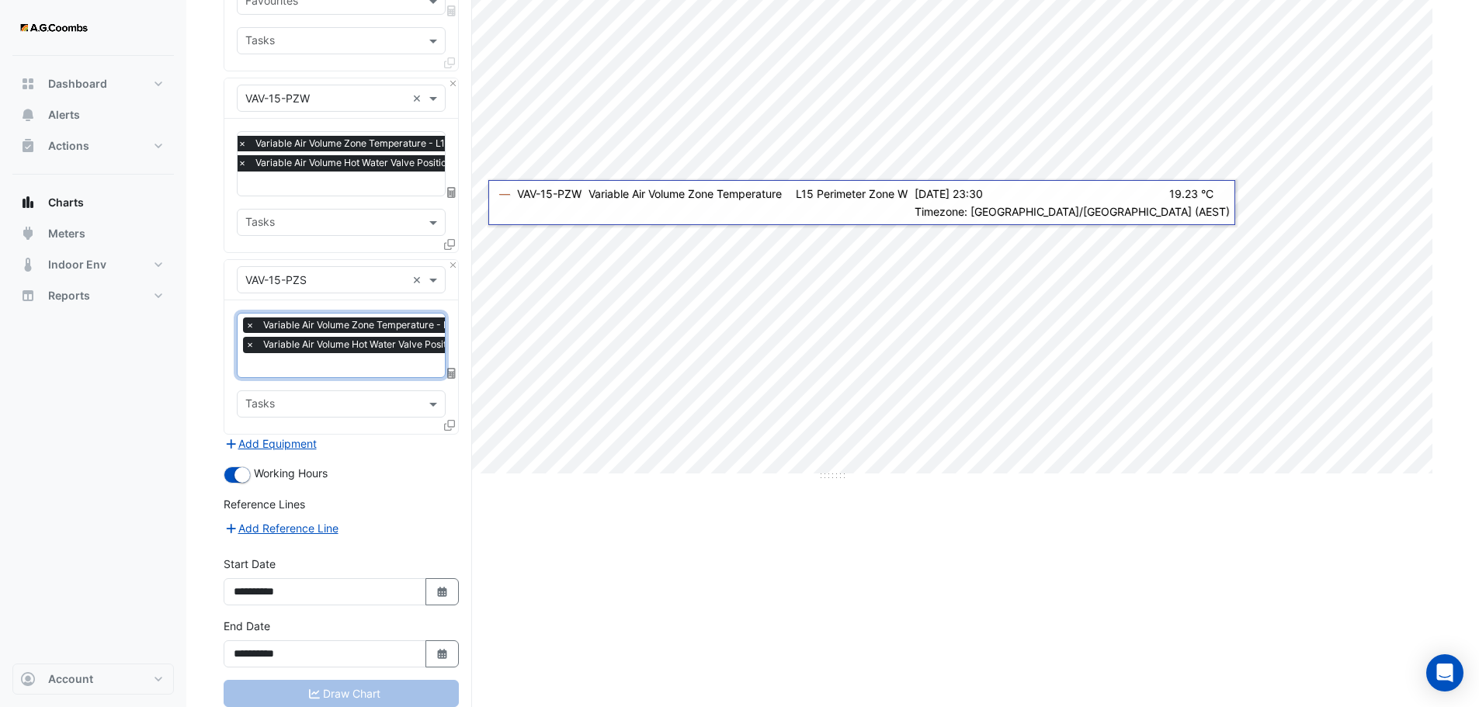
click at [327, 694] on div "Draw Chart" at bounding box center [341, 693] width 235 height 27
click at [386, 695] on div "Draw Chart" at bounding box center [341, 693] width 235 height 27
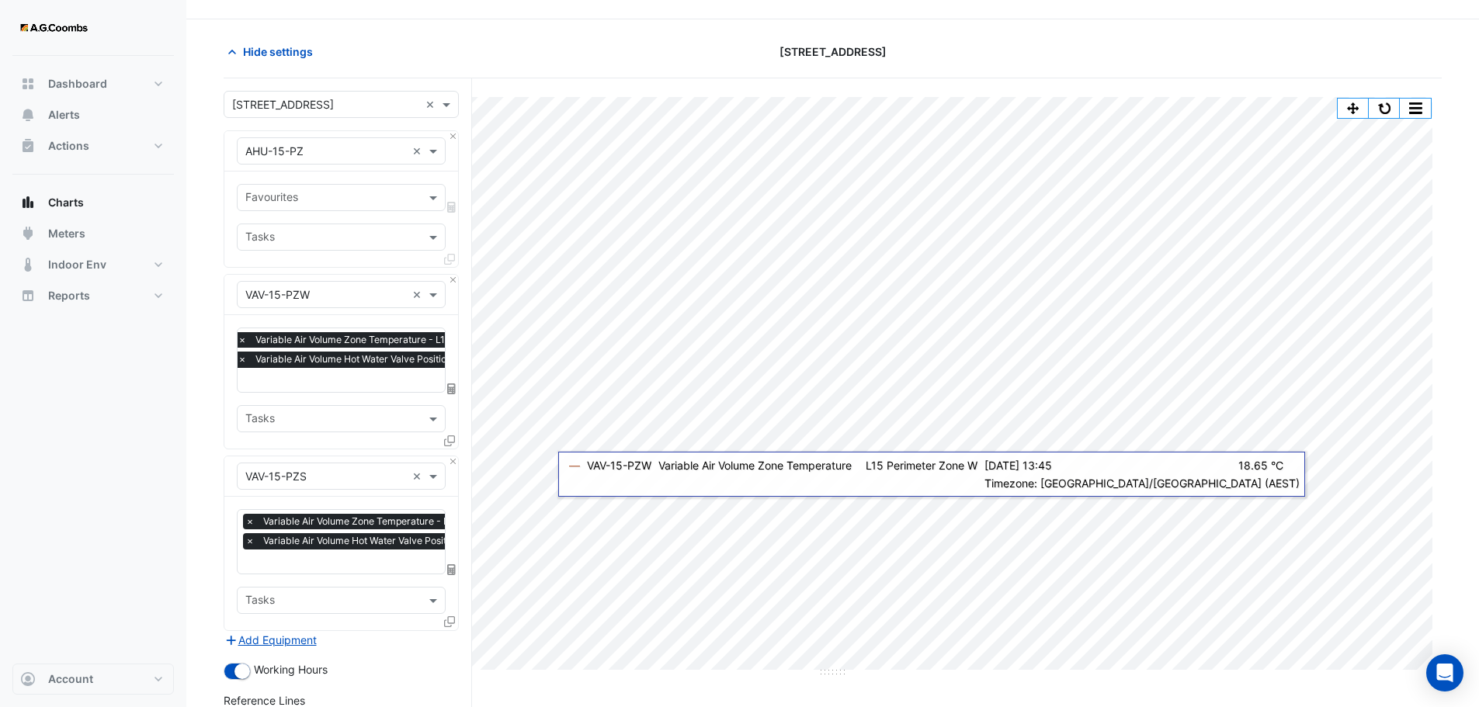
scroll to position [0, 0]
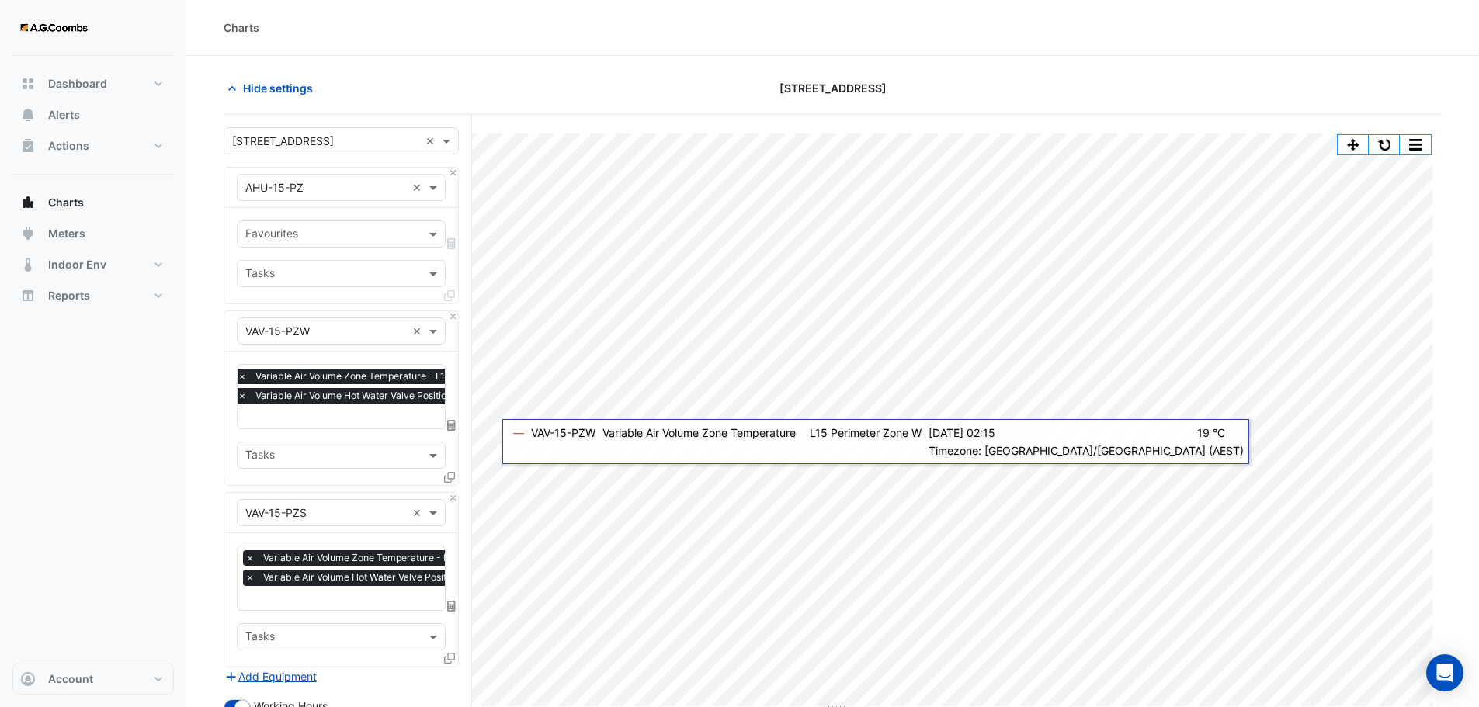
click at [309, 229] on input "text" at bounding box center [332, 235] width 174 height 16
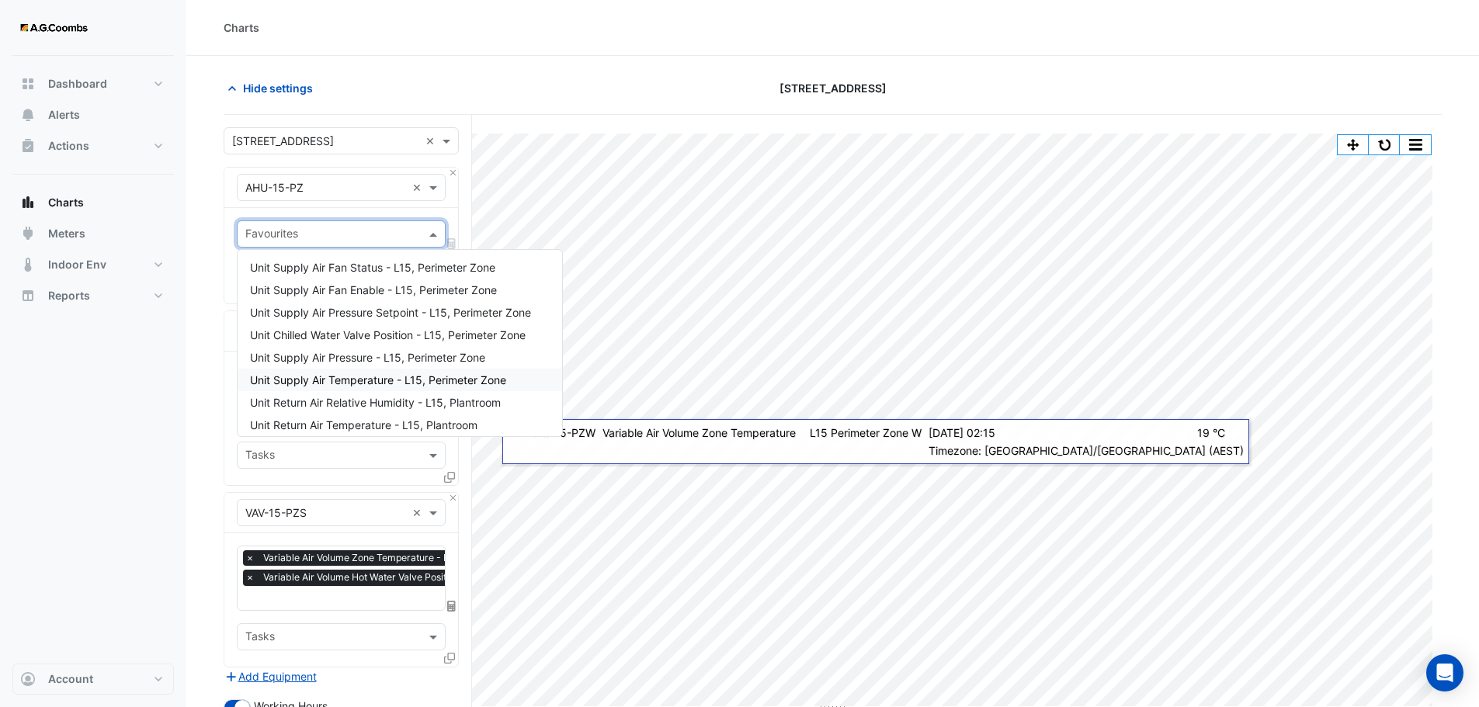
click at [319, 376] on span "Unit Supply Air Temperature - L15, Perimeter Zone" at bounding box center [378, 379] width 256 height 13
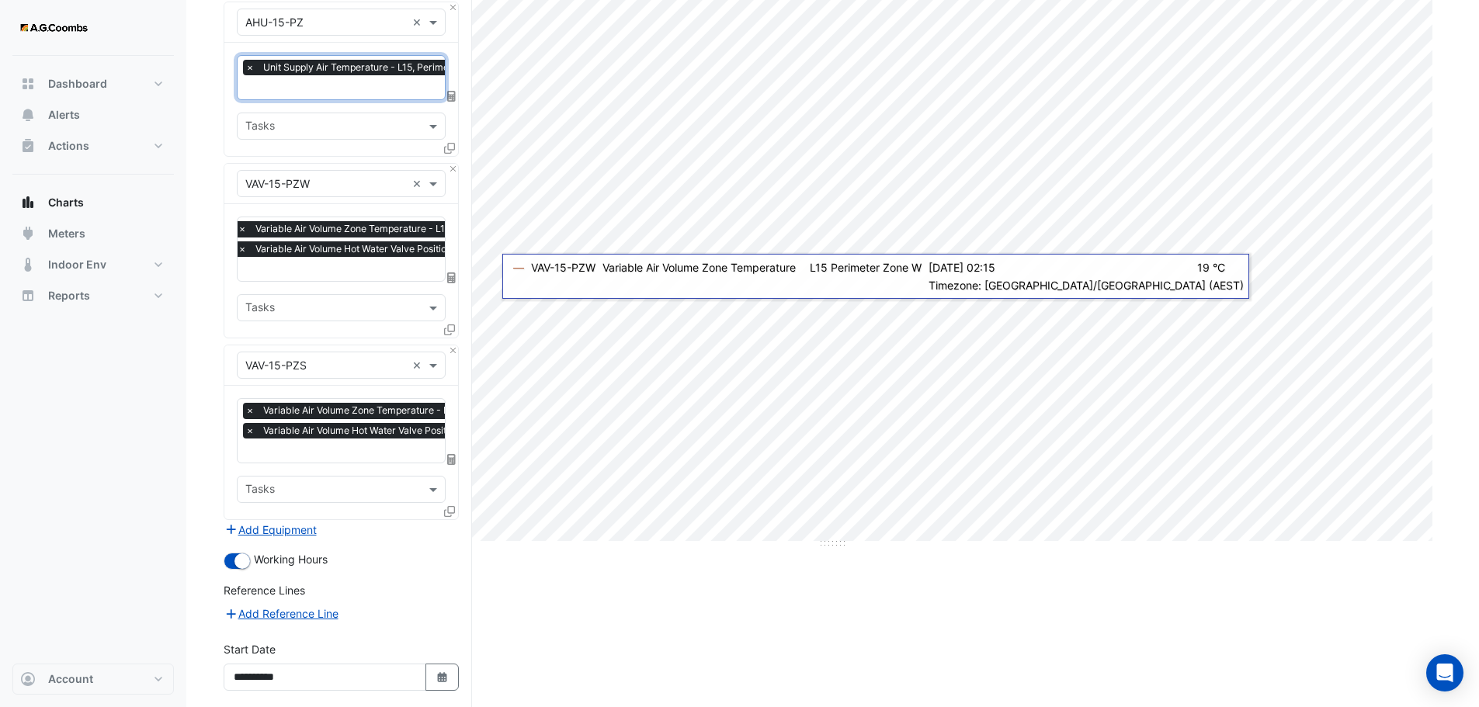
scroll to position [290, 0]
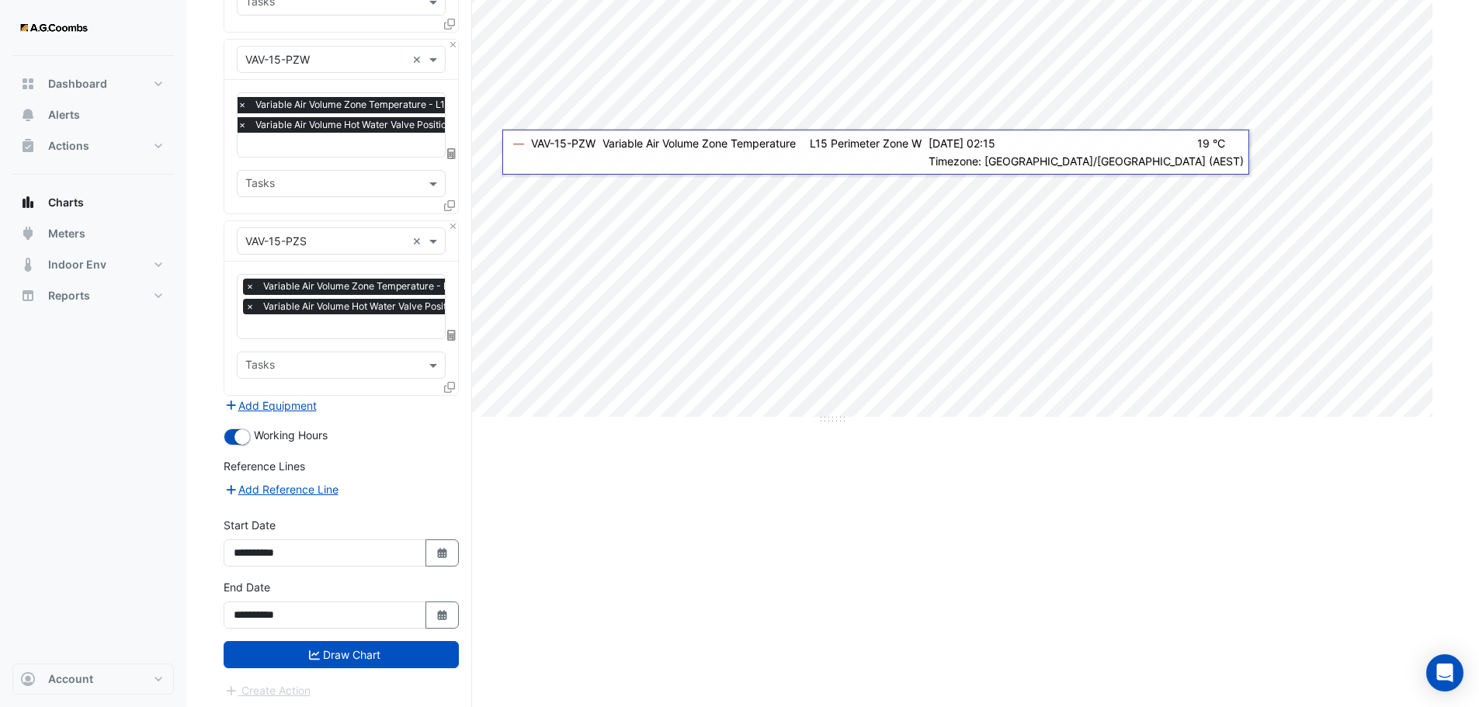
click at [359, 650] on button "Draw Chart" at bounding box center [341, 654] width 235 height 27
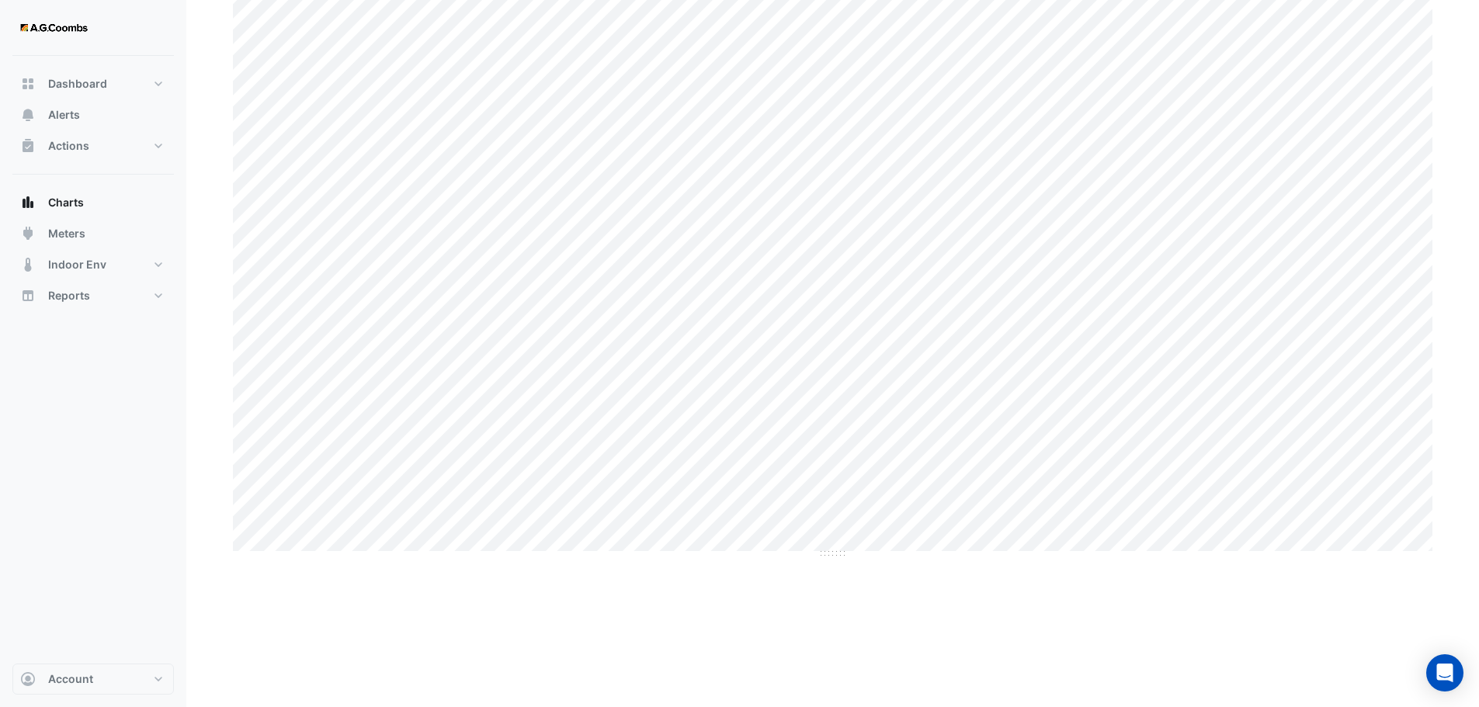
scroll to position [78, 0]
